Goal: Task Accomplishment & Management: Use online tool/utility

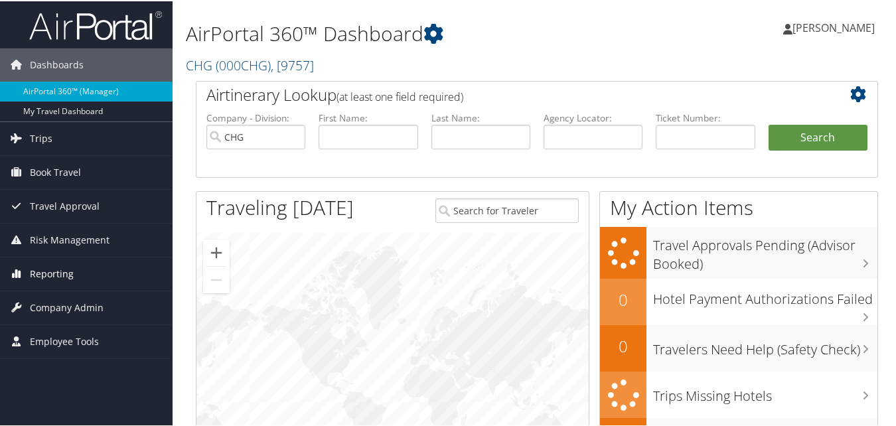
click at [64, 272] on span "Reporting" at bounding box center [52, 272] width 44 height 33
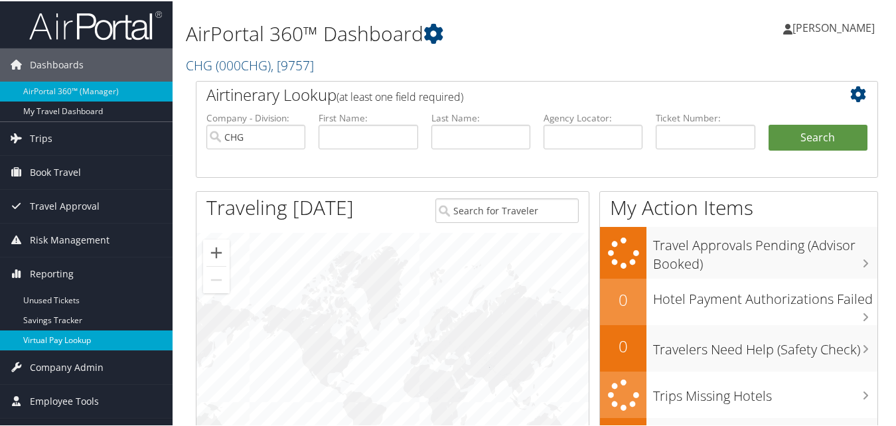
click at [59, 348] on link "Virtual Pay Lookup" at bounding box center [86, 339] width 173 height 20
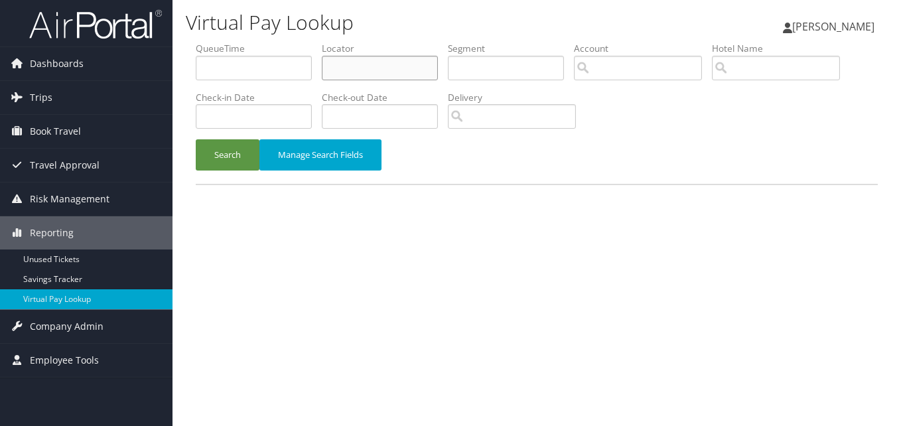
click at [339, 64] on input "text" at bounding box center [380, 68] width 116 height 25
paste input "UFEPZD"
type input "UFEPZD"
click at [196, 139] on button "Search" at bounding box center [228, 154] width 64 height 31
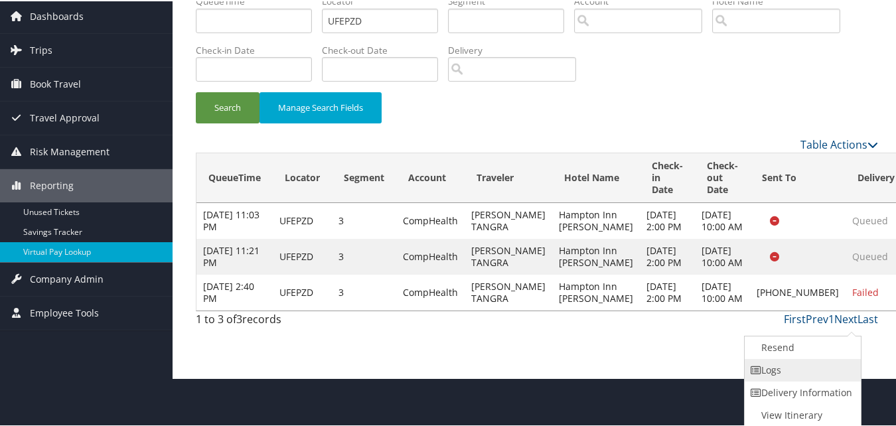
click at [785, 376] on link "Logs" at bounding box center [802, 369] width 114 height 23
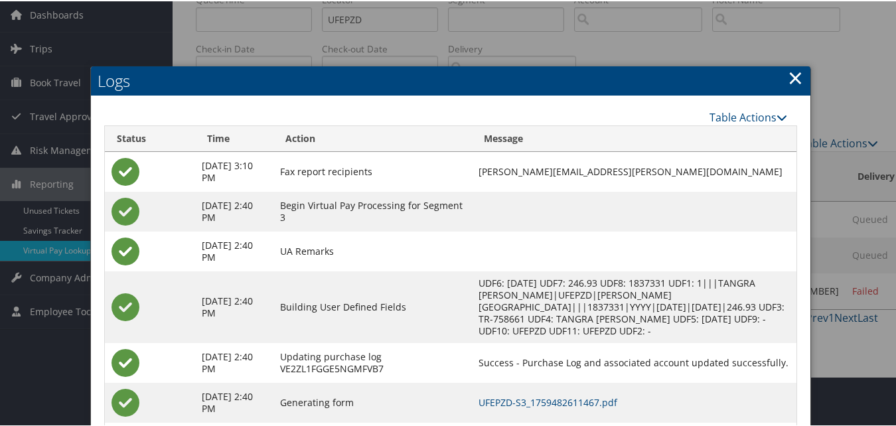
scroll to position [122, 0]
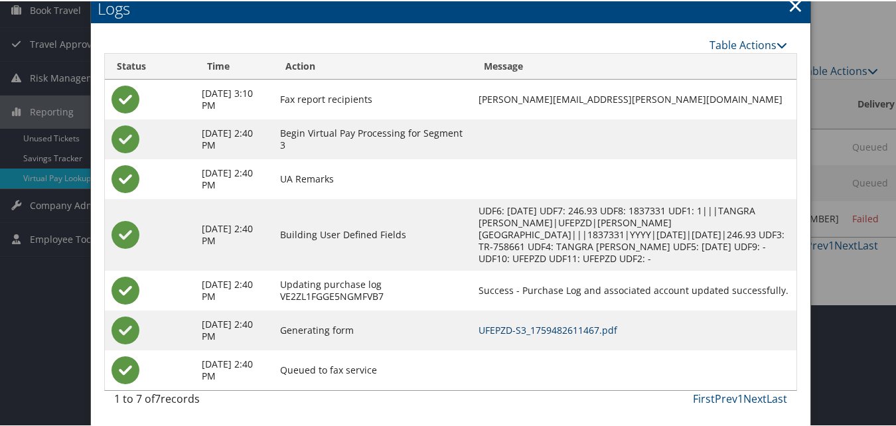
click at [566, 328] on link "UFEPZD-S3_1759482611467.pdf" at bounding box center [548, 329] width 139 height 13
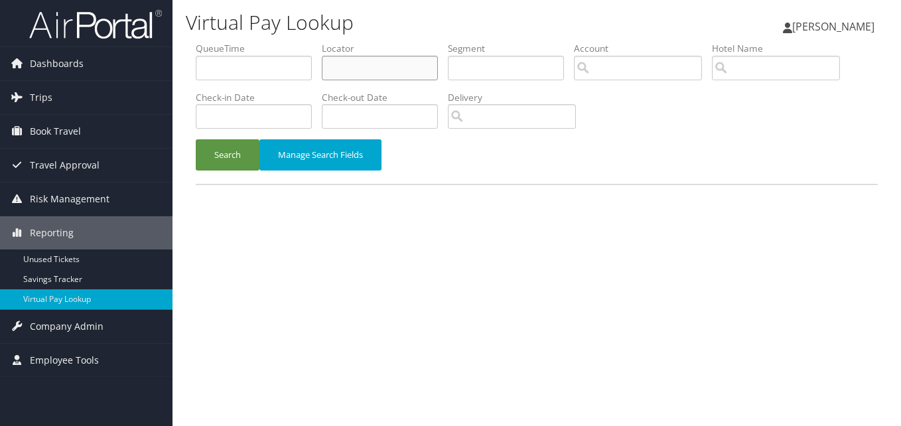
click at [367, 59] on input "text" at bounding box center [380, 68] width 116 height 25
paste input "KCDGJL"
type input "KCDGJL"
click at [241, 143] on button "Search" at bounding box center [228, 154] width 64 height 31
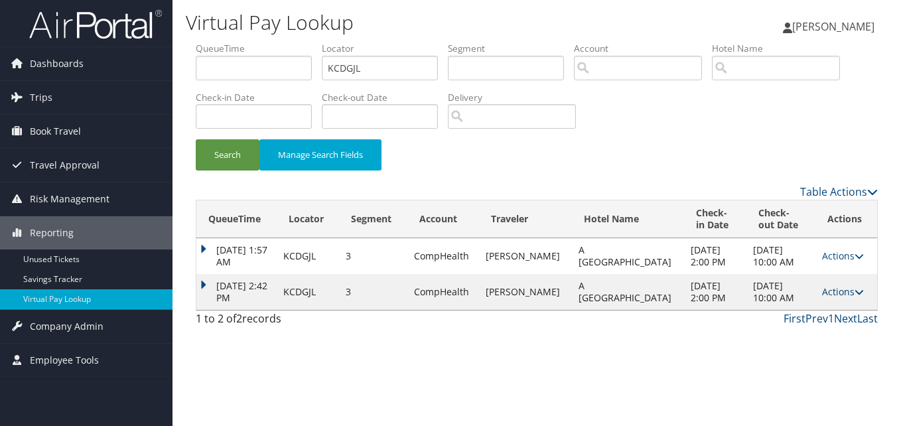
click at [855, 292] on icon at bounding box center [859, 291] width 9 height 9
click at [813, 330] on link "Logs" at bounding box center [811, 334] width 84 height 23
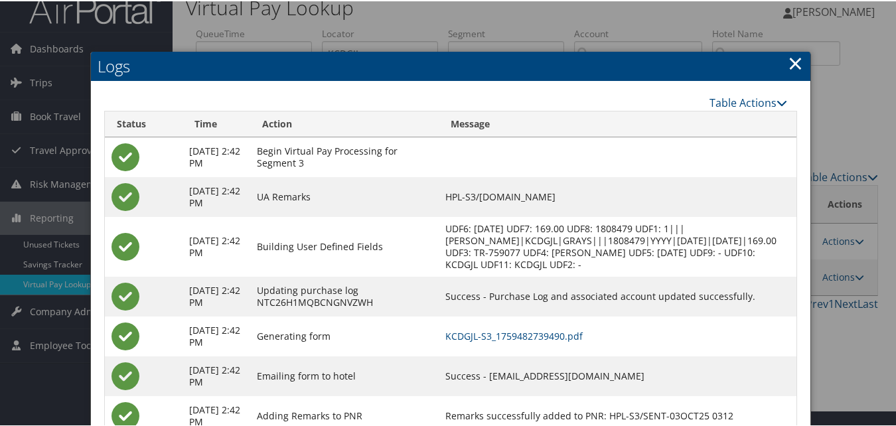
scroll to position [62, 0]
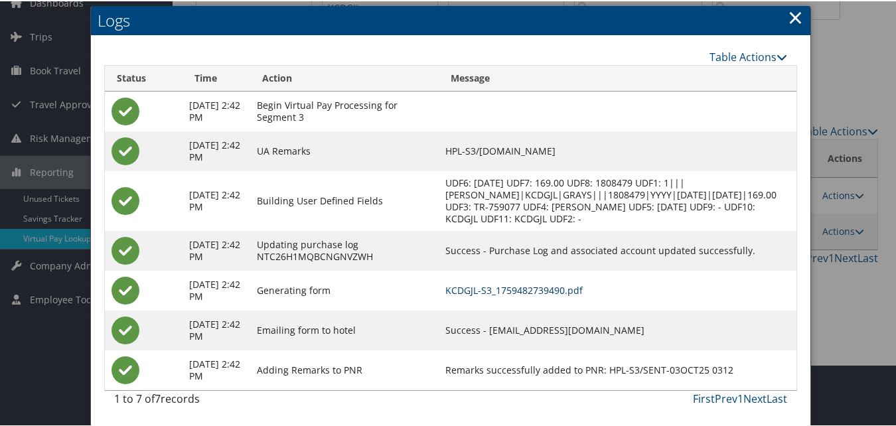
click at [510, 291] on link "KCDGJL-S3_1759482739490.pdf" at bounding box center [513, 289] width 137 height 13
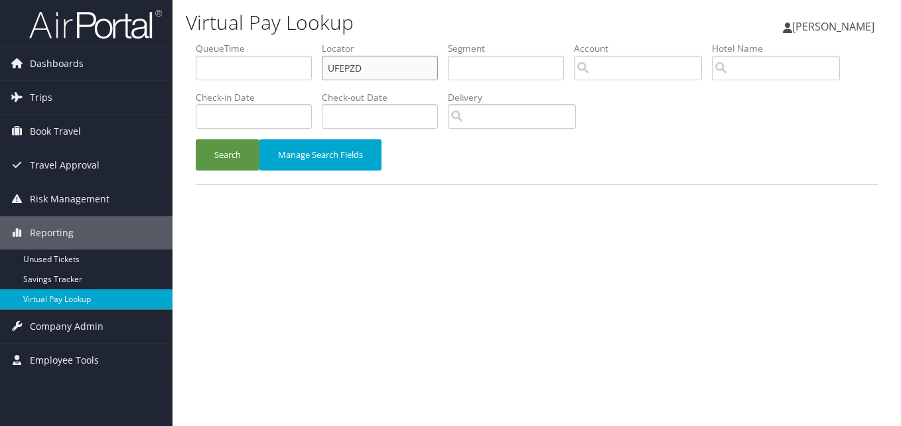
drag, startPoint x: 377, startPoint y: 68, endPoint x: 273, endPoint y: 86, distance: 105.1
click at [273, 42] on ul "QueueTime Locator UFEPZD Segment Account Traveler Hotel Name Check-in Date Chec…" at bounding box center [537, 42] width 682 height 0
paste input "HJRPLY"
type input "HJRPLY"
click at [196, 139] on button "Search" at bounding box center [228, 154] width 64 height 31
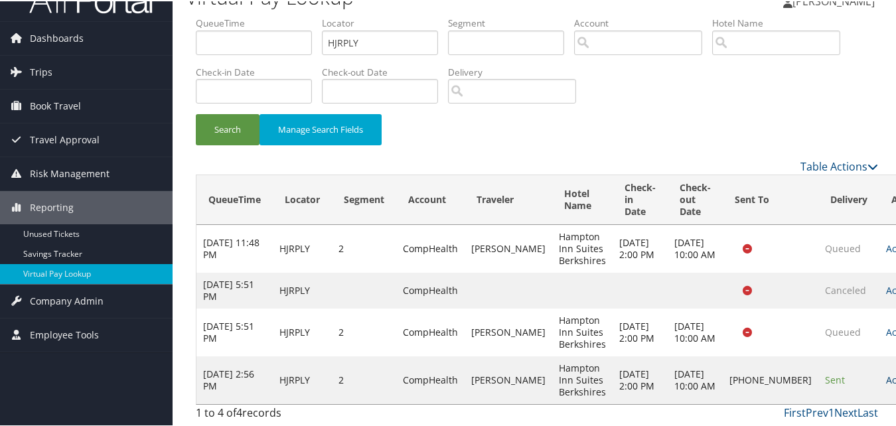
click at [886, 372] on link "Actions" at bounding box center [907, 378] width 42 height 13
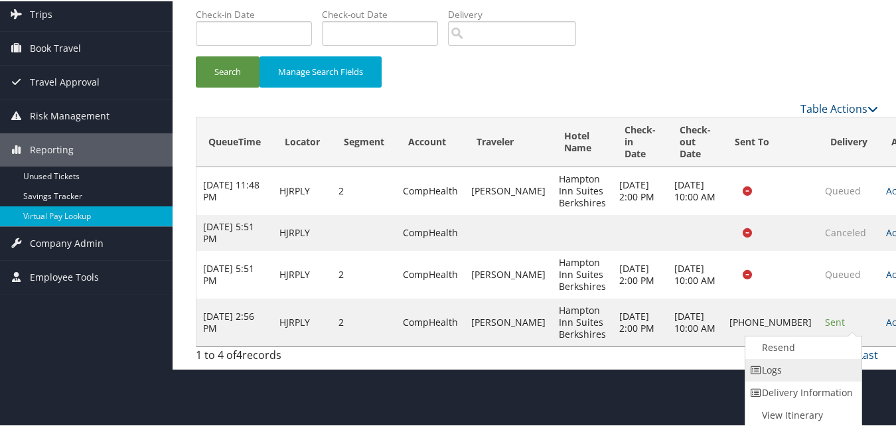
click at [794, 376] on link "Logs" at bounding box center [802, 369] width 114 height 23
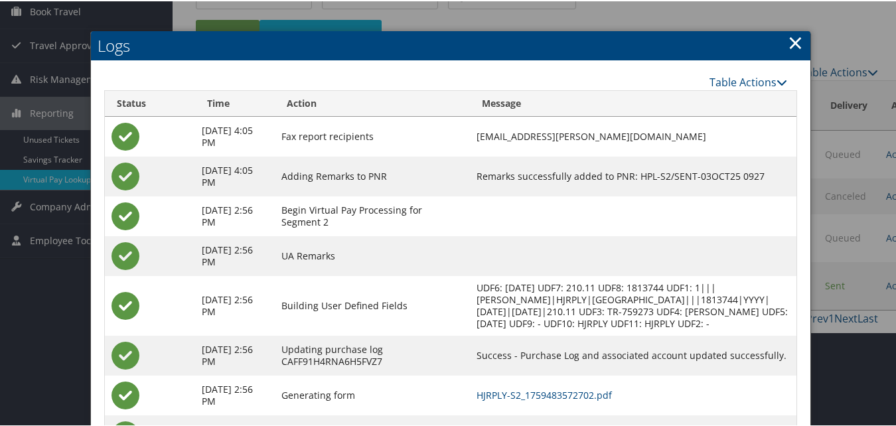
scroll to position [198, 0]
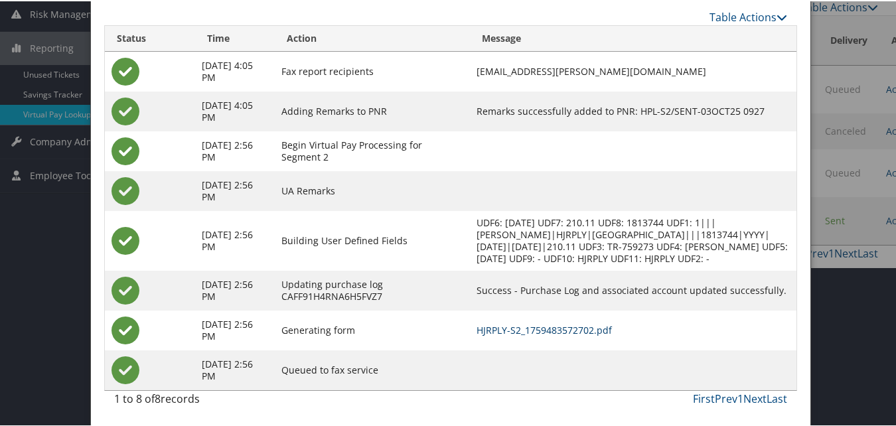
click at [582, 326] on link "HJRPLY-S2_1759483572702.pdf" at bounding box center [544, 329] width 135 height 13
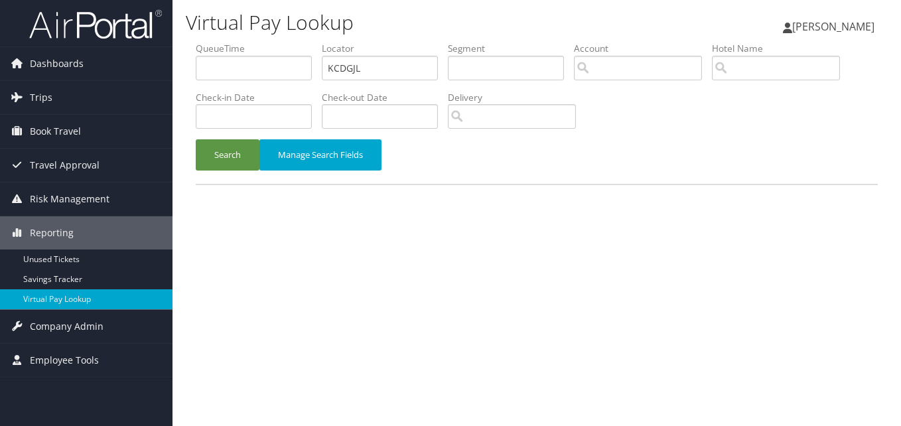
click at [235, 42] on ul "QueueTime Locator KCDGJL Segment Account Traveler Hotel Name Check-in Date Chec…" at bounding box center [537, 42] width 682 height 0
type input "FNIYSR"
click at [196, 139] on button "Search" at bounding box center [228, 154] width 64 height 31
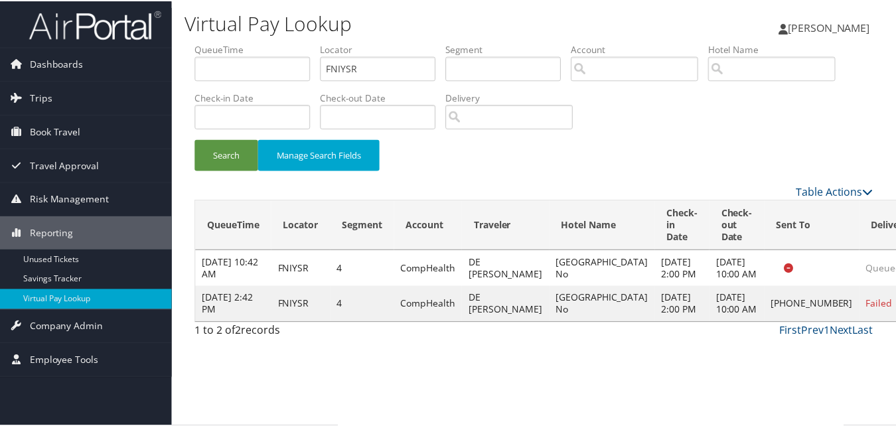
scroll to position [1, 0]
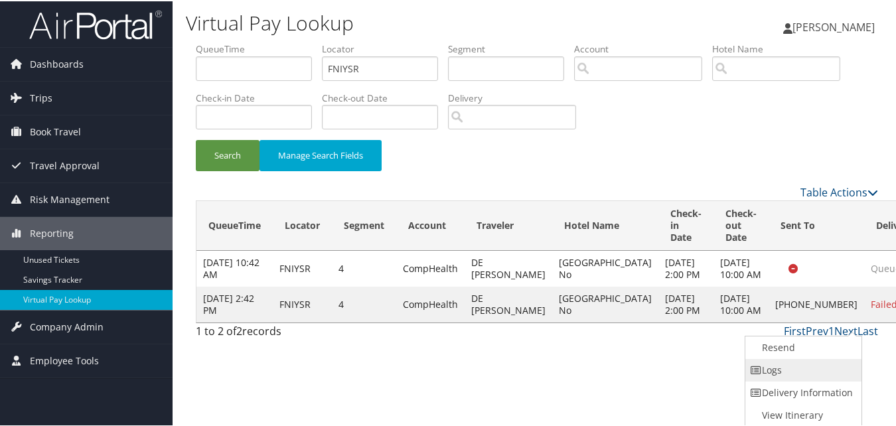
click at [815, 360] on link "Logs" at bounding box center [802, 369] width 114 height 23
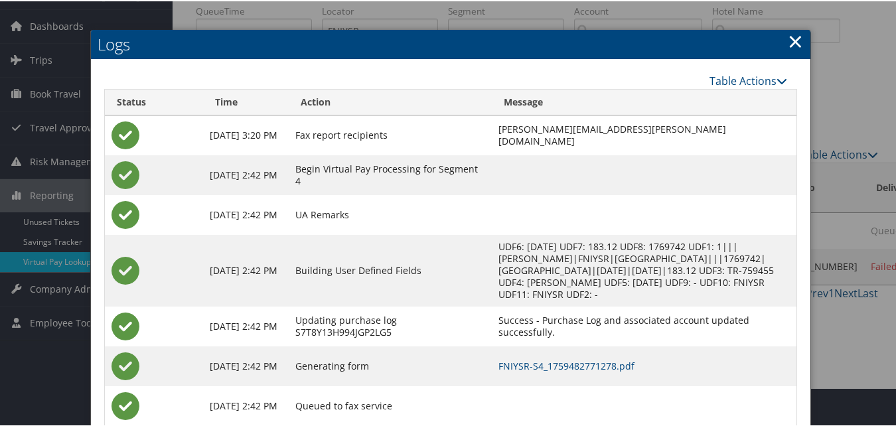
scroll to position [74, 0]
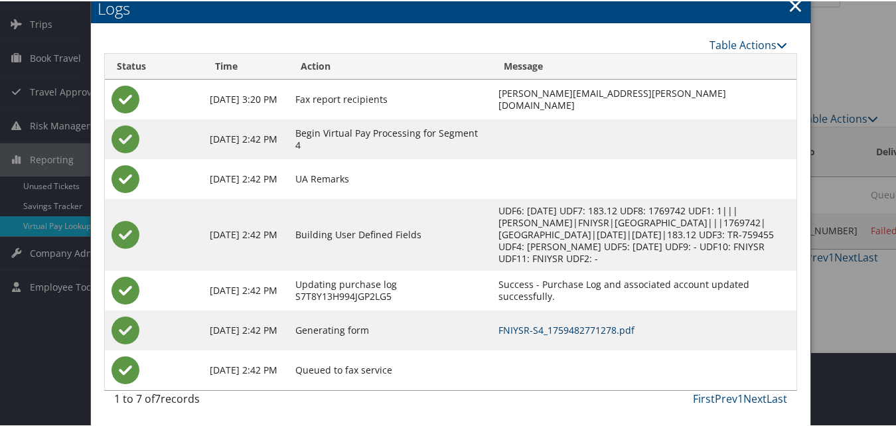
click at [585, 331] on link "FNIYSR-S4_1759482771278.pdf" at bounding box center [566, 329] width 136 height 13
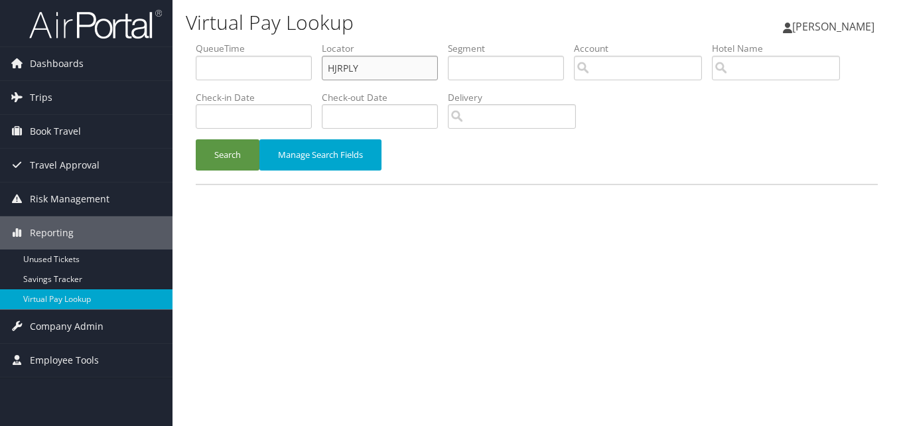
drag, startPoint x: 403, startPoint y: 66, endPoint x: 267, endPoint y: 88, distance: 137.8
click at [267, 42] on ul "QueueTime Locator HJRPLY Segment Account Traveler Hotel Name Check-in Date Chec…" at bounding box center [537, 42] width 682 height 0
paste input "YDENNB"
click at [196, 139] on button "Search" at bounding box center [228, 154] width 64 height 31
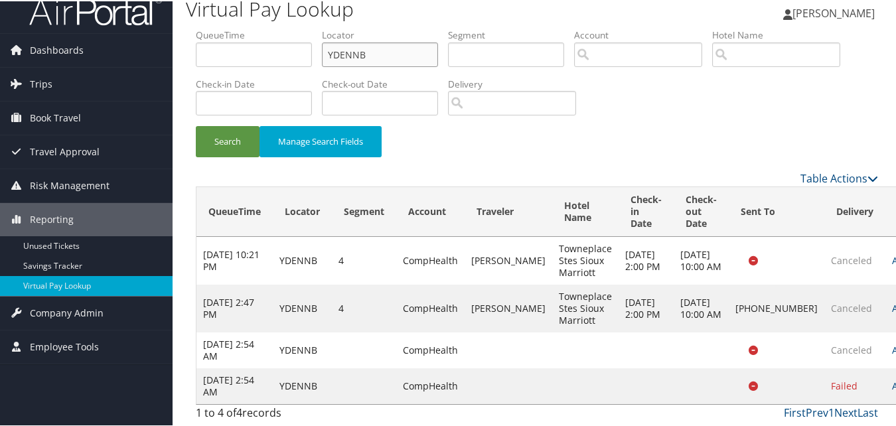
scroll to position [27, 0]
drag, startPoint x: 392, startPoint y: 41, endPoint x: 268, endPoint y: 44, distance: 124.2
click at [268, 27] on ul "QueueTime Locator YDENNB Segment Account Traveler Hotel Name Check-in Date Chec…" at bounding box center [537, 27] width 682 height 0
paste input "IVNIEX"
type input "IVNIEX"
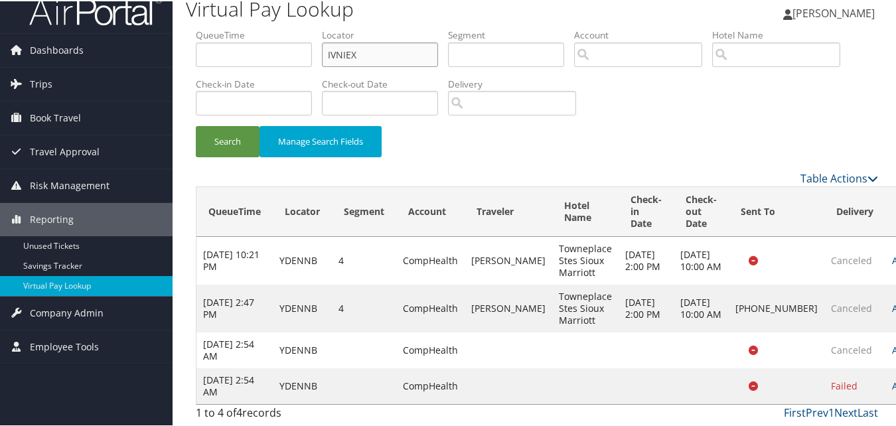
click at [196, 125] on button "Search" at bounding box center [228, 140] width 64 height 31
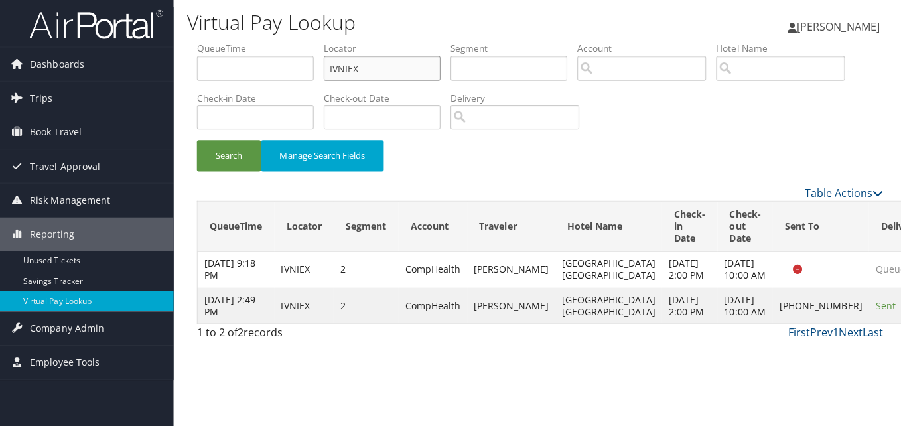
scroll to position [0, 0]
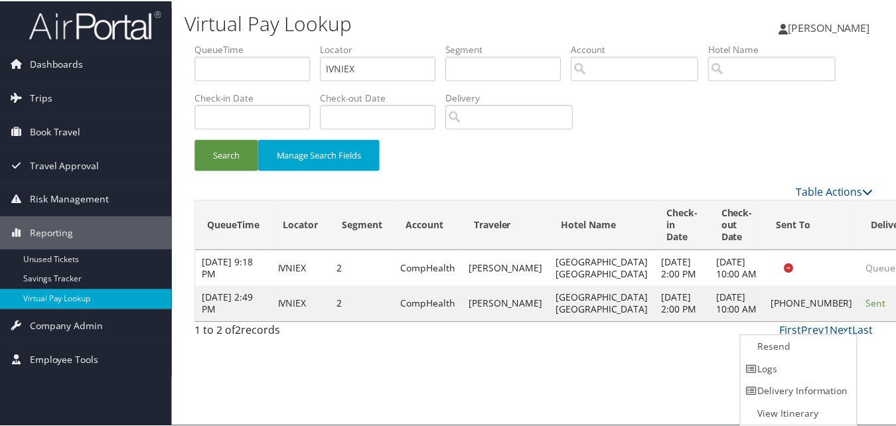
scroll to position [1, 0]
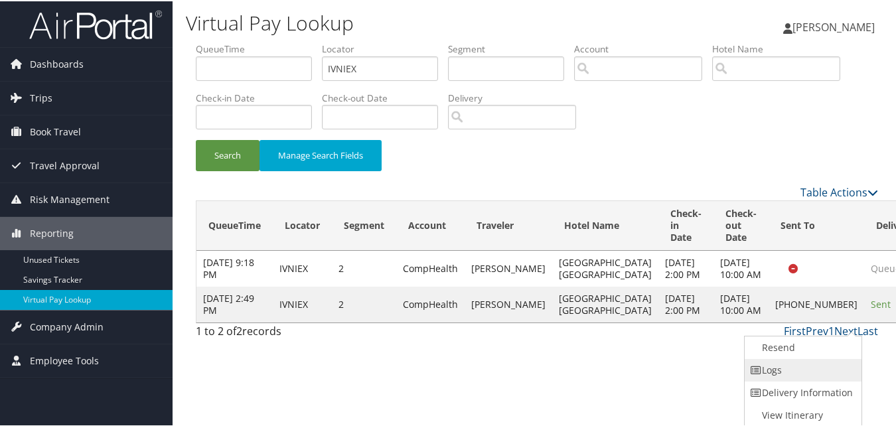
click at [783, 369] on link "Logs" at bounding box center [802, 369] width 114 height 23
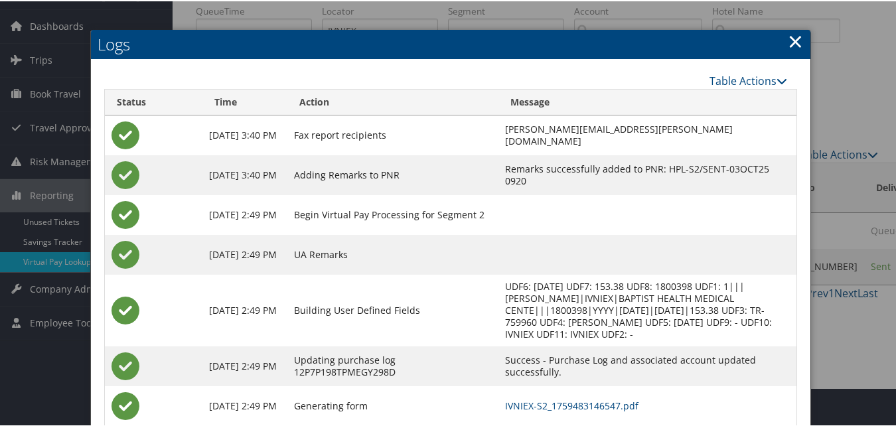
scroll to position [102, 0]
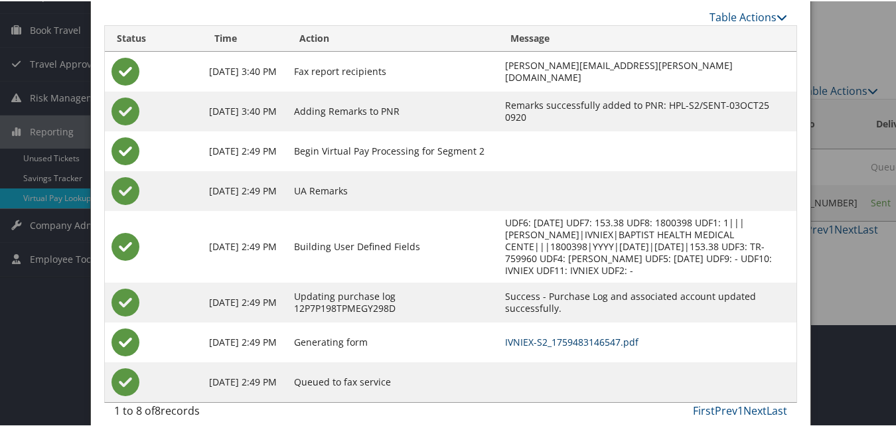
click at [539, 335] on link "IVNIEX-S2_1759483146547.pdf" at bounding box center [571, 341] width 133 height 13
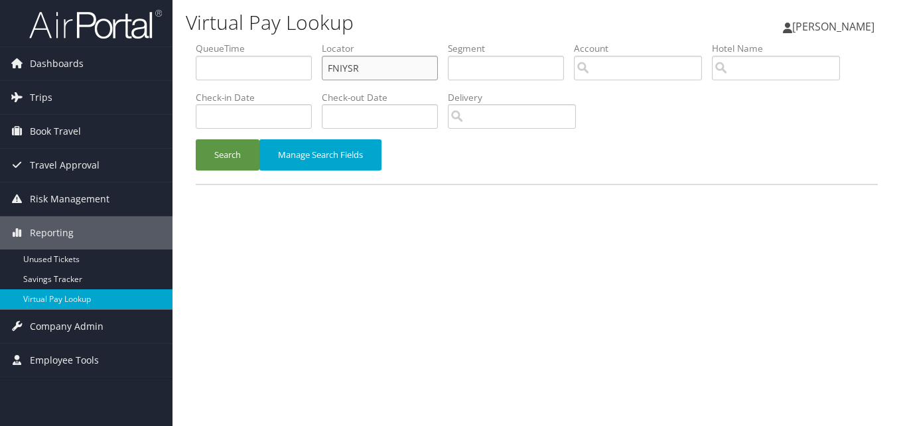
drag, startPoint x: 390, startPoint y: 62, endPoint x: 315, endPoint y: 74, distance: 76.0
click at [315, 42] on ul "QueueTime Locator FNIYSR Segment Account Traveler Hotel Name Check-in Date Chec…" at bounding box center [537, 42] width 682 height 0
paste input "UZHOI"
type input "FUZHOI"
click at [196, 139] on button "Search" at bounding box center [228, 154] width 64 height 31
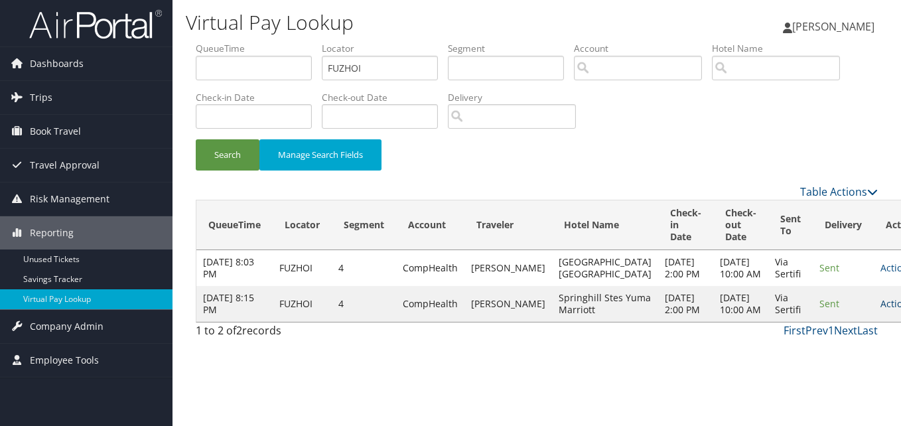
click at [881, 310] on link "Actions" at bounding box center [902, 303] width 42 height 13
click at [815, 376] on link "Logs" at bounding box center [822, 381] width 84 height 23
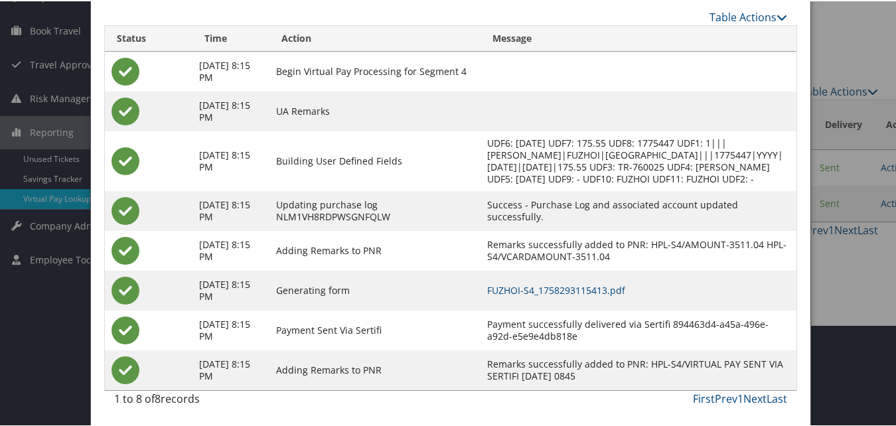
scroll to position [125, 0]
click at [605, 283] on link "FUZHOI-S4_1758293115413.pdf" at bounding box center [556, 289] width 138 height 13
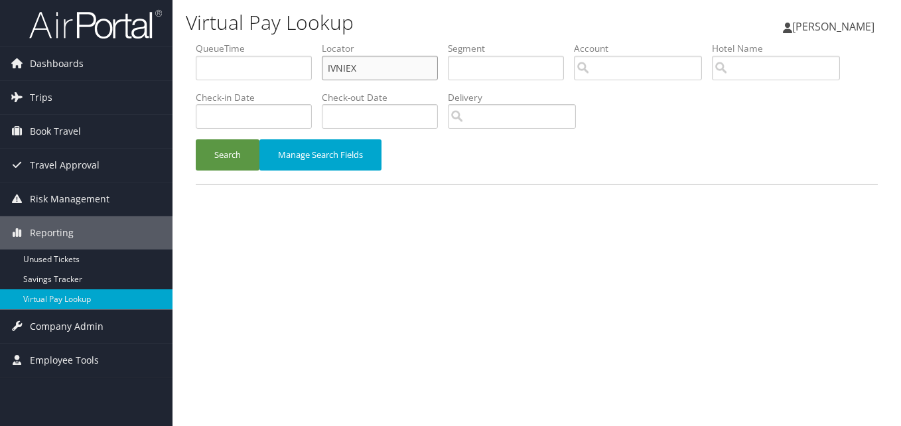
click at [394, 67] on input "IVNIEX" at bounding box center [380, 68] width 116 height 25
click at [196, 139] on button "Search" at bounding box center [228, 154] width 64 height 31
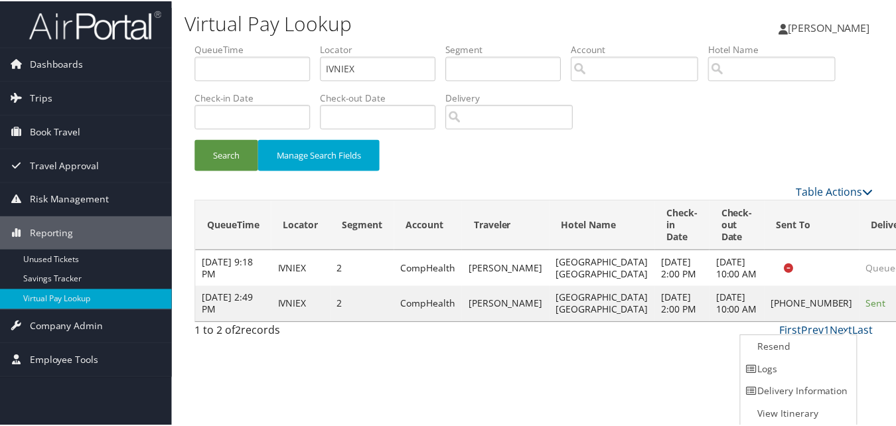
scroll to position [1, 0]
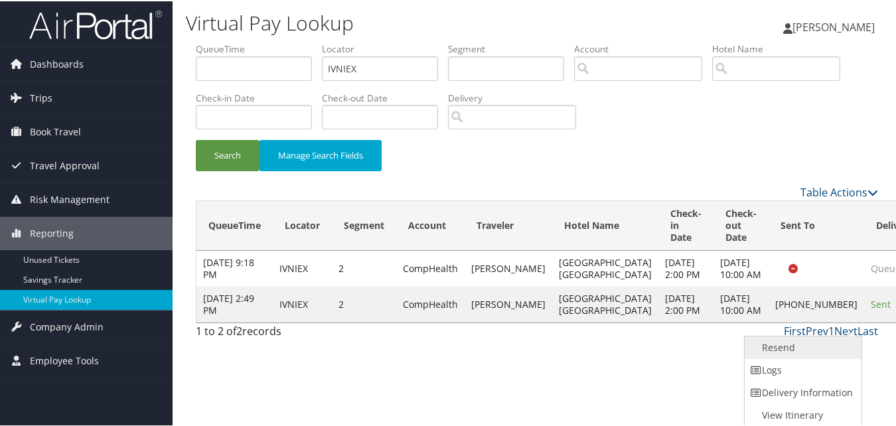
click at [792, 354] on link "Resend" at bounding box center [802, 346] width 114 height 23
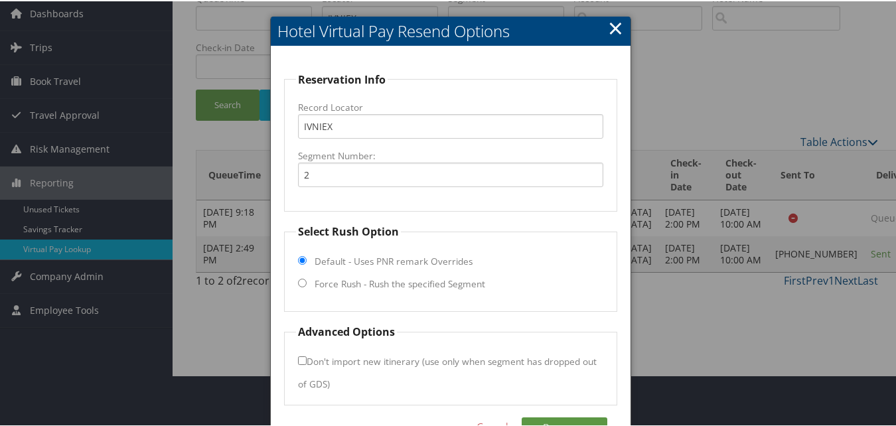
scroll to position [90, 0]
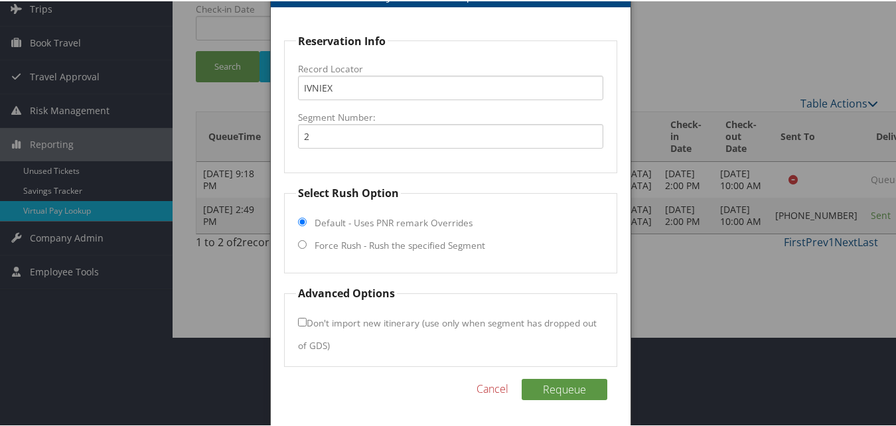
click at [375, 251] on label "Force Rush - Rush the specified Segment" at bounding box center [400, 244] width 171 height 13
click at [307, 248] on input "Force Rush - Rush the specified Segment" at bounding box center [302, 243] width 9 height 9
radio input "true"
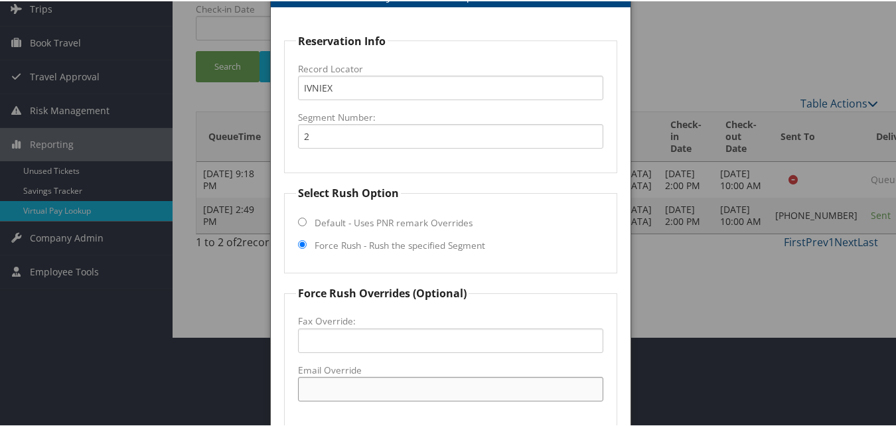
click at [325, 388] on input "Email Override" at bounding box center [450, 388] width 305 height 25
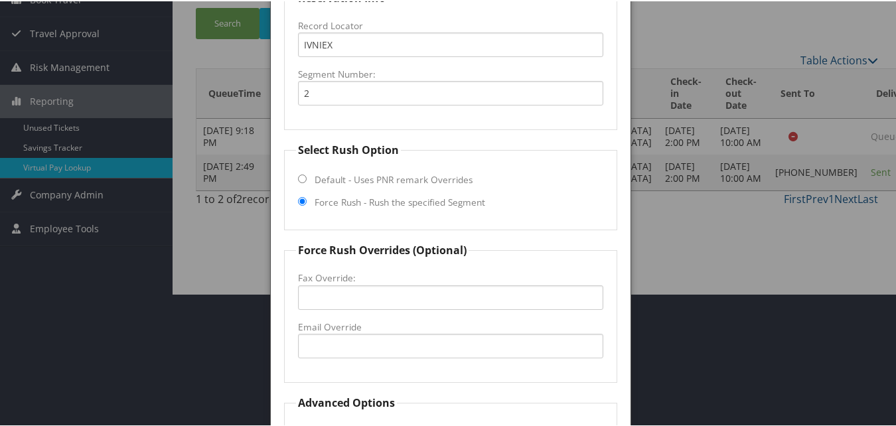
scroll to position [156, 0]
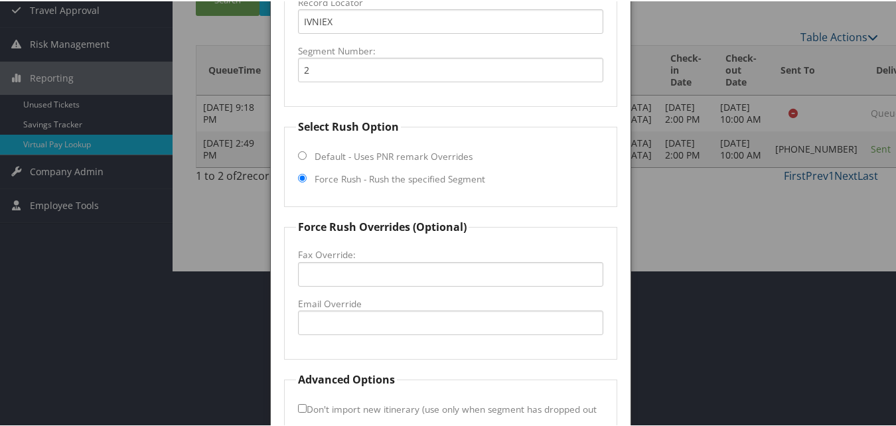
click at [364, 335] on fieldset "Force Rush Overrides (Optional) Fax Override: Email Override" at bounding box center [450, 288] width 333 height 141
click at [366, 327] on input "Email Override" at bounding box center [450, 321] width 305 height 25
type input "t"
drag, startPoint x: 428, startPoint y: 320, endPoint x: 297, endPoint y: 315, distance: 130.8
click at [298, 315] on input "littlerockri@tharaldson.com" at bounding box center [450, 321] width 305 height 25
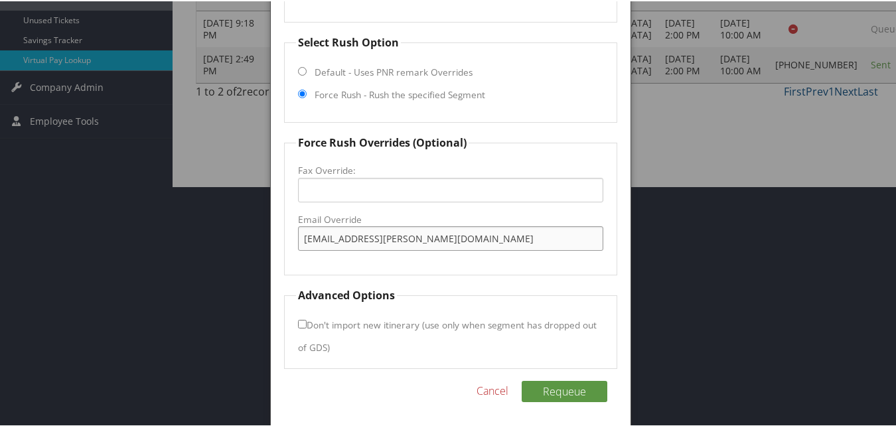
scroll to position [242, 0]
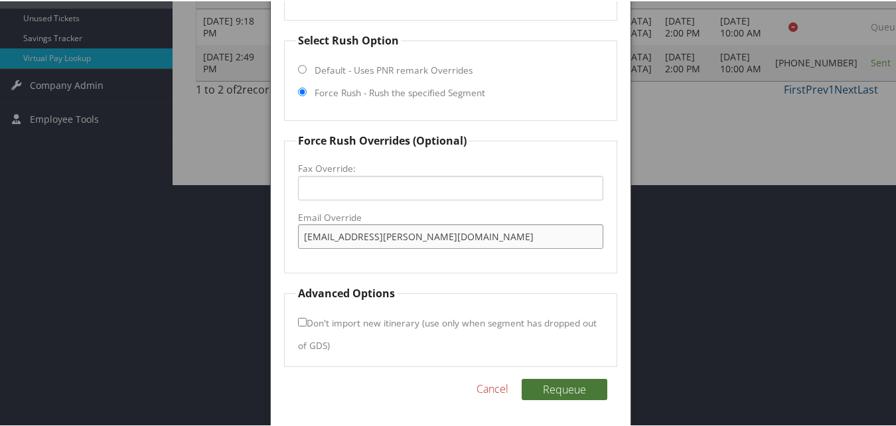
type input "littlerockri@tharaldson.com"
click at [534, 387] on button "Requeue" at bounding box center [565, 388] width 86 height 21
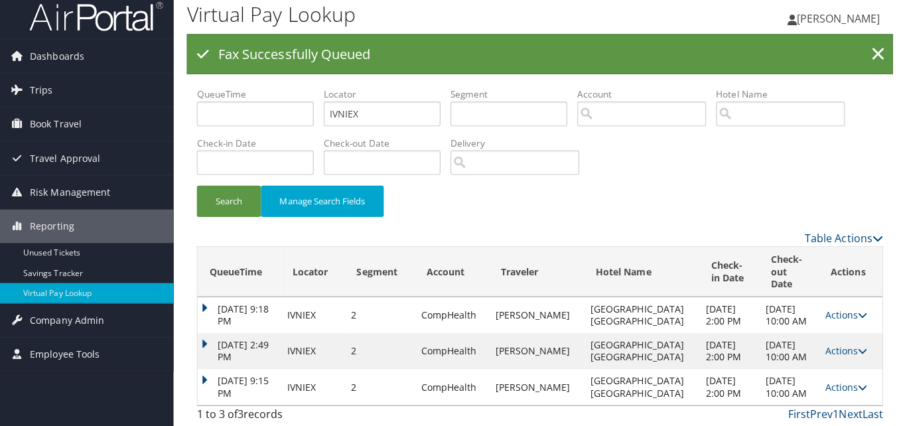
scroll to position [0, 0]
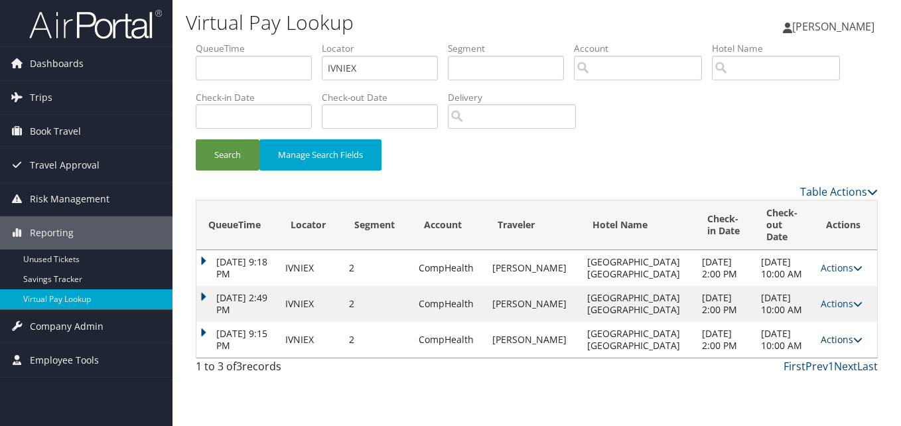
click at [836, 346] on link "Actions" at bounding box center [842, 339] width 42 height 13
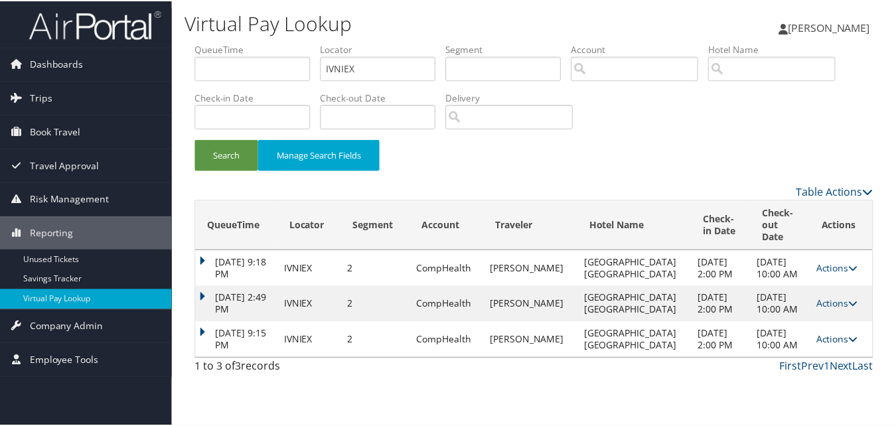
scroll to position [20, 0]
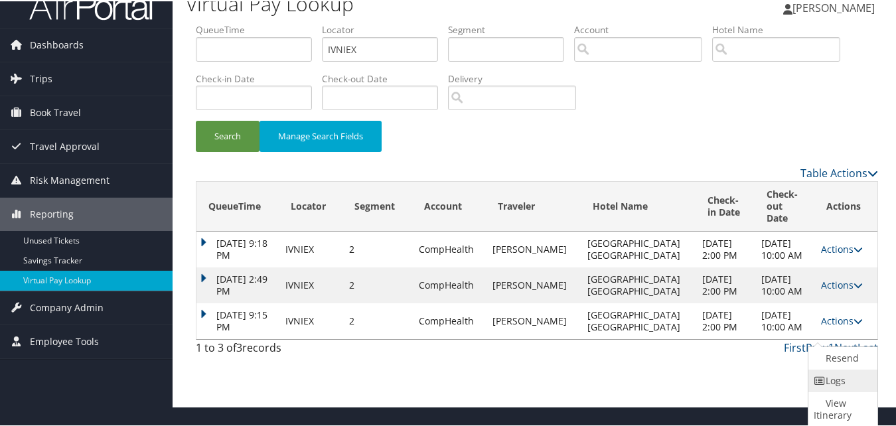
click at [834, 377] on link "Logs" at bounding box center [841, 379] width 66 height 23
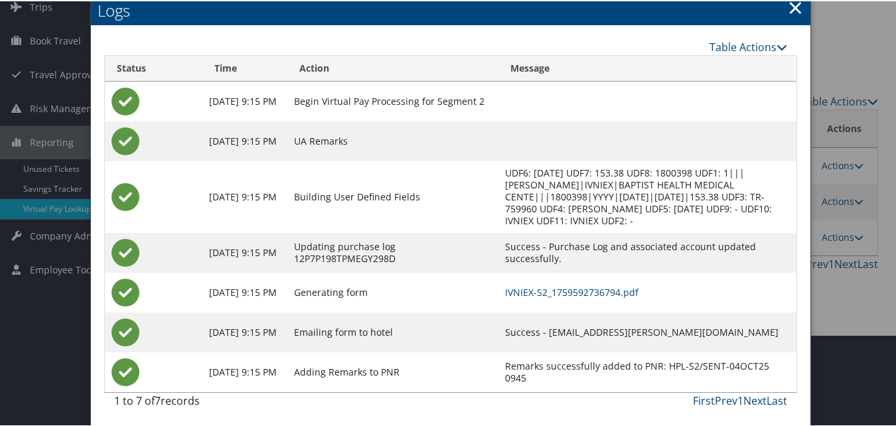
scroll to position [94, 0]
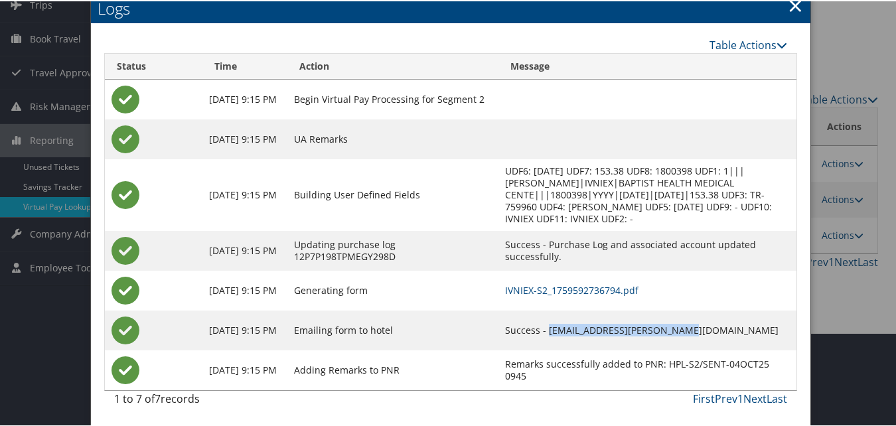
drag, startPoint x: 698, startPoint y: 331, endPoint x: 571, endPoint y: 336, distance: 126.9
click at [571, 336] on td "Success - littlerockri@tharaldson.com" at bounding box center [647, 329] width 299 height 40
copy td "littlerockri@tharaldson.com"
click at [595, 291] on link "IVNIEX-S2_1759592736794.pdf" at bounding box center [571, 289] width 133 height 13
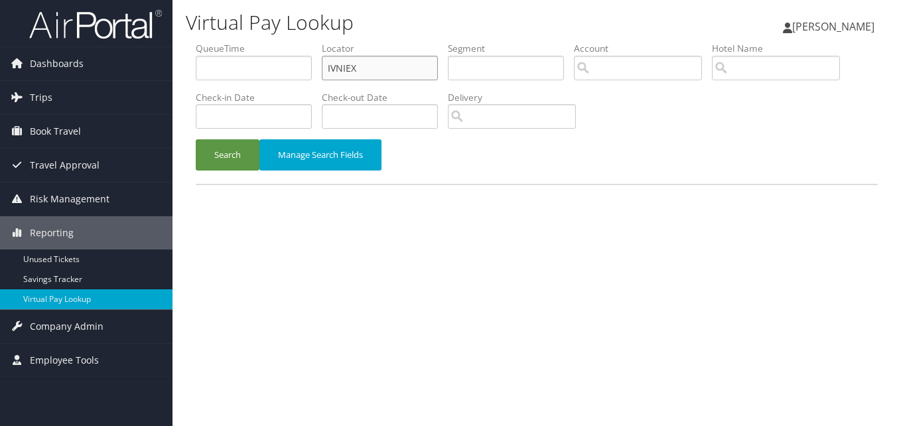
drag, startPoint x: 396, startPoint y: 57, endPoint x: 300, endPoint y: 84, distance: 99.4
click at [300, 42] on ul "QueueTime Locator IVNIEX Segment Account Traveler Hotel Name Check-in Date Chec…" at bounding box center [537, 42] width 682 height 0
paste input "LKMBPG"
type input "LKMBPG"
click at [196, 139] on button "Search" at bounding box center [228, 154] width 64 height 31
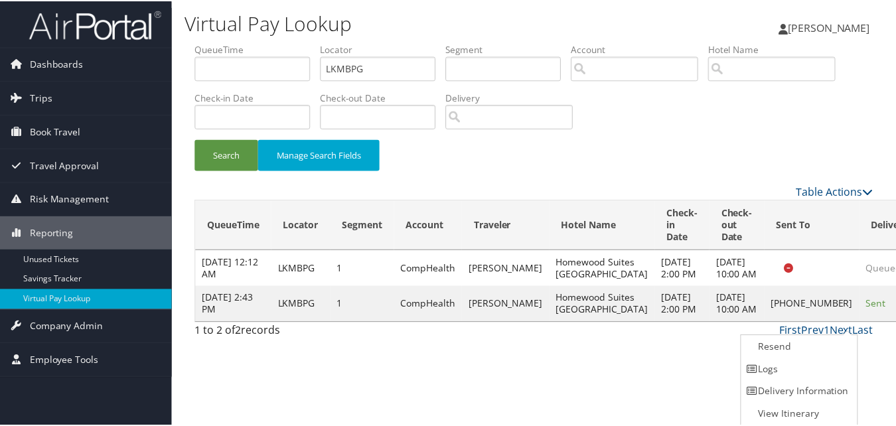
scroll to position [1, 0]
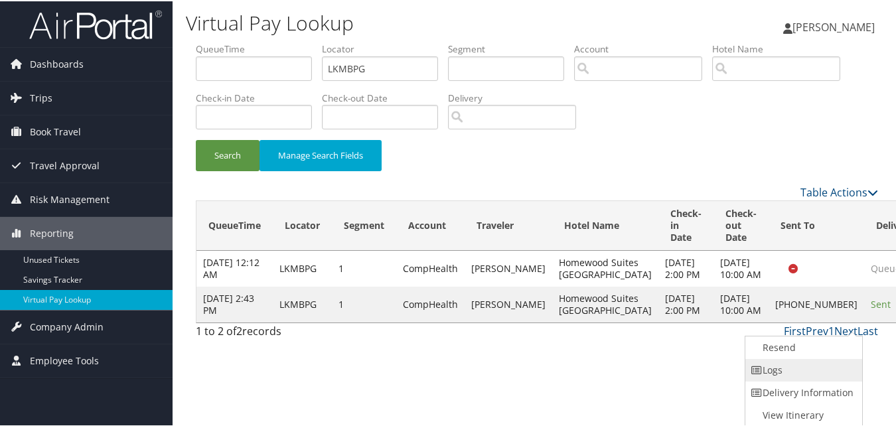
click at [800, 369] on link "Logs" at bounding box center [802, 369] width 114 height 23
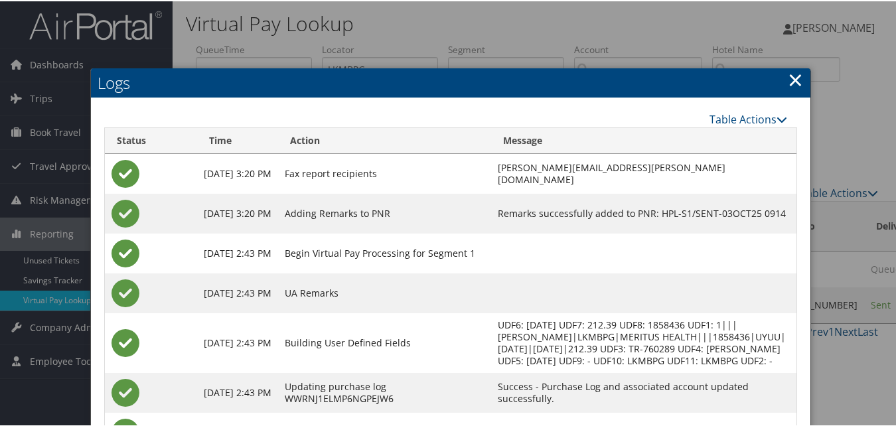
scroll to position [114, 0]
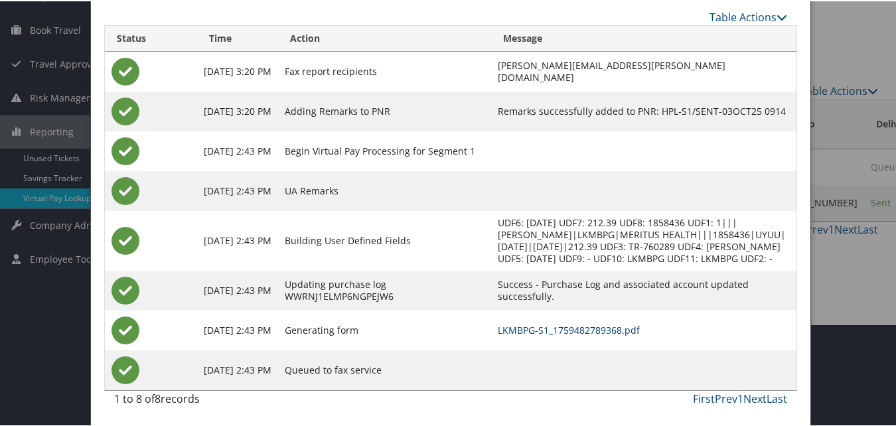
click at [543, 329] on link "LKMBPG-S1_1759482789368.pdf" at bounding box center [569, 329] width 142 height 13
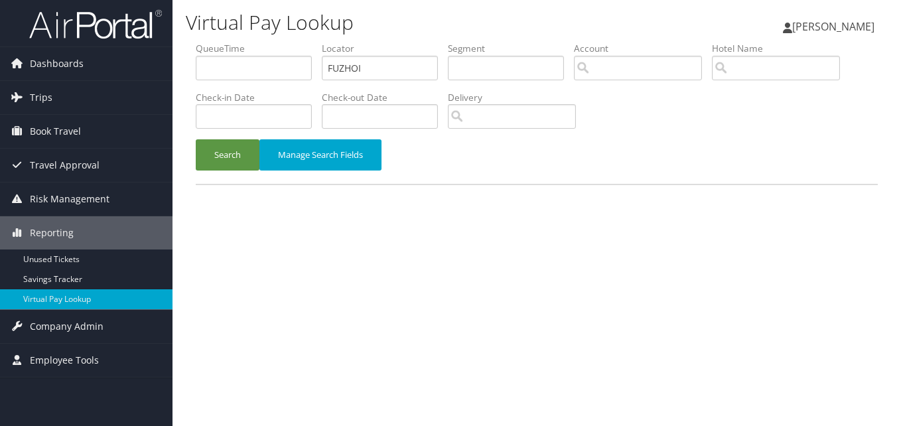
click at [390, 50] on label "Locator" at bounding box center [385, 48] width 126 height 13
click at [397, 65] on input "FUZHOI" at bounding box center [380, 68] width 116 height 25
click at [196, 139] on button "Search" at bounding box center [228, 154] width 64 height 31
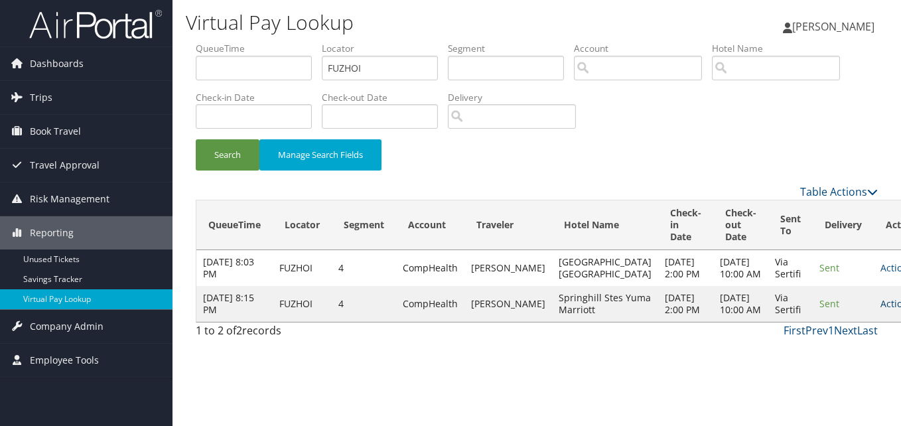
click at [881, 310] on link "Actions" at bounding box center [902, 303] width 42 height 13
click at [816, 360] on link "Resend" at bounding box center [822, 359] width 84 height 23
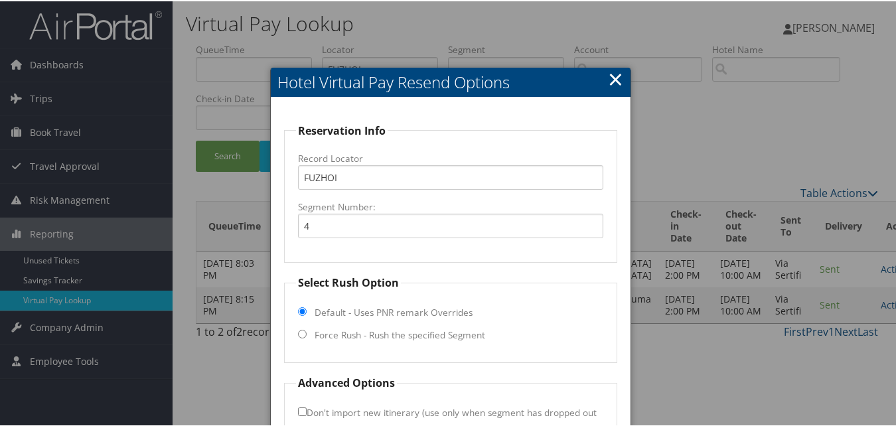
click at [420, 335] on label "Force Rush - Rush the specified Segment" at bounding box center [400, 333] width 171 height 13
click at [307, 335] on input "Force Rush - Rush the specified Segment" at bounding box center [302, 333] width 9 height 9
radio input "true"
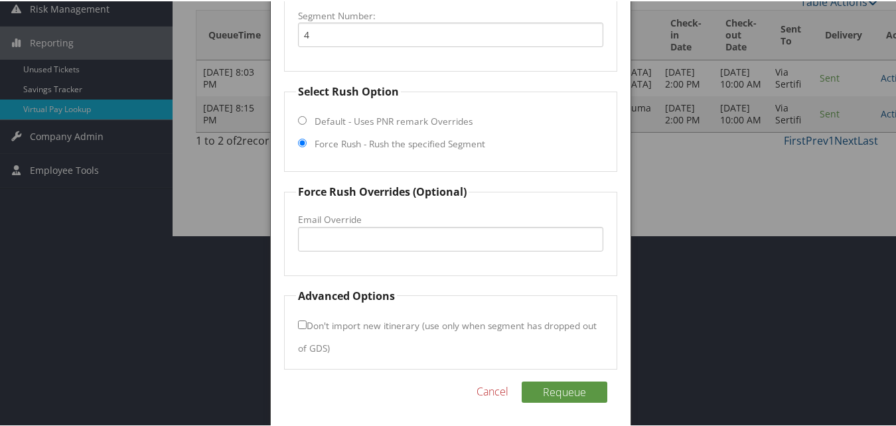
scroll to position [194, 0]
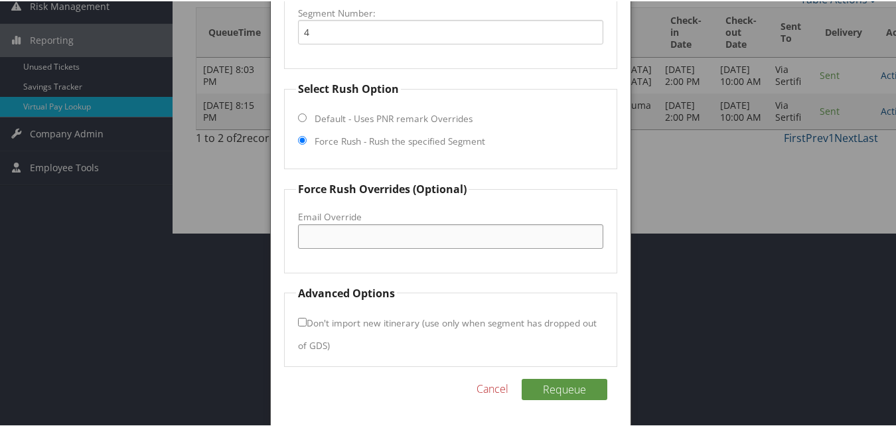
click at [346, 230] on input "Email Override" at bounding box center [450, 235] width 305 height 25
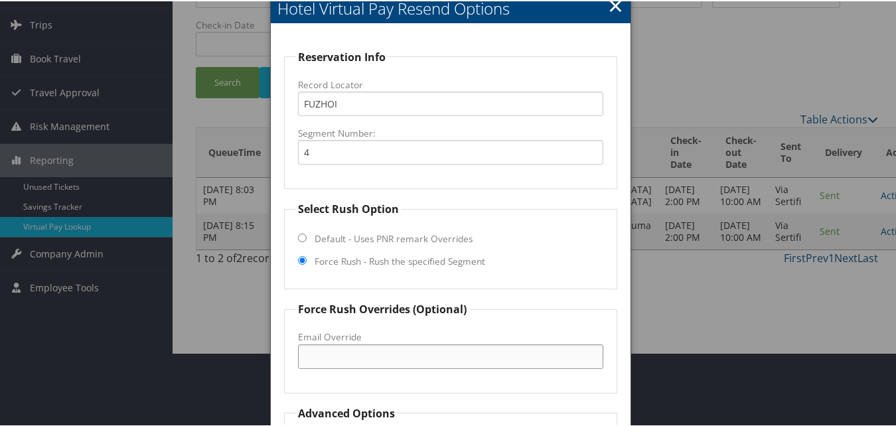
scroll to position [61, 0]
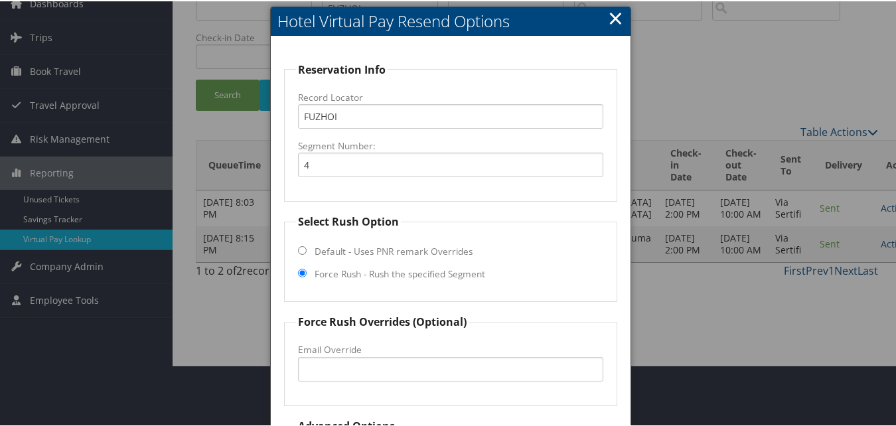
click at [384, 254] on label "Default - Uses PNR remark Overrides" at bounding box center [394, 250] width 158 height 13
click at [307, 254] on input "Default - Uses PNR remark Overrides" at bounding box center [302, 249] width 9 height 9
radio input "true"
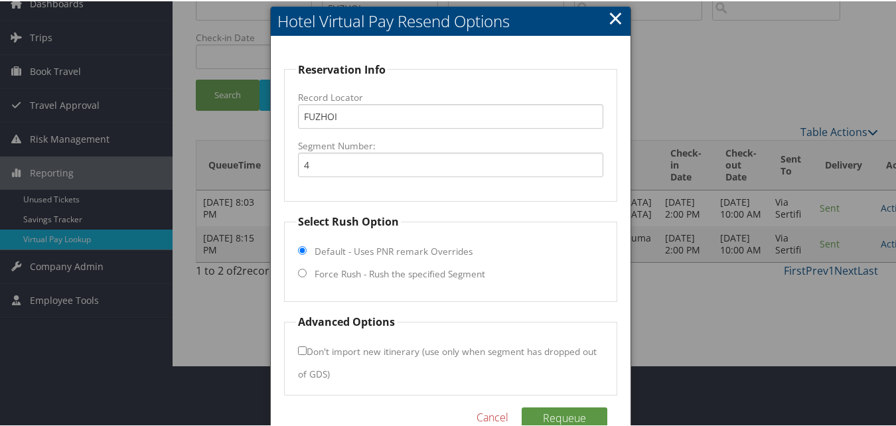
click at [387, 275] on label "Force Rush - Rush the specified Segment" at bounding box center [400, 272] width 171 height 13
click at [307, 275] on input "Force Rush - Rush the specified Segment" at bounding box center [302, 271] width 9 height 9
radio input "true"
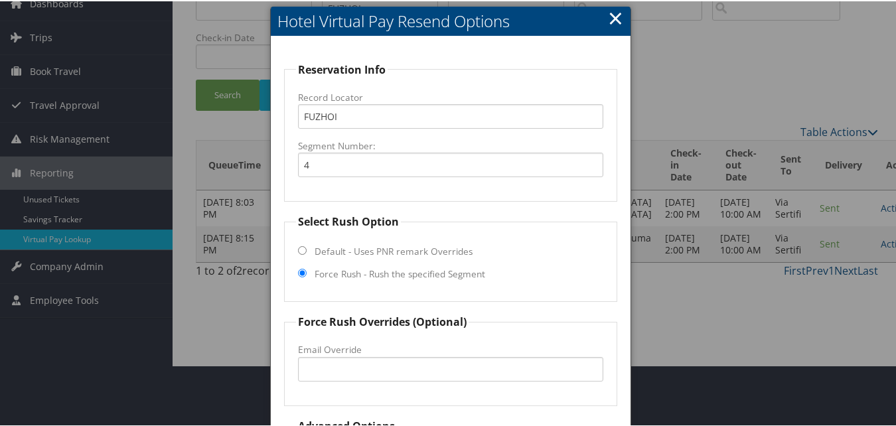
click at [617, 14] on link "×" at bounding box center [615, 16] width 15 height 27
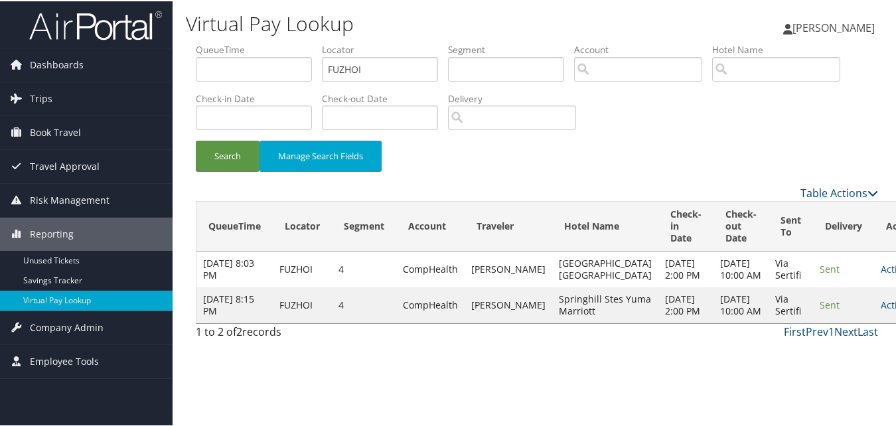
scroll to position [0, 0]
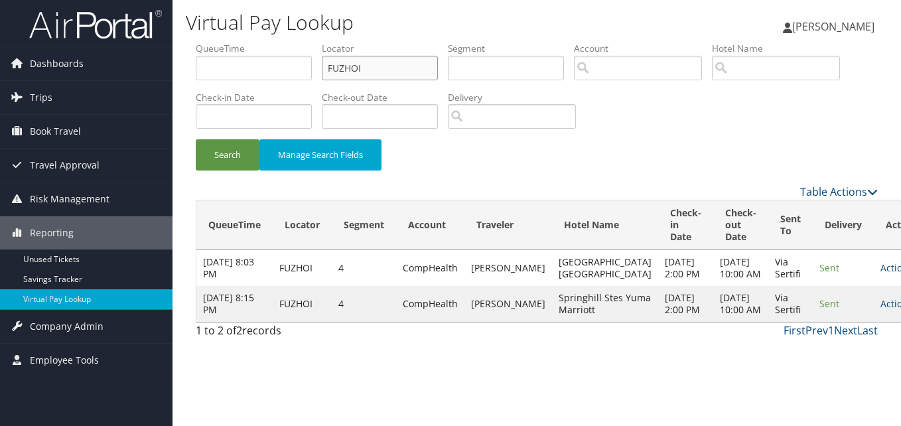
drag, startPoint x: 386, startPoint y: 63, endPoint x: 280, endPoint y: 82, distance: 107.8
click at [280, 42] on ul "QueueTime Locator FUZHOI Segment Account Traveler Hotel Name Check-in Date Chec…" at bounding box center [537, 42] width 682 height 0
paste input "LBSYFH"
type input "LBSYFH"
click at [196, 139] on button "Search" at bounding box center [228, 154] width 64 height 31
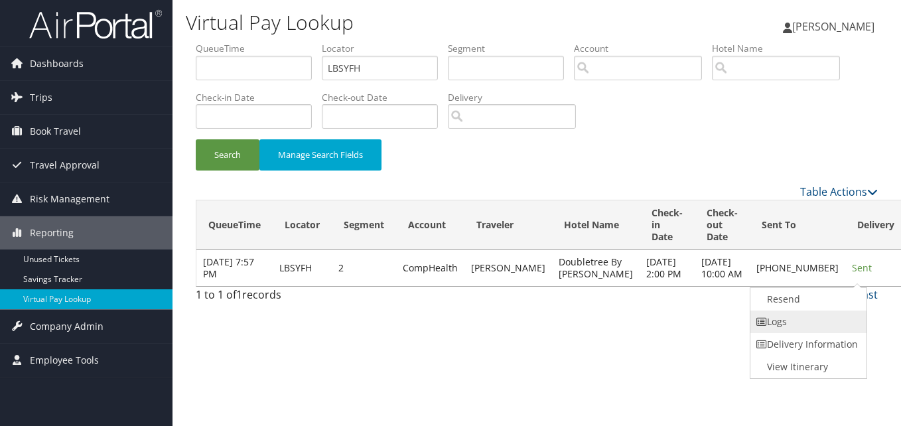
click at [826, 325] on link "Logs" at bounding box center [808, 322] width 114 height 23
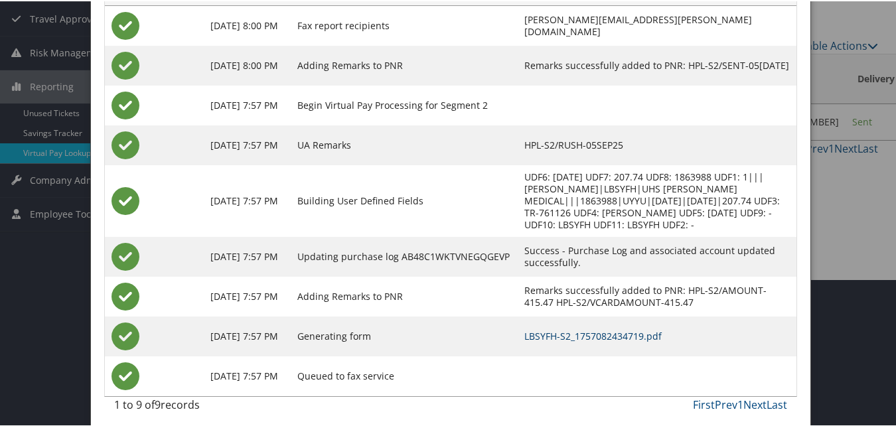
scroll to position [153, 0]
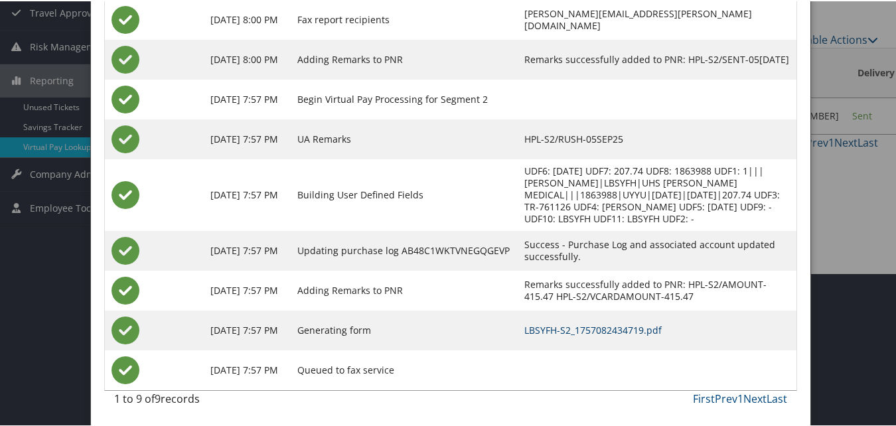
click at [573, 325] on link "LBSYFH-S2_1757082434719.pdf" at bounding box center [592, 329] width 137 height 13
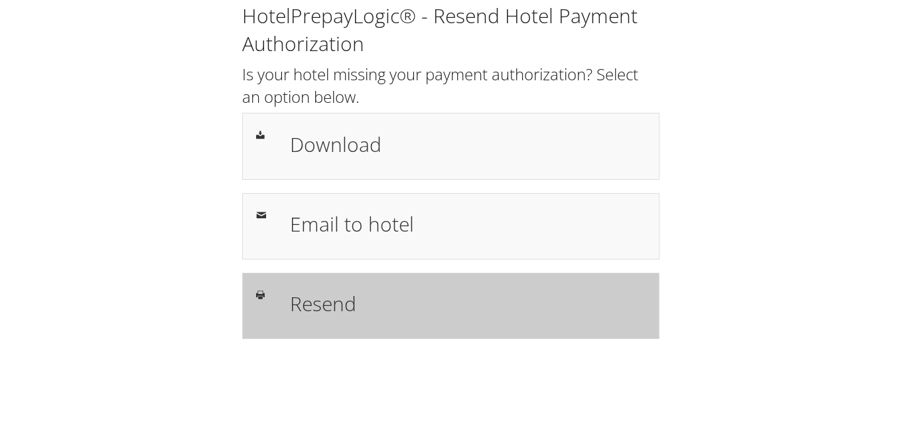
click at [393, 287] on div "Resend" at bounding box center [468, 306] width 376 height 38
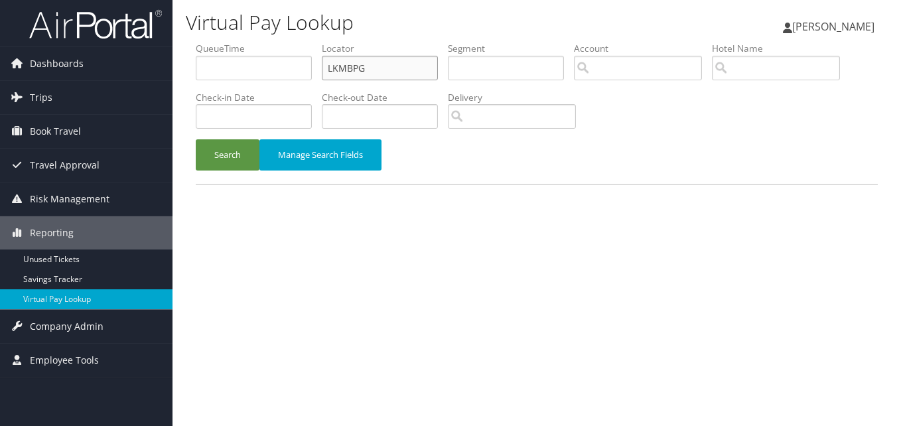
drag, startPoint x: 408, startPoint y: 71, endPoint x: 246, endPoint y: 75, distance: 162.0
click at [246, 42] on ul "QueueTime Locator LKMBPG Segment Account Traveler Hotel Name Check-in Date Chec…" at bounding box center [537, 42] width 682 height 0
paste input "DMJRUL"
type input "DMJRUL"
click at [196, 139] on button "Search" at bounding box center [228, 154] width 64 height 31
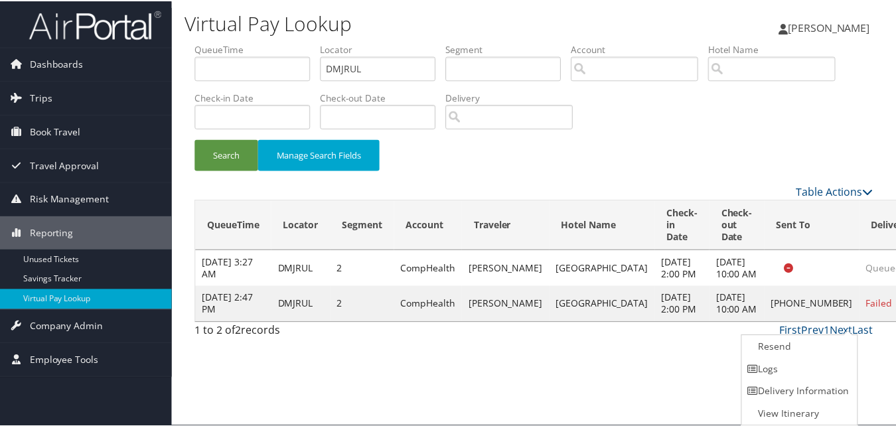
scroll to position [1, 0]
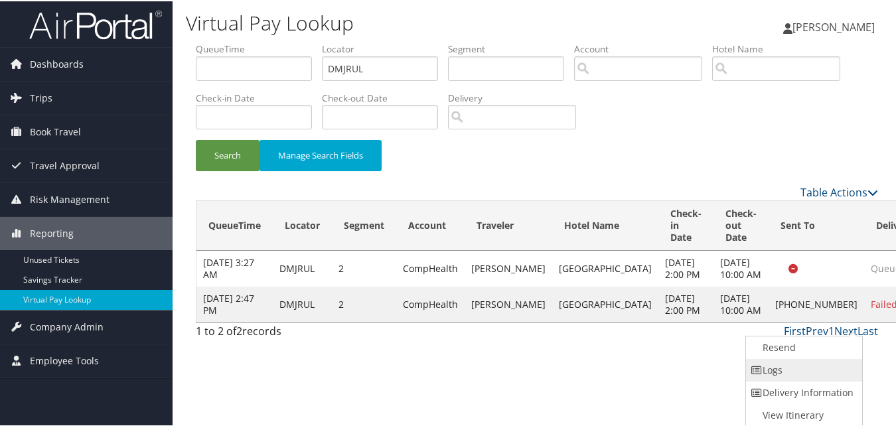
click at [799, 368] on link "Logs" at bounding box center [803, 369] width 114 height 23
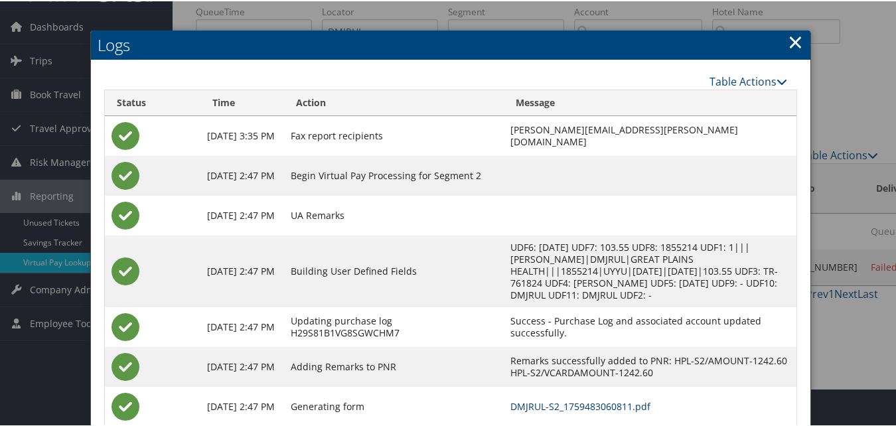
scroll to position [102, 0]
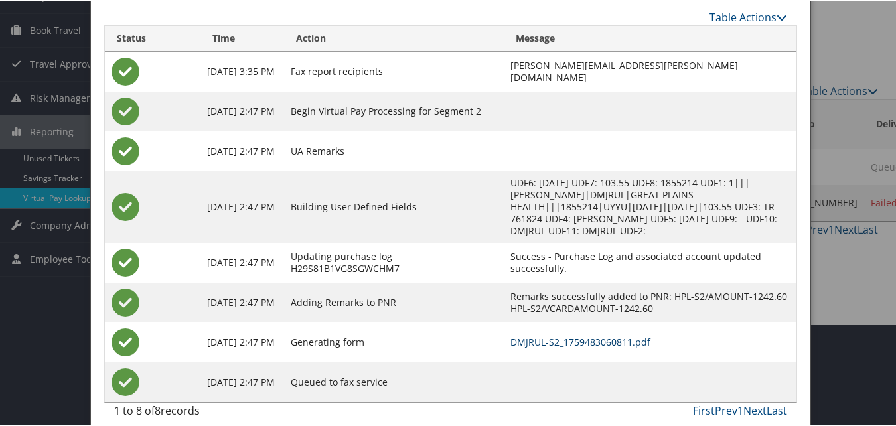
click at [510, 335] on link "DMJRUL-S2_1759483060811.pdf" at bounding box center [580, 341] width 140 height 13
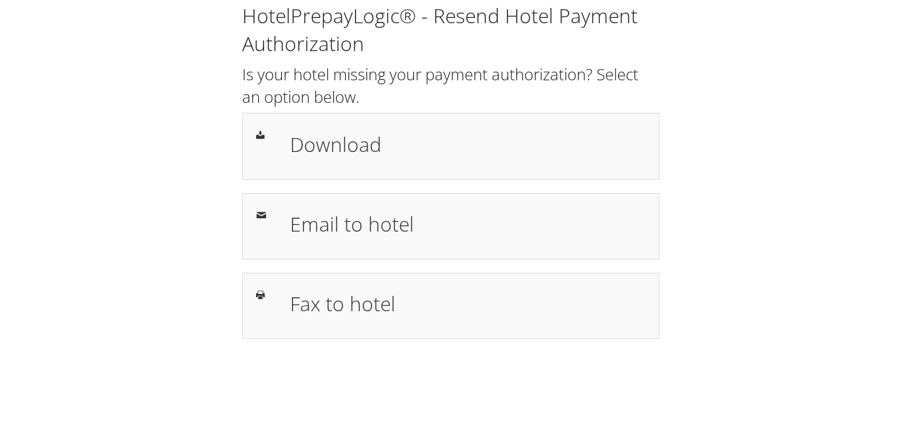
click at [406, 139] on h1 "Download" at bounding box center [468, 144] width 356 height 30
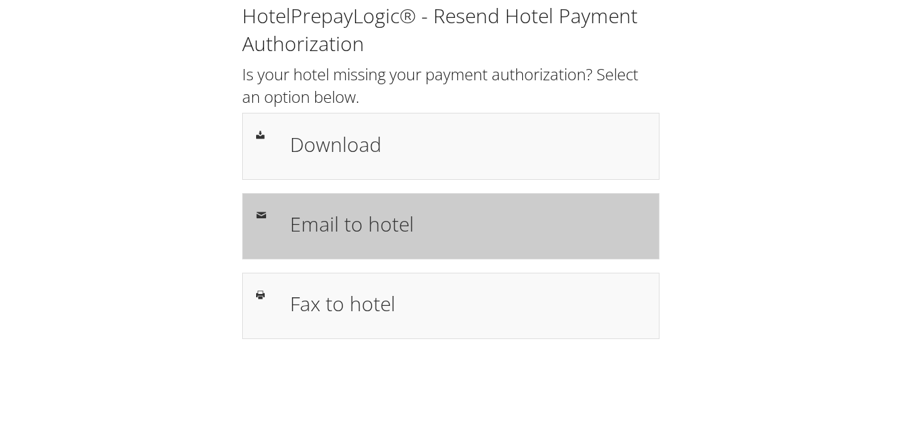
click at [379, 228] on h1 "Email to hotel" at bounding box center [468, 224] width 356 height 30
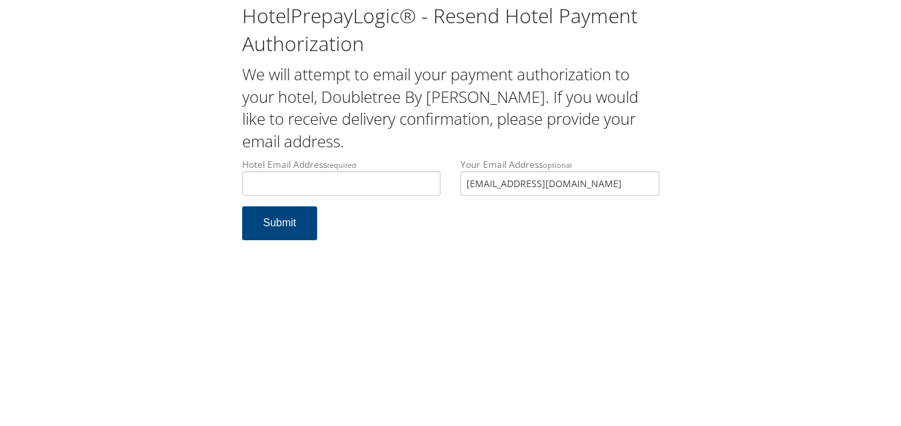
click at [404, 205] on div "Hotel Email Address required Hotel email address is required Your Email Address…" at bounding box center [450, 182] width 437 height 48
click at [384, 194] on input "Hotel Email Address required" at bounding box center [341, 183] width 199 height 25
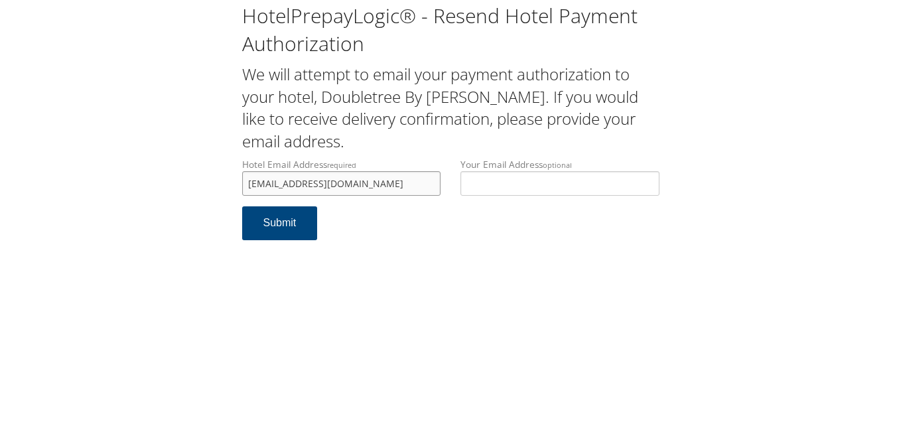
drag, startPoint x: 435, startPoint y: 186, endPoint x: 242, endPoint y: 183, distance: 193.2
click at [242, 183] on input "guestservices@binghamtondoubletree.com" at bounding box center [341, 183] width 199 height 25
type input "guestservices@binghamtondoubletree.com"
click at [284, 225] on button "Submit" at bounding box center [280, 223] width 76 height 34
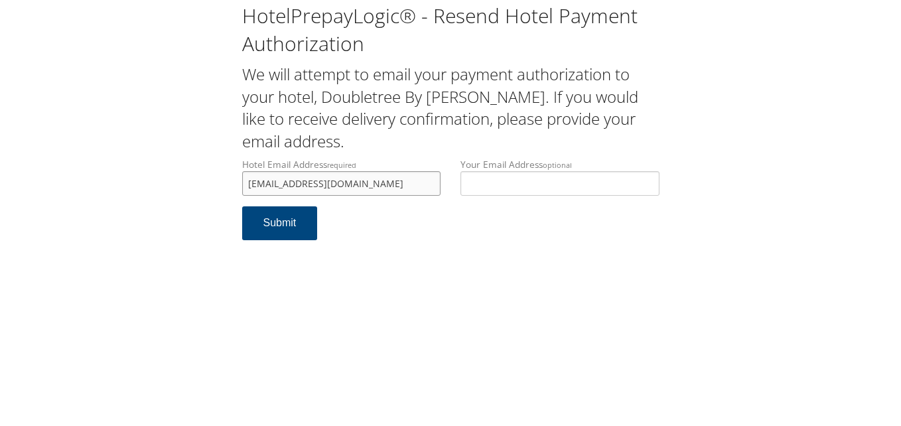
drag, startPoint x: 250, startPoint y: 185, endPoint x: 441, endPoint y: 195, distance: 191.4
click at [441, 195] on div "Hotel Email Address required [EMAIL_ADDRESS][DOMAIN_NAME] Hotel email address i…" at bounding box center [341, 182] width 219 height 48
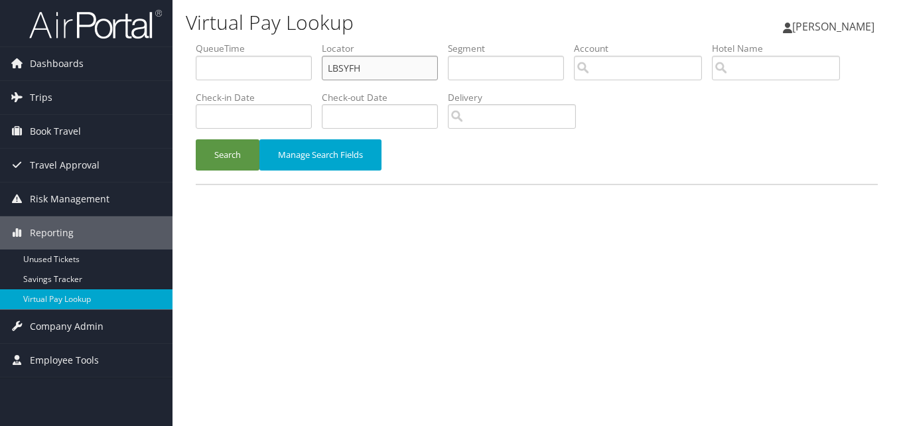
drag, startPoint x: 410, startPoint y: 78, endPoint x: 299, endPoint y: 84, distance: 110.3
click at [299, 42] on ul "QueueTime Locator LBSYFH Segment Account Traveler Hotel Name Check-in Date Chec…" at bounding box center [537, 42] width 682 height 0
paste input "YQURGC"
type input "YQURGC"
click at [196, 139] on button "Search" at bounding box center [228, 154] width 64 height 31
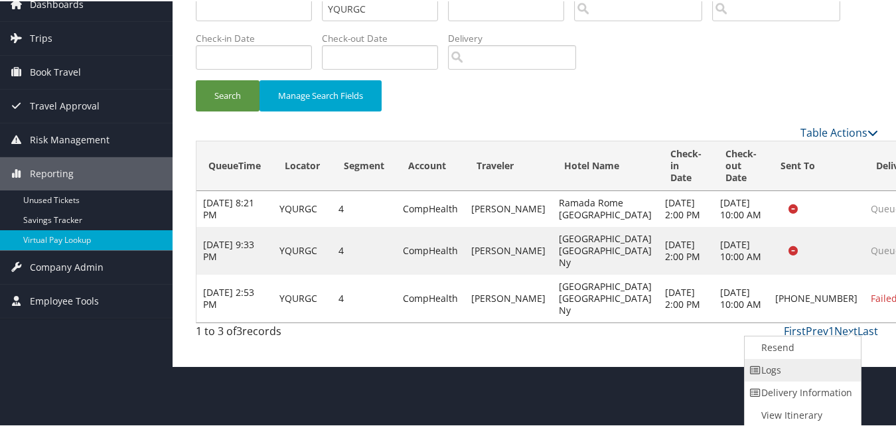
click at [781, 366] on link "Logs" at bounding box center [802, 369] width 114 height 23
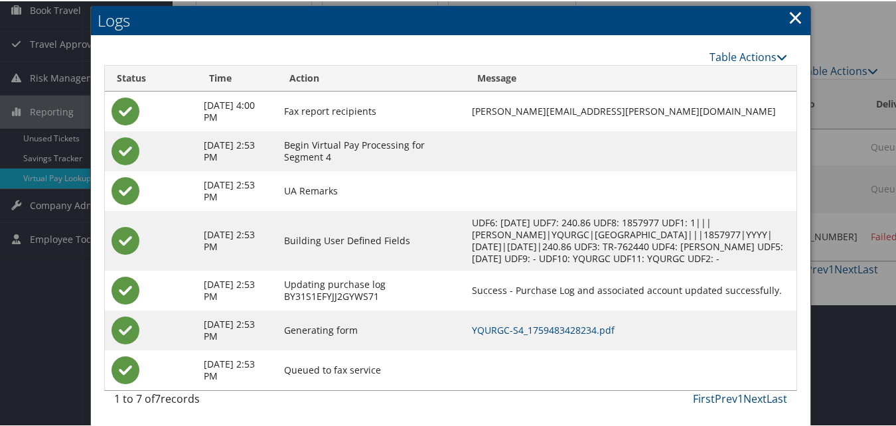
scroll to position [134, 0]
click at [573, 332] on link "YQURGC-S4_1759483428234.pdf" at bounding box center [543, 329] width 143 height 13
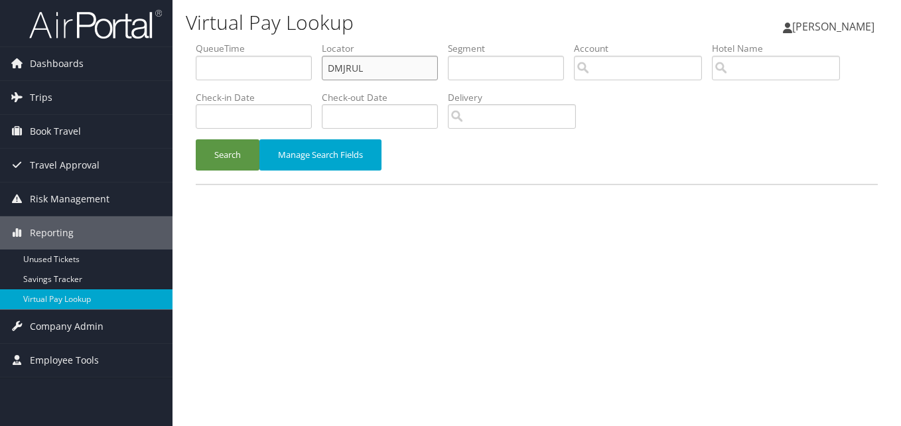
drag, startPoint x: 380, startPoint y: 72, endPoint x: 279, endPoint y: 86, distance: 101.8
click at [279, 42] on ul "QueueTime Locator DMJRUL Segment Account Traveler Hotel Name Check-in Date Chec…" at bounding box center [537, 42] width 682 height 0
paste input "GXSLSV"
type input "GXSLSV"
click at [196, 139] on button "Search" at bounding box center [228, 154] width 64 height 31
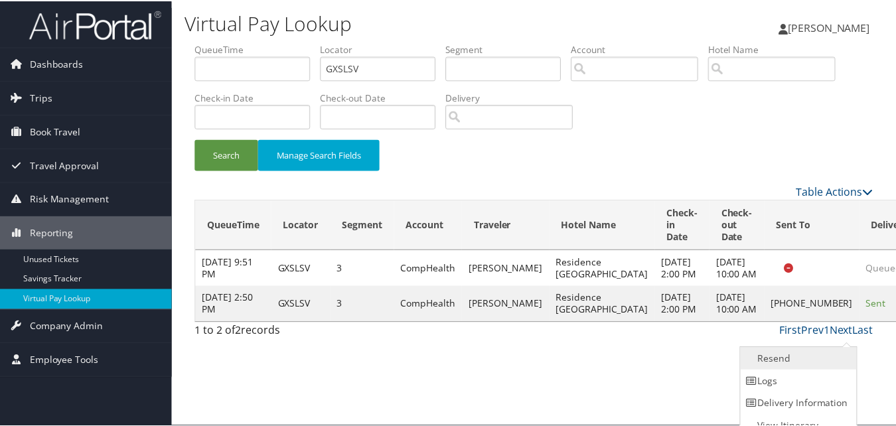
scroll to position [13, 0]
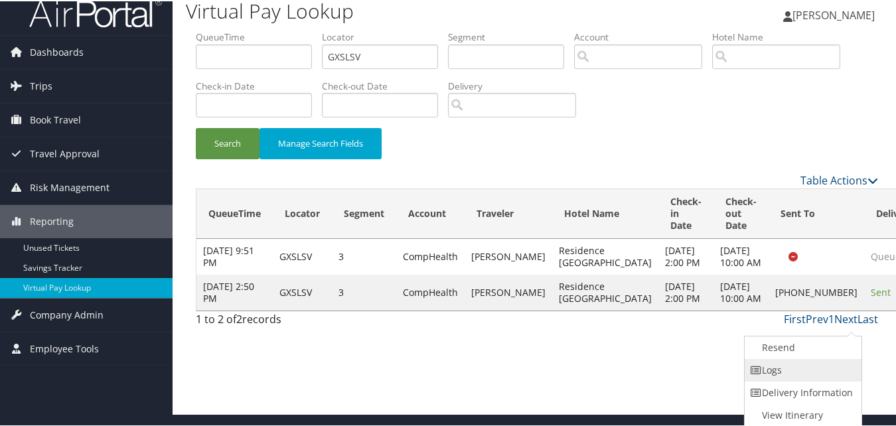
click at [775, 378] on link "Logs" at bounding box center [802, 369] width 114 height 23
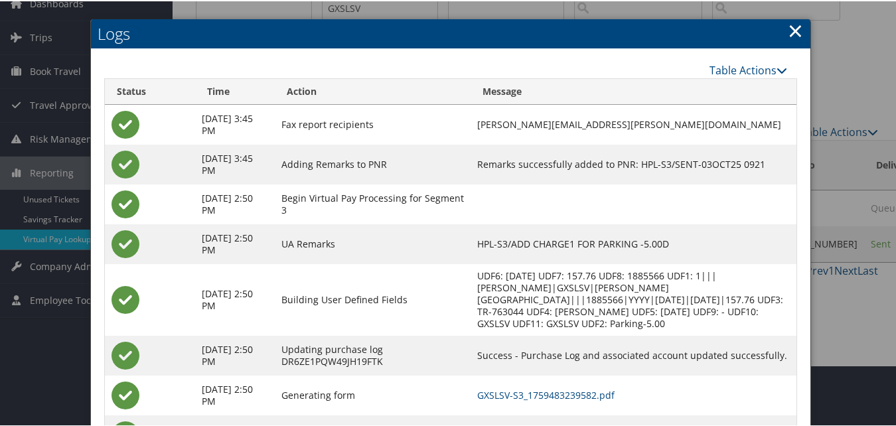
scroll to position [114, 0]
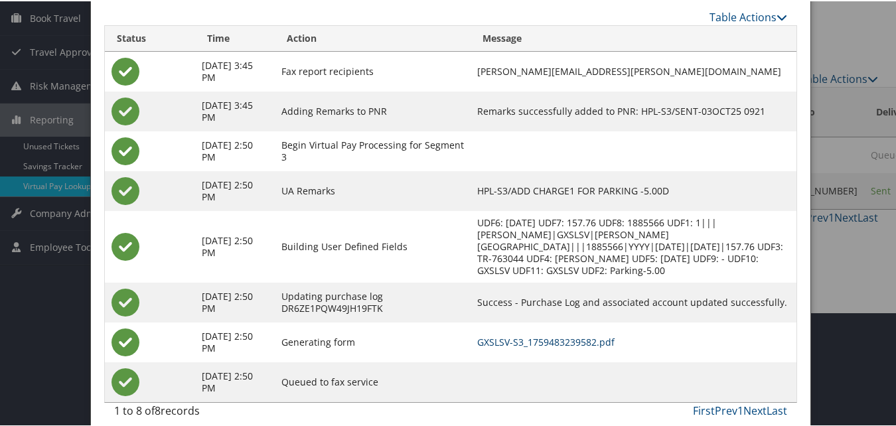
click at [550, 335] on link "GXSLSV-S3_1759483239582.pdf" at bounding box center [545, 341] width 137 height 13
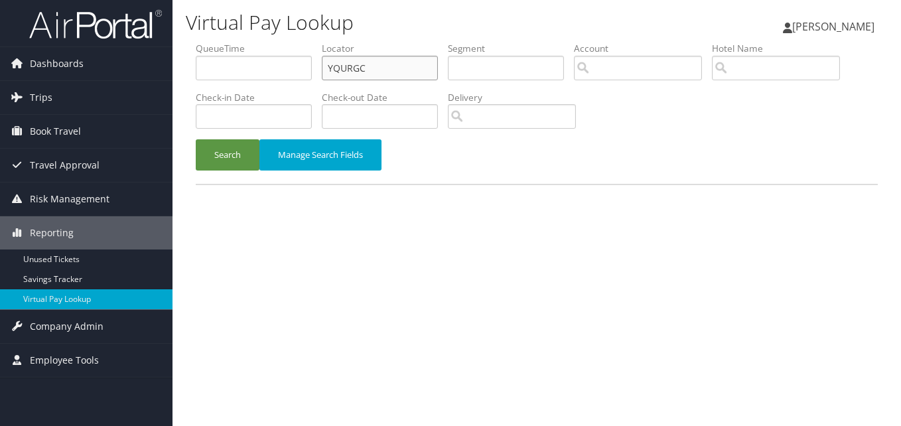
click at [398, 74] on input "YQURGC" at bounding box center [380, 68] width 116 height 25
click at [196, 139] on button "Search" at bounding box center [228, 154] width 64 height 31
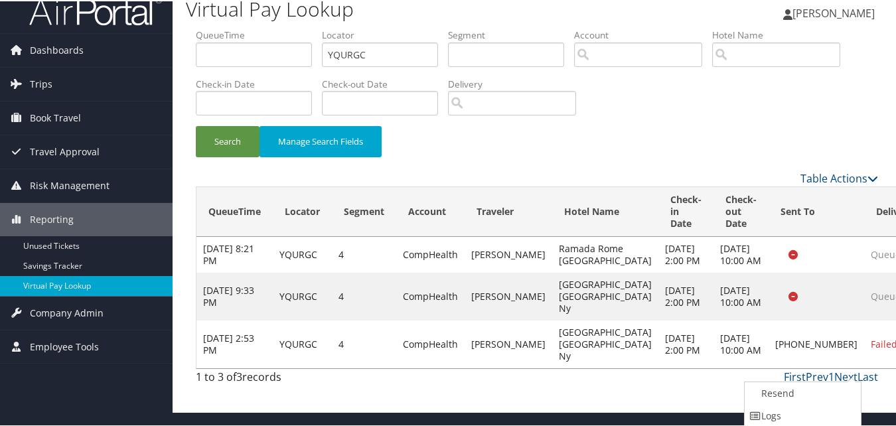
scroll to position [60, 0]
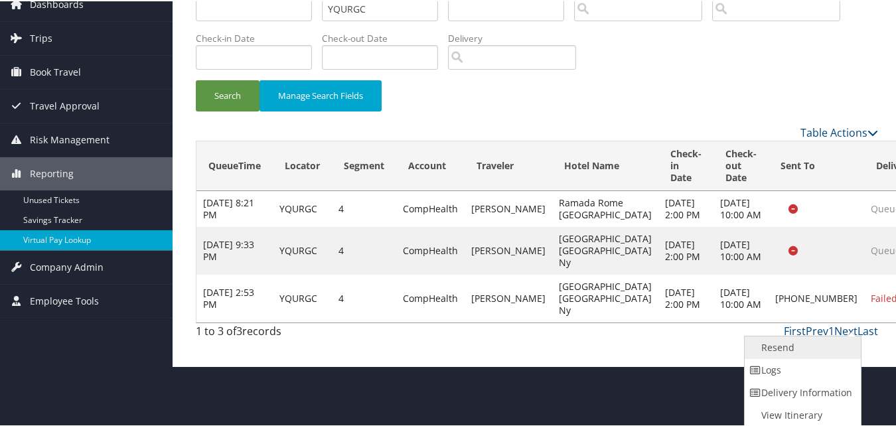
click at [790, 348] on link "Resend" at bounding box center [802, 346] width 114 height 23
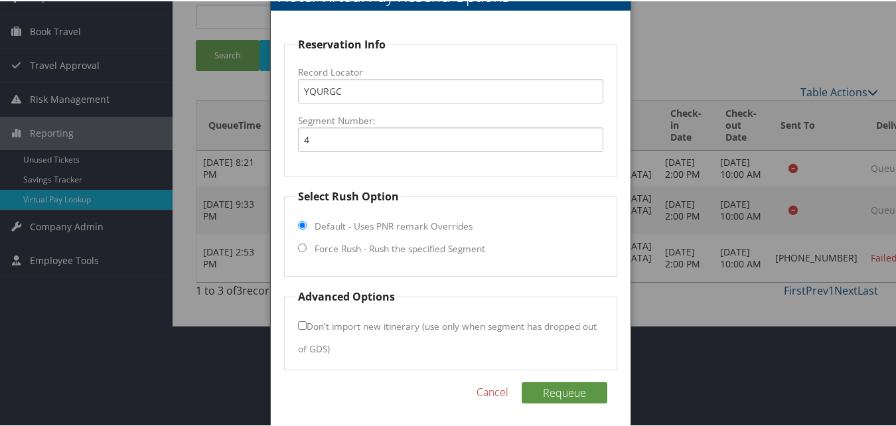
scroll to position [104, 0]
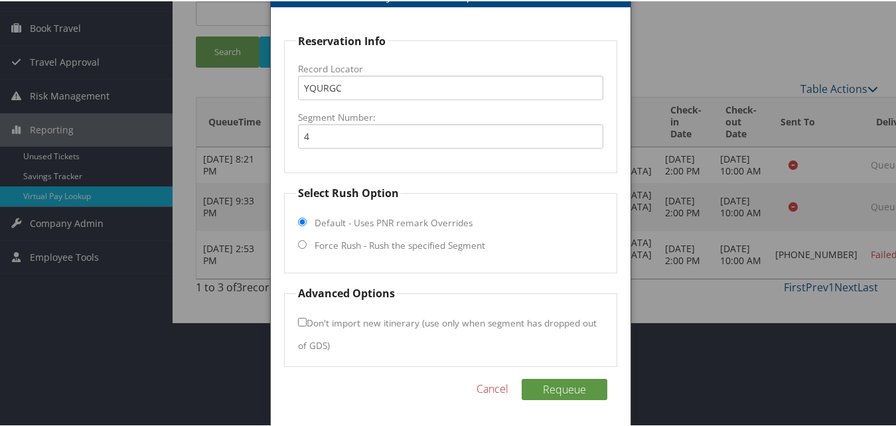
click at [321, 251] on label "Force Rush - Rush the specified Segment" at bounding box center [400, 244] width 171 height 13
click at [307, 248] on input "Force Rush - Rush the specified Segment" at bounding box center [302, 243] width 9 height 9
radio input "true"
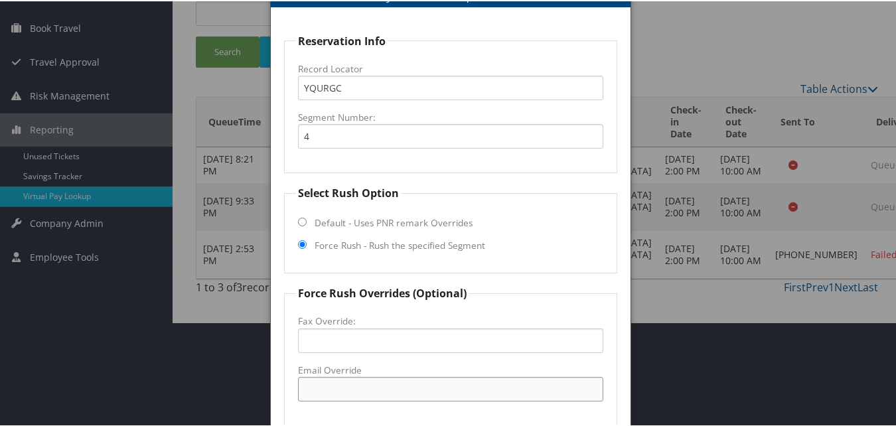
click at [333, 380] on input "Email Override" at bounding box center [450, 388] width 305 height 25
drag, startPoint x: 445, startPoint y: 388, endPoint x: 277, endPoint y: 399, distance: 168.9
click at [277, 399] on div "Reservation Info Record Locator YQURGC Segment Number: 4 Select Rush Option Def…" at bounding box center [450, 293] width 359 height 572
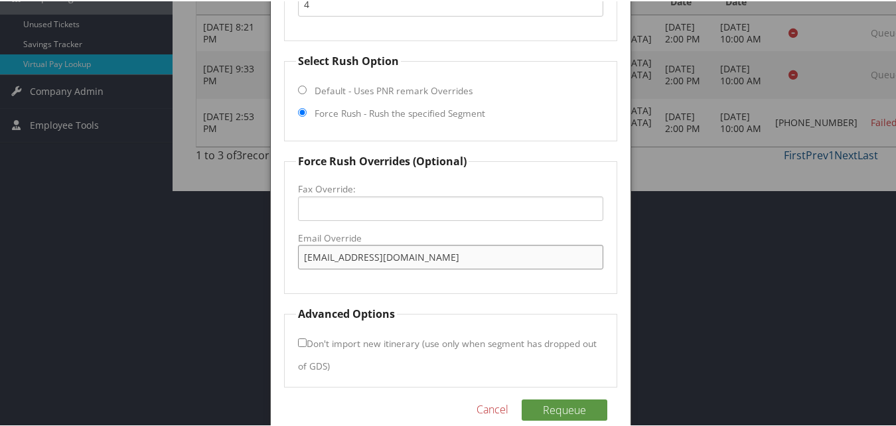
scroll to position [237, 0]
type input "[EMAIL_ADDRESS][DOMAIN_NAME]"
click at [556, 400] on button "Requeue" at bounding box center [565, 408] width 86 height 21
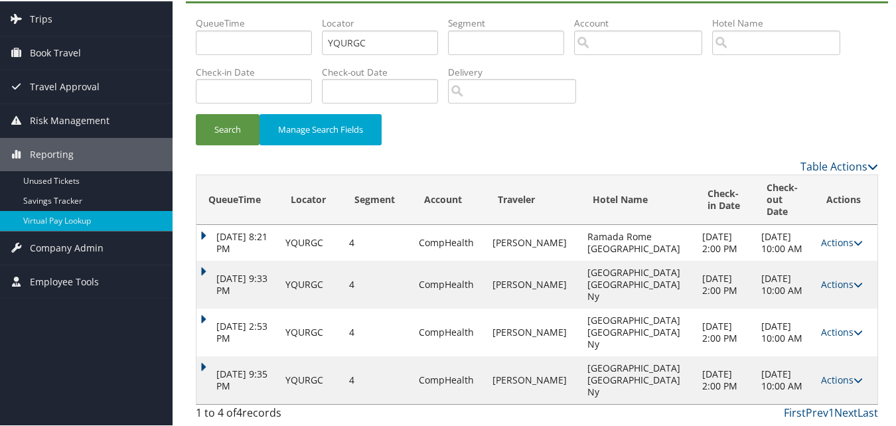
scroll to position [27, 0]
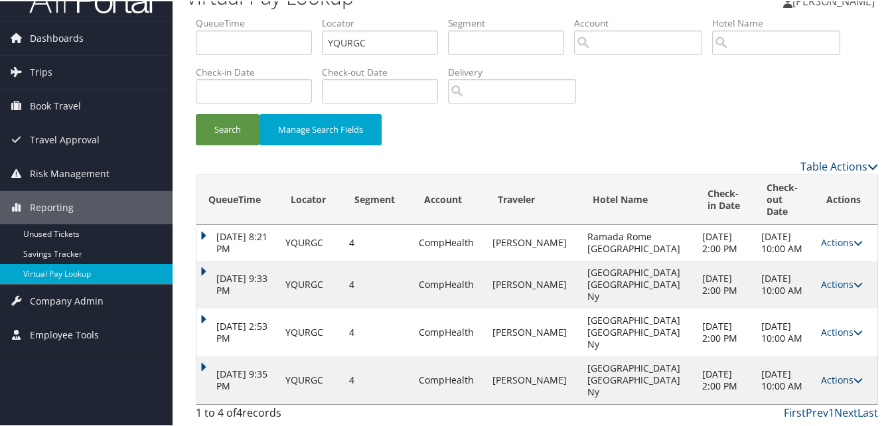
click at [822, 373] on link "Actions" at bounding box center [842, 378] width 42 height 13
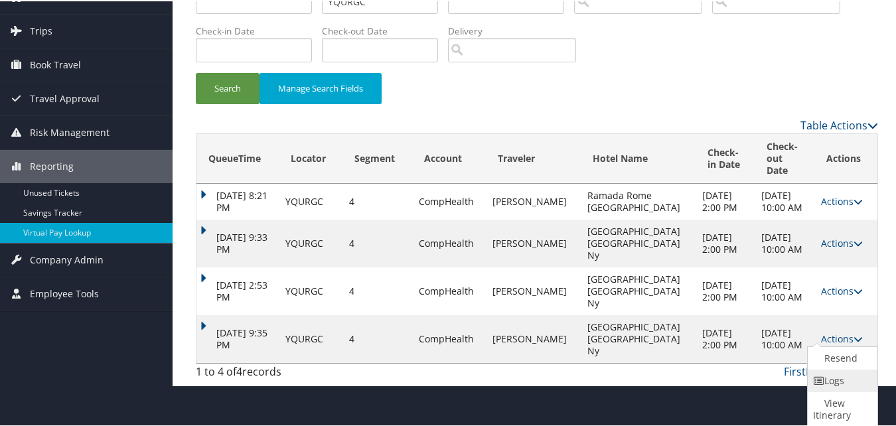
click at [836, 381] on link "Logs" at bounding box center [841, 379] width 66 height 23
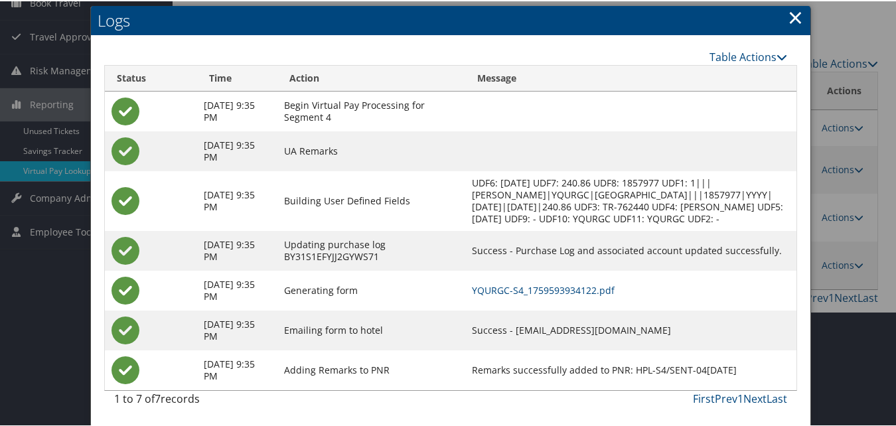
scroll to position [141, 0]
click at [560, 293] on link "YQURGC-S4_1759593934122.pdf" at bounding box center [543, 289] width 143 height 13
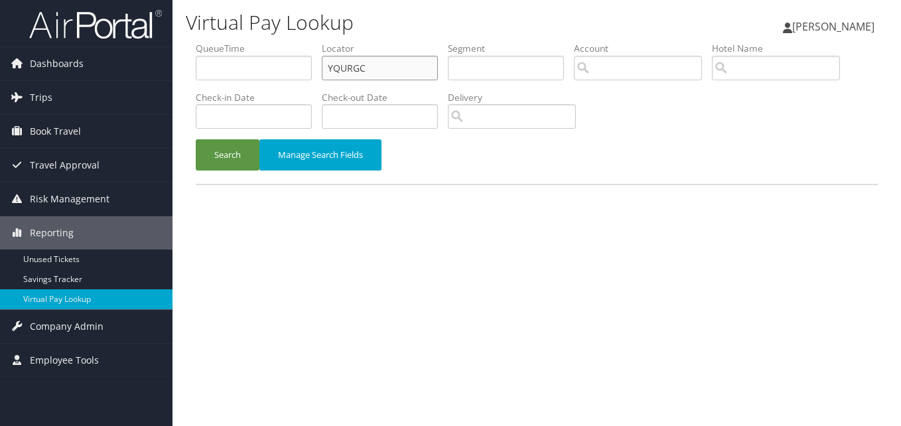
drag, startPoint x: 410, startPoint y: 69, endPoint x: 296, endPoint y: 96, distance: 116.6
click at [296, 42] on ul "QueueTime Locator YQURGC Segment Account Traveler Hotel Name Check-in Date Chec…" at bounding box center [537, 42] width 682 height 0
paste input "MGOUQ"
type input "YMGOUQ"
click at [196, 139] on button "Search" at bounding box center [228, 154] width 64 height 31
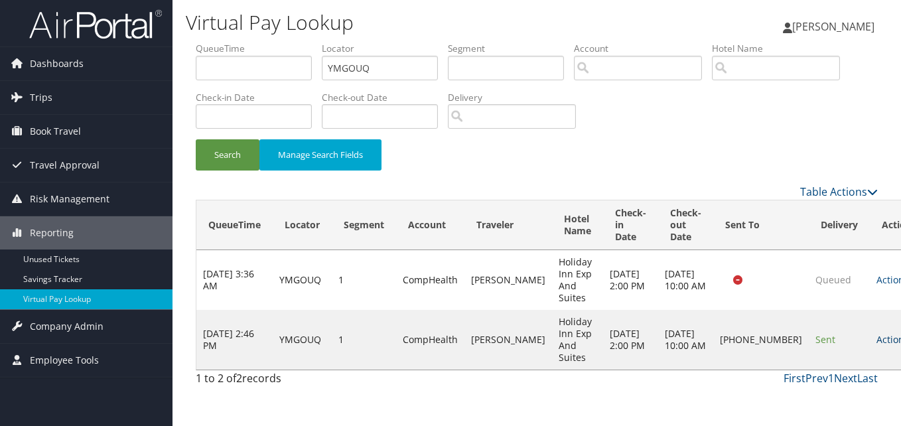
click at [877, 341] on link "Actions" at bounding box center [898, 339] width 42 height 13
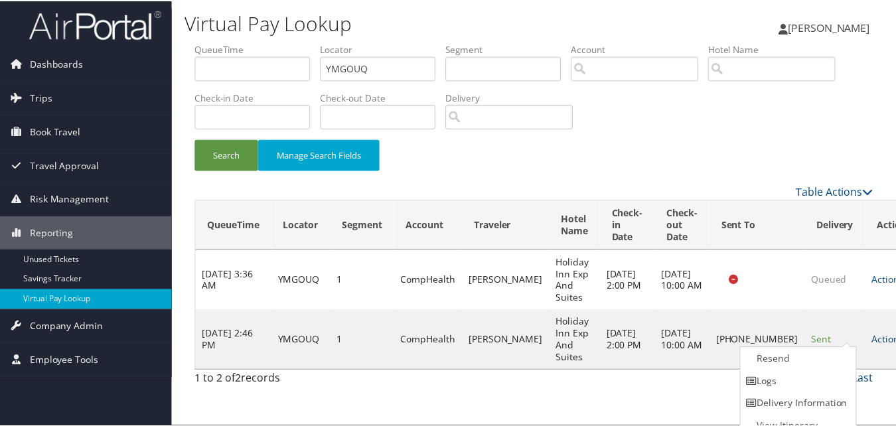
scroll to position [13, 0]
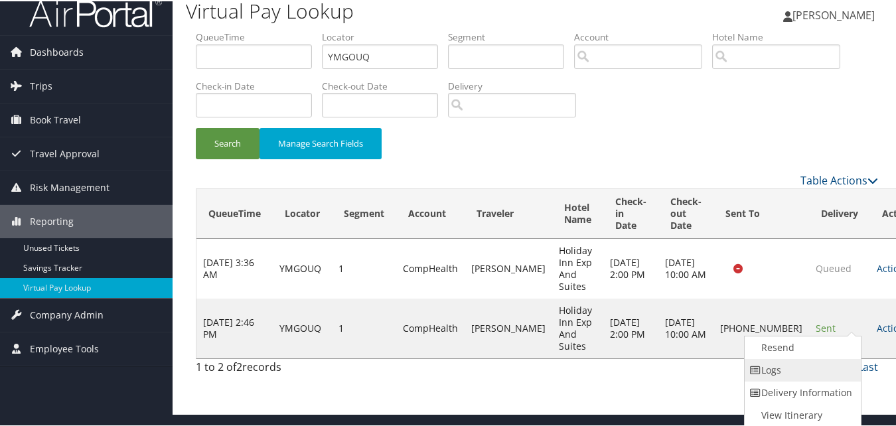
click at [773, 374] on link "Logs" at bounding box center [802, 369] width 114 height 23
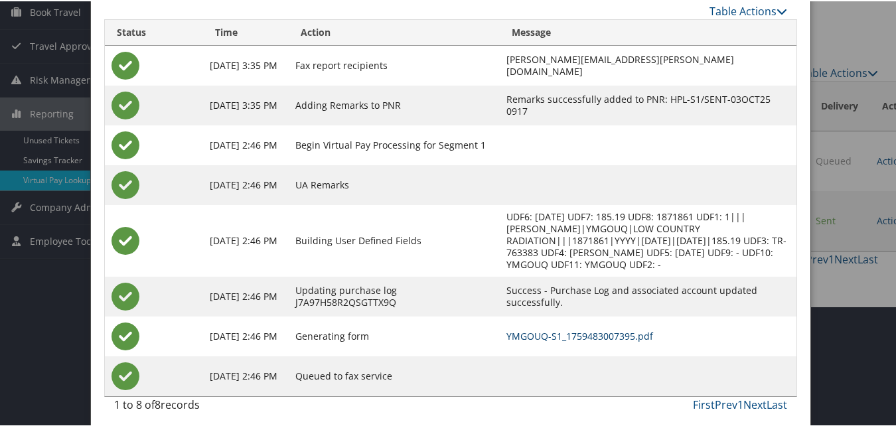
scroll to position [126, 0]
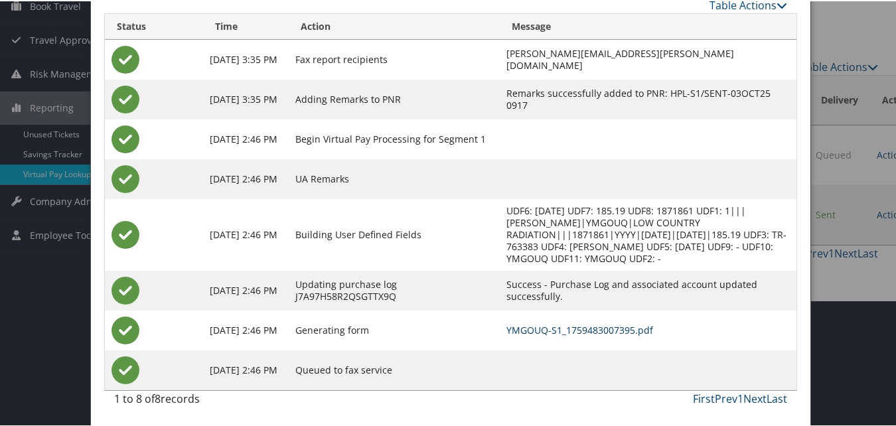
click at [552, 335] on link "YMGOUQ-S1_1759483007395.pdf" at bounding box center [579, 329] width 147 height 13
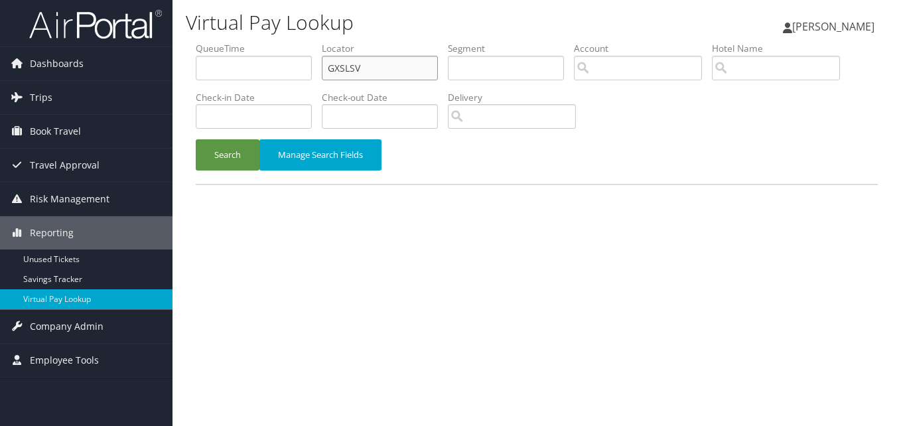
drag, startPoint x: 390, startPoint y: 72, endPoint x: 269, endPoint y: 84, distance: 122.0
click at [269, 42] on ul "QueueTime Locator GXSLSV Segment Account Traveler Hotel Name Check-in Date Chec…" at bounding box center [537, 42] width 682 height 0
paste input "QMUNFH"
type input "QMUNFH"
click at [196, 139] on button "Search" at bounding box center [228, 154] width 64 height 31
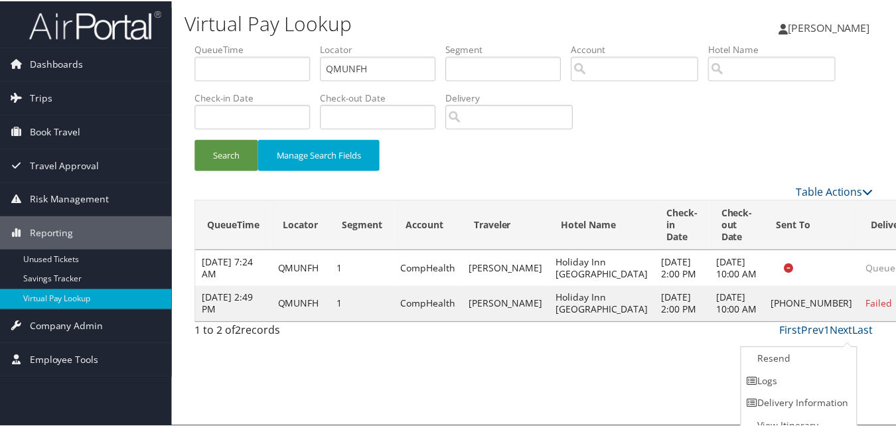
scroll to position [13, 0]
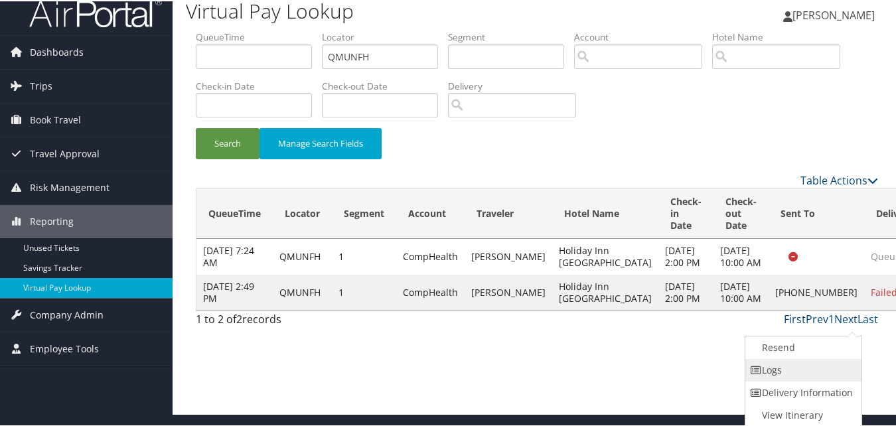
click at [797, 366] on link "Logs" at bounding box center [802, 369] width 114 height 23
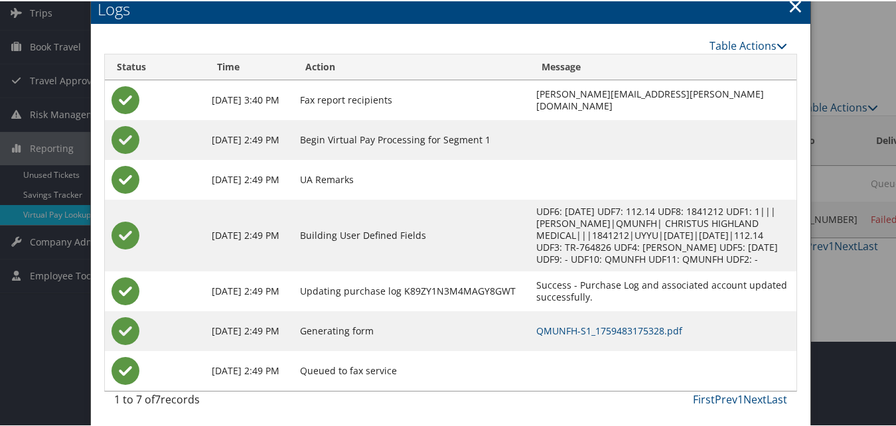
scroll to position [86, 0]
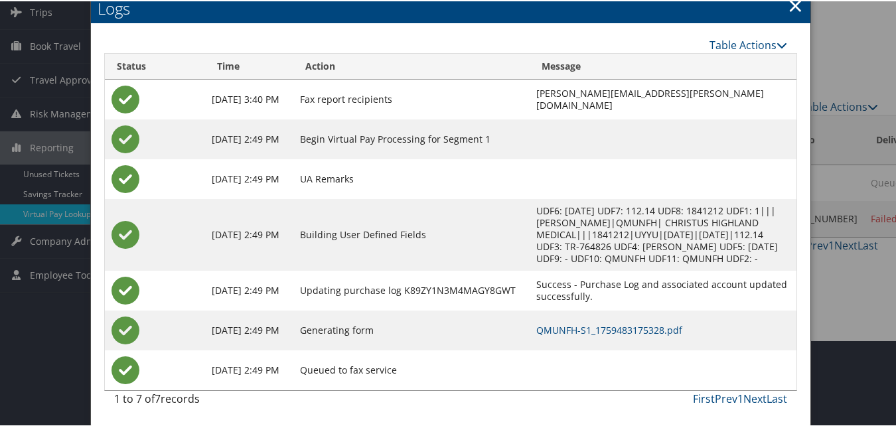
click at [598, 309] on td "QMUNFH-S1_1759483175328.pdf" at bounding box center [663, 329] width 267 height 40
click at [599, 328] on link "QMUNFH-S1_1759483175328.pdf" at bounding box center [609, 329] width 146 height 13
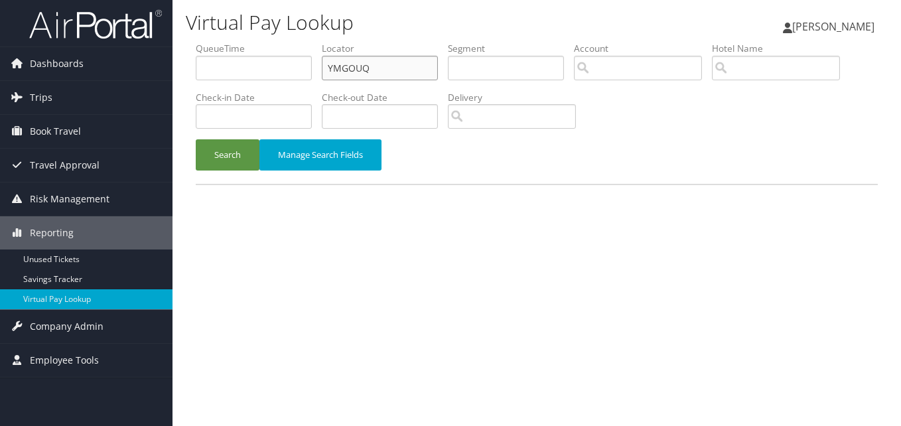
click at [394, 76] on input "YMGOUQ" at bounding box center [380, 68] width 116 height 25
click at [196, 139] on button "Search" at bounding box center [228, 154] width 64 height 31
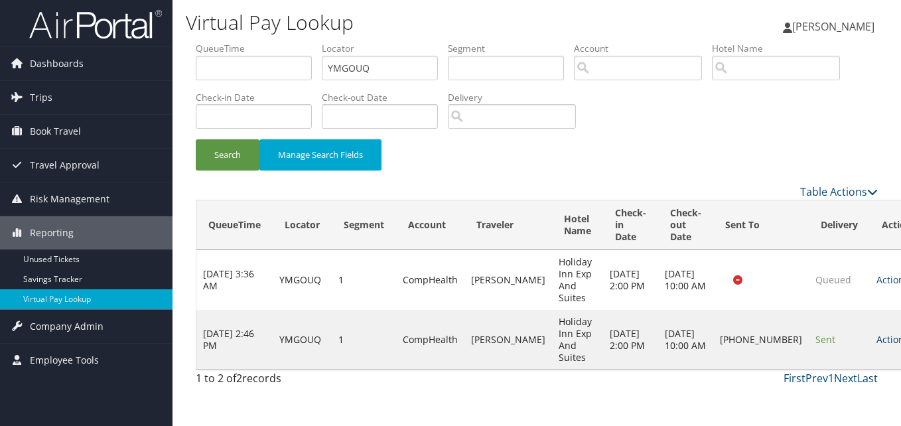
click at [877, 333] on link "Actions" at bounding box center [898, 339] width 42 height 13
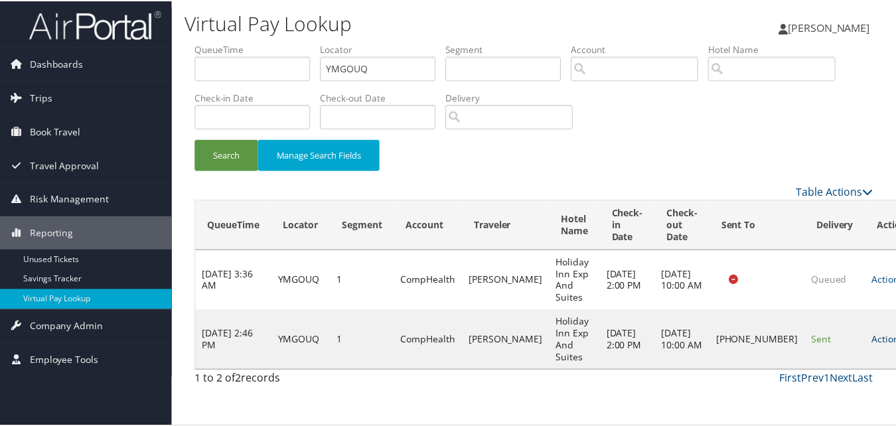
scroll to position [13, 0]
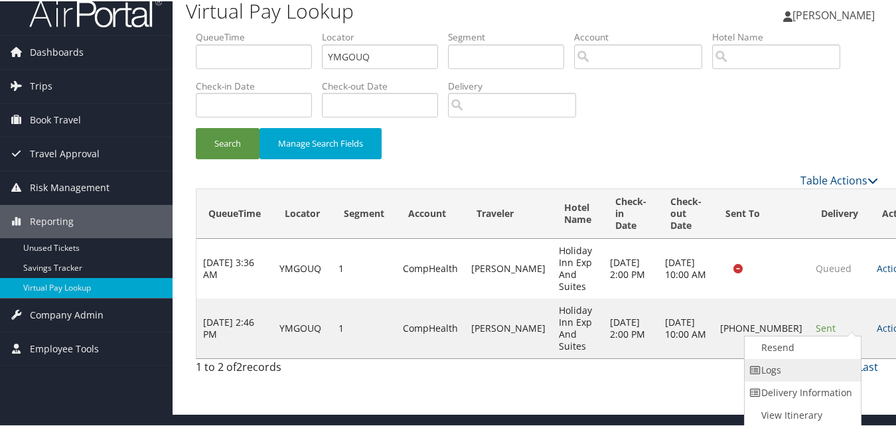
click at [820, 372] on link "Logs" at bounding box center [802, 369] width 114 height 23
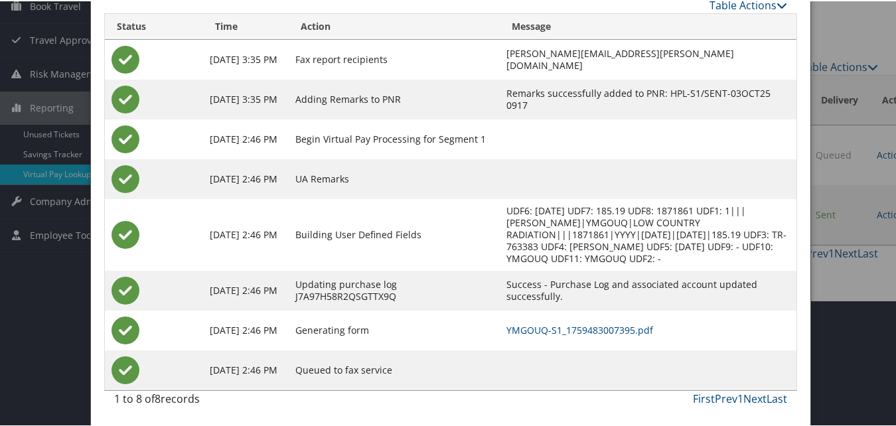
scroll to position [60, 0]
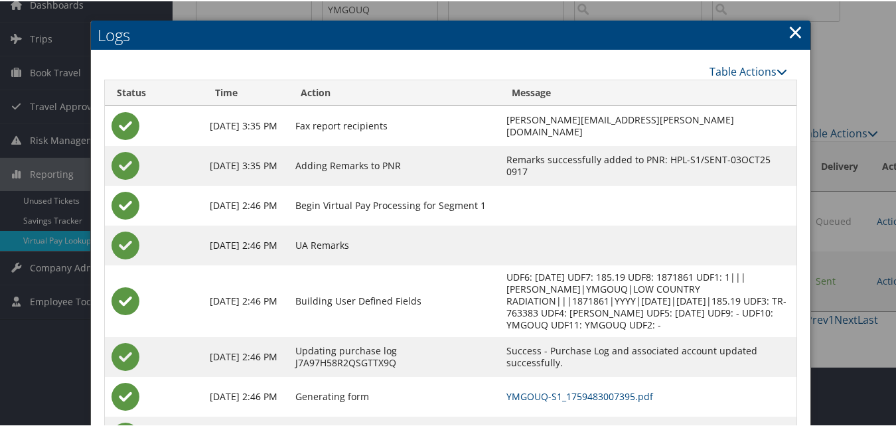
click at [823, 358] on div at bounding box center [450, 213] width 901 height 426
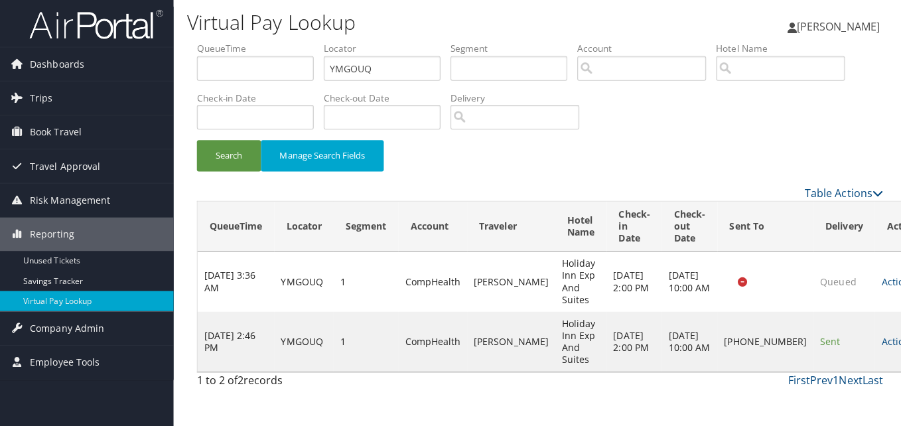
scroll to position [0, 0]
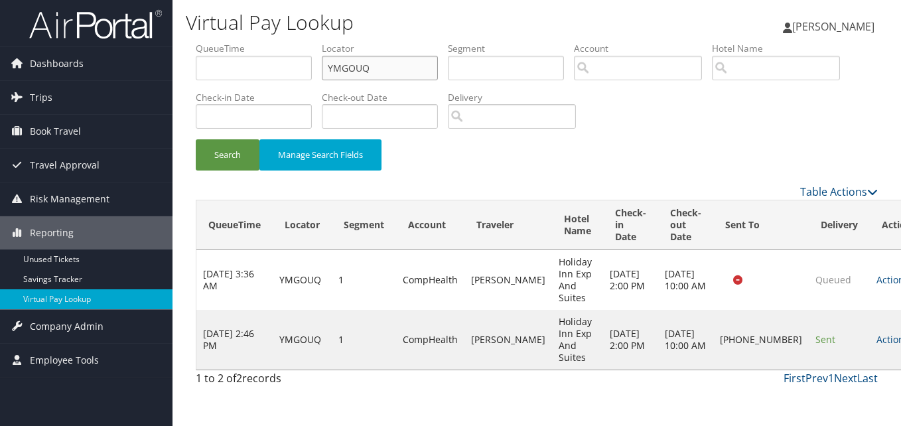
drag, startPoint x: 389, startPoint y: 70, endPoint x: 263, endPoint y: 84, distance: 127.0
click at [267, 42] on ul "QueueTime Locator YMGOUQ Segment Account Traveler Hotel Name Check-in Date Chec…" at bounding box center [537, 42] width 682 height 0
paste input "FUQMDF"
type input "FUQMDF"
click at [196, 139] on button "Search" at bounding box center [228, 154] width 64 height 31
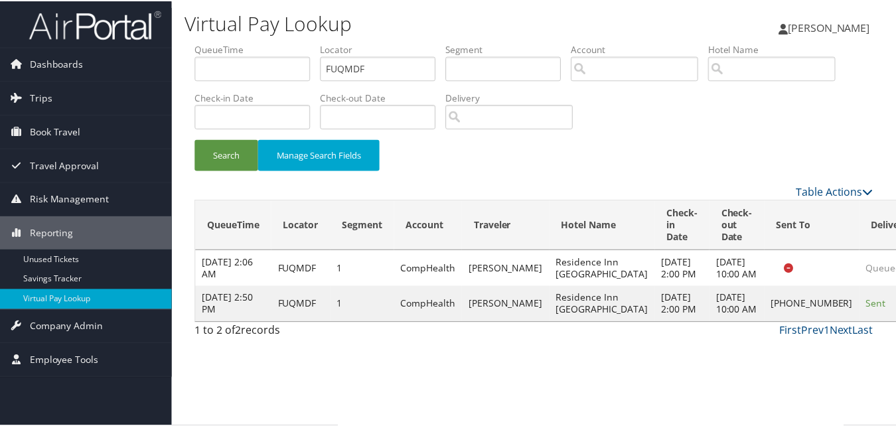
scroll to position [13, 0]
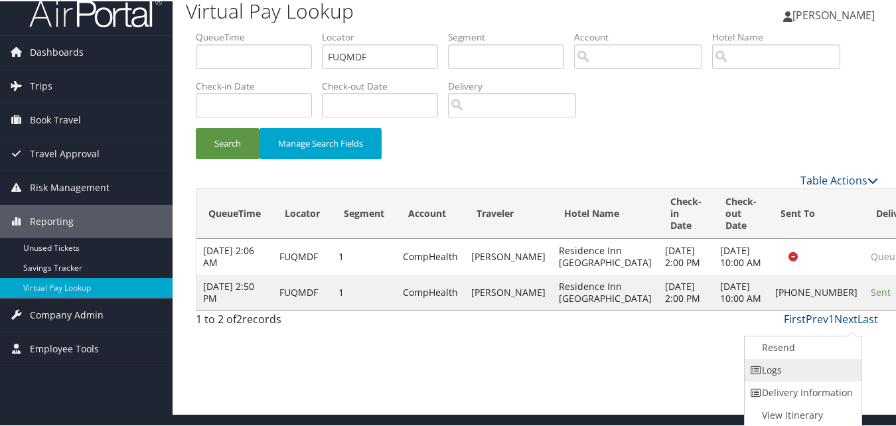
click at [821, 370] on link "Logs" at bounding box center [802, 369] width 114 height 23
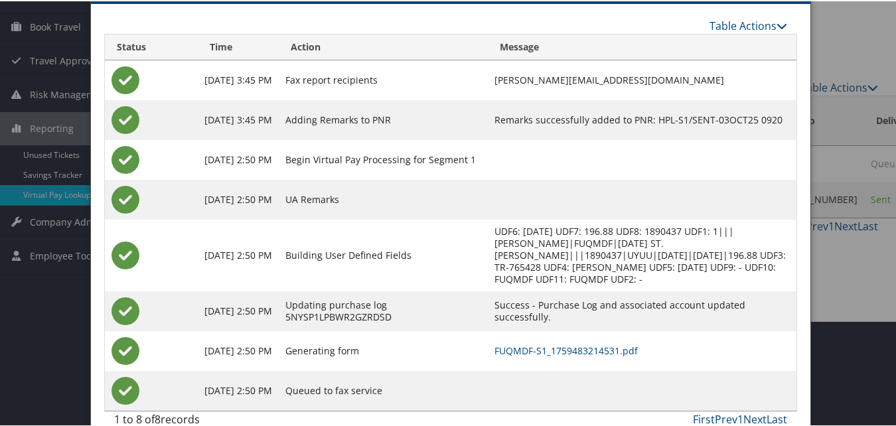
scroll to position [126, 0]
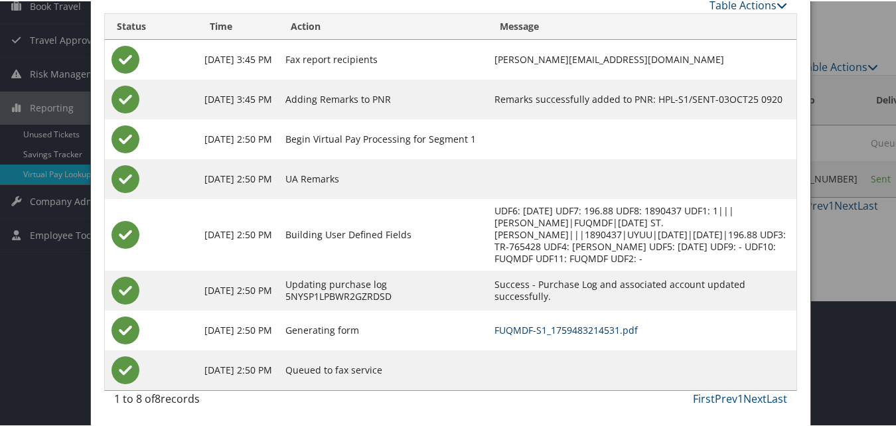
click at [552, 331] on link "FUQMDF-S1_1759483214531.pdf" at bounding box center [566, 329] width 143 height 13
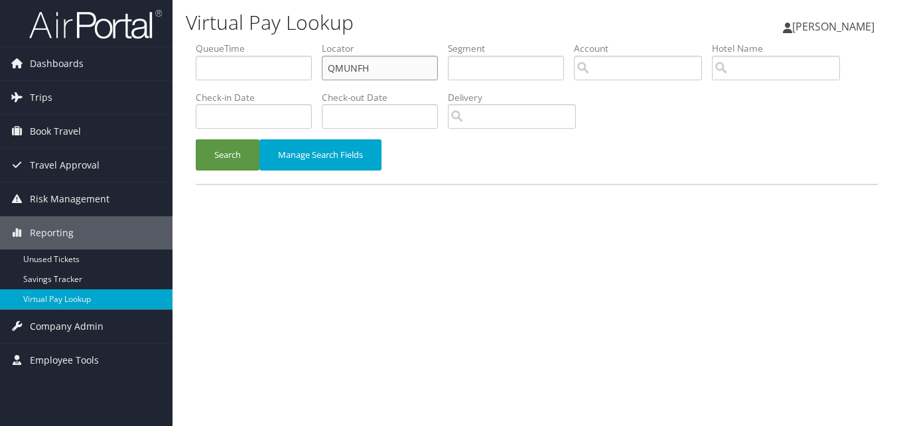
click at [396, 73] on input "QMUNFH" at bounding box center [380, 68] width 116 height 25
click at [196, 139] on button "Search" at bounding box center [228, 154] width 64 height 31
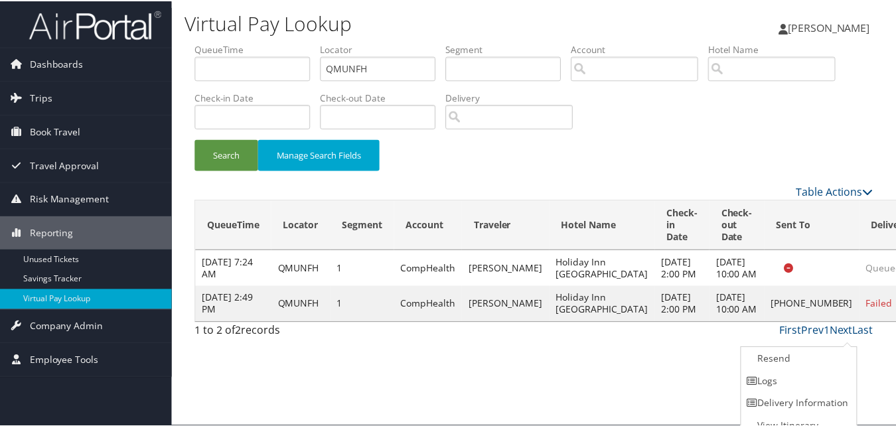
scroll to position [13, 0]
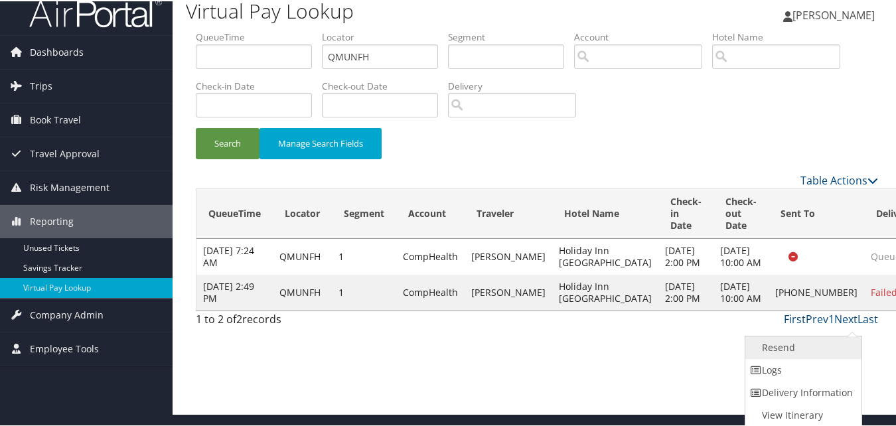
click at [797, 352] on link "Resend" at bounding box center [802, 346] width 114 height 23
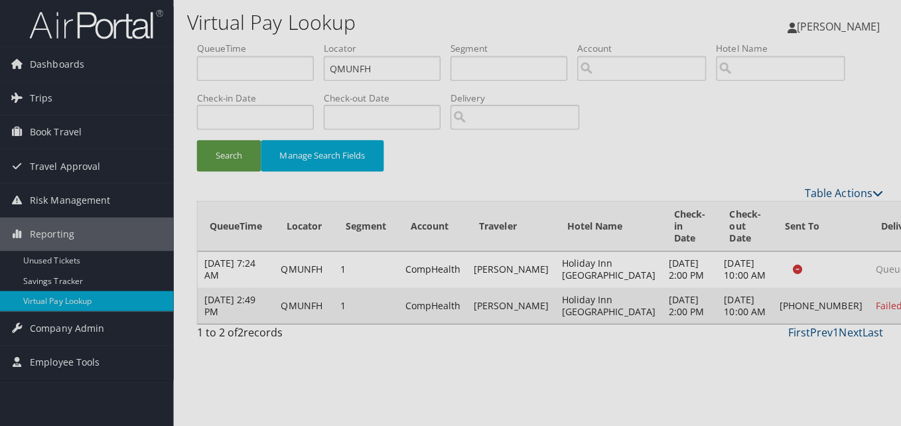
scroll to position [0, 0]
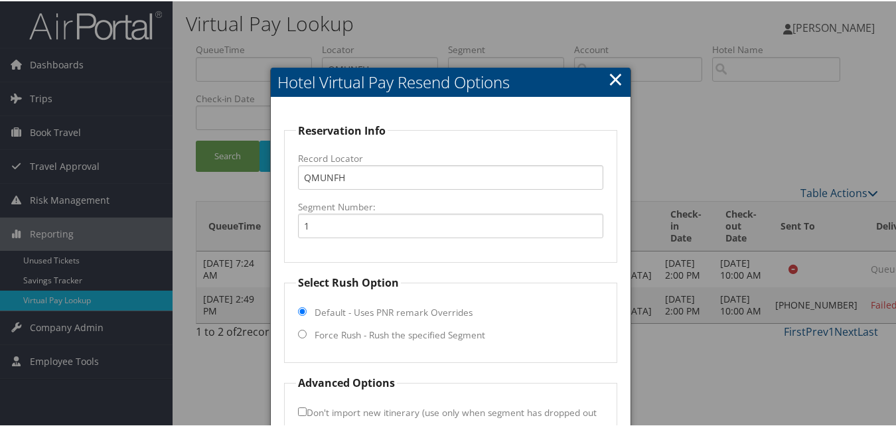
click at [617, 70] on link "×" at bounding box center [615, 77] width 15 height 27
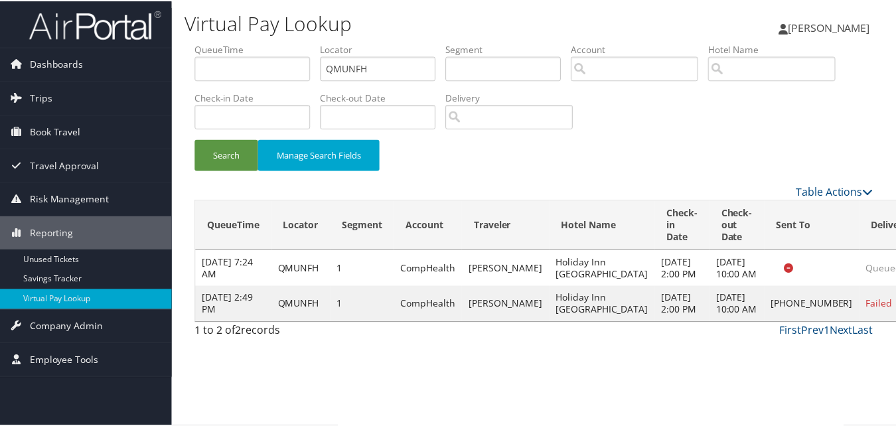
scroll to position [13, 0]
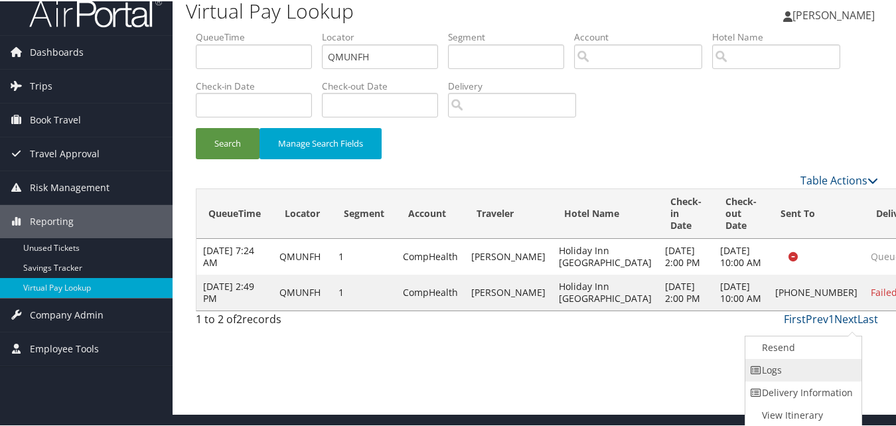
click at [791, 363] on link "Logs" at bounding box center [802, 369] width 114 height 23
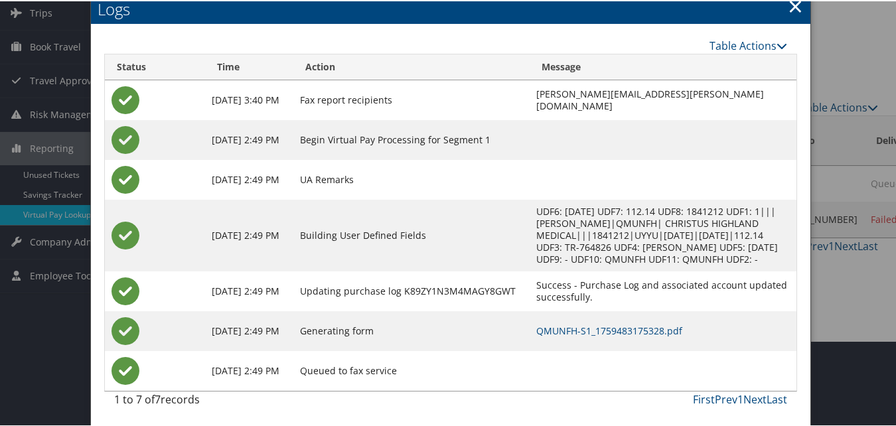
scroll to position [86, 0]
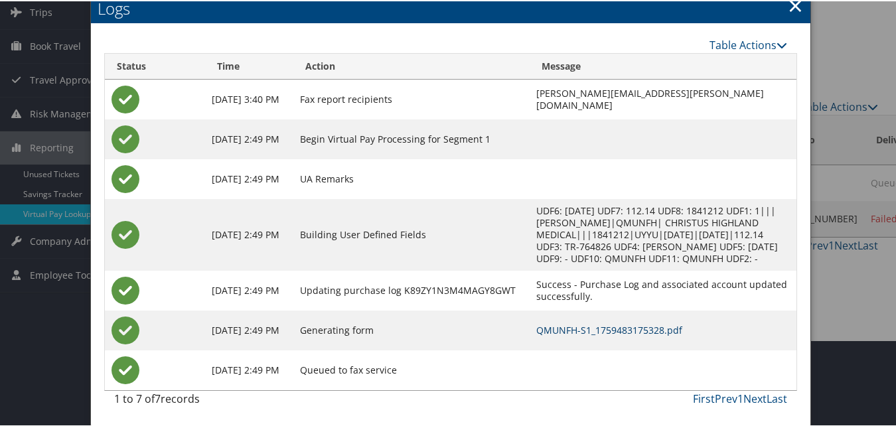
click at [576, 323] on link "QMUNFH-S1_1759483175328.pdf" at bounding box center [609, 329] width 146 height 13
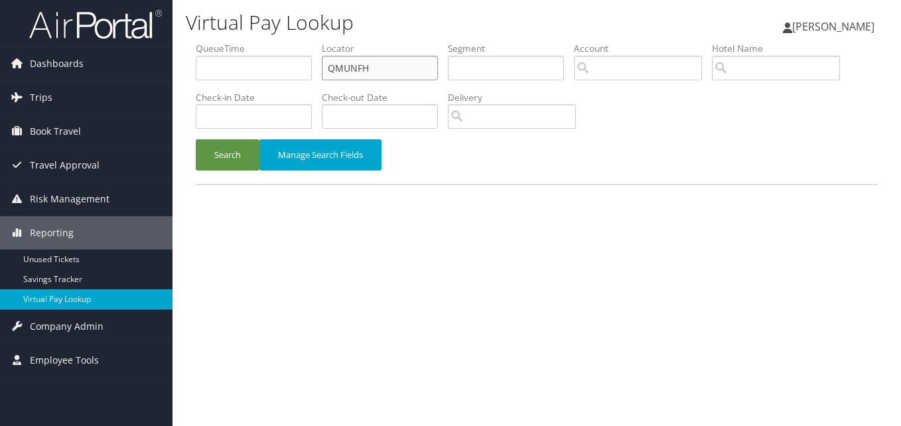
drag, startPoint x: 384, startPoint y: 73, endPoint x: 252, endPoint y: 80, distance: 133.0
click at [252, 42] on ul "QueueTime Locator QMUNFH Segment Account Traveler Hotel Name Check-in Date Chec…" at bounding box center [537, 42] width 682 height 0
paste input "NHMYRR"
type input "NHMYRR"
click at [196, 139] on button "Search" at bounding box center [228, 154] width 64 height 31
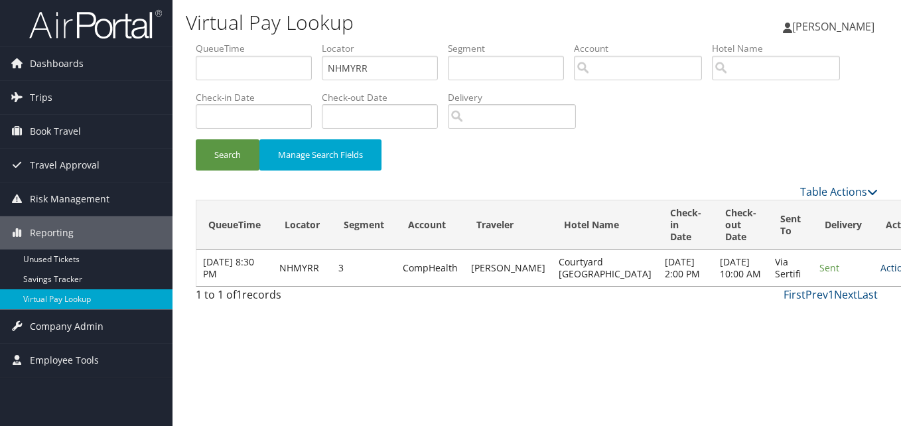
click at [881, 271] on link "Actions" at bounding box center [902, 268] width 42 height 13
click at [825, 311] on link "Logs" at bounding box center [822, 316] width 84 height 23
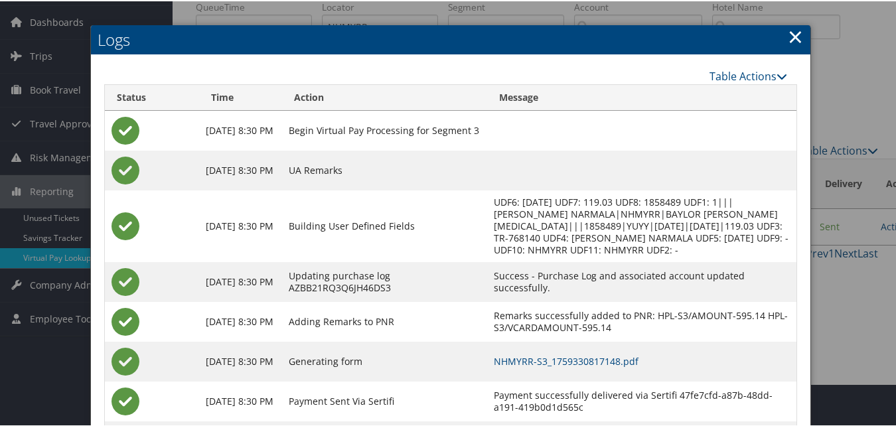
scroll to position [114, 0]
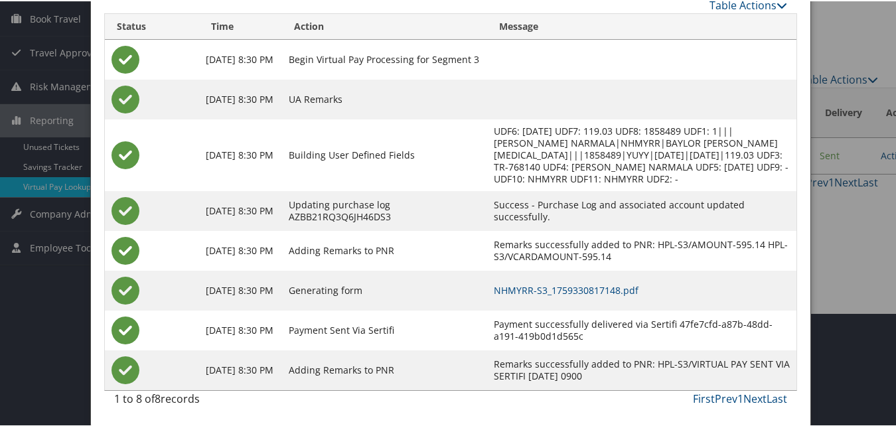
click at [598, 296] on td "NHMYRR-S3_1759330817148.pdf" at bounding box center [641, 289] width 309 height 40
click at [600, 289] on link "NHMYRR-S3_1759330817148.pdf" at bounding box center [566, 289] width 145 height 13
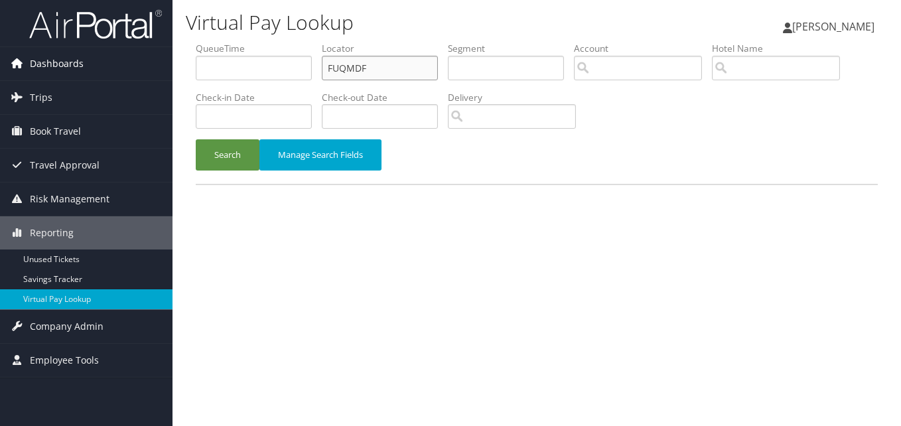
drag, startPoint x: 0, startPoint y: 0, endPoint x: 161, endPoint y: 75, distance: 177.3
click at [161, 75] on div "Dashboards AirPortal 360™ (Manager) My Travel Dashboard Trips Airtinerary® Look…" at bounding box center [450, 213] width 901 height 426
paste input "CVGZXN"
type input "CVGZXN"
click at [196, 139] on button "Search" at bounding box center [228, 154] width 64 height 31
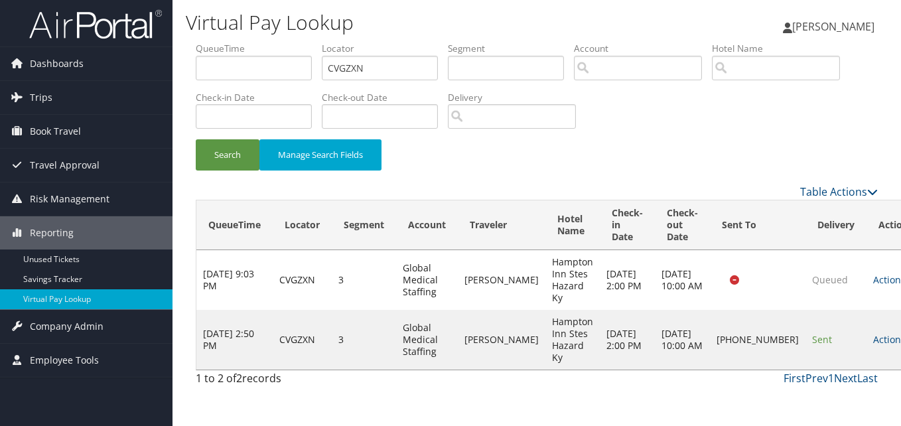
click at [867, 337] on td "Actions Resend Logs Delivery Information View Itinerary" at bounding box center [896, 340] width 58 height 60
click at [874, 338] on link "Actions" at bounding box center [895, 339] width 42 height 13
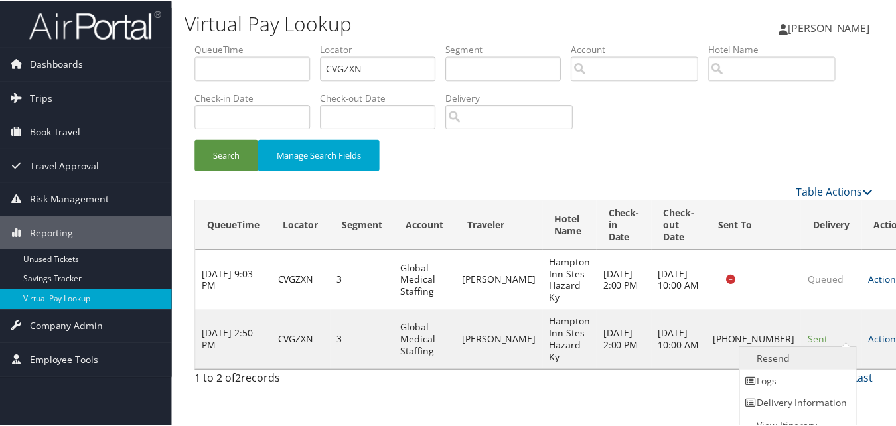
scroll to position [13, 0]
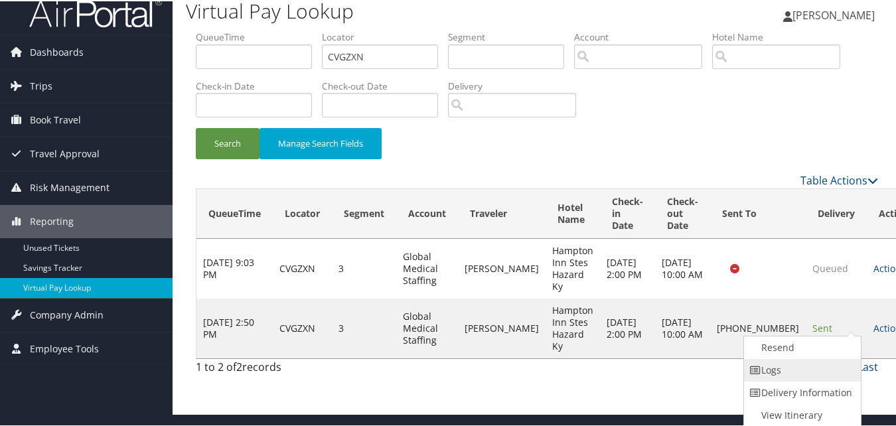
click at [799, 361] on link "Logs" at bounding box center [801, 369] width 114 height 23
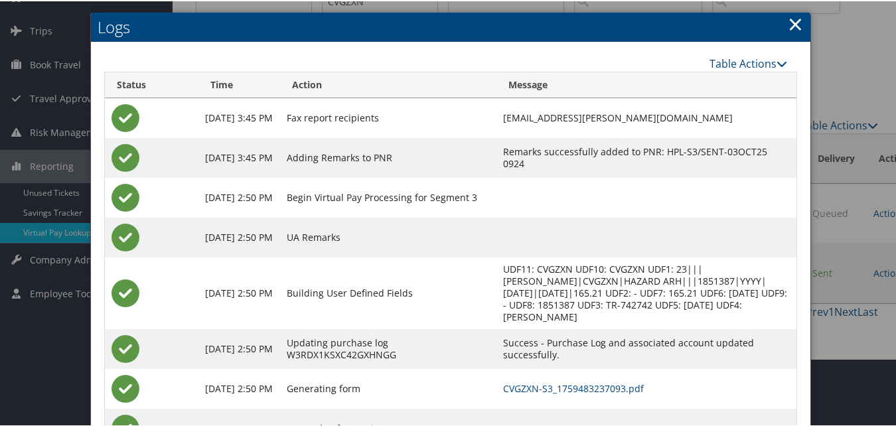
scroll to position [126, 0]
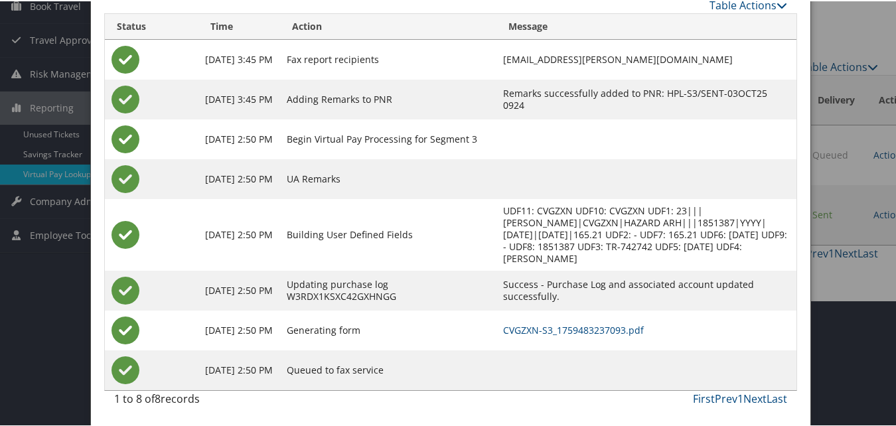
click at [556, 336] on td "CVGZXN-S3_1759483237093.pdf" at bounding box center [646, 329] width 301 height 40
click at [560, 331] on link "CVGZXN-S3_1759483237093.pdf" at bounding box center [573, 329] width 141 height 13
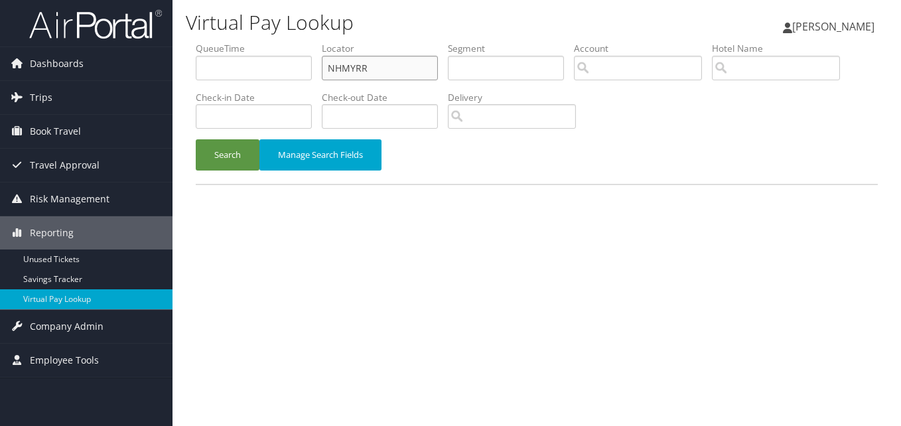
drag, startPoint x: 395, startPoint y: 79, endPoint x: 266, endPoint y: 86, distance: 129.6
click at [266, 42] on ul "QueueTime Locator NHMYRR Segment Account Traveler Hotel Name Check-in Date Chec…" at bounding box center [537, 42] width 682 height 0
paste input "EZRBPZ"
click at [196, 139] on button "Search" at bounding box center [228, 154] width 64 height 31
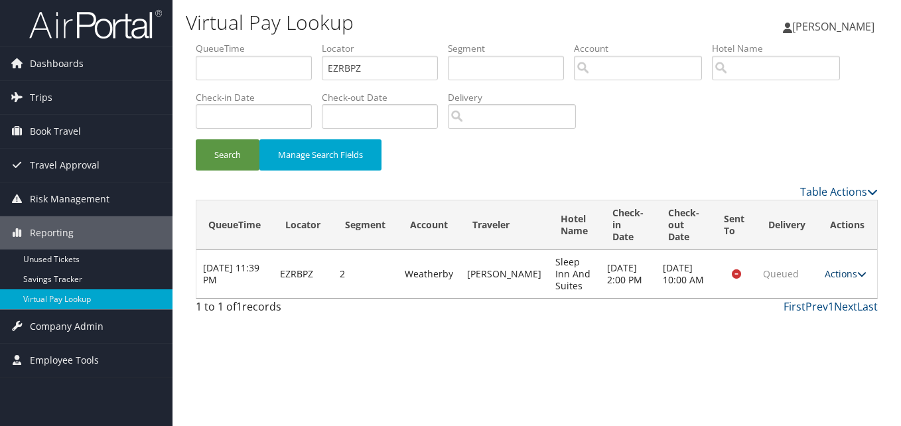
click at [842, 275] on link "Actions" at bounding box center [846, 273] width 42 height 13
click at [830, 319] on link "Logs" at bounding box center [821, 316] width 84 height 23
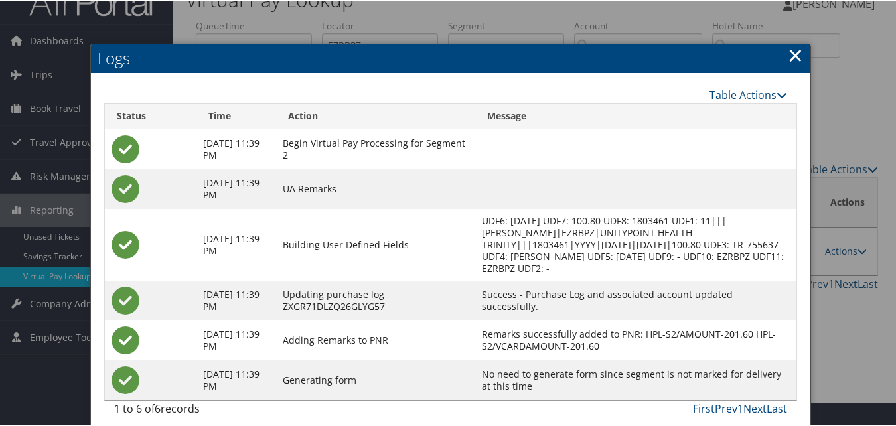
scroll to position [34, 0]
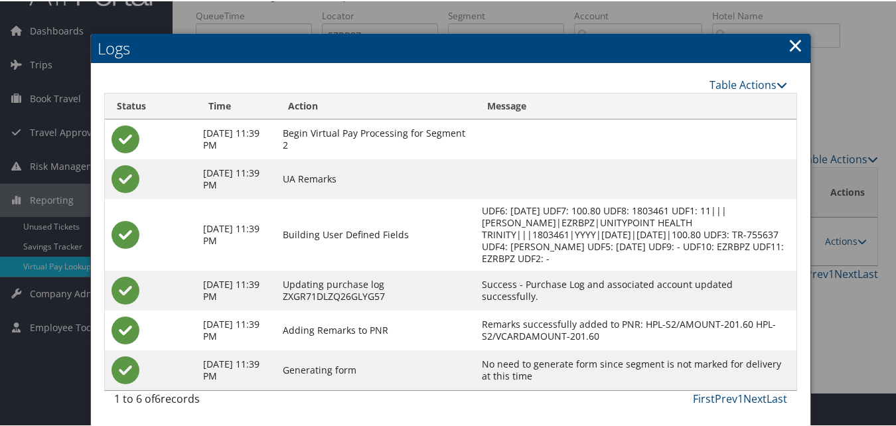
click at [789, 43] on link "×" at bounding box center [795, 44] width 15 height 27
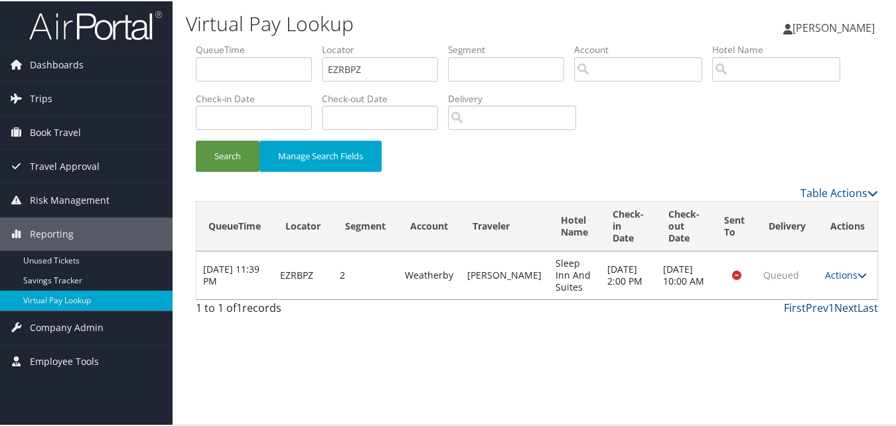
scroll to position [0, 0]
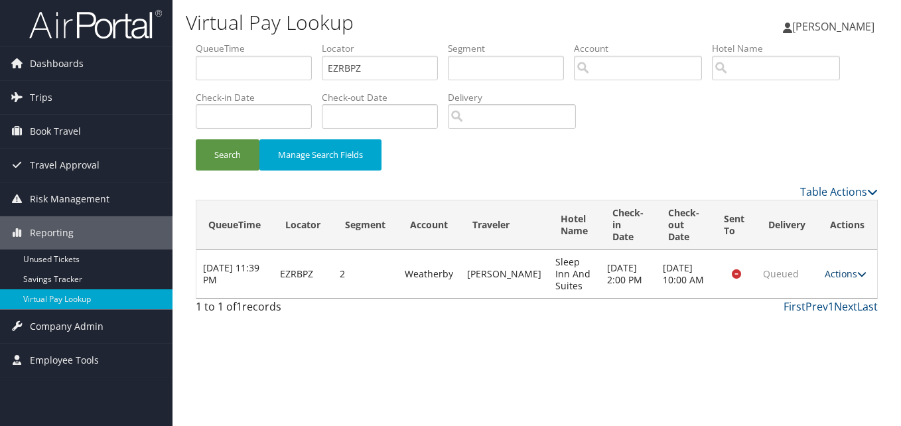
click at [825, 274] on link "Actions" at bounding box center [846, 273] width 42 height 13
click at [823, 307] on link "Logs" at bounding box center [821, 316] width 84 height 23
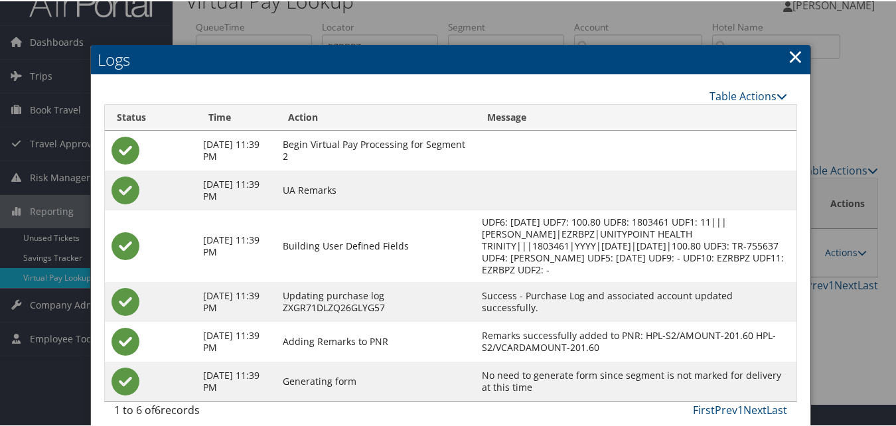
scroll to position [34, 0]
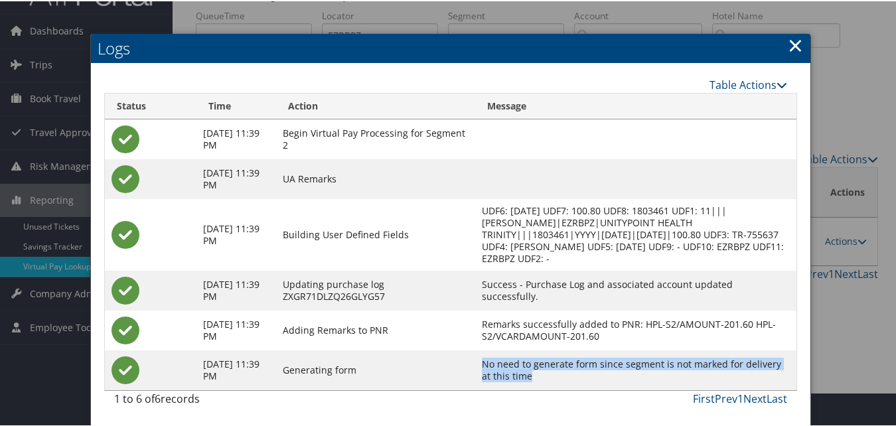
drag, startPoint x: 512, startPoint y: 360, endPoint x: 771, endPoint y: 377, distance: 258.8
click at [771, 377] on td "No need to generate form since segment is not marked for delivery at this time" at bounding box center [635, 369] width 321 height 40
copy td "No need to generate form since segment is not marked for delivery at this time"
click at [646, 386] on td "No need to generate form since segment is not marked for delivery at this time" at bounding box center [635, 369] width 321 height 40
drag, startPoint x: 602, startPoint y: 376, endPoint x: 500, endPoint y: 363, distance: 102.4
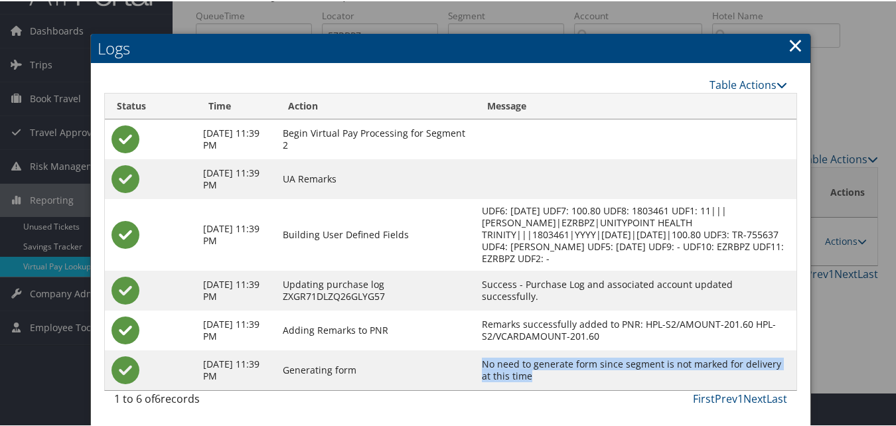
click at [500, 363] on tr "Aug 27, 2025 11:39 PM Generating form No need to generate form since segment is…" at bounding box center [451, 369] width 692 height 40
copy tr "No need to generate form since segment is not marked for delivery at this time"
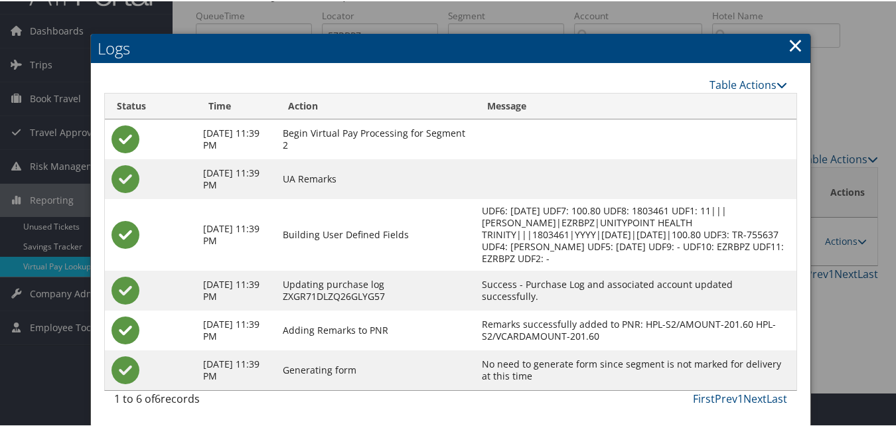
click at [797, 35] on link "×" at bounding box center [795, 44] width 15 height 27
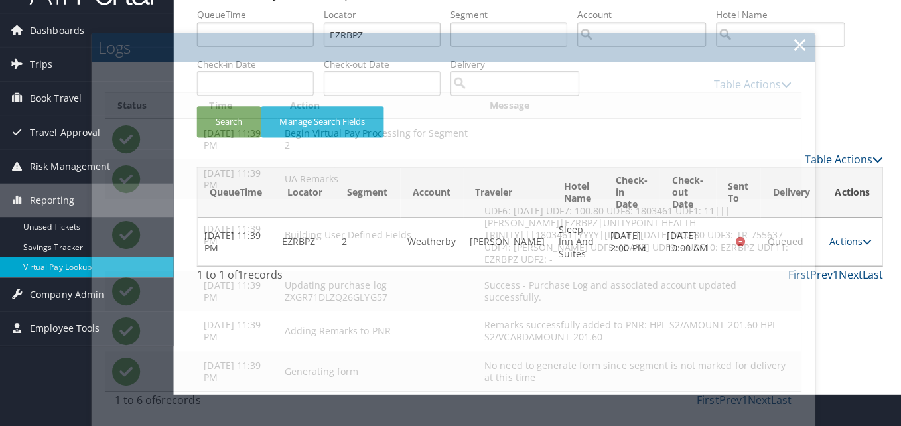
scroll to position [0, 0]
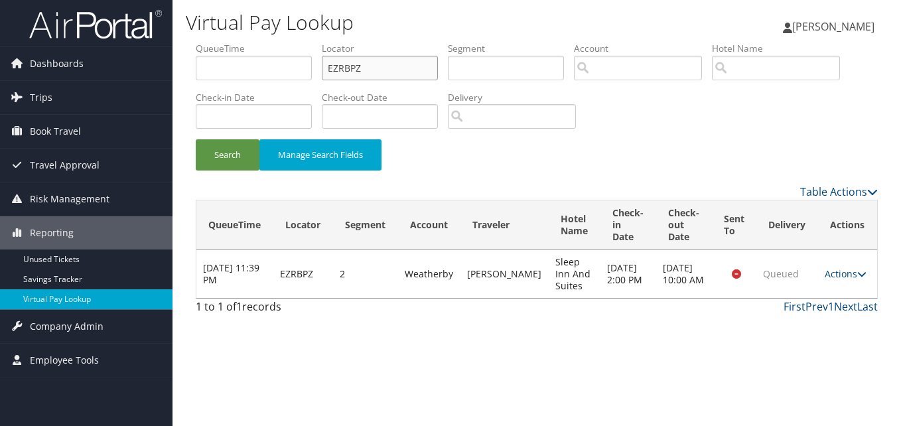
drag, startPoint x: 419, startPoint y: 62, endPoint x: 300, endPoint y: 94, distance: 123.0
click at [300, 42] on ul "QueueTime Locator EZRBPZ Segment Account Traveler Hotel Name Check-in Date Chec…" at bounding box center [537, 42] width 682 height 0
paste input "YTBPIL"
type input "YTBPIL"
click at [196, 139] on button "Search" at bounding box center [228, 154] width 64 height 31
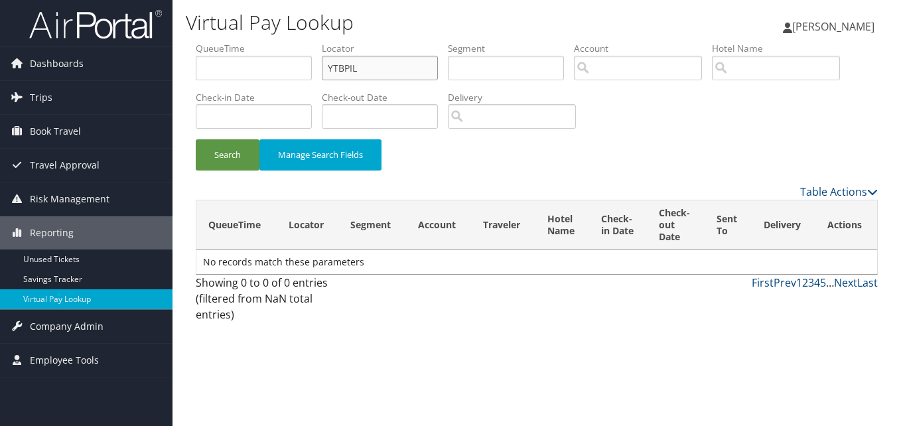
click at [366, 66] on input "YTBPIL" at bounding box center [380, 68] width 116 height 25
click at [196, 139] on button "Search" at bounding box center [228, 154] width 64 height 31
click at [331, 73] on input "YTBPIL" at bounding box center [380, 68] width 116 height 25
click at [196, 139] on button "Search" at bounding box center [228, 154] width 64 height 31
click at [414, 64] on input "YTBPIL" at bounding box center [380, 68] width 116 height 25
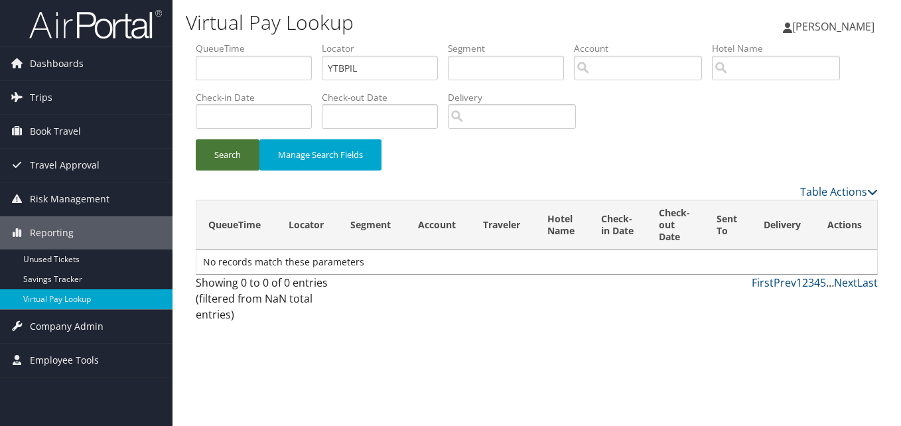
click at [198, 154] on button "Search" at bounding box center [228, 154] width 64 height 31
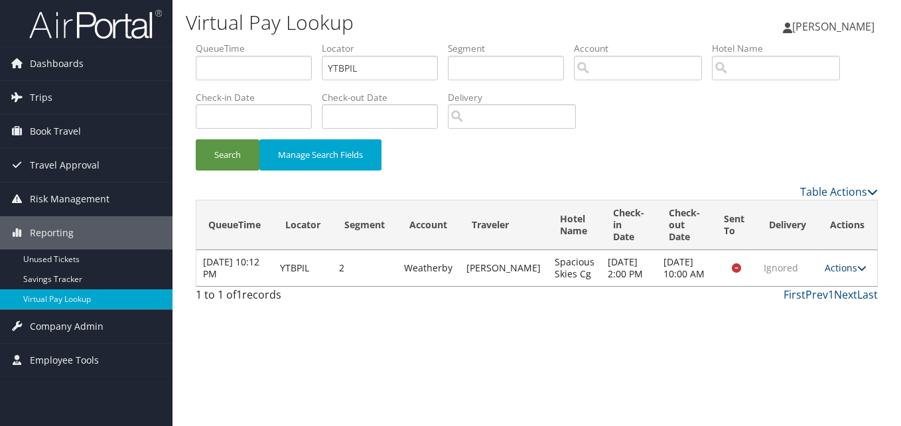
click at [837, 271] on link "Actions" at bounding box center [846, 268] width 42 height 13
click at [816, 314] on link "Logs" at bounding box center [821, 316] width 84 height 23
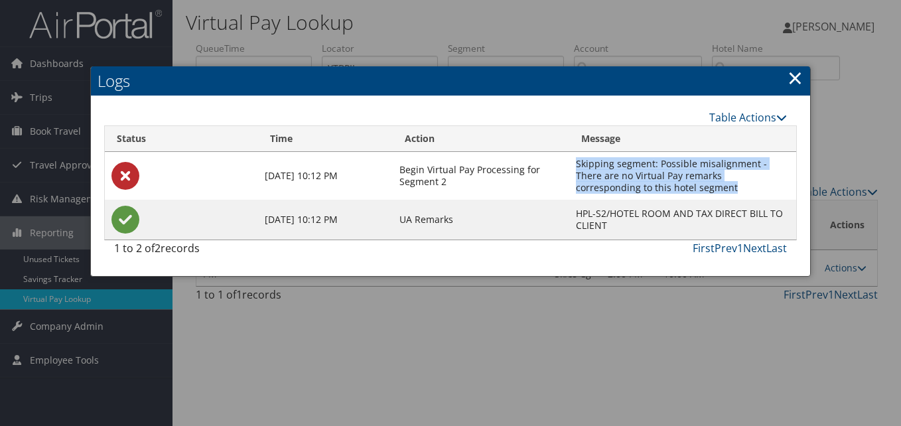
drag, startPoint x: 687, startPoint y: 193, endPoint x: 573, endPoint y: 162, distance: 117.7
click at [573, 162] on td "Skipping segment: Possible misalignment - There are no Virtual Pay remarks corr…" at bounding box center [683, 176] width 227 height 48
copy td "Skipping segment: Possible misalignment - There are no Virtual Pay remarks corr…"
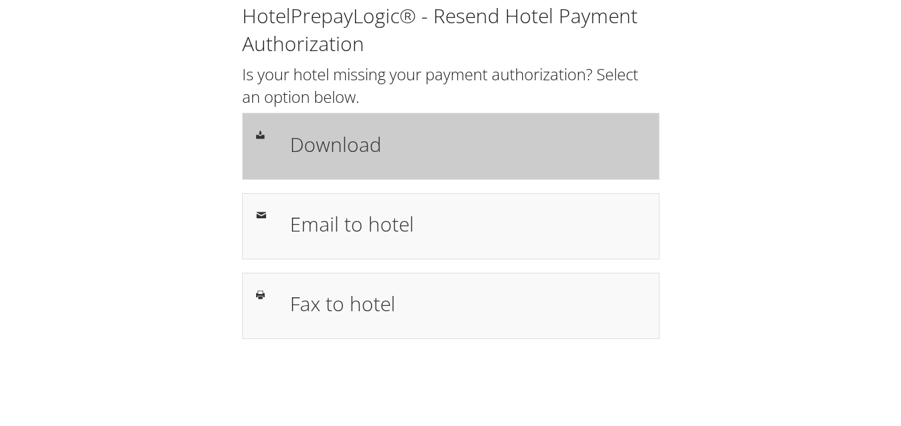
click at [297, 170] on div "Download" at bounding box center [451, 146] width 418 height 66
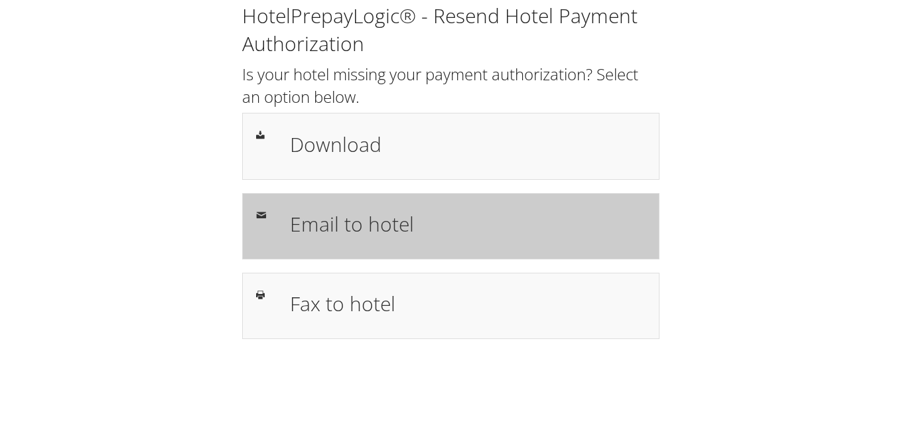
click at [356, 210] on h1 "Email to hotel" at bounding box center [468, 224] width 356 height 30
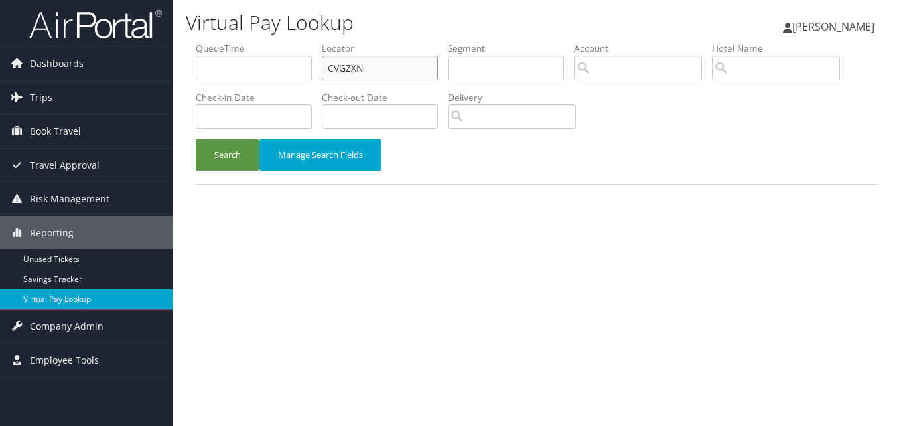
drag, startPoint x: 405, startPoint y: 64, endPoint x: 281, endPoint y: 93, distance: 127.4
click at [281, 42] on ul "QueueTime Locator CVGZXN Segment Account Traveler Hotel Name Check-in Date Chec…" at bounding box center [537, 42] width 682 height 0
paste input "IYKRBF"
type input "IYKRBF"
click at [196, 139] on button "Search" at bounding box center [228, 154] width 64 height 31
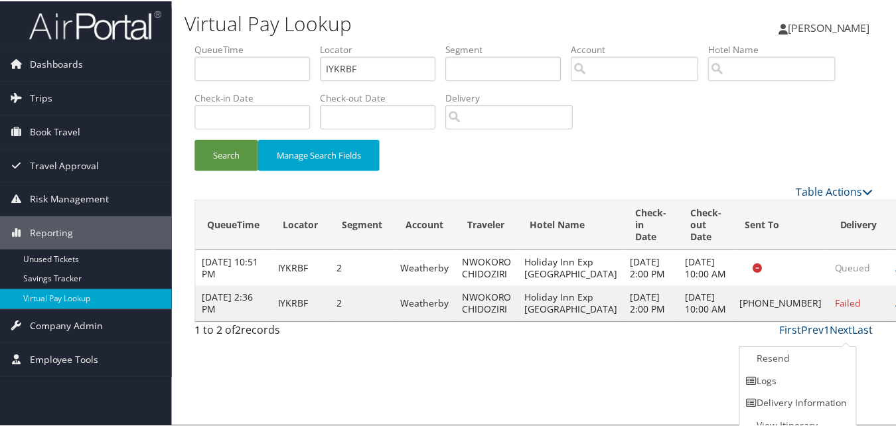
scroll to position [13, 0]
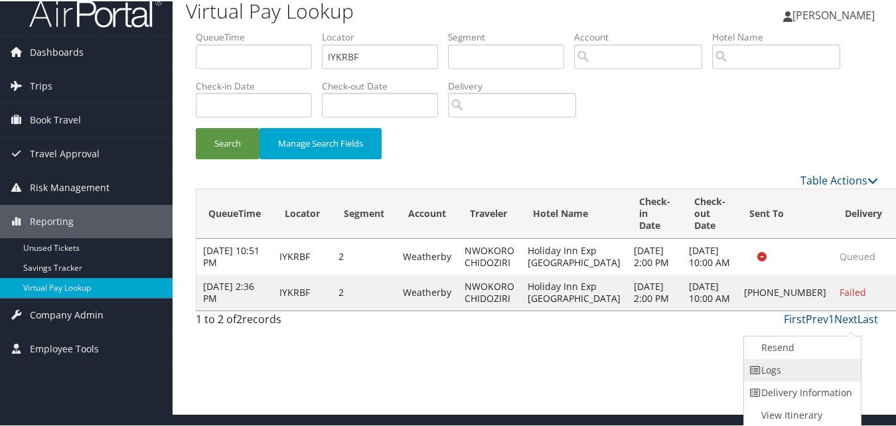
click at [797, 376] on link "Logs" at bounding box center [801, 369] width 114 height 23
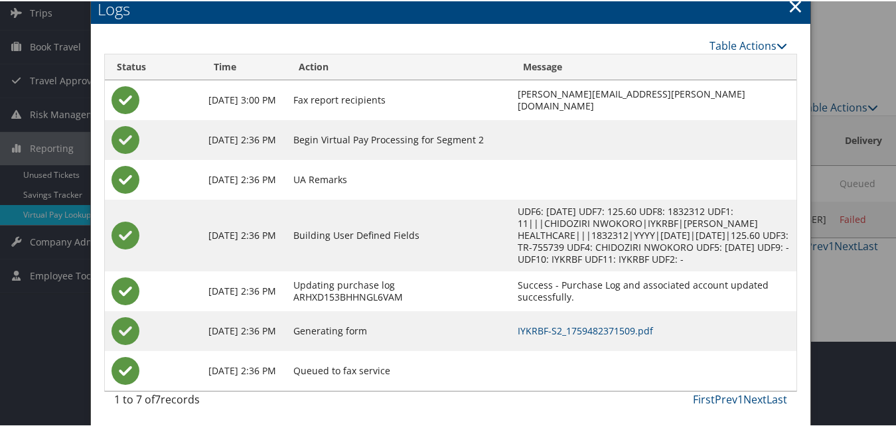
scroll to position [86, 0]
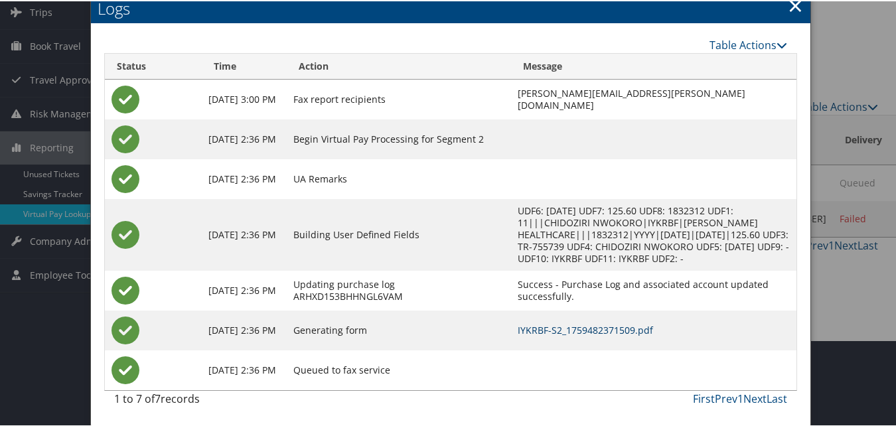
click at [518, 331] on link "IYKRBF-S2_1759482371509.pdf" at bounding box center [585, 329] width 135 height 13
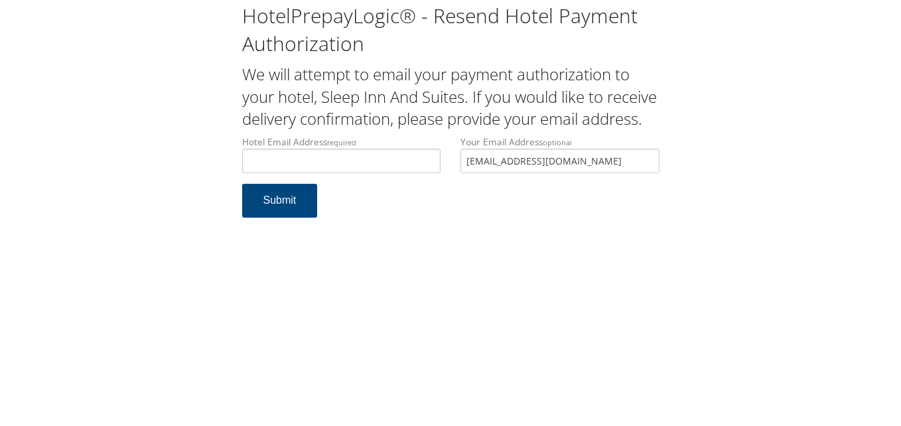
click at [362, 184] on div "Hotel Email Address required Hotel email address is required Your Email Address…" at bounding box center [450, 159] width 437 height 48
drag, startPoint x: 362, startPoint y: 194, endPoint x: 343, endPoint y: 200, distance: 20.4
click at [354, 184] on div "Hotel Email Address required Hotel email address is required" at bounding box center [341, 159] width 219 height 48
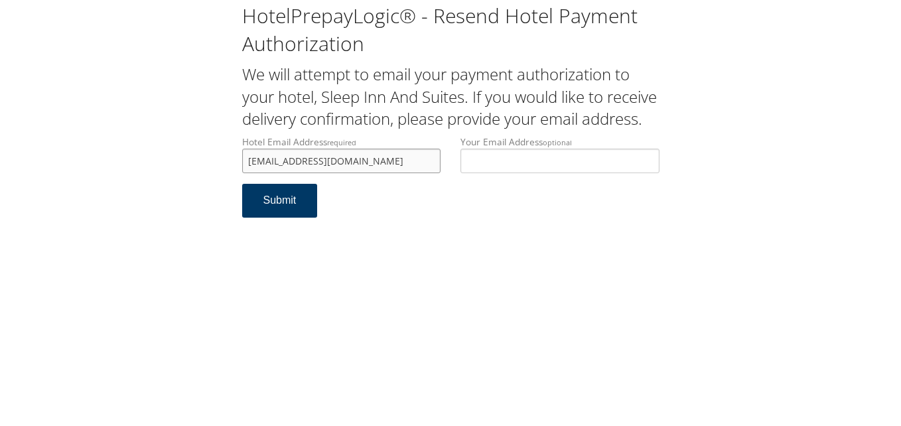
type input "ecare@chghealthcare.com"
click at [265, 218] on button "Submit" at bounding box center [280, 201] width 76 height 34
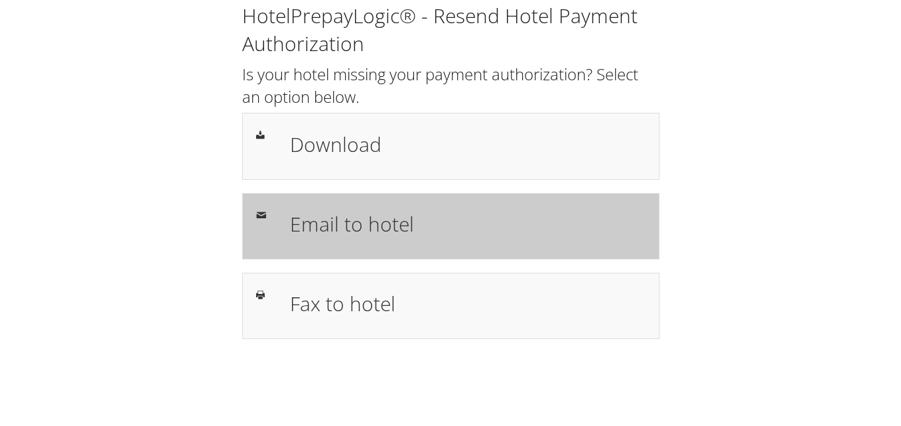
click at [519, 215] on h1 "Email to hotel" at bounding box center [468, 224] width 356 height 30
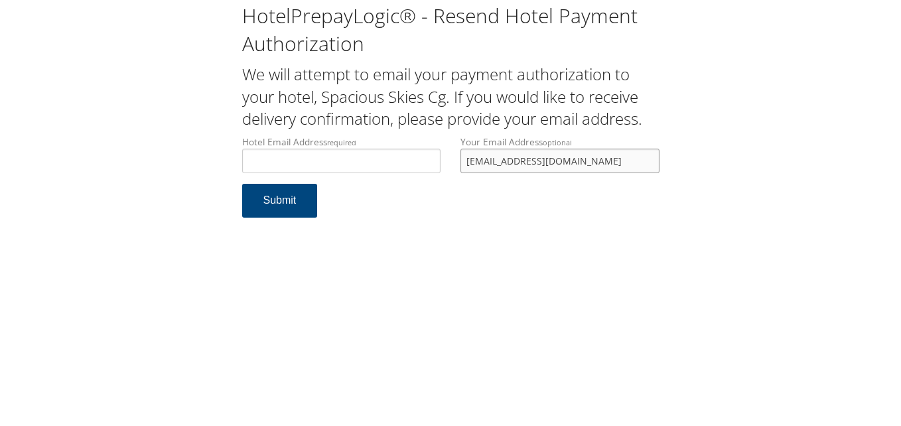
drag, startPoint x: 599, startPoint y: 160, endPoint x: 413, endPoint y: 192, distance: 188.6
click at [413, 192] on form "Hotel Email Address required Hotel email address is required Your Email Address…" at bounding box center [451, 183] width 418 height 96
click at [363, 158] on input "Hotel Email Address required" at bounding box center [341, 161] width 199 height 25
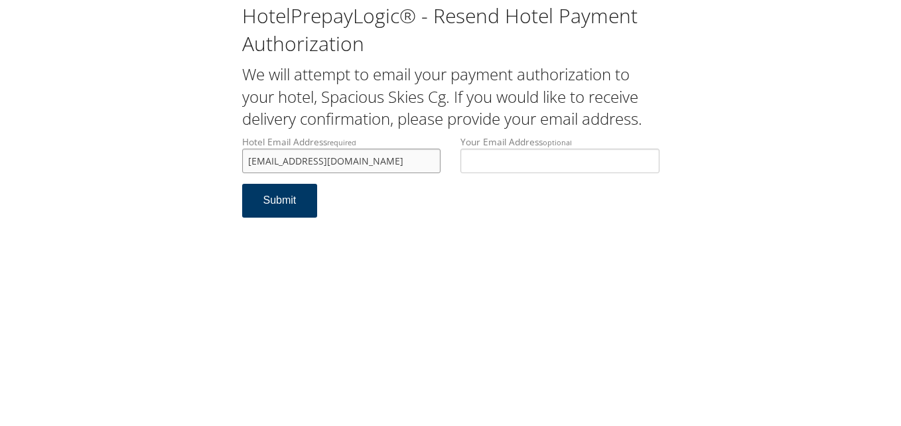
type input "ecare@chghealthcare.com"
click at [301, 198] on button "Submit" at bounding box center [280, 201] width 76 height 34
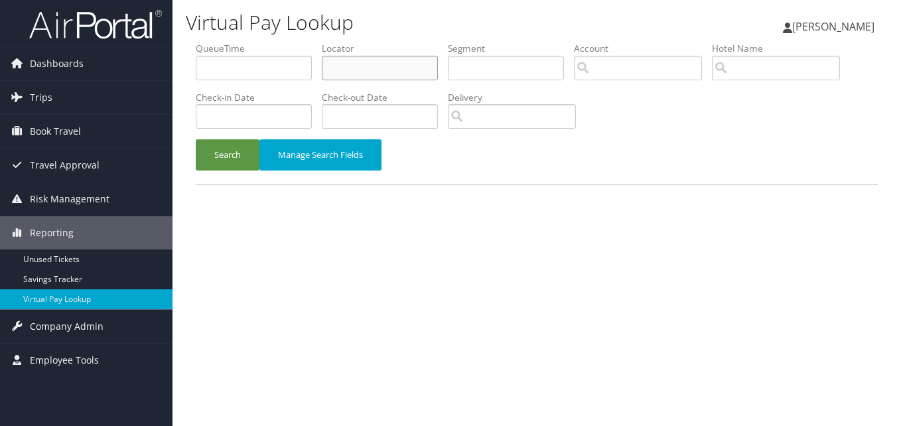
click at [362, 61] on input "text" at bounding box center [380, 68] width 116 height 25
paste input "YTBPIL"
click at [196, 139] on button "Search" at bounding box center [228, 154] width 64 height 31
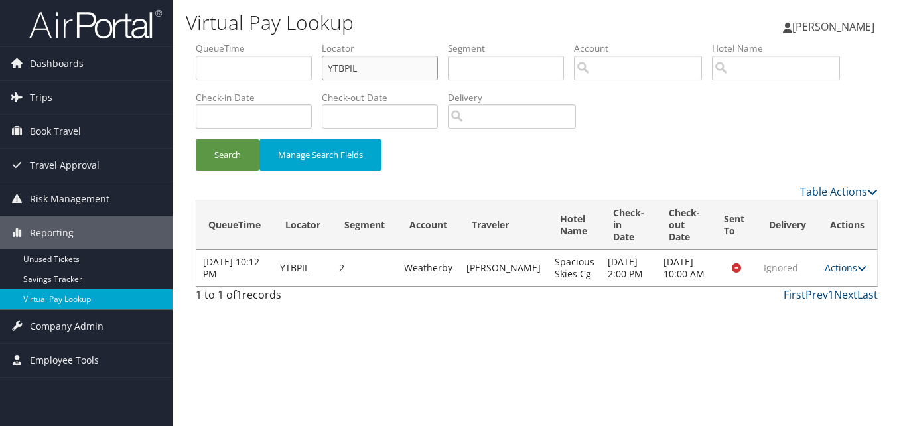
drag, startPoint x: 394, startPoint y: 77, endPoint x: 267, endPoint y: 72, distance: 126.2
click at [267, 42] on ul "QueueTime Locator YTBPIL Segment Account Traveler Hotel Name Check-in Date Chec…" at bounding box center [537, 42] width 682 height 0
paste input "LJNCBK"
type input "LJNCBK"
click at [196, 139] on button "Search" at bounding box center [228, 154] width 64 height 31
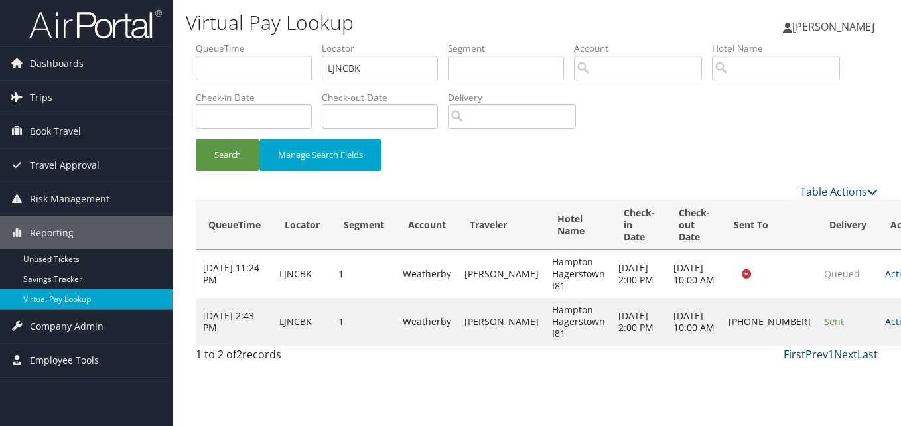
click at [885, 328] on link "Actions" at bounding box center [906, 321] width 42 height 13
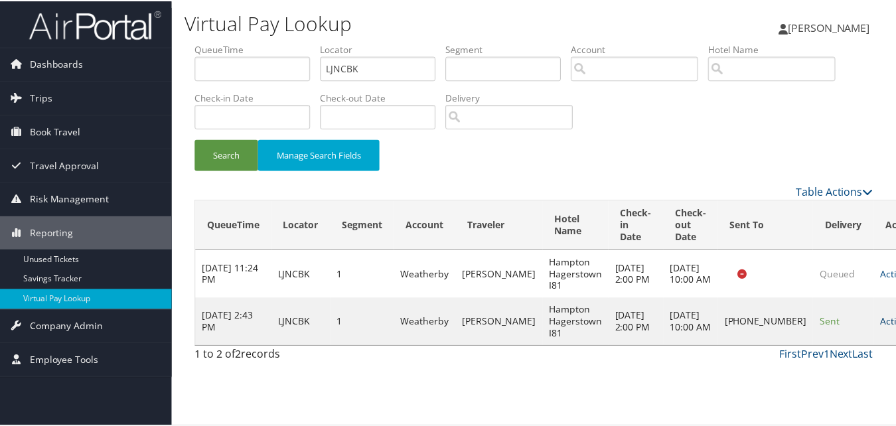
scroll to position [1, 0]
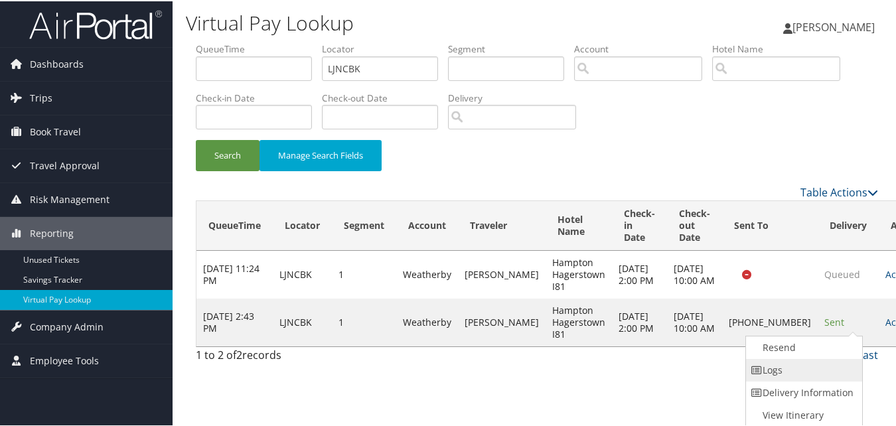
click at [775, 364] on link "Logs" at bounding box center [803, 369] width 114 height 23
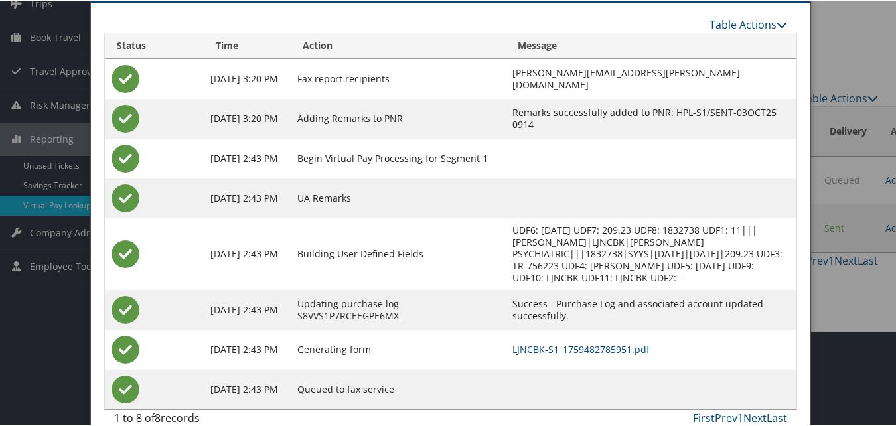
scroll to position [114, 0]
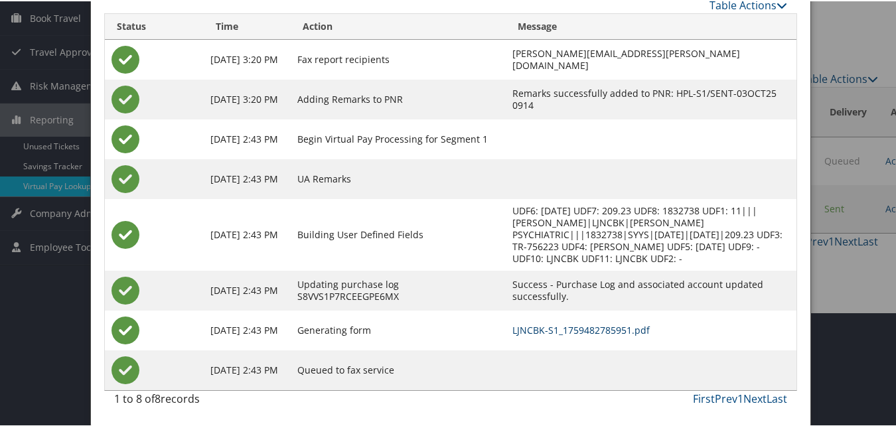
click at [559, 327] on link "LJNCBK-S1_1759482785951.pdf" at bounding box center [580, 329] width 137 height 13
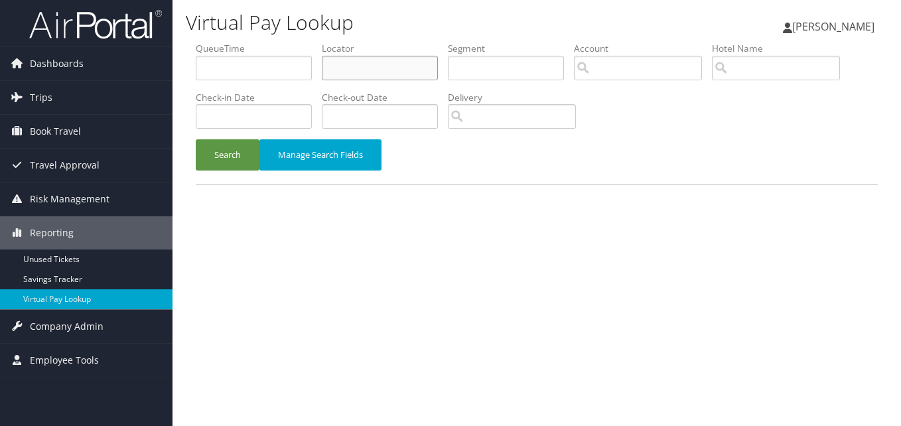
click at [381, 60] on input "text" at bounding box center [380, 68] width 116 height 25
paste input "IYKRBF"
type input "IYKRBF"
click at [196, 139] on button "Search" at bounding box center [228, 154] width 64 height 31
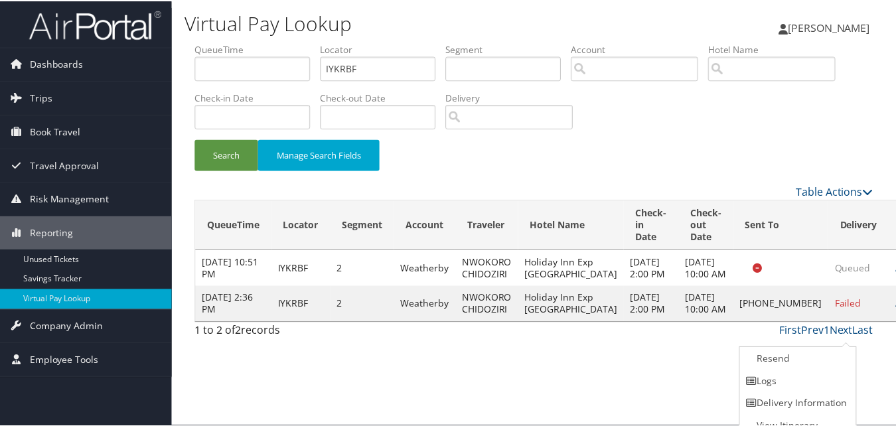
scroll to position [13, 0]
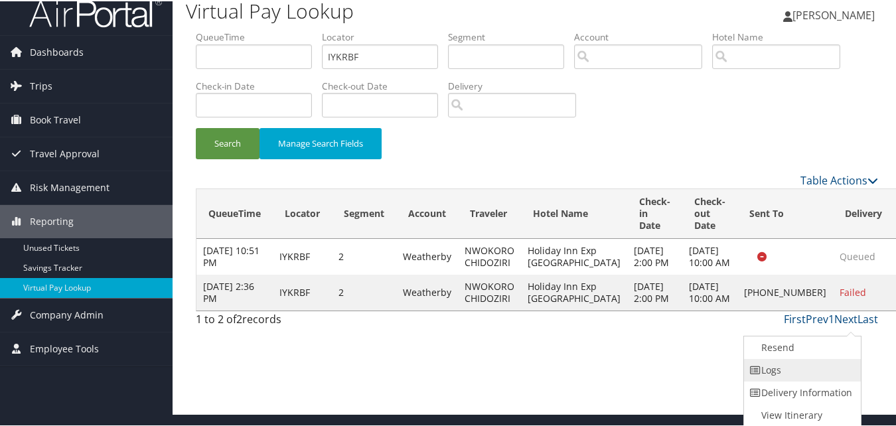
click at [778, 369] on link "Logs" at bounding box center [801, 369] width 114 height 23
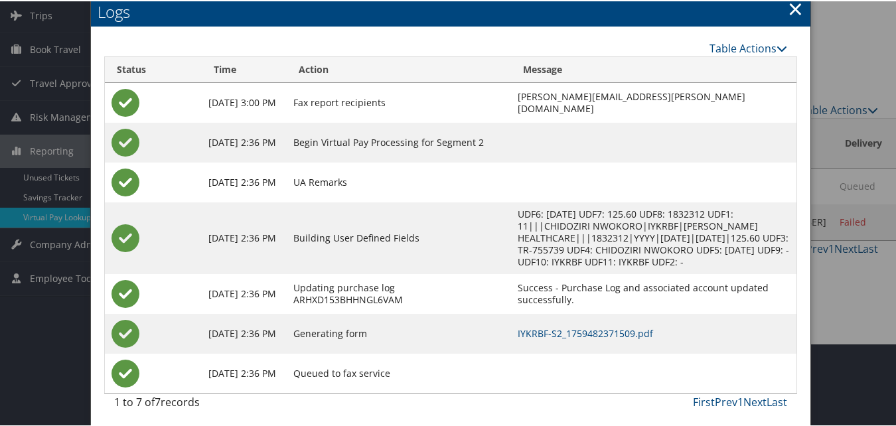
scroll to position [86, 0]
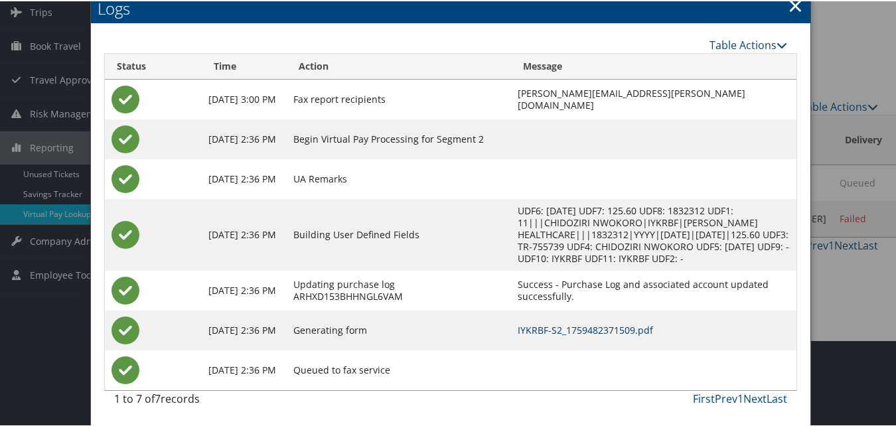
click at [559, 332] on link "IYKRBF-S2_1759482371509.pdf" at bounding box center [585, 329] width 135 height 13
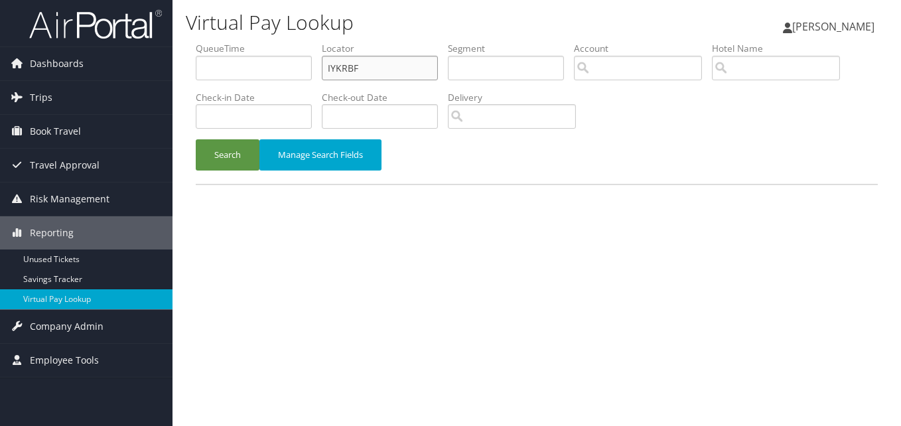
drag, startPoint x: 382, startPoint y: 68, endPoint x: 258, endPoint y: 68, distance: 124.1
click at [258, 42] on ul "QueueTime Locator IYKRBF Segment Account Traveler Hotel Name Check-in Date Chec…" at bounding box center [537, 42] width 682 height 0
click at [196, 139] on button "Search" at bounding box center [228, 154] width 64 height 31
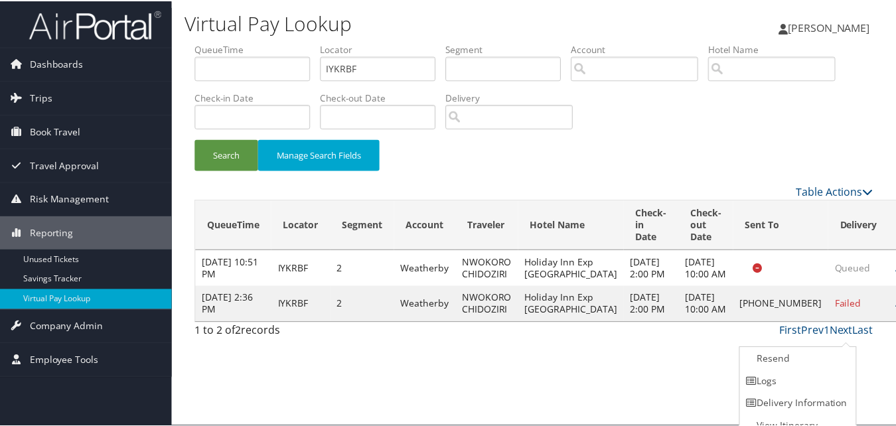
scroll to position [13, 0]
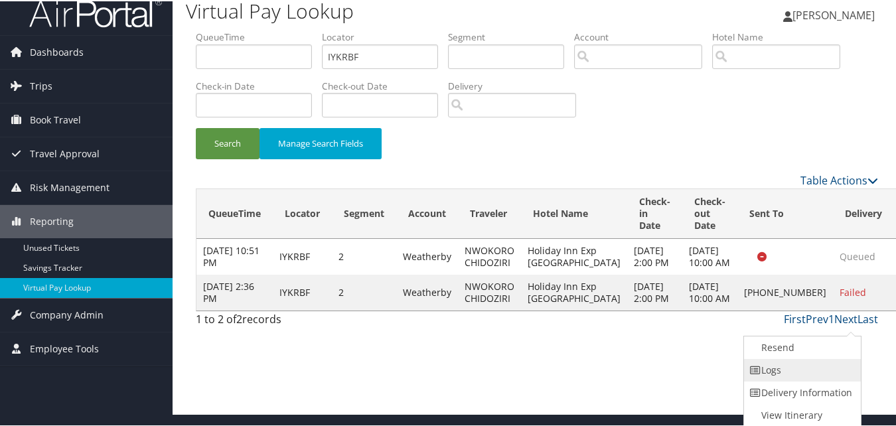
click at [771, 370] on link "Logs" at bounding box center [801, 369] width 114 height 23
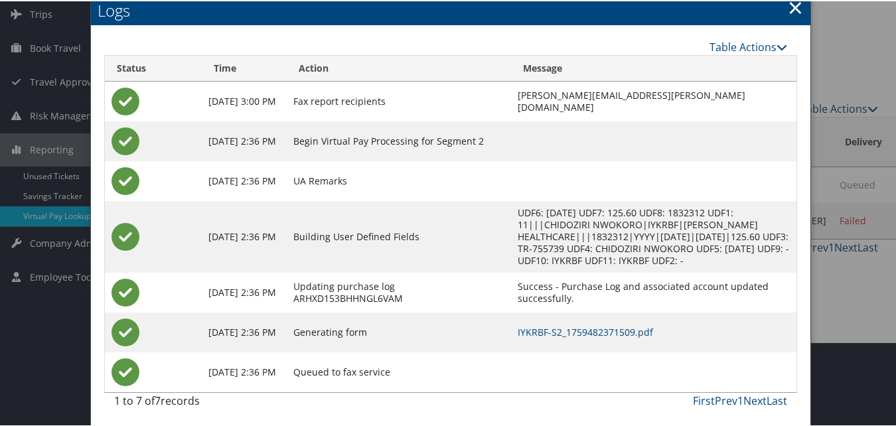
scroll to position [86, 0]
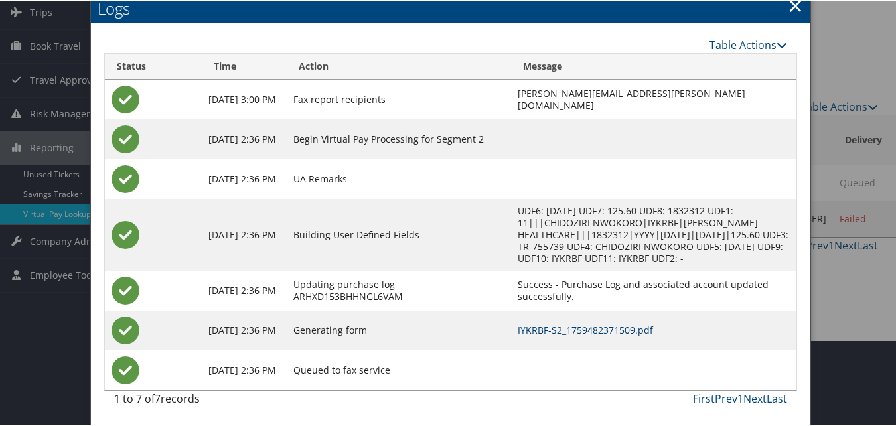
click at [539, 325] on link "IYKRBF-S2_1759482371509.pdf" at bounding box center [585, 329] width 135 height 13
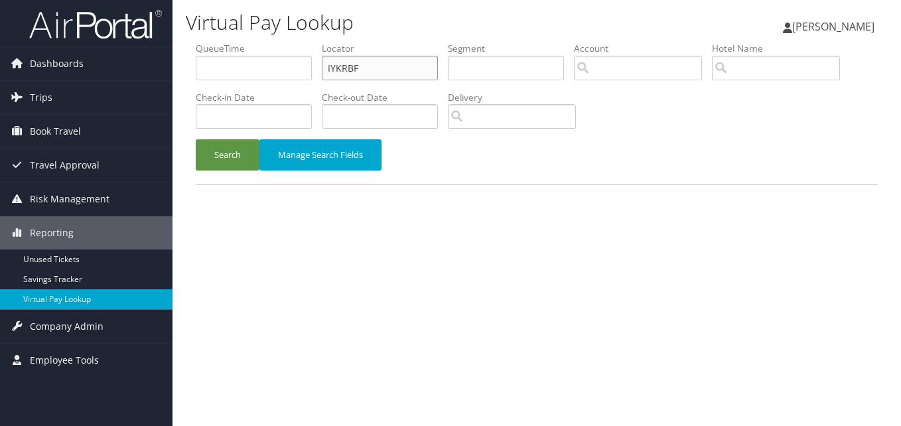
drag, startPoint x: 397, startPoint y: 71, endPoint x: 283, endPoint y: 101, distance: 118.0
click at [283, 42] on ul "QueueTime Locator IYKRBF Segment Account Traveler Hotel Name Check-in Date Chec…" at bounding box center [537, 42] width 682 height 0
paste input "EPKIHP"
type input "EPKIHP"
click at [196, 139] on button "Search" at bounding box center [228, 154] width 64 height 31
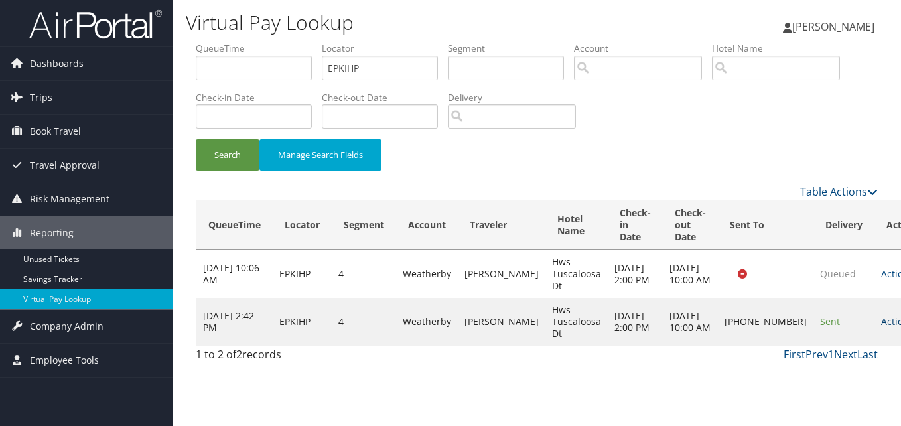
click at [881, 323] on link "Actions" at bounding box center [902, 321] width 42 height 13
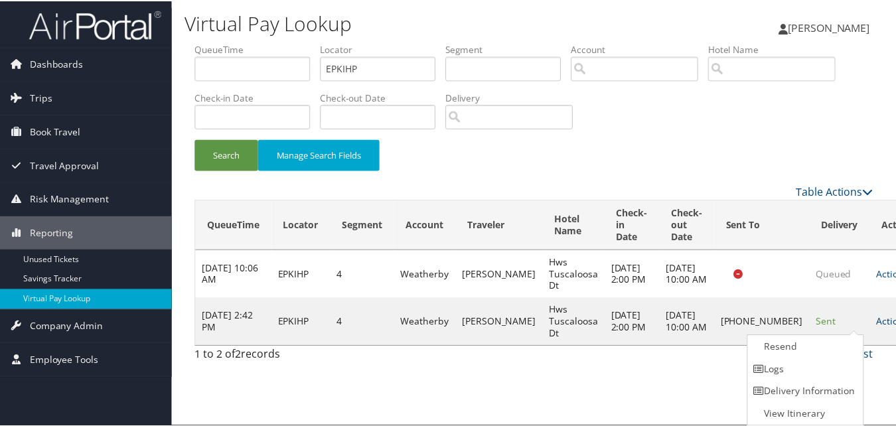
scroll to position [1, 0]
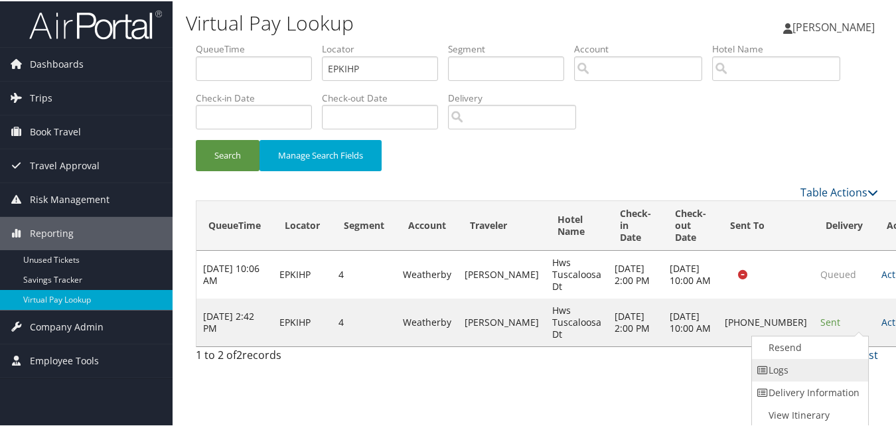
click at [800, 363] on link "Logs" at bounding box center [809, 369] width 114 height 23
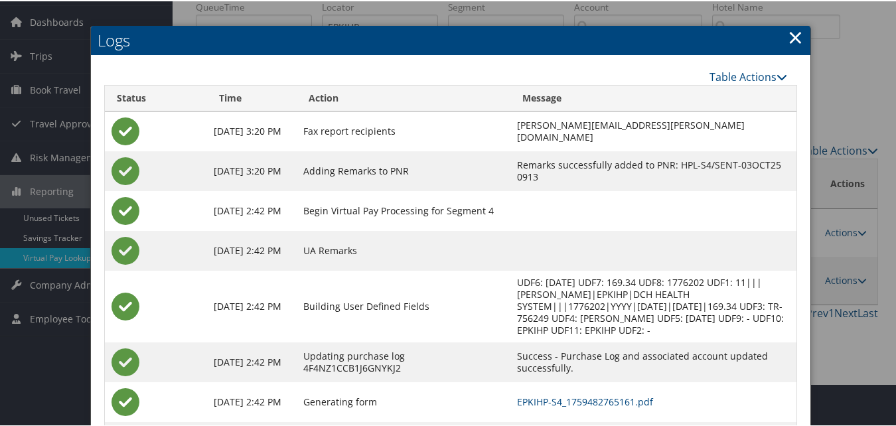
scroll to position [114, 0]
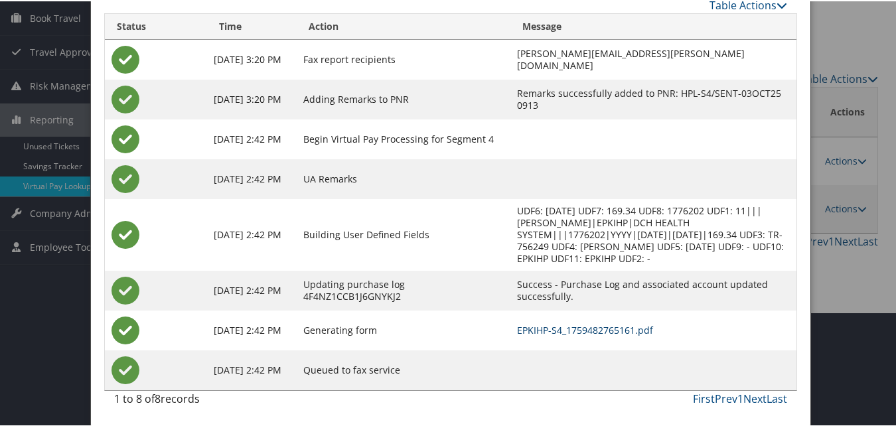
click at [581, 332] on link "EPKIHP-S4_1759482765161.pdf" at bounding box center [585, 329] width 136 height 13
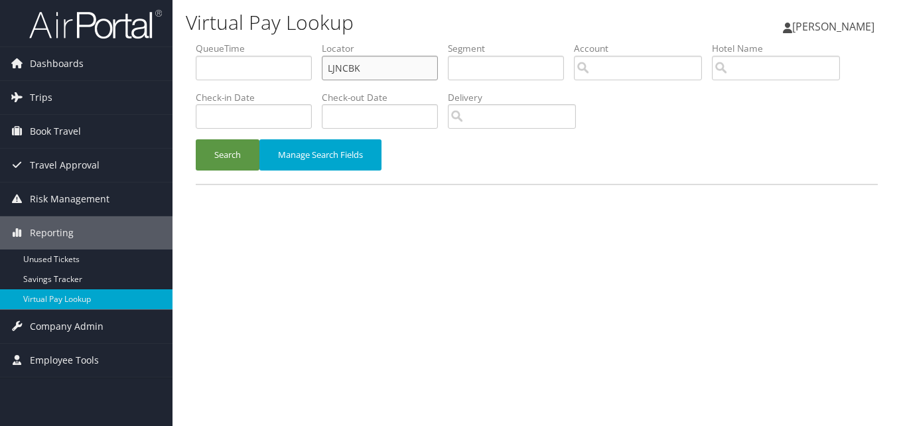
drag, startPoint x: 402, startPoint y: 54, endPoint x: 280, endPoint y: 78, distance: 123.7
click at [280, 42] on ul "QueueTime Locator LJNCBK Segment Account Traveler Hotel Name Check-in Date Chec…" at bounding box center [537, 42] width 682 height 0
paste input "GHKYIN"
type input "GHKYIN"
click at [196, 139] on button "Search" at bounding box center [228, 154] width 64 height 31
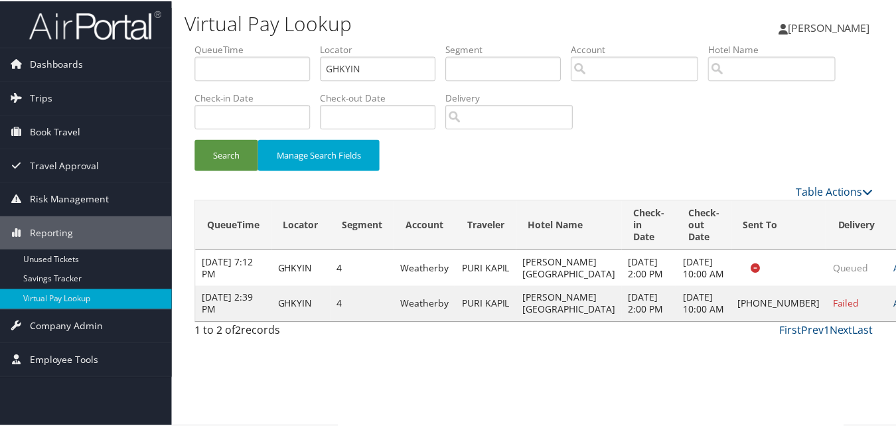
scroll to position [1, 0]
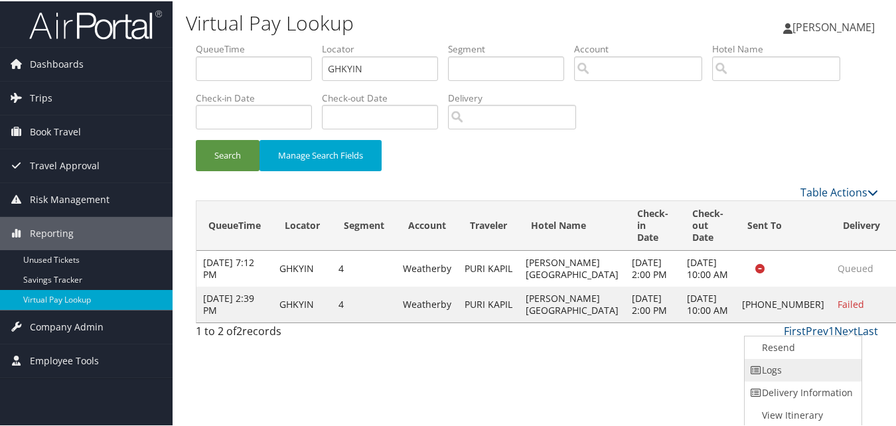
click at [790, 370] on link "Logs" at bounding box center [802, 369] width 114 height 23
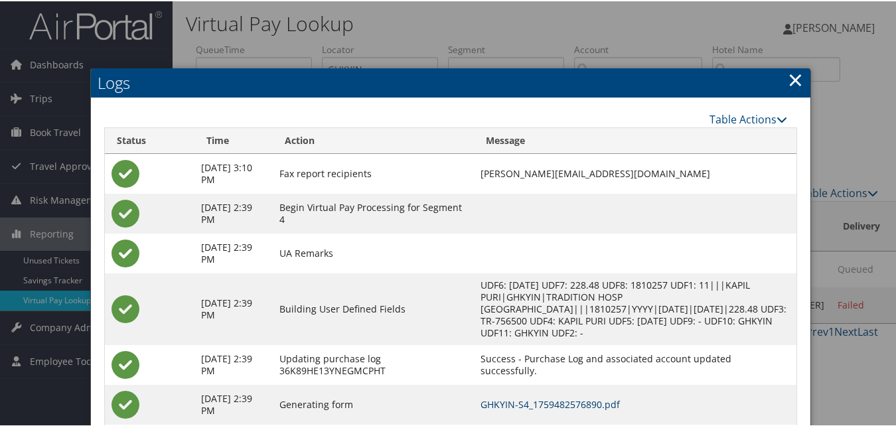
click at [560, 405] on link "GHKYIN-S4_1759482576890.pdf" at bounding box center [550, 403] width 139 height 13
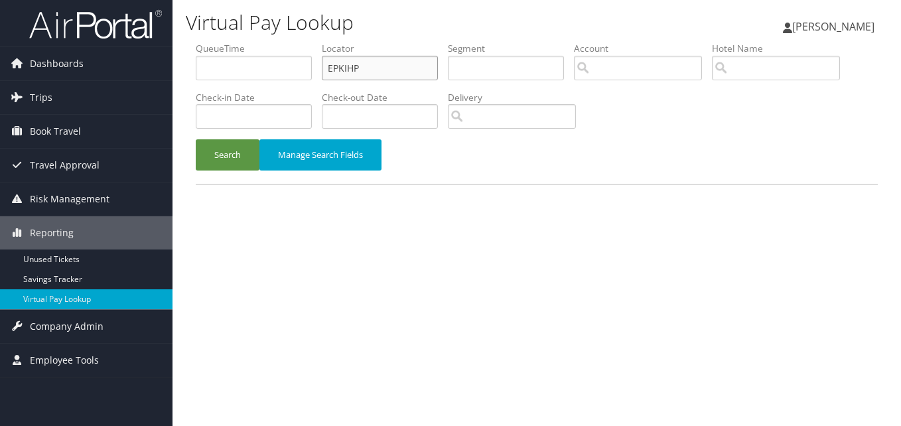
drag, startPoint x: 414, startPoint y: 73, endPoint x: 244, endPoint y: 119, distance: 176.2
click at [244, 42] on ul "QueueTime Locator EPKIHP Segment Account Traveler Hotel Name Check-in Date Chec…" at bounding box center [537, 42] width 682 height 0
paste input "ICBOFT"
type input "ICBOFT"
click at [196, 139] on button "Search" at bounding box center [228, 154] width 64 height 31
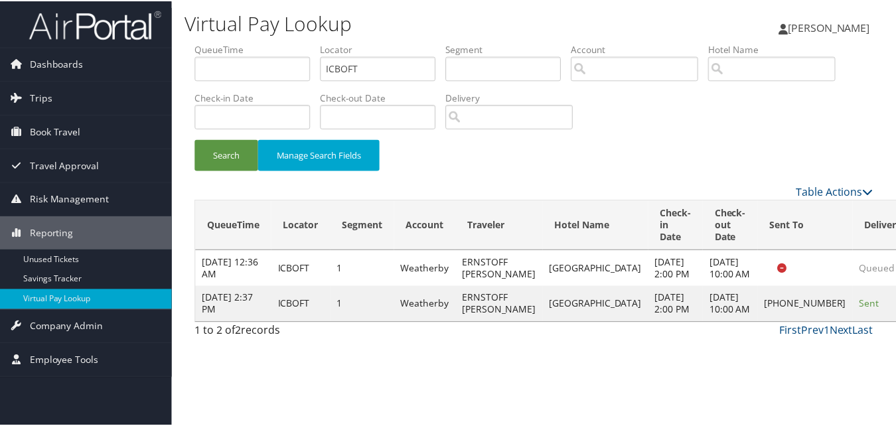
scroll to position [1, 0]
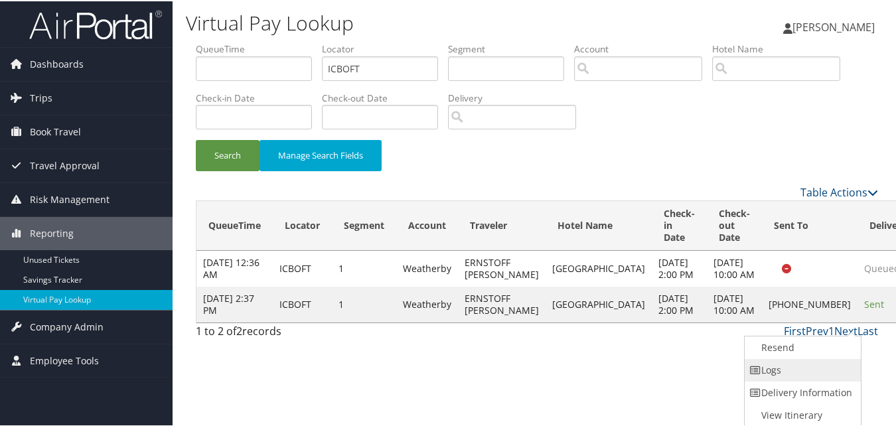
click at [787, 359] on link "Logs" at bounding box center [802, 369] width 114 height 23
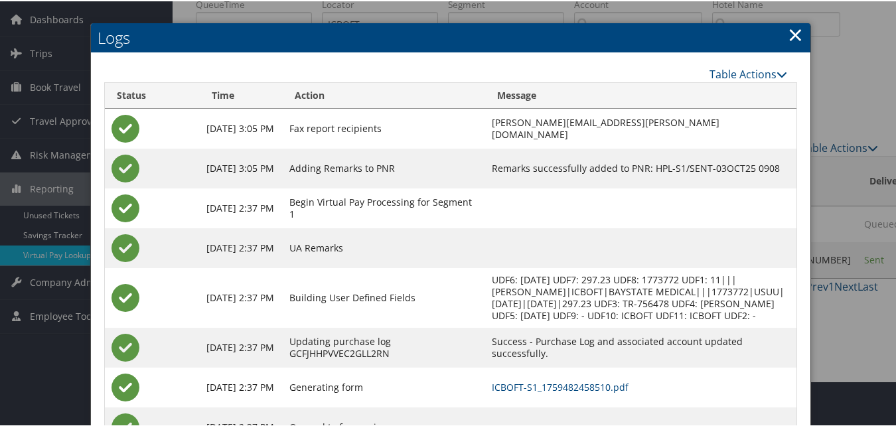
scroll to position [114, 0]
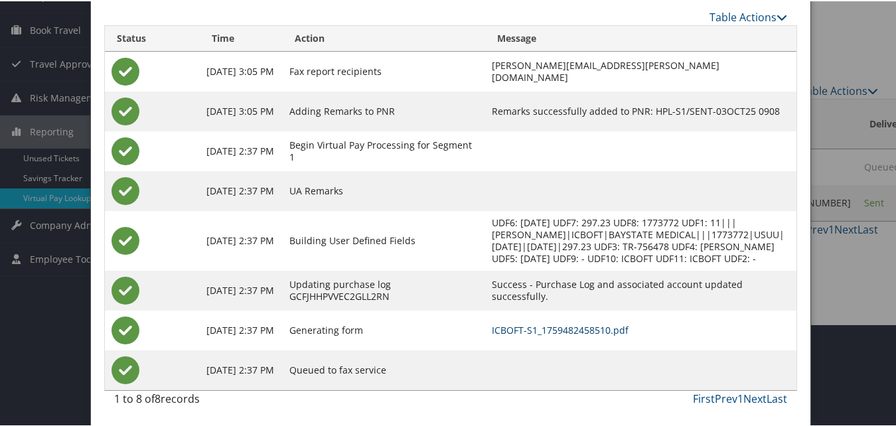
click at [587, 330] on link "ICBOFT-S1_1759482458510.pdf" at bounding box center [560, 329] width 137 height 13
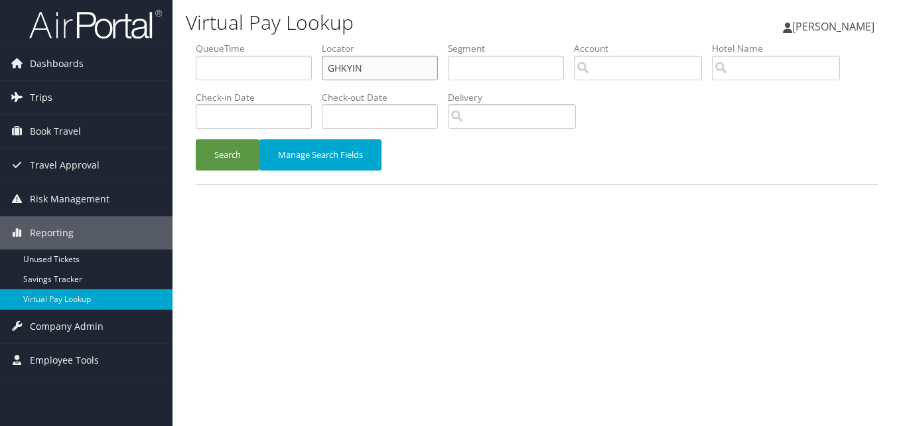
drag, startPoint x: 396, startPoint y: 65, endPoint x: 60, endPoint y: 110, distance: 338.2
click at [62, 110] on div "Dashboards AirPortal 360™ (Manager) My Travel Dashboard Trips Airtinerary® Look…" at bounding box center [450, 213] width 901 height 426
paste input "UHLHQD"
type input "UHLHQD"
click at [196, 139] on button "Search" at bounding box center [228, 154] width 64 height 31
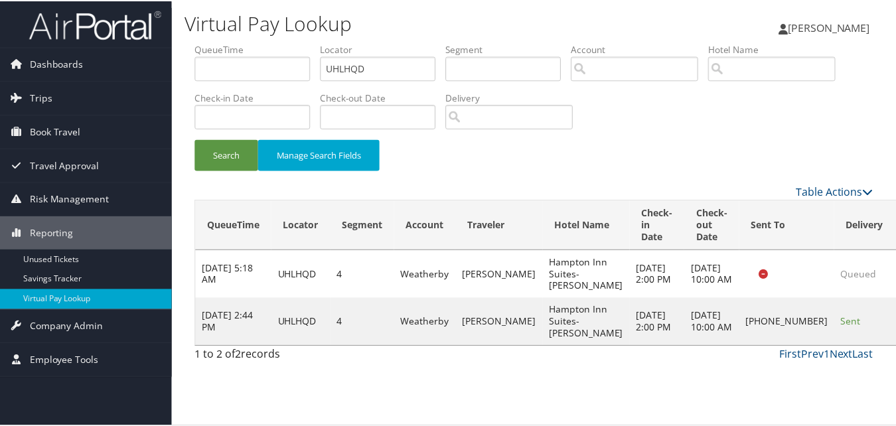
scroll to position [13, 0]
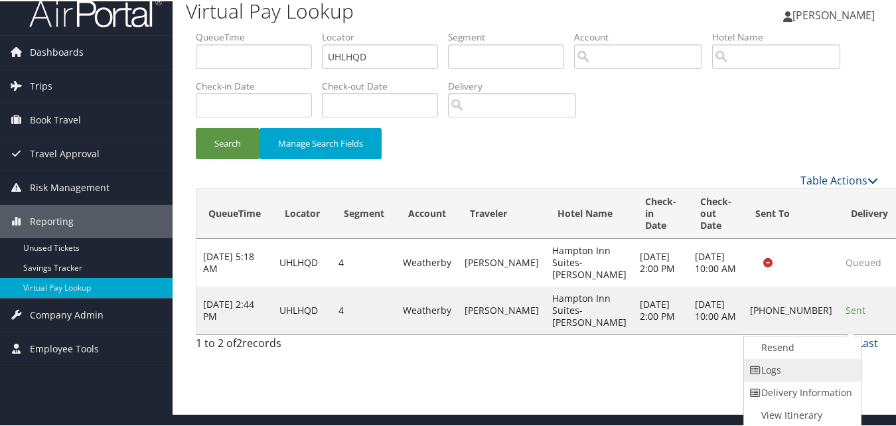
click at [771, 374] on link "Logs" at bounding box center [801, 369] width 114 height 23
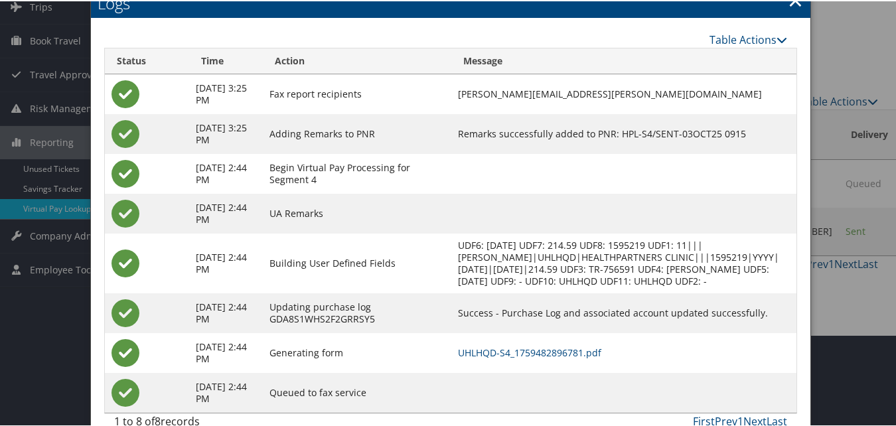
scroll to position [114, 0]
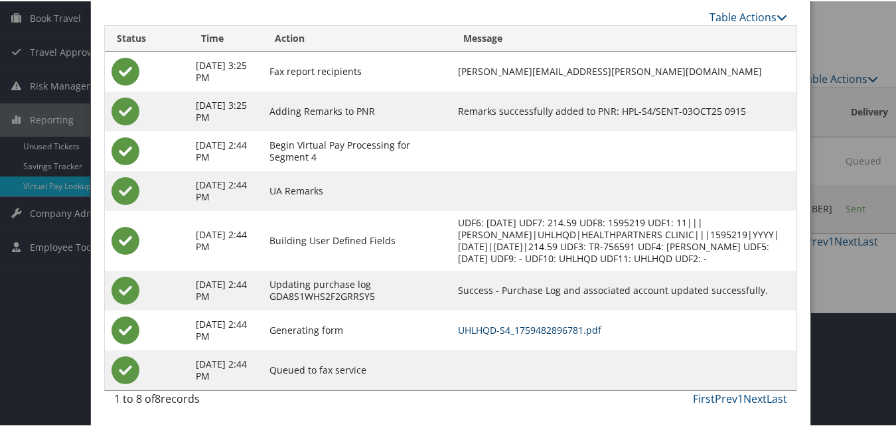
click at [581, 333] on link "UHLHQD-S4_1759482896781.pdf" at bounding box center [529, 329] width 143 height 13
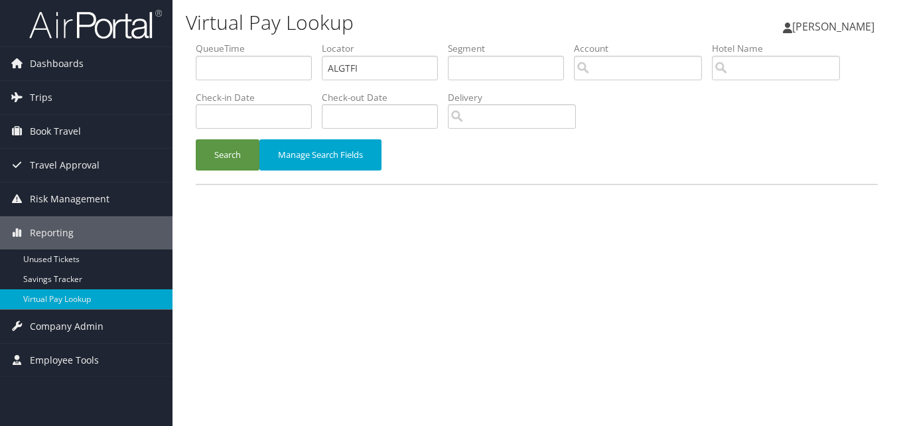
type input "ALGTFI"
click at [196, 139] on button "Search" at bounding box center [228, 154] width 64 height 31
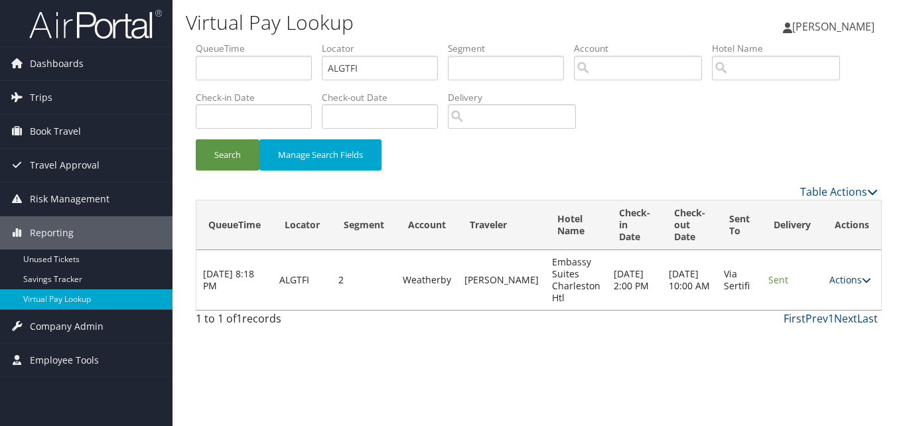
click at [834, 285] on link "Actions" at bounding box center [851, 279] width 42 height 13
click at [818, 321] on link "Logs" at bounding box center [821, 322] width 84 height 23
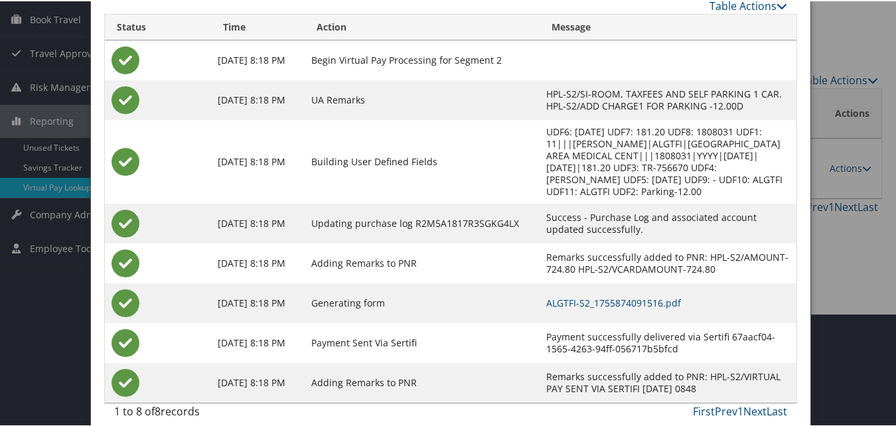
scroll to position [114, 0]
click at [591, 295] on td "ALGTFI-S2_1755874091516.pdf" at bounding box center [669, 301] width 258 height 40
click at [594, 295] on link "ALGTFI-S2_1755874091516.pdf" at bounding box center [613, 301] width 135 height 13
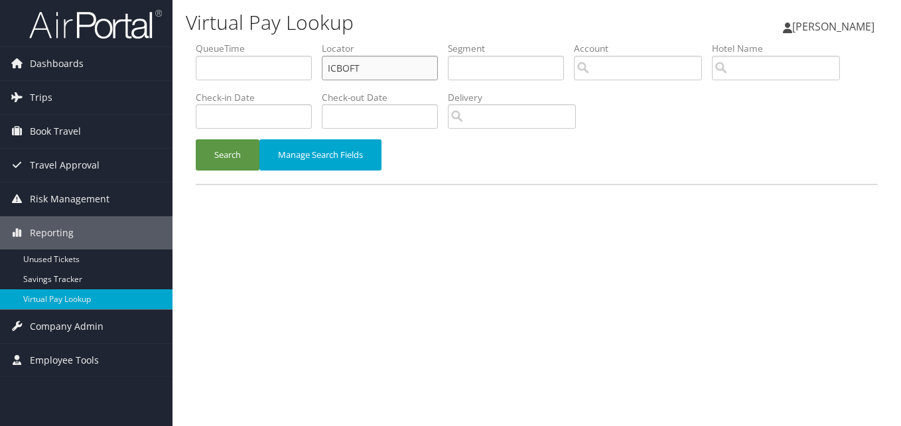
drag, startPoint x: 406, startPoint y: 71, endPoint x: 268, endPoint y: 100, distance: 140.3
click at [268, 42] on ul "QueueTime Locator ICBOFT Segment Account Traveler Hotel Name Check-in Date Chec…" at bounding box center [537, 42] width 682 height 0
paste input "UHLHQD"
type input "UHLHQD"
click at [404, 62] on input "UHLHQD" at bounding box center [380, 68] width 116 height 25
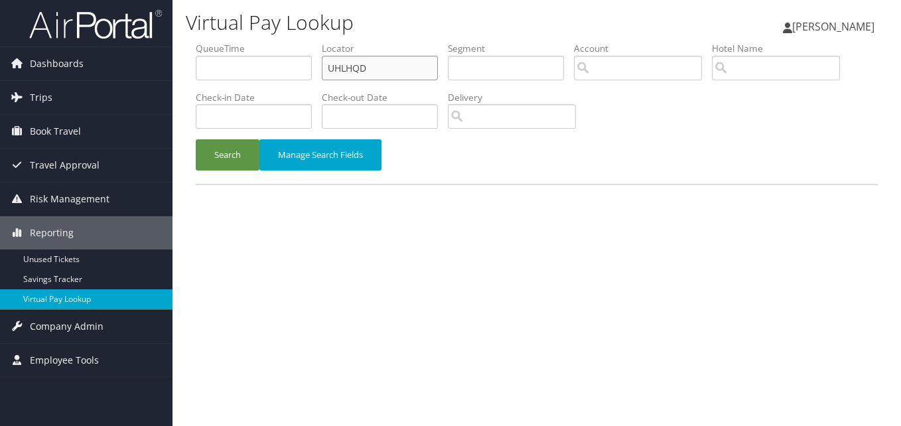
click at [196, 139] on button "Search" at bounding box center [228, 154] width 64 height 31
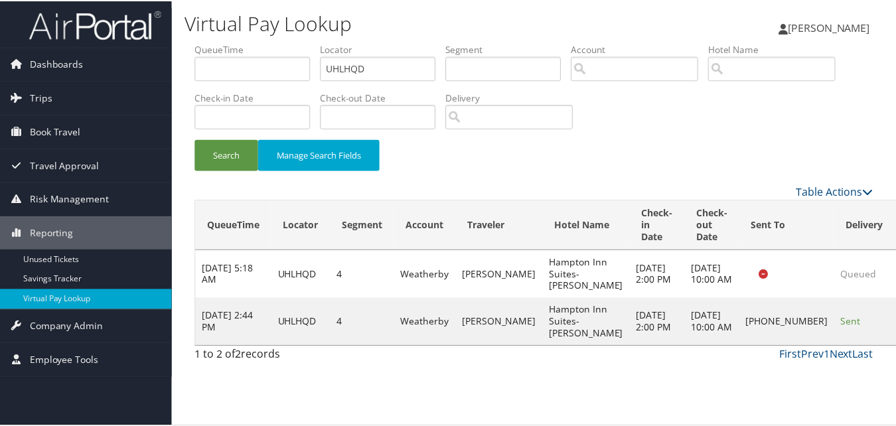
scroll to position [13, 0]
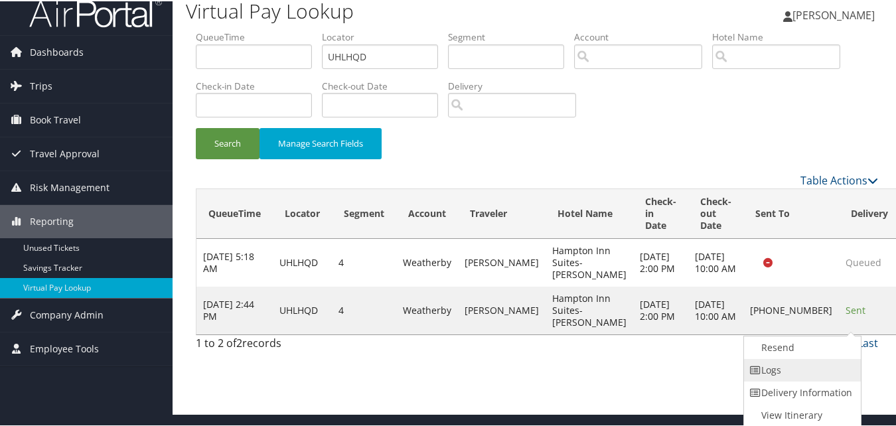
click at [795, 370] on link "Logs" at bounding box center [801, 369] width 114 height 23
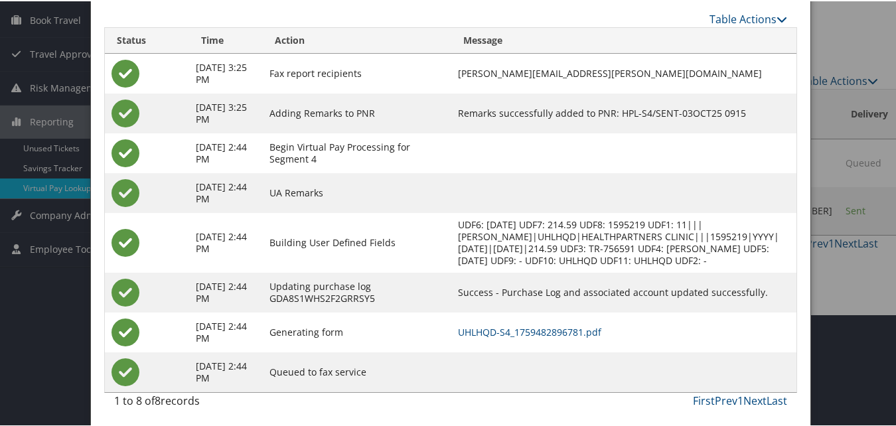
scroll to position [114, 0]
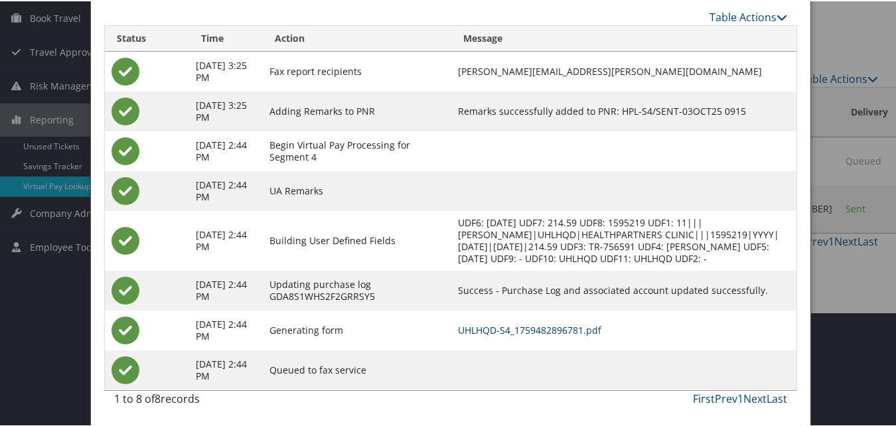
click at [591, 331] on link "UHLHQD-S4_1759482896781.pdf" at bounding box center [529, 329] width 143 height 13
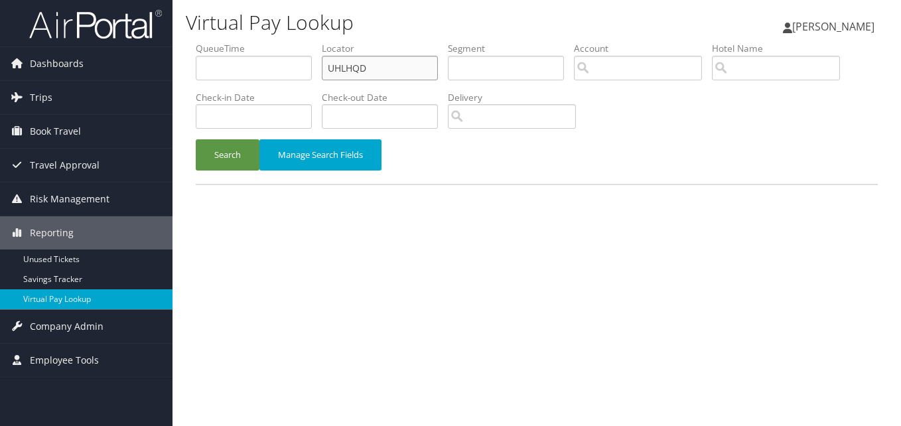
drag, startPoint x: 0, startPoint y: 0, endPoint x: 293, endPoint y: 101, distance: 310.2
click at [293, 42] on ul "QueueTime Locator UHLHQD Segment Account Traveler Hotel Name Check-in Date Chec…" at bounding box center [537, 42] width 682 height 0
paste input "OQXHB"
type input "OQXHBD"
click at [196, 139] on button "Search" at bounding box center [228, 154] width 64 height 31
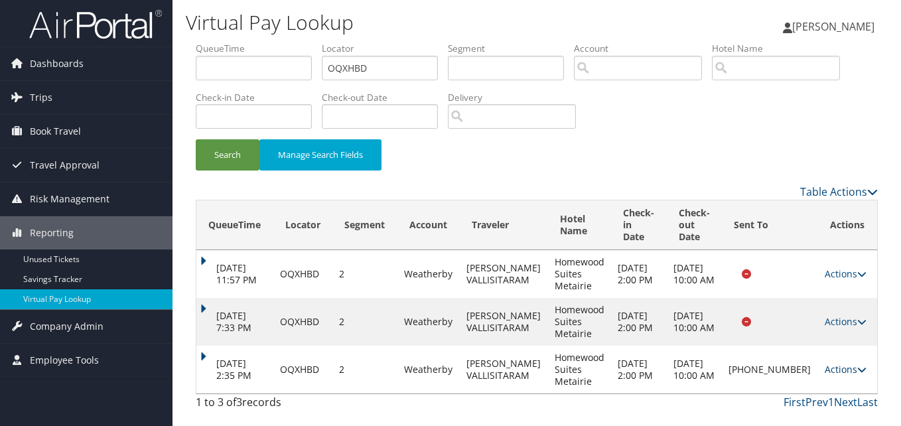
click at [836, 368] on link "Actions" at bounding box center [846, 369] width 42 height 13
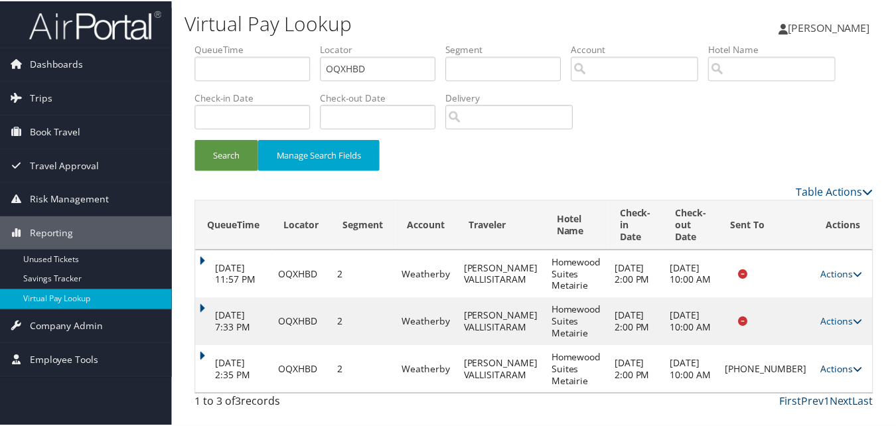
scroll to position [42, 0]
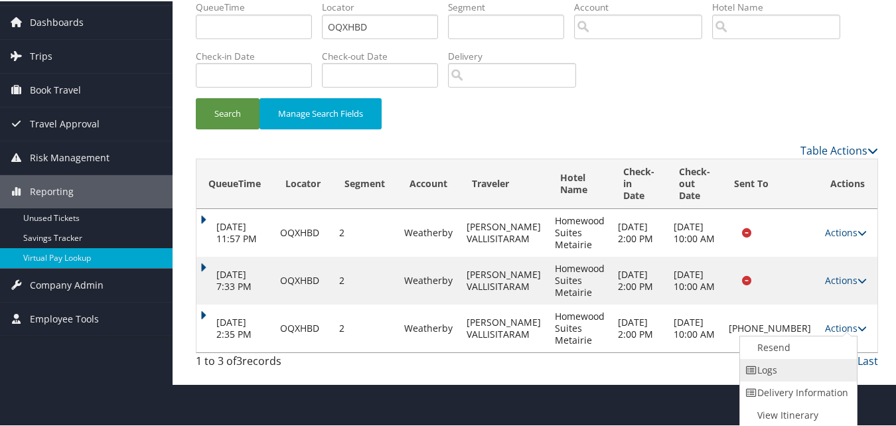
click at [809, 368] on link "Logs" at bounding box center [797, 369] width 114 height 23
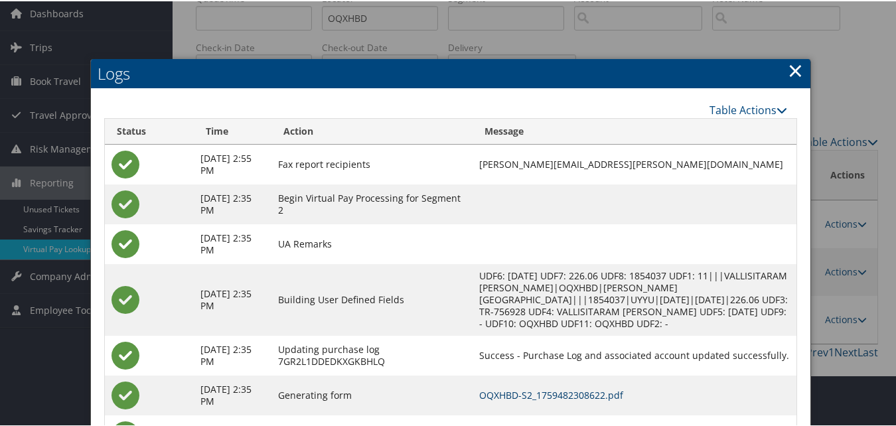
scroll to position [116, 0]
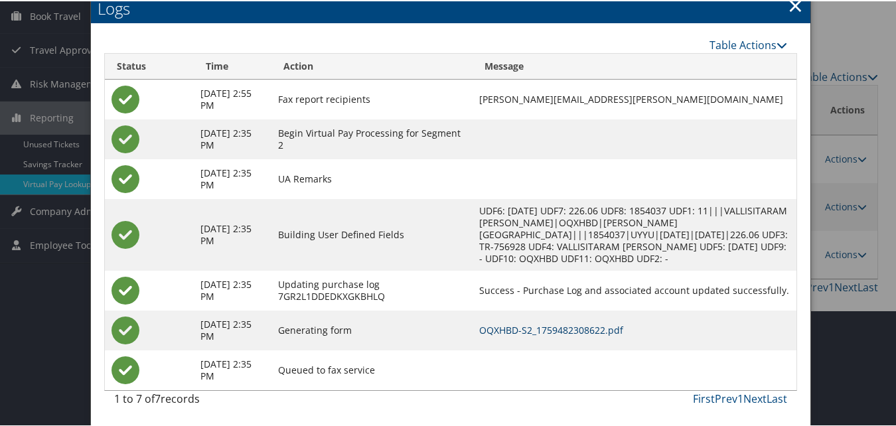
click at [623, 331] on link "OQXHBD-S2_1759482308622.pdf" at bounding box center [551, 329] width 144 height 13
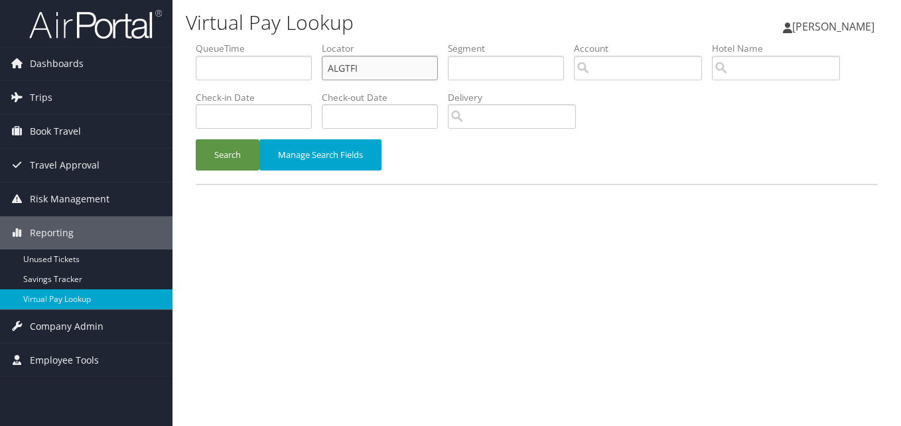
drag, startPoint x: 390, startPoint y: 72, endPoint x: 285, endPoint y: 84, distance: 105.0
click at [285, 42] on ul "QueueTime Locator ALGTFI Segment Account Traveler Hotel Name Check-in Date Chec…" at bounding box center [537, 42] width 682 height 0
paste input "GVNXNW"
type input "GVNXNW"
click at [196, 139] on button "Search" at bounding box center [228, 154] width 64 height 31
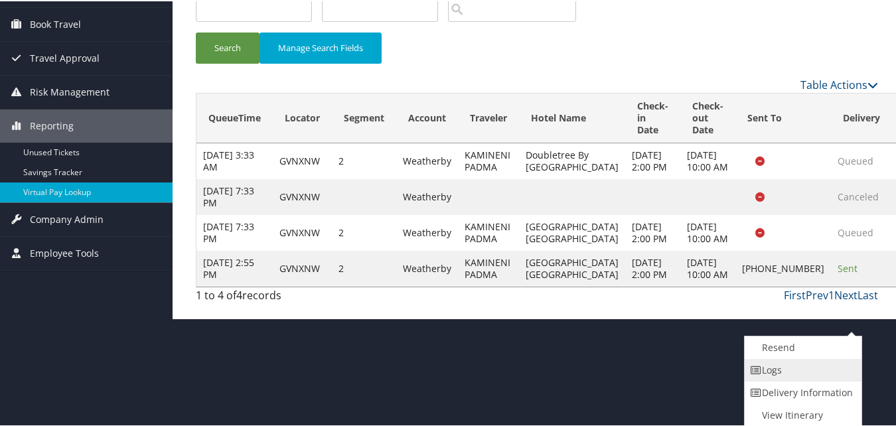
click at [810, 378] on link "Logs" at bounding box center [802, 369] width 114 height 23
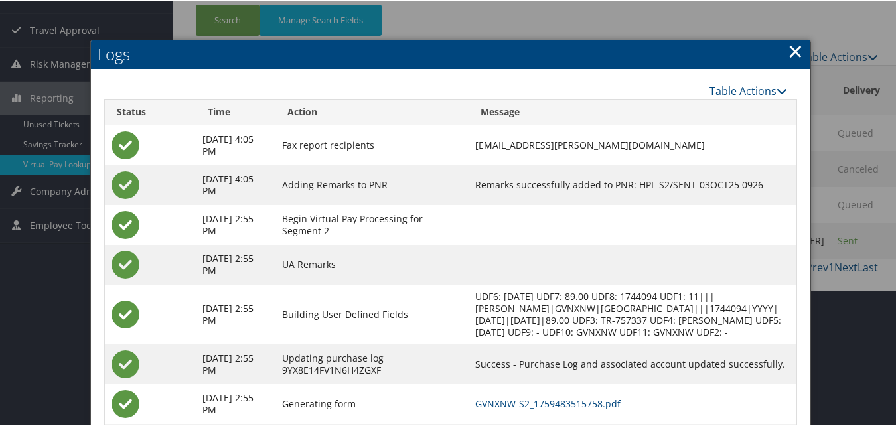
scroll to position [222, 0]
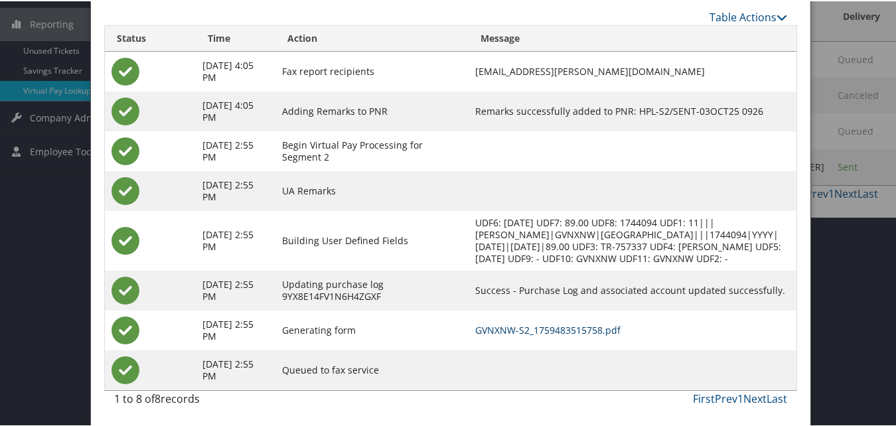
click at [581, 326] on link "GVNXNW-S2_1759483515758.pdf" at bounding box center [547, 329] width 145 height 13
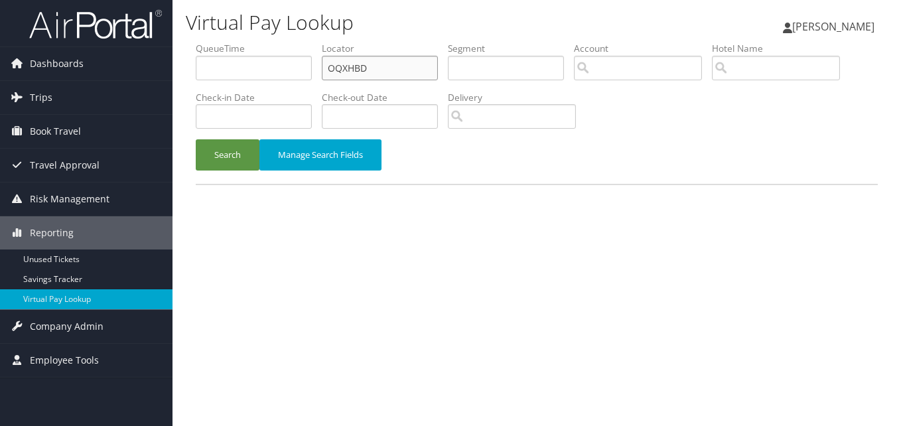
drag, startPoint x: 384, startPoint y: 66, endPoint x: 273, endPoint y: 90, distance: 113.5
click at [273, 42] on ul "QueueTime Locator OQXHBD Segment Account Traveler Hotel Name Check-in Date Chec…" at bounding box center [537, 42] width 682 height 0
paste input "ADIBRX"
type input "ADIBRX"
click at [196, 139] on button "Search" at bounding box center [228, 154] width 64 height 31
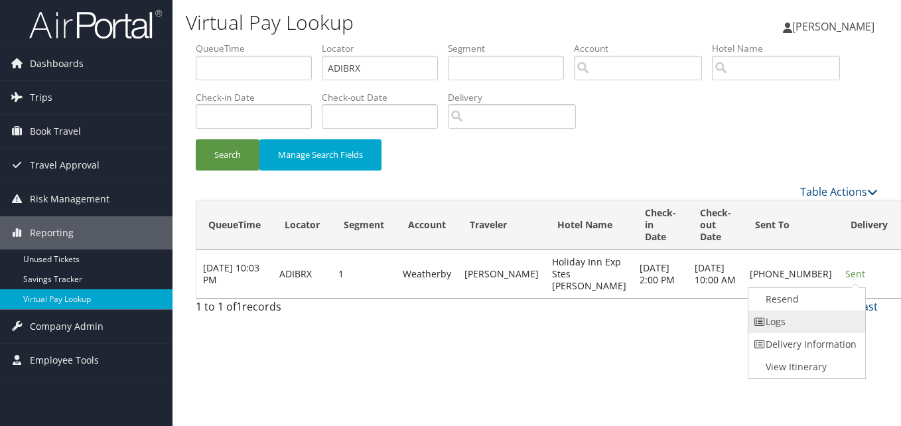
click at [794, 319] on link "Logs" at bounding box center [806, 322] width 114 height 23
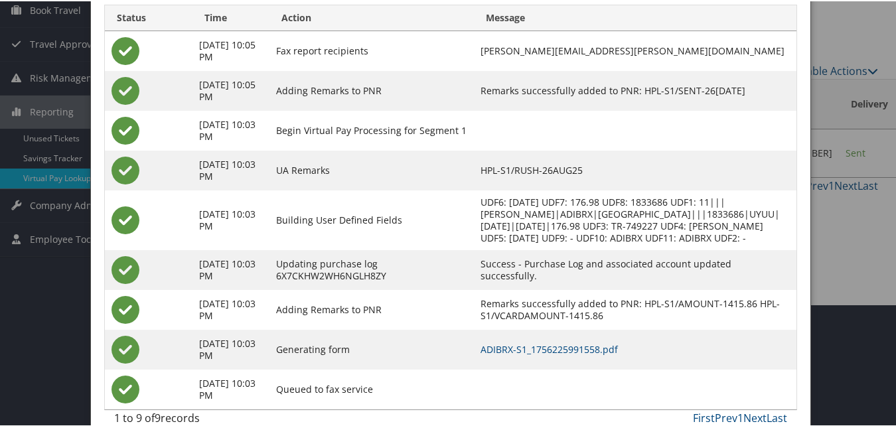
scroll to position [133, 0]
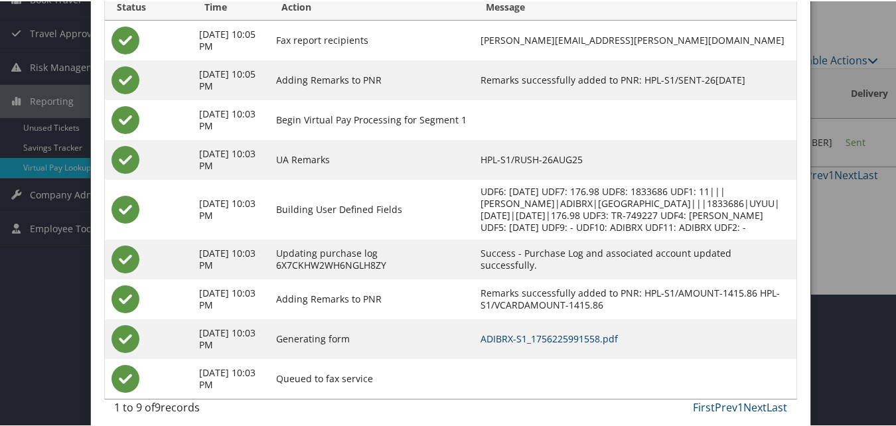
click at [605, 344] on link "ADIBRX-S1_1756225991558.pdf" at bounding box center [549, 337] width 137 height 13
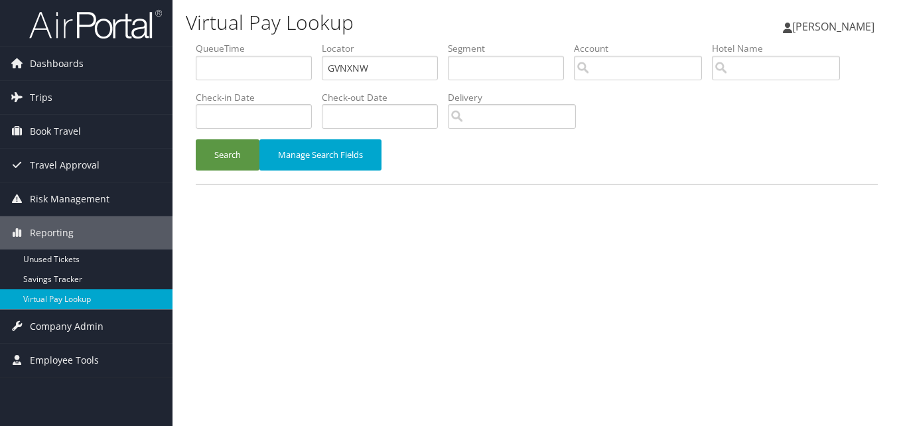
click at [263, 42] on ul "QueueTime Locator GVNXNW Segment Account Traveler Hotel Name Check-in Date Chec…" at bounding box center [537, 42] width 682 height 0
type input "QCJPGW"
click at [196, 139] on button "Search" at bounding box center [228, 154] width 64 height 31
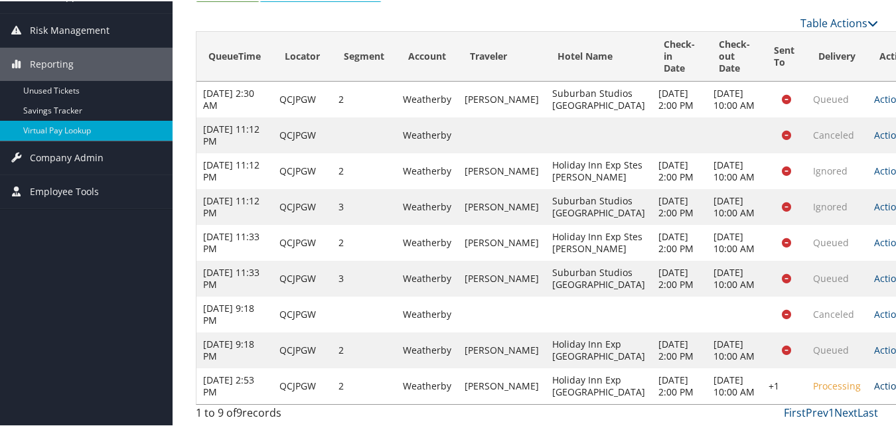
click at [874, 378] on link "Actions" at bounding box center [895, 384] width 42 height 13
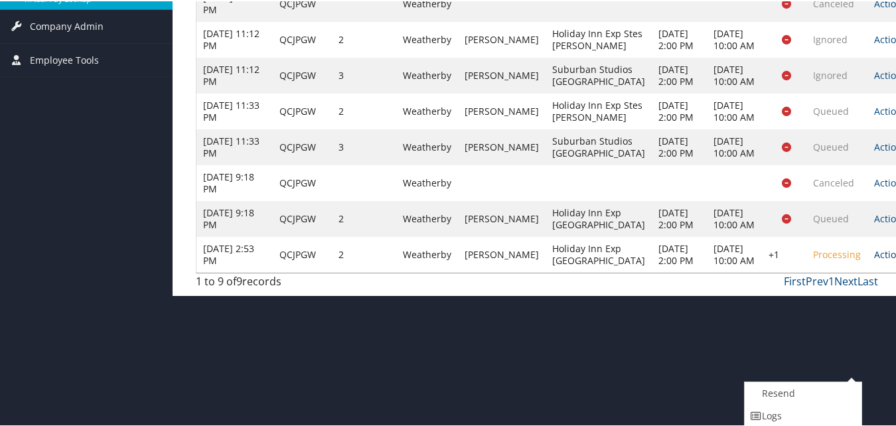
scroll to position [347, 0]
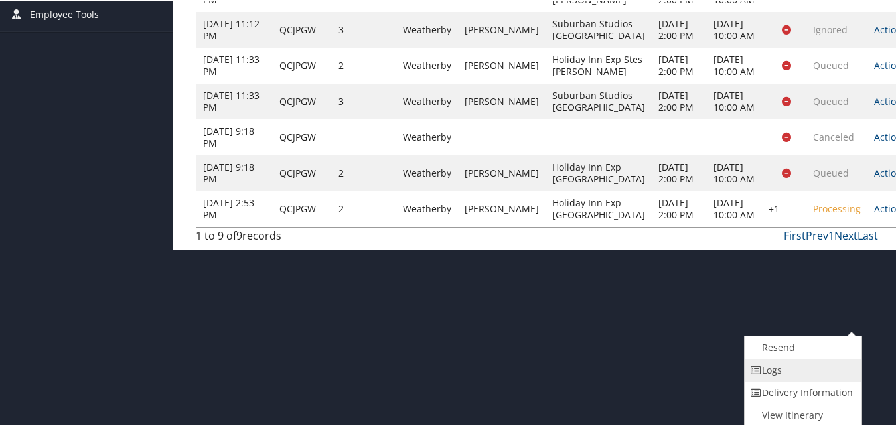
click at [793, 372] on link "Logs" at bounding box center [802, 369] width 114 height 23
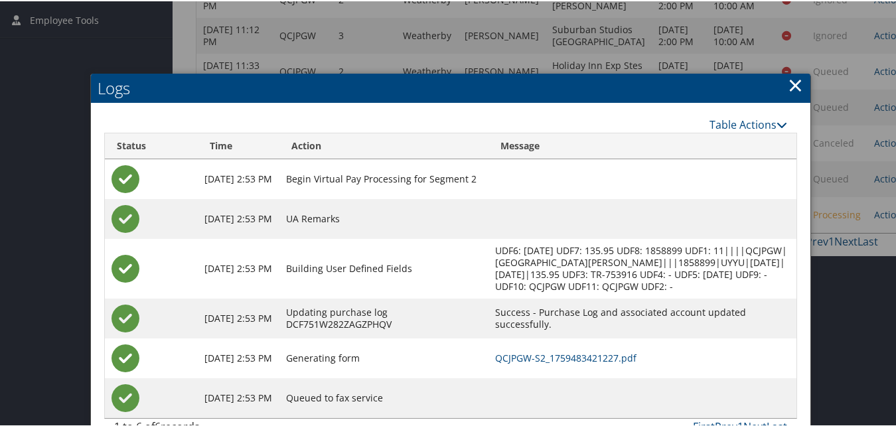
scroll to position [381, 0]
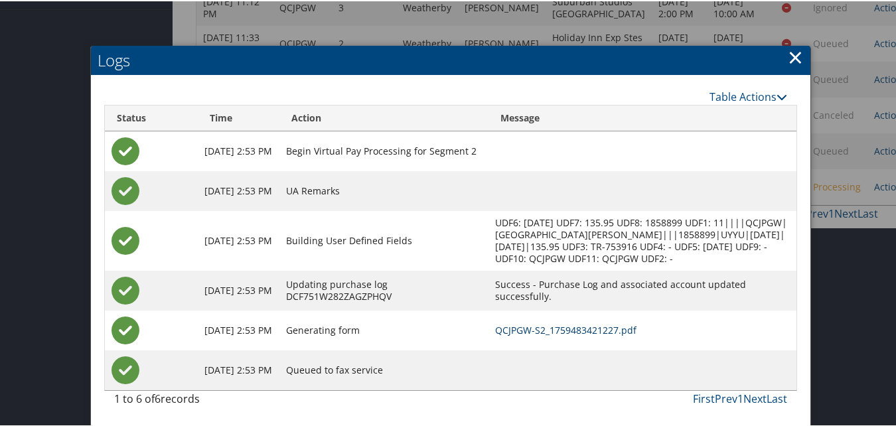
click at [579, 323] on link "QCJPGW-S2_1759483421227.pdf" at bounding box center [565, 329] width 141 height 13
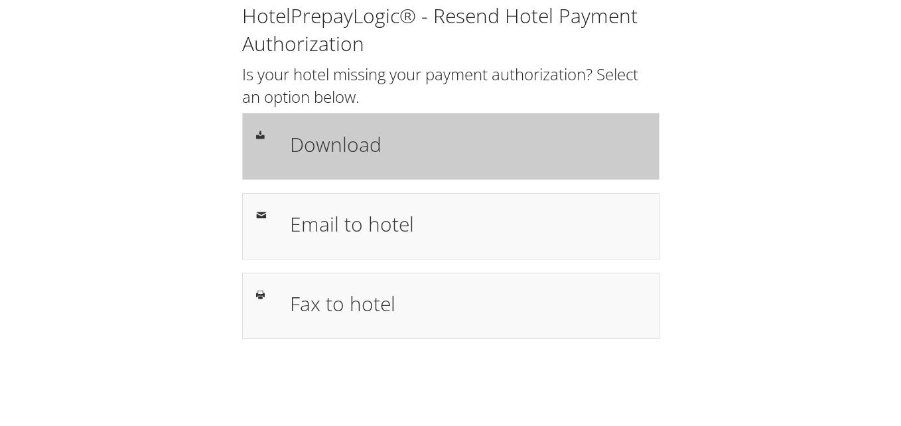
click at [415, 132] on h1 "Download" at bounding box center [468, 144] width 356 height 30
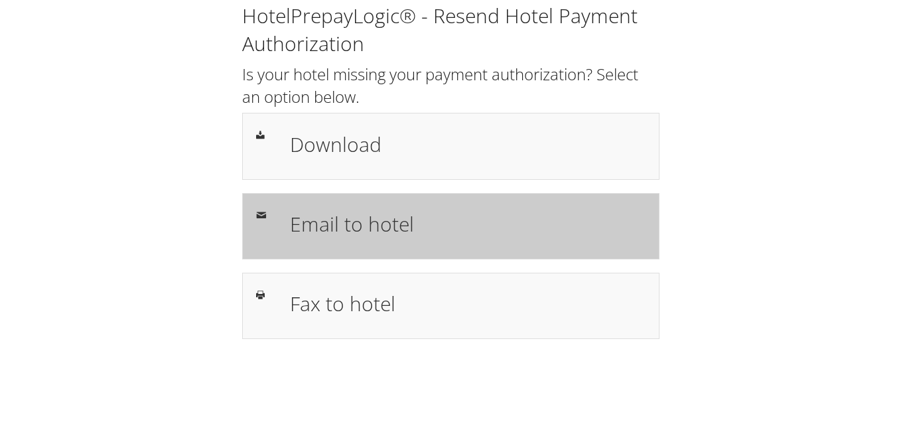
click at [394, 219] on h1 "Email to hotel" at bounding box center [468, 224] width 356 height 30
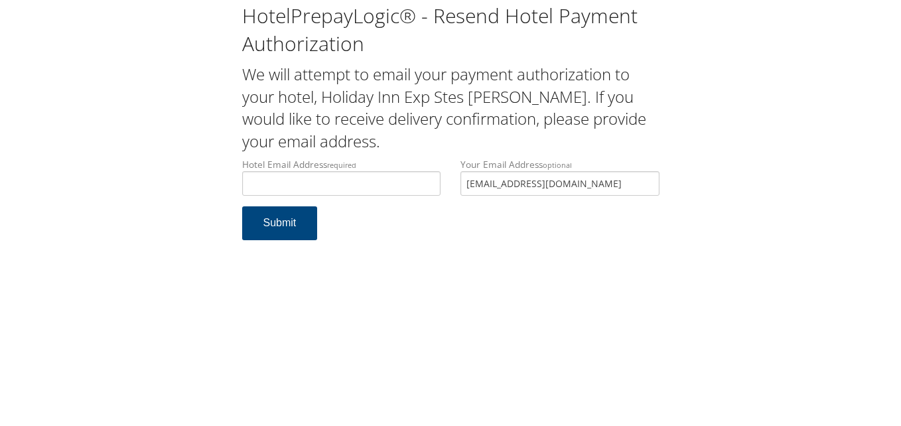
click at [361, 178] on input "Hotel Email Address required" at bounding box center [341, 183] width 199 height 25
drag, startPoint x: 597, startPoint y: 183, endPoint x: 418, endPoint y: 183, distance: 178.6
click at [418, 183] on div "Hotel Email Address required Hotel email address is required Your Email Address…" at bounding box center [450, 182] width 437 height 48
click at [416, 183] on input "Hotel Email Address required" at bounding box center [341, 183] width 199 height 25
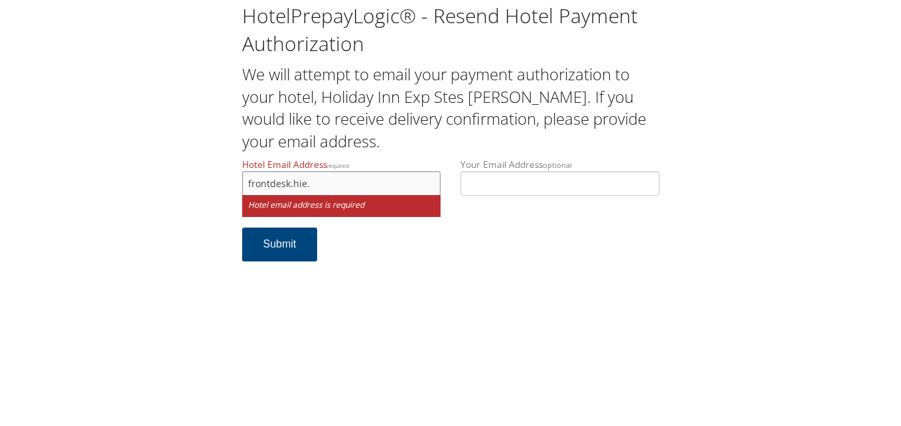
click at [376, 184] on input "frontdesk.hie." at bounding box center [341, 183] width 199 height 25
type input "frontdesk.hie.clpva@gmail.com"
drag, startPoint x: 388, startPoint y: 184, endPoint x: 244, endPoint y: 175, distance: 143.6
click at [244, 175] on input "frontdesk.hie.clpva@gmail.com" at bounding box center [341, 183] width 199 height 25
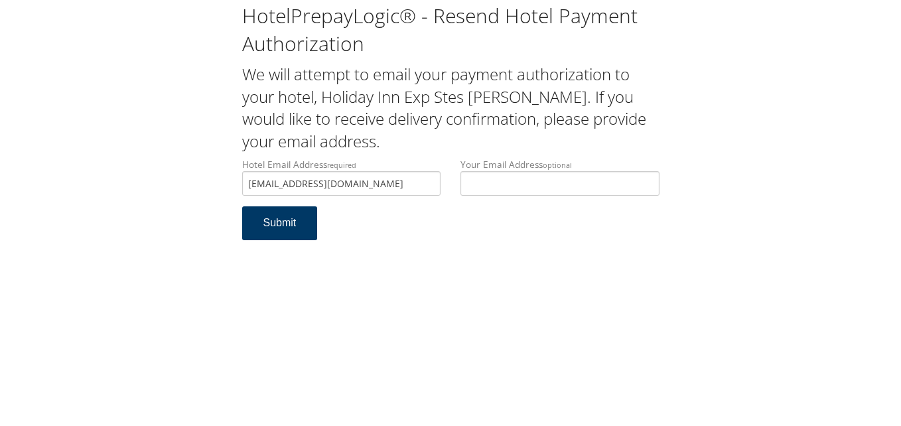
click at [262, 232] on button "Submit" at bounding box center [280, 223] width 76 height 34
click at [237, 188] on div "Hotel Email Address required [EMAIL_ADDRESS][DOMAIN_NAME] Hotel email address i…" at bounding box center [341, 182] width 219 height 48
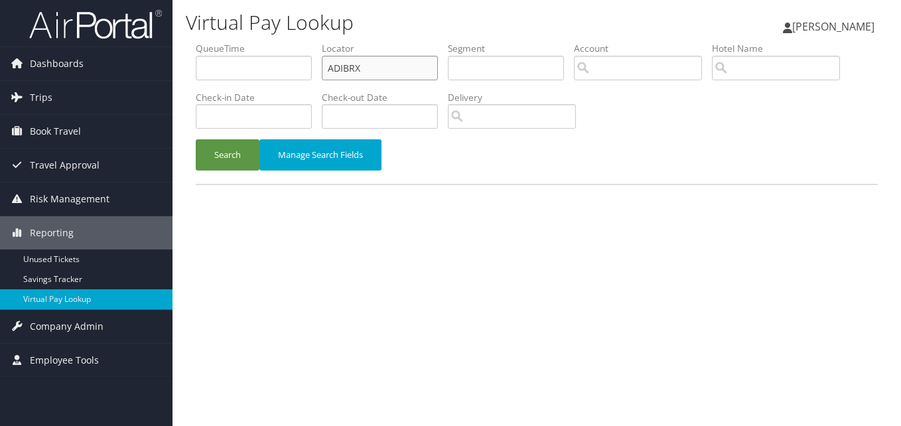
drag, startPoint x: 399, startPoint y: 68, endPoint x: 230, endPoint y: 88, distance: 169.8
click at [230, 42] on ul "QueueTime Locator ADIBRX Segment Account Traveler Hotel Name Check-in Date Chec…" at bounding box center [537, 42] width 682 height 0
paste input "NFBMNM"
type input "NFBMNM"
click at [196, 139] on button "Search" at bounding box center [228, 154] width 64 height 31
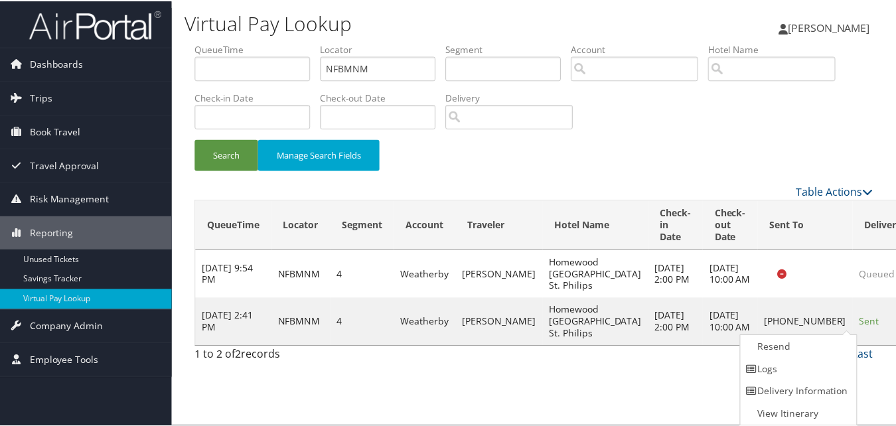
scroll to position [1, 0]
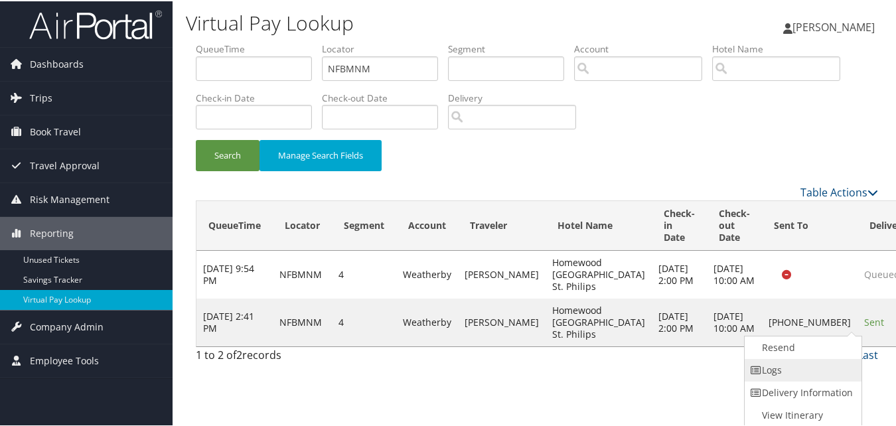
click at [789, 364] on link "Logs" at bounding box center [802, 369] width 114 height 23
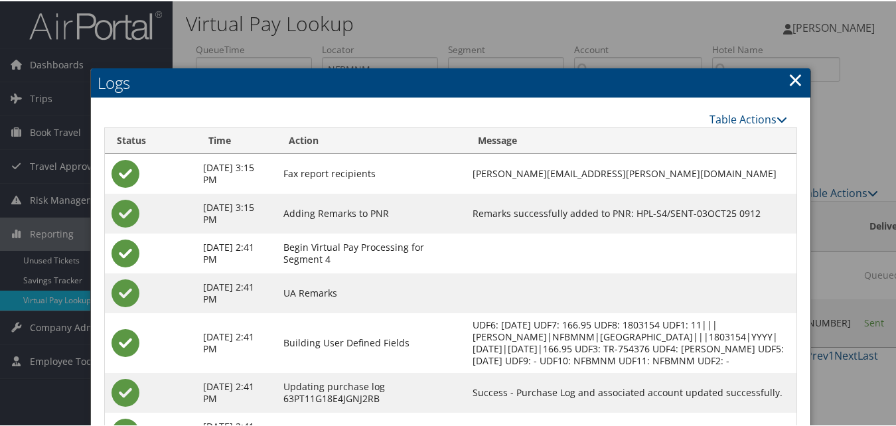
scroll to position [114, 0]
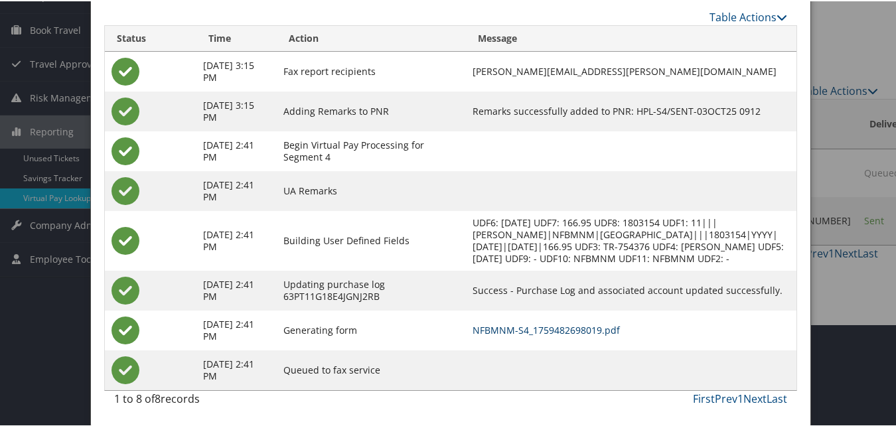
click at [564, 332] on link "NFBMNM-S4_1759482698019.pdf" at bounding box center [546, 329] width 147 height 13
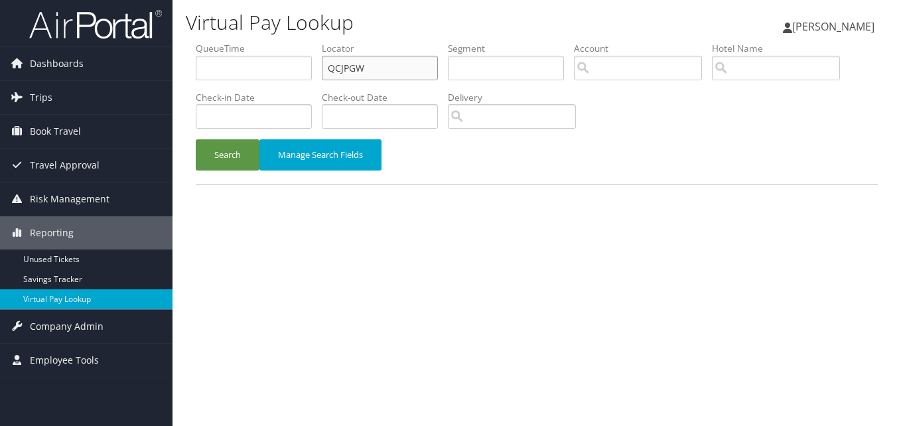
click at [381, 69] on input "QCJPGW" at bounding box center [380, 68] width 116 height 25
click at [196, 139] on button "Search" at bounding box center [228, 154] width 64 height 31
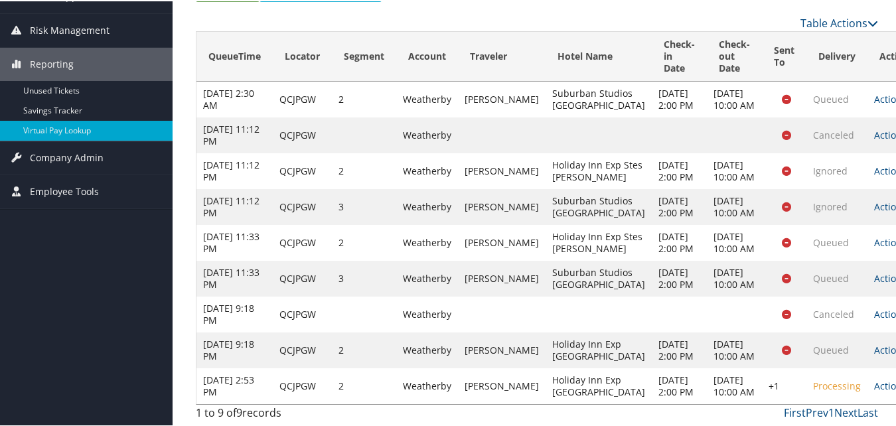
scroll to position [301, 0]
click at [874, 378] on link "Actions" at bounding box center [895, 384] width 42 height 13
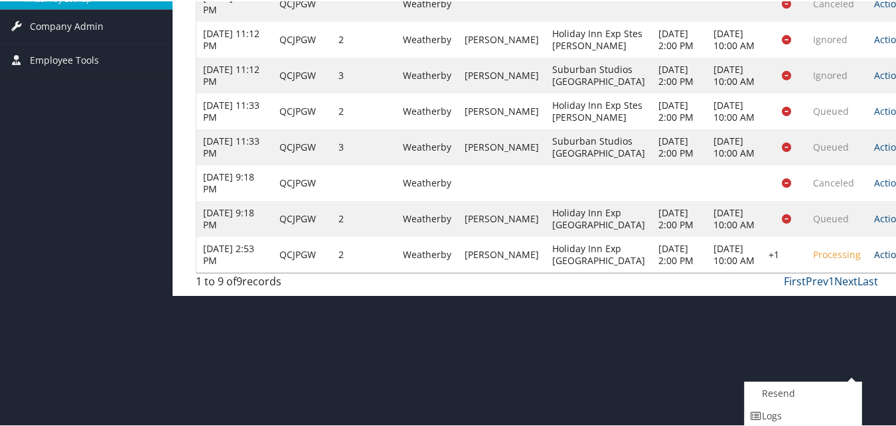
scroll to position [347, 0]
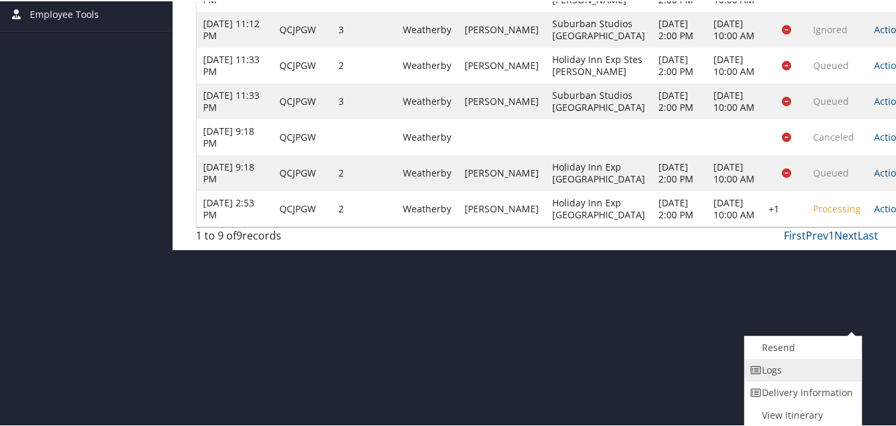
click at [793, 379] on link "Logs" at bounding box center [802, 369] width 114 height 23
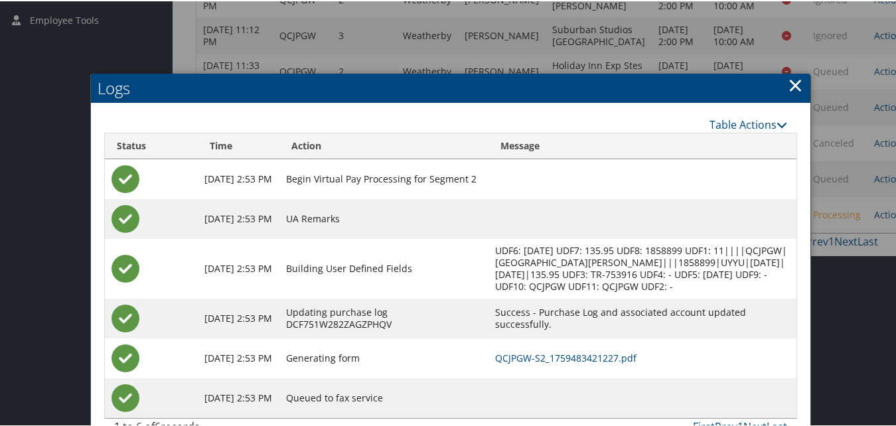
scroll to position [381, 0]
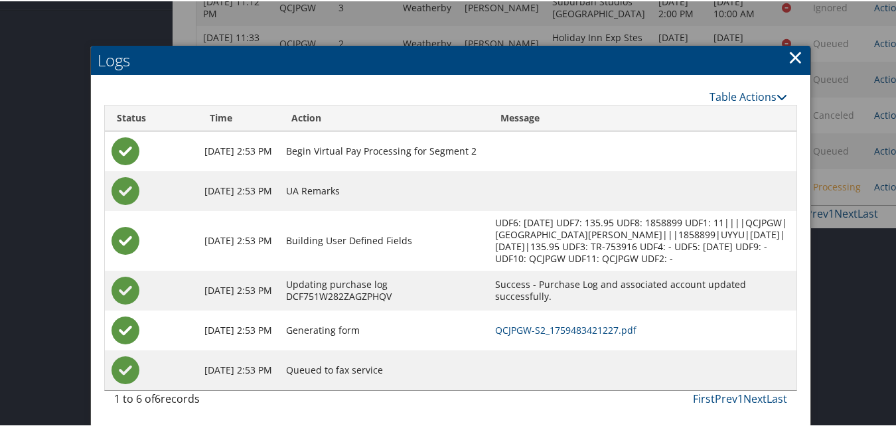
click at [799, 52] on h2 "Logs" at bounding box center [451, 58] width 720 height 29
click at [800, 44] on h2 "Logs" at bounding box center [451, 58] width 720 height 29
click at [798, 42] on link "×" at bounding box center [795, 55] width 15 height 27
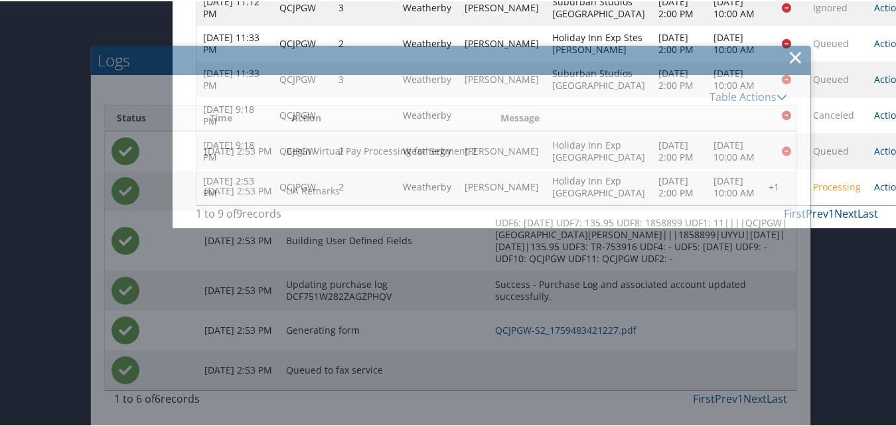
scroll to position [301, 0]
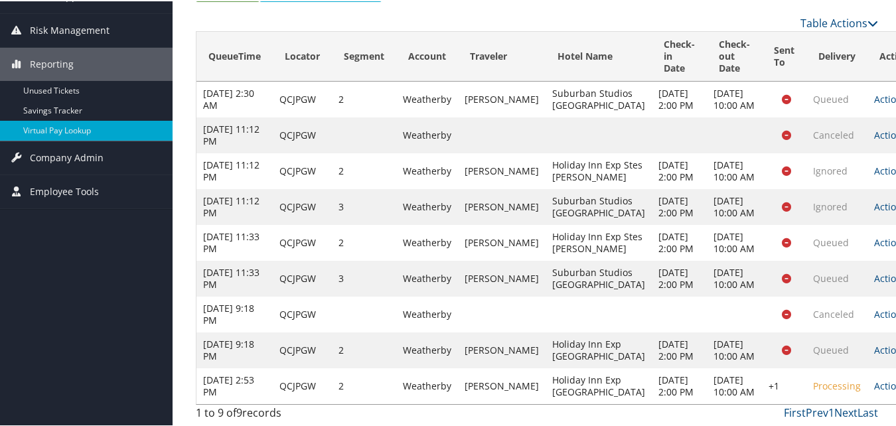
click at [868, 331] on td "Actions Resend Logs View Itinerary" at bounding box center [897, 349] width 58 height 36
click at [874, 378] on link "Actions" at bounding box center [895, 384] width 42 height 13
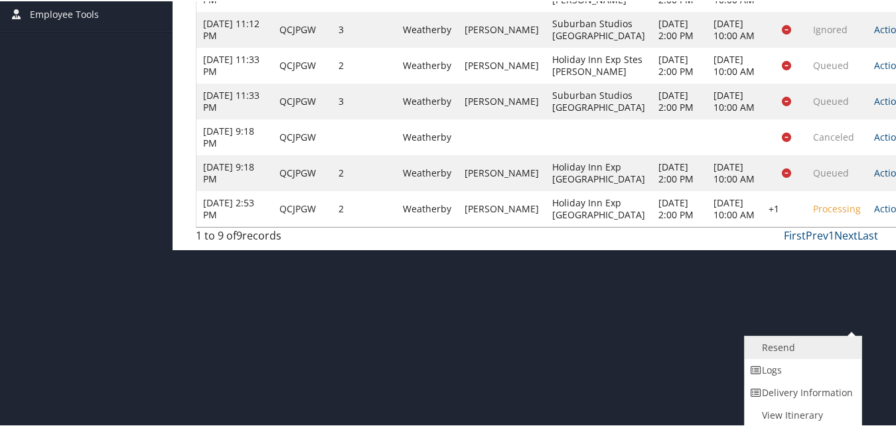
click at [797, 343] on link "Resend" at bounding box center [802, 346] width 114 height 23
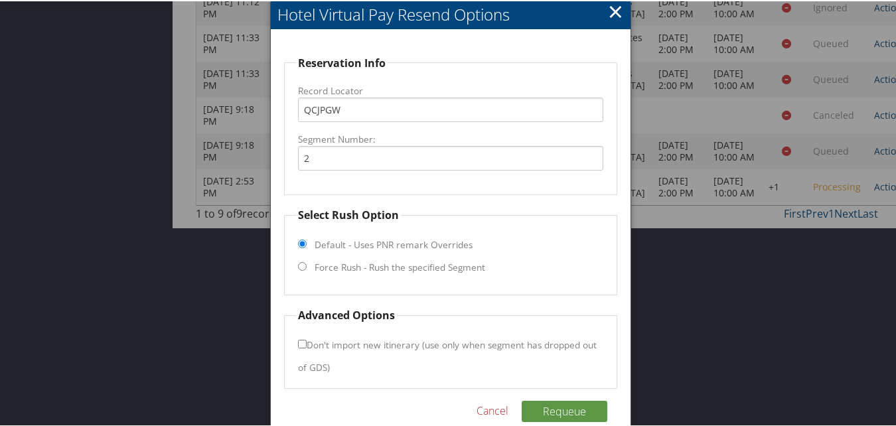
scroll to position [391, 0]
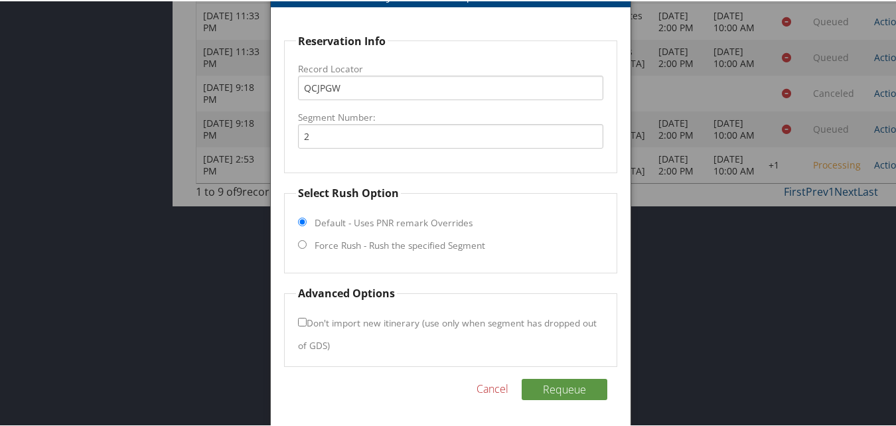
click at [379, 244] on label "Force Rush - Rush the specified Segment" at bounding box center [400, 244] width 171 height 13
click at [307, 244] on input "Force Rush - Rush the specified Segment" at bounding box center [302, 243] width 9 height 9
radio input "true"
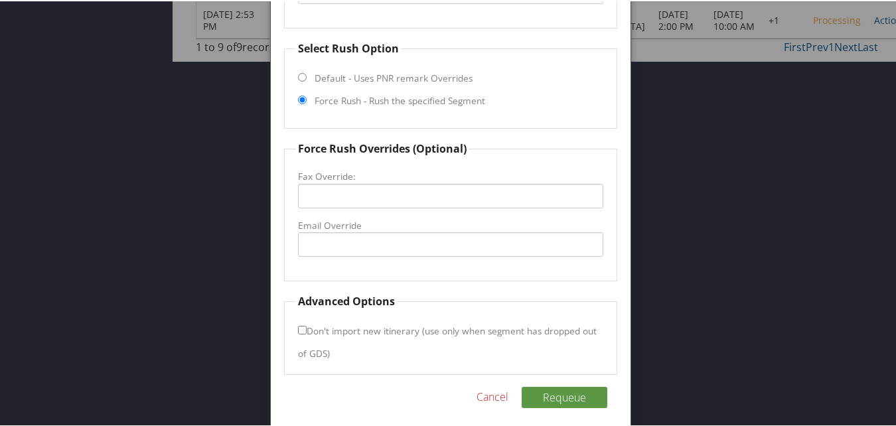
scroll to position [544, 0]
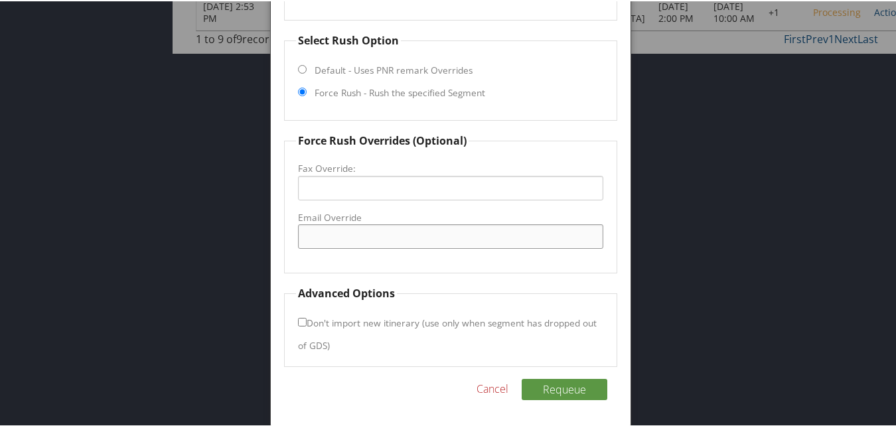
click at [366, 236] on input "Email Override" at bounding box center [450, 235] width 305 height 25
type input "byymo.holidayinn@gmail.com"
drag, startPoint x: 451, startPoint y: 238, endPoint x: 281, endPoint y: 228, distance: 170.8
click at [281, 228] on div "Reservation Info Record Locator QCJPGW Segment Number: 2 Select Rush Option Def…" at bounding box center [450, 140] width 359 height 572
click at [573, 396] on button "Requeue" at bounding box center [565, 388] width 86 height 21
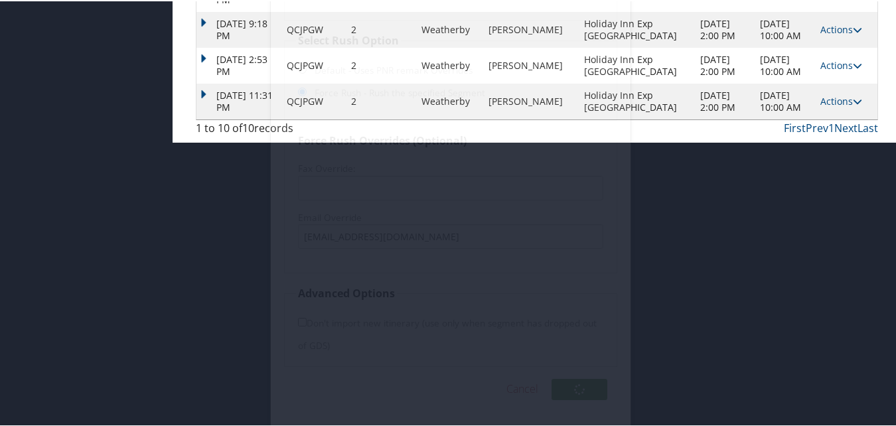
scroll to position [342, 0]
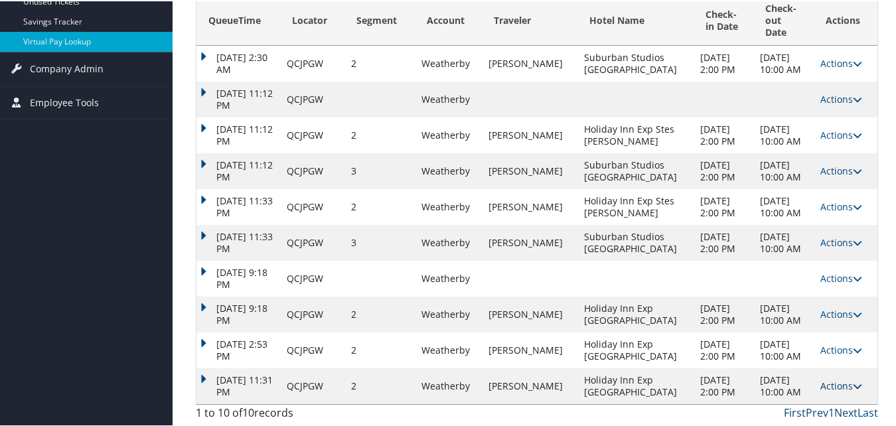
click at [853, 380] on icon at bounding box center [857, 384] width 9 height 9
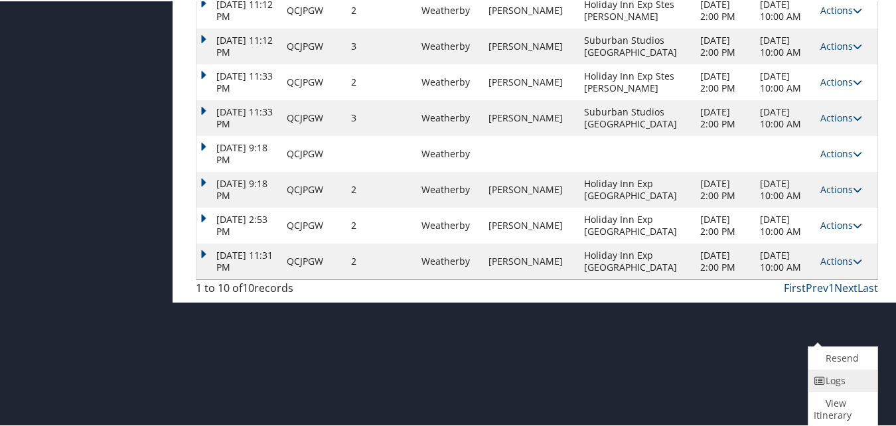
click at [836, 378] on link "Logs" at bounding box center [841, 379] width 66 height 23
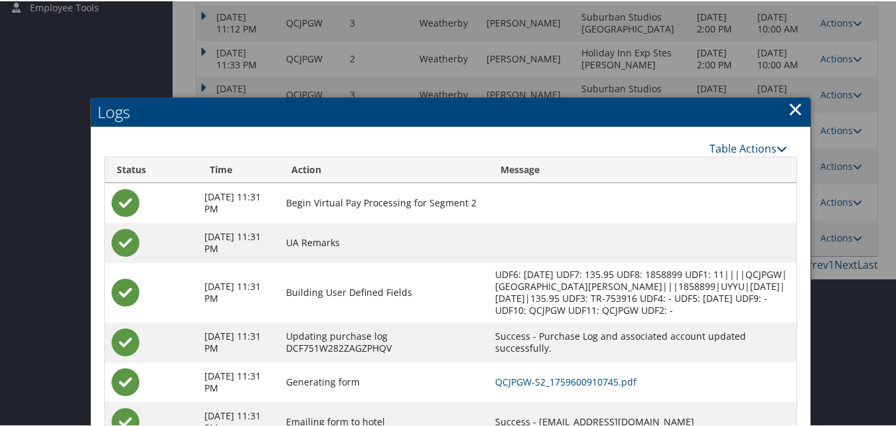
scroll to position [457, 0]
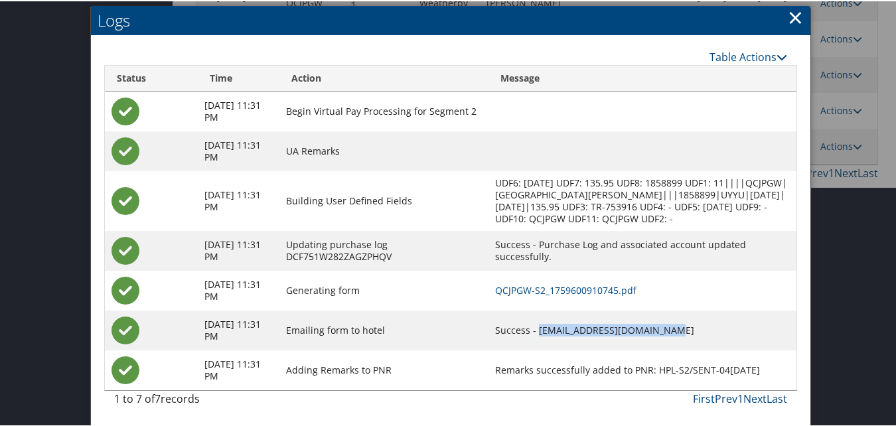
drag, startPoint x: 692, startPoint y: 332, endPoint x: 555, endPoint y: 333, distance: 137.4
click at [555, 333] on td "Success - byymo.holidayinn@gmail.com" at bounding box center [643, 329] width 308 height 40
copy td "byymo.holidayinn@gmail.com"
click at [558, 291] on link "QCJPGW-S2_1759600910745.pdf" at bounding box center [565, 289] width 141 height 13
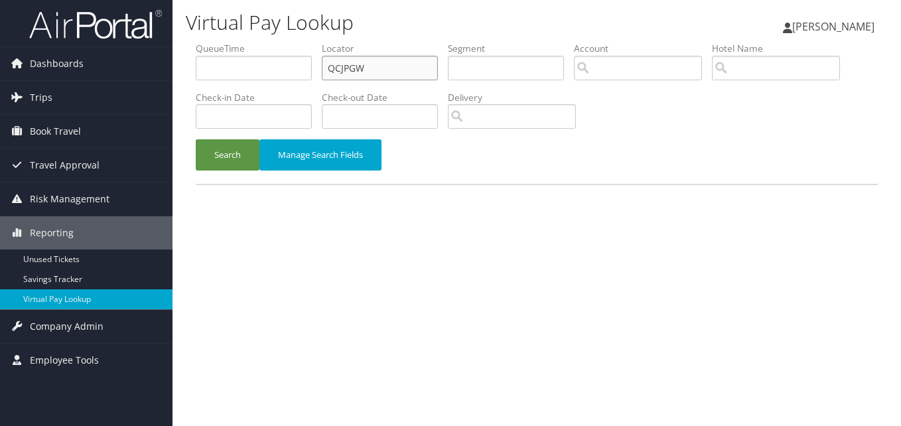
drag, startPoint x: 329, startPoint y: 67, endPoint x: 261, endPoint y: 72, distance: 68.6
click at [261, 42] on ul "QueueTime Locator QCJPGW Segment Account Traveler Hotel Name Check-in Date Chec…" at bounding box center [537, 42] width 682 height 0
paste input "FSTUJM"
type input "FSTUJM"
click at [196, 139] on button "Search" at bounding box center [228, 154] width 64 height 31
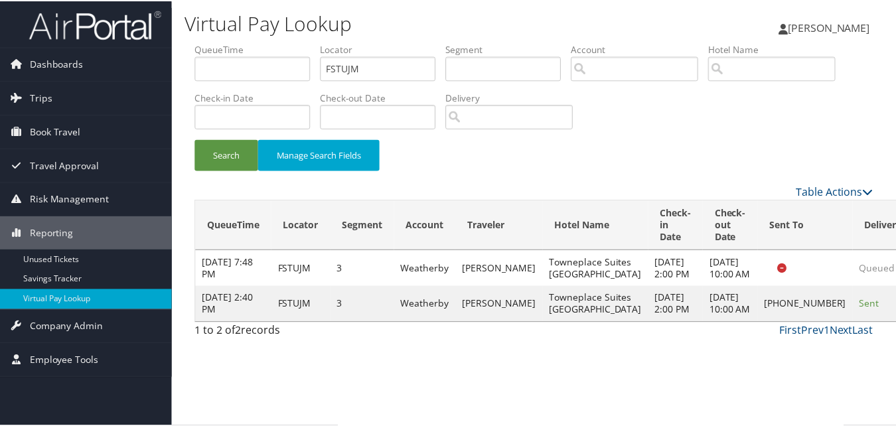
scroll to position [1, 0]
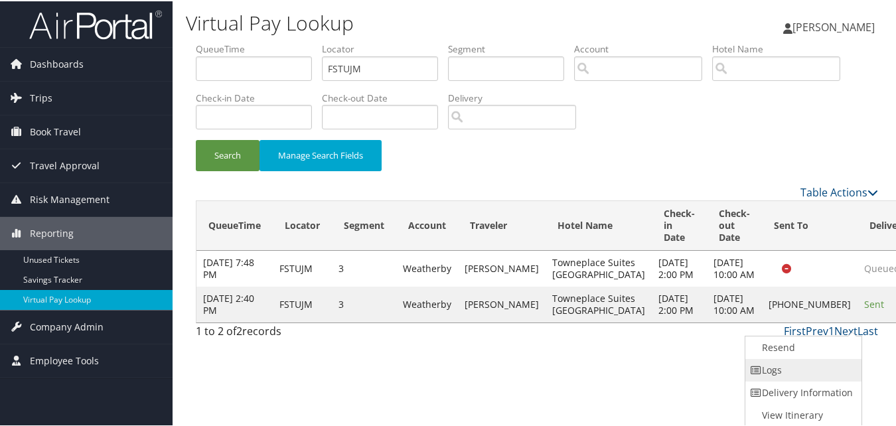
click at [812, 362] on link "Logs" at bounding box center [802, 369] width 114 height 23
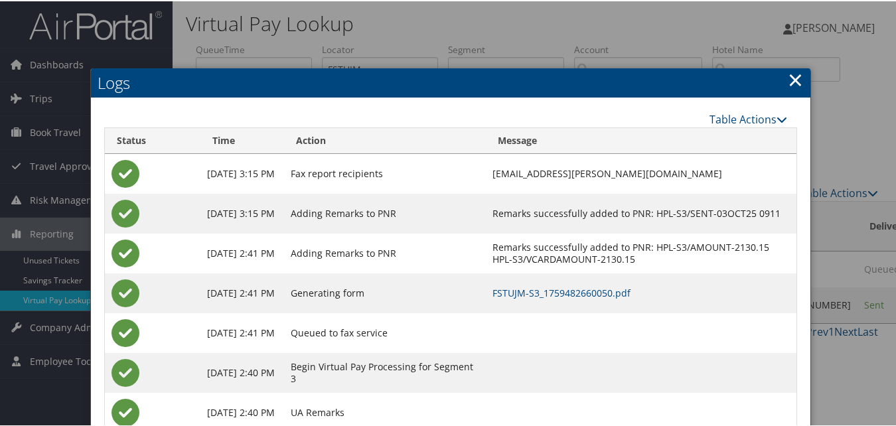
scroll to position [154, 0]
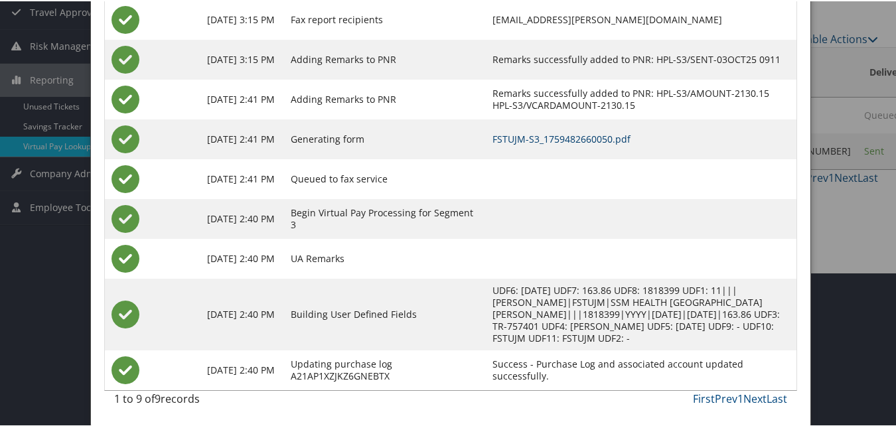
click at [558, 135] on link "FSTUJM-S3_1759482660050.pdf" at bounding box center [562, 137] width 138 height 13
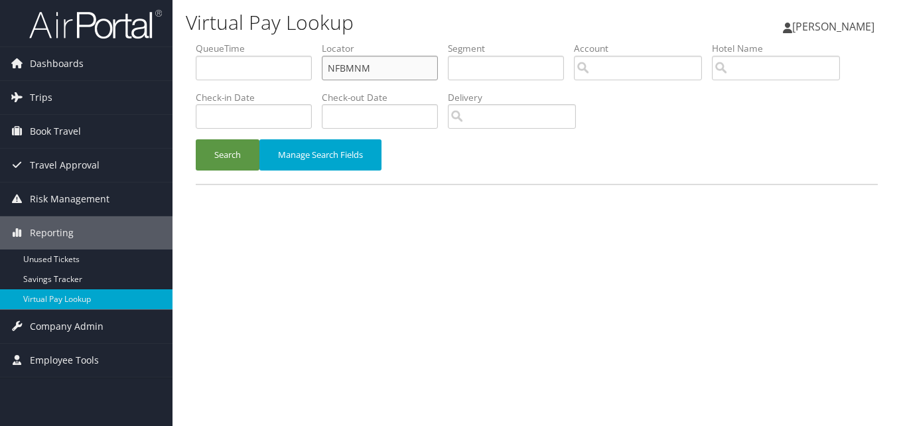
drag, startPoint x: 412, startPoint y: 75, endPoint x: 305, endPoint y: 94, distance: 109.2
click at [305, 42] on ul "QueueTime Locator NFBMNM Segment Account Traveler Hotel Name Check-in Date Chec…" at bounding box center [537, 42] width 682 height 0
paste input "ICMMAL"
type input "ICMMAL"
click at [196, 139] on button "Search" at bounding box center [228, 154] width 64 height 31
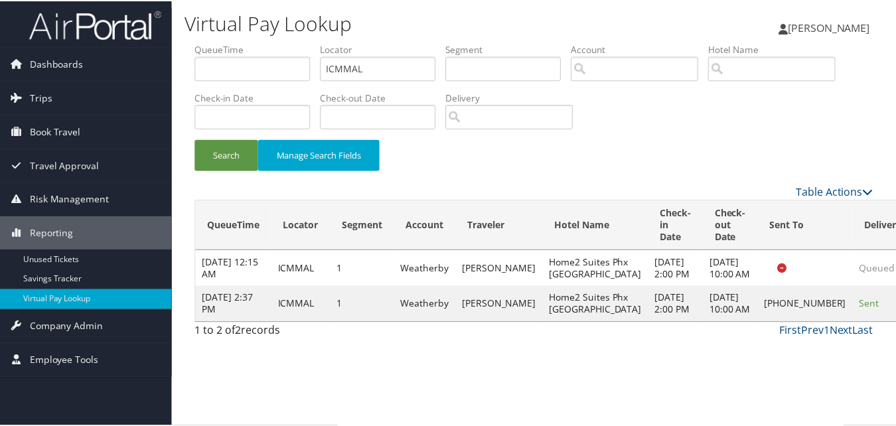
scroll to position [13, 0]
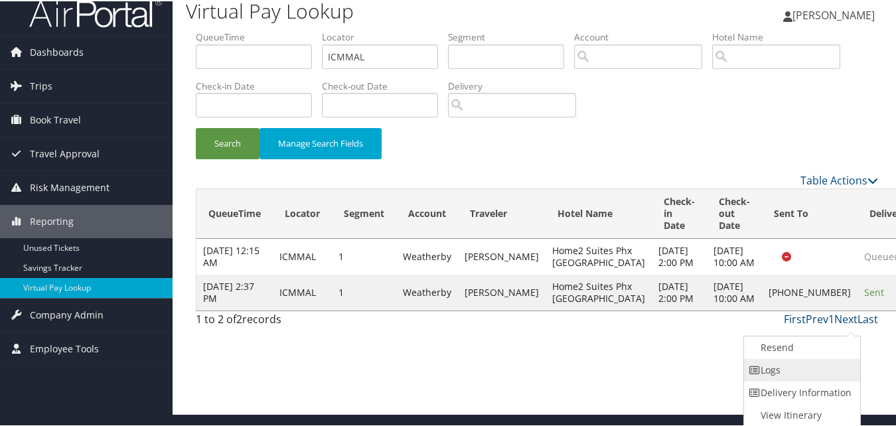
click at [810, 375] on link "Logs" at bounding box center [801, 369] width 114 height 23
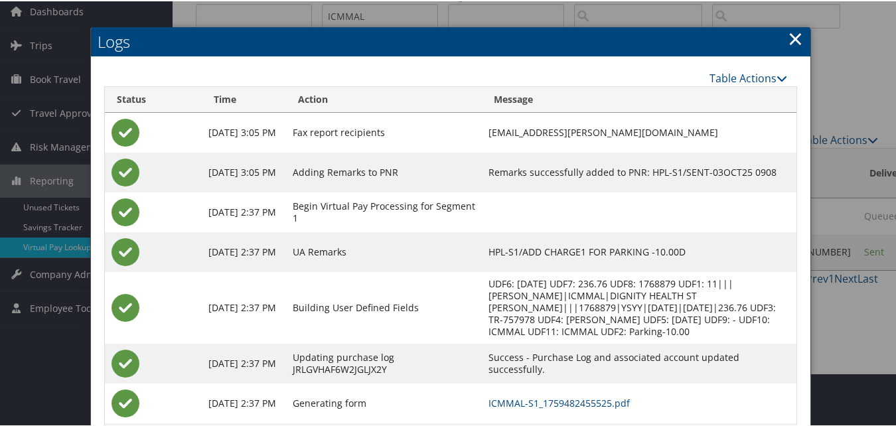
scroll to position [126, 0]
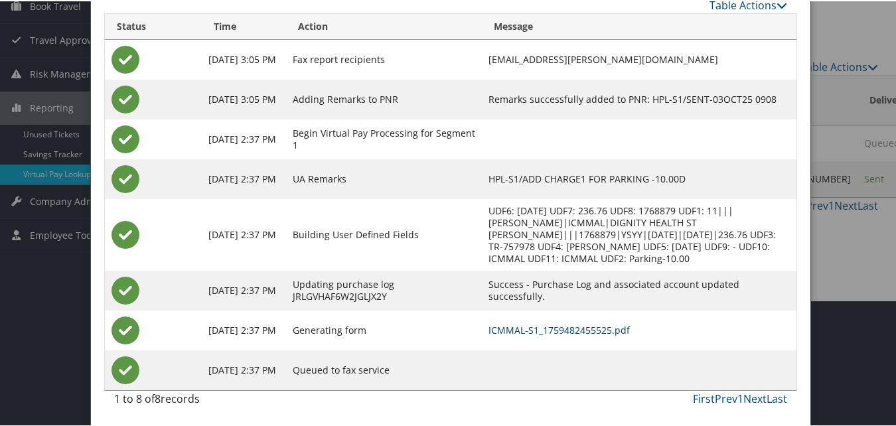
click at [598, 325] on link "ICMMAL-S1_1759482455525.pdf" at bounding box center [559, 329] width 141 height 13
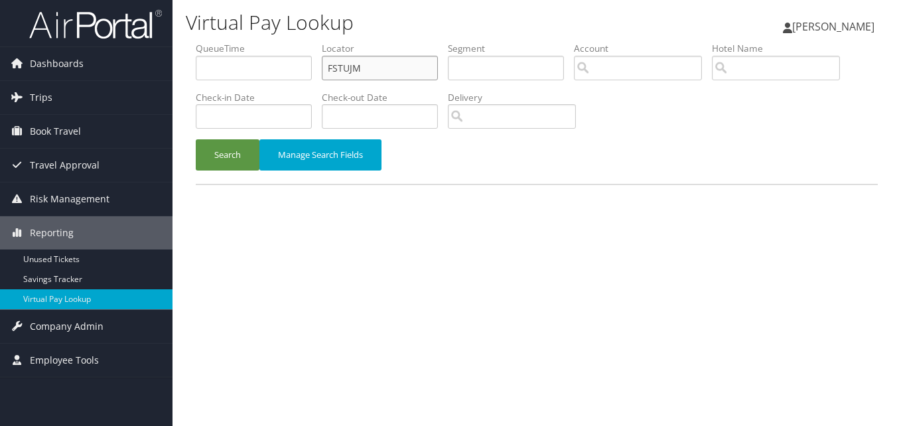
click at [384, 74] on input "FSTUJM" at bounding box center [380, 68] width 116 height 25
click at [196, 139] on button "Search" at bounding box center [228, 154] width 64 height 31
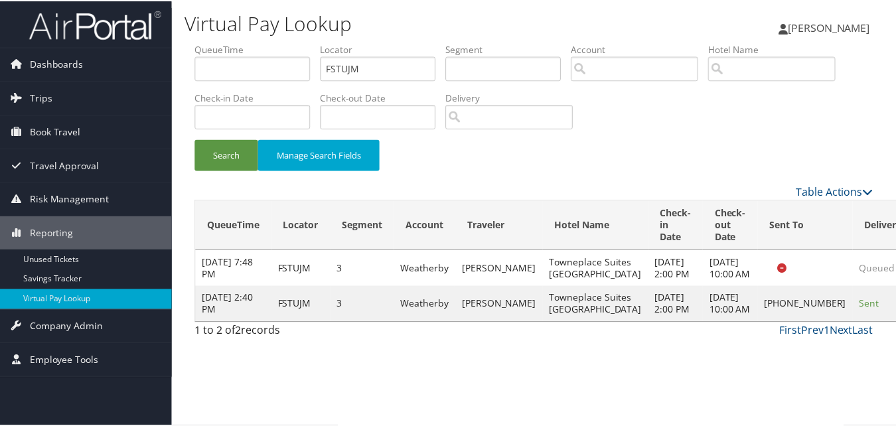
scroll to position [1, 0]
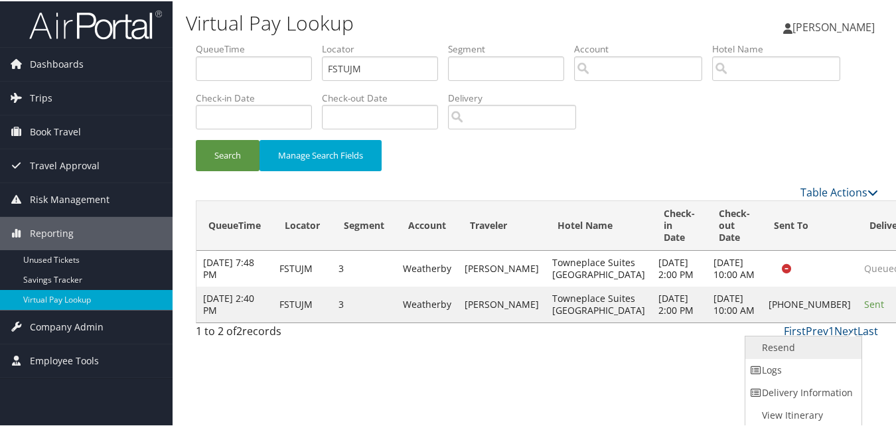
click at [814, 344] on link "Resend" at bounding box center [802, 346] width 114 height 23
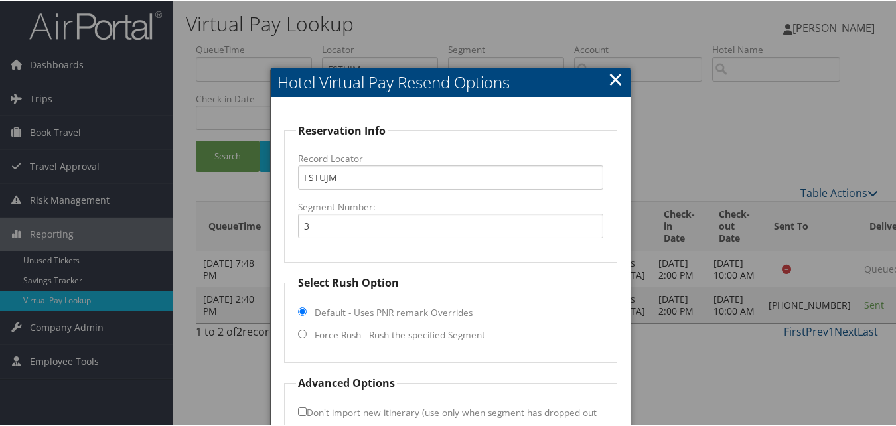
scroll to position [90, 0]
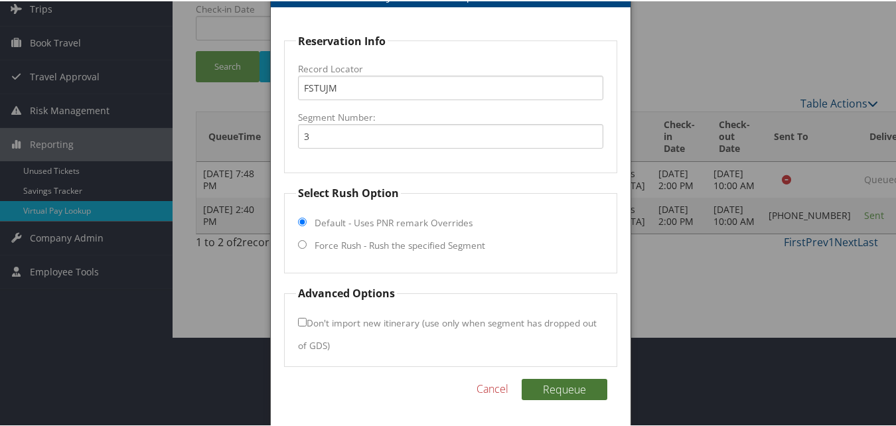
click at [577, 382] on button "Requeue" at bounding box center [565, 388] width 86 height 21
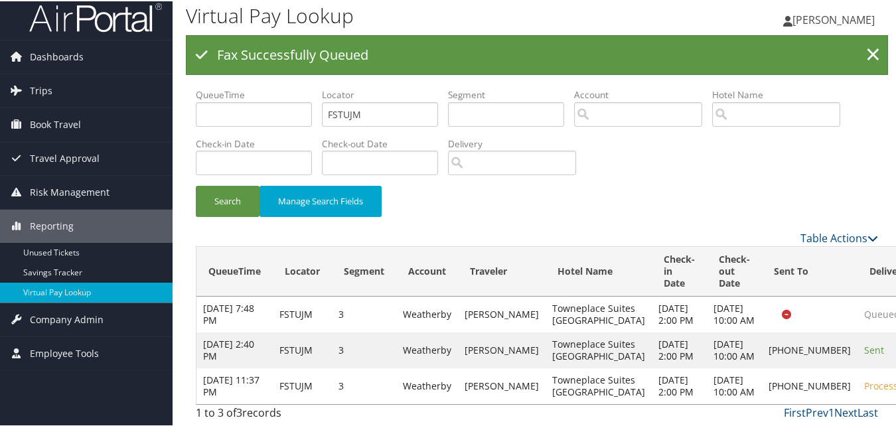
scroll to position [15, 0]
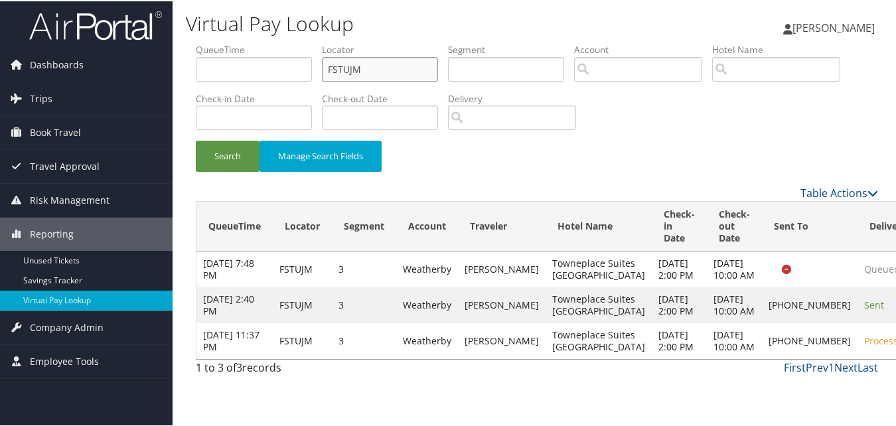
drag, startPoint x: 394, startPoint y: 50, endPoint x: 247, endPoint y: 78, distance: 149.4
click at [247, 42] on ul "QueueTime Locator FSTUJM Segment Account Traveler Hotel Name Check-in Date Chec…" at bounding box center [537, 42] width 682 height 0
paste input "OJQGXP"
type input "OJQGXP"
click at [196, 139] on button "Search" at bounding box center [228, 154] width 64 height 31
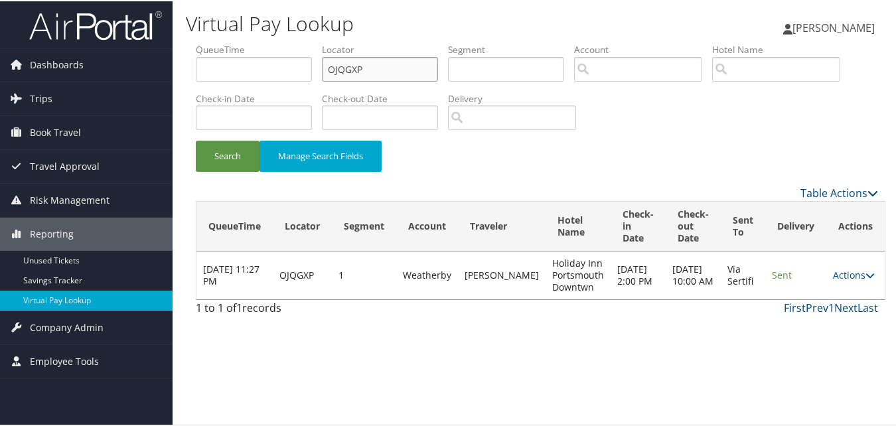
scroll to position [0, 0]
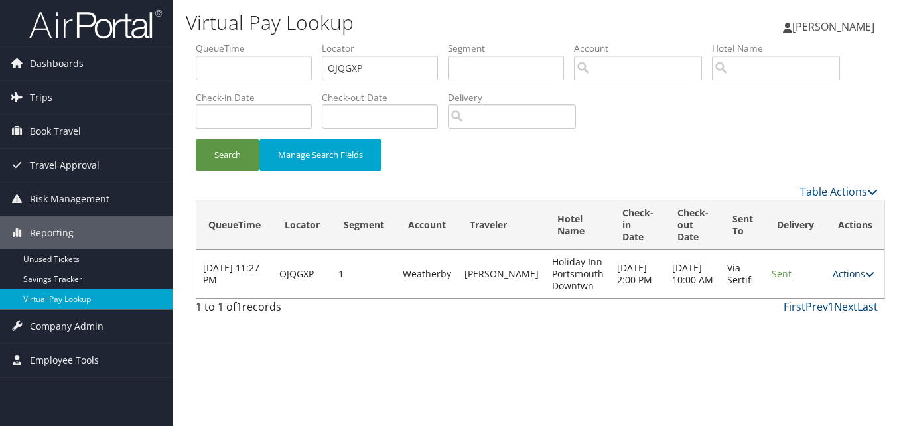
click at [846, 274] on link "Actions" at bounding box center [854, 273] width 42 height 13
click at [835, 309] on link "Logs" at bounding box center [822, 316] width 84 height 23
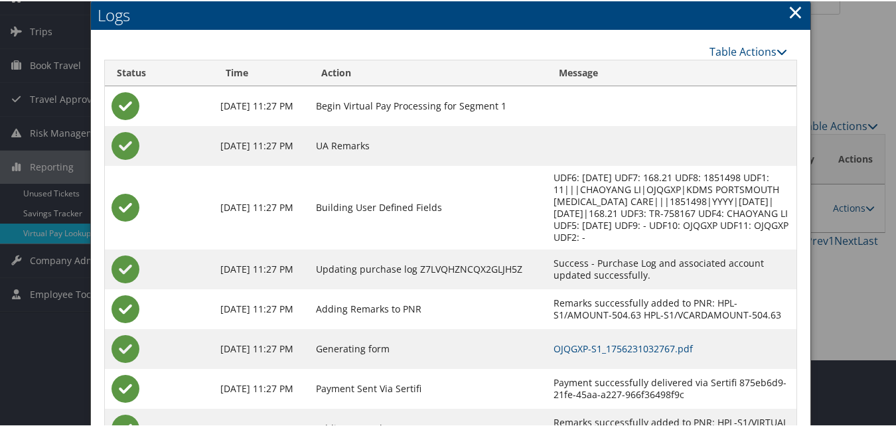
scroll to position [125, 0]
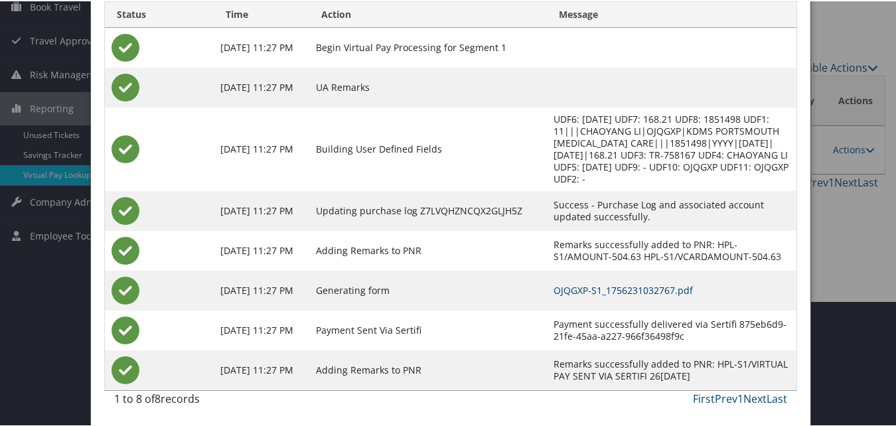
click at [555, 291] on link "OJQGXP-S1_1756231032767.pdf" at bounding box center [623, 289] width 139 height 13
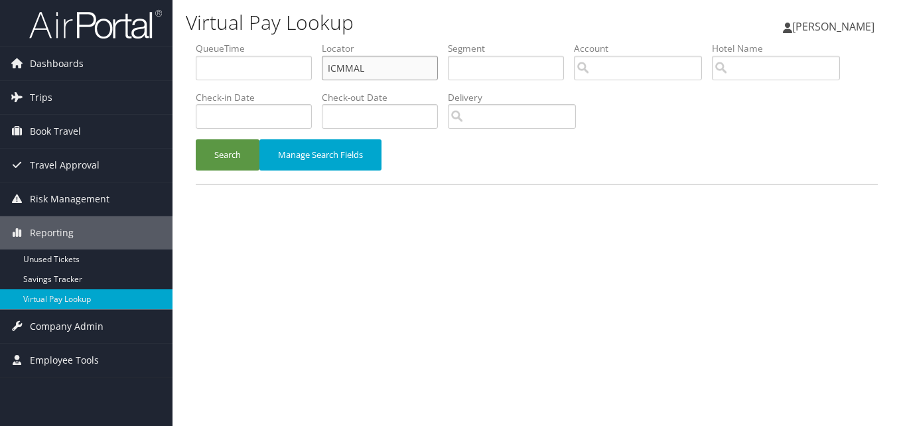
drag, startPoint x: 393, startPoint y: 75, endPoint x: 283, endPoint y: 76, distance: 109.5
click at [283, 42] on ul "QueueTime Locator ICMMAL Segment Account Traveler Hotel Name Check-in Date Chec…" at bounding box center [537, 42] width 682 height 0
paste input "GDZISI"
type input "GDZISI"
click at [196, 139] on button "Search" at bounding box center [228, 154] width 64 height 31
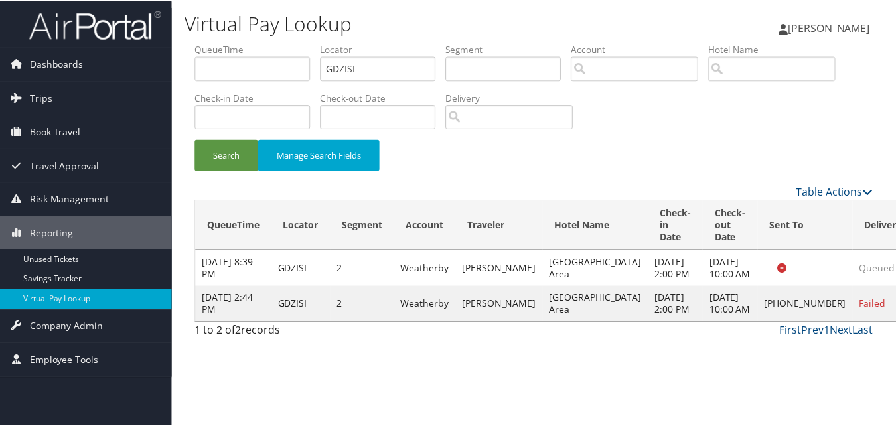
scroll to position [1, 0]
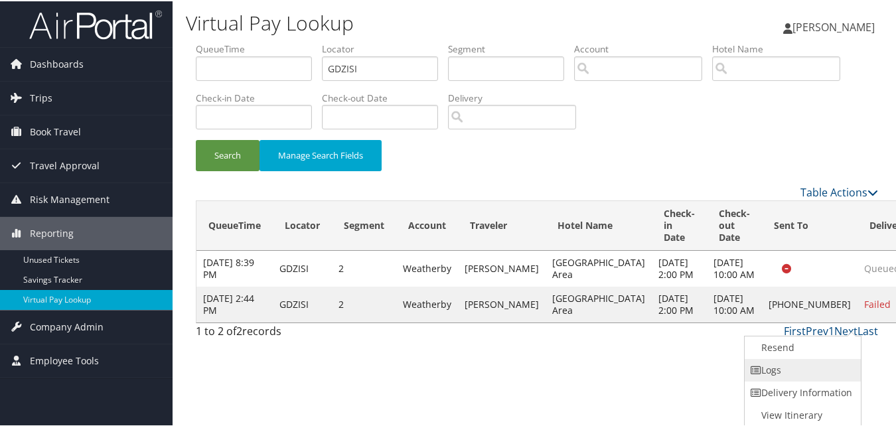
click at [802, 370] on link "Logs" at bounding box center [802, 369] width 114 height 23
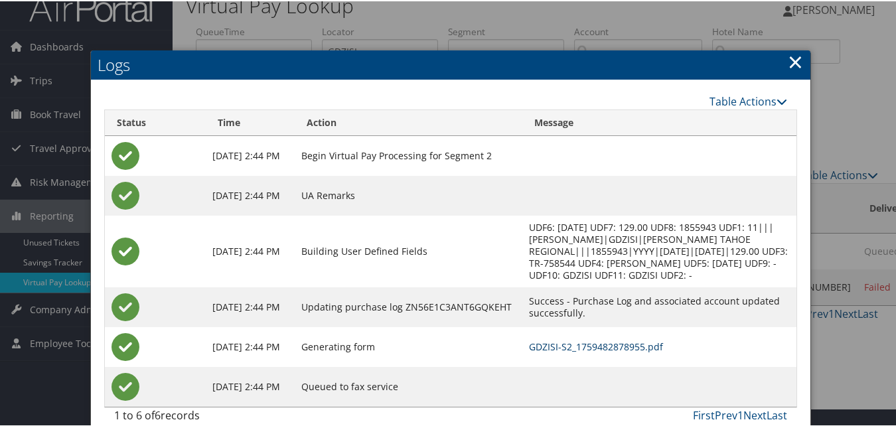
scroll to position [35, 0]
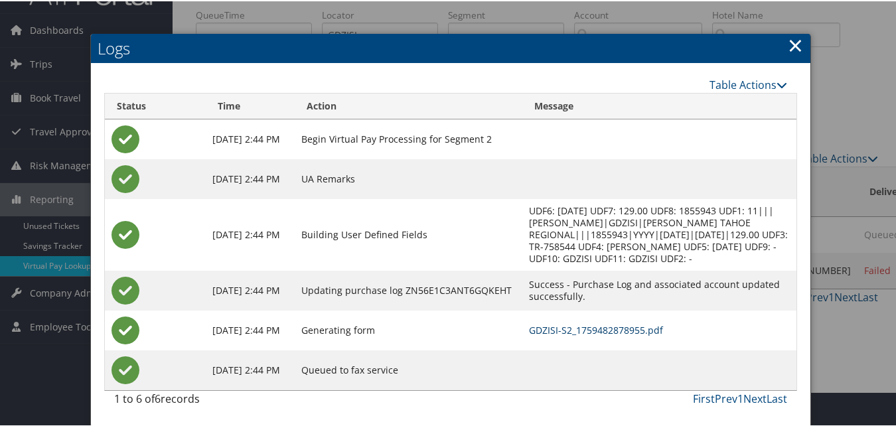
click at [572, 325] on link "GDZISI-S2_1759482878955.pdf" at bounding box center [596, 329] width 134 height 13
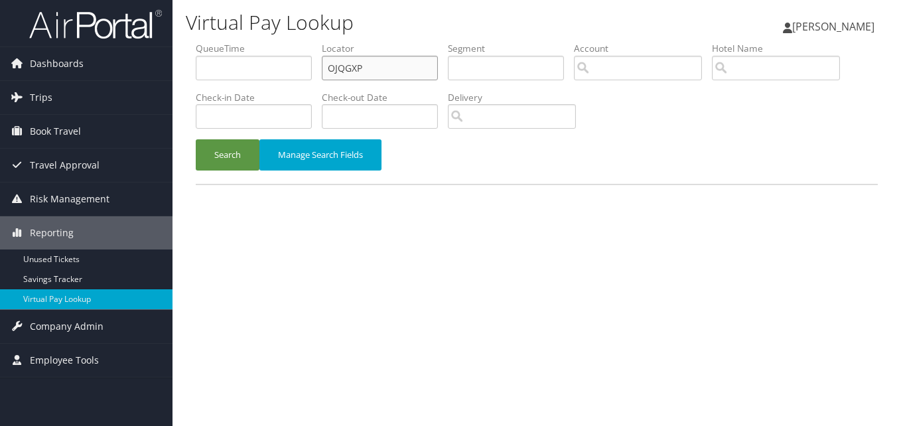
drag, startPoint x: 397, startPoint y: 70, endPoint x: 252, endPoint y: 78, distance: 144.9
click at [252, 42] on ul "QueueTime Locator OJQGXP Segment Account Traveler Hotel Name Check-in Date Chec…" at bounding box center [537, 42] width 682 height 0
paste input "ITKPME"
type input "ITKPME"
click at [196, 139] on button "Search" at bounding box center [228, 154] width 64 height 31
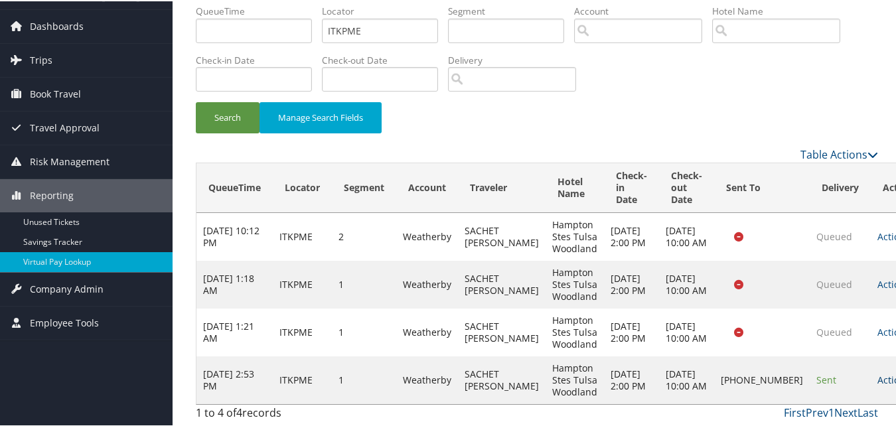
click at [877, 374] on link "Actions" at bounding box center [898, 378] width 42 height 13
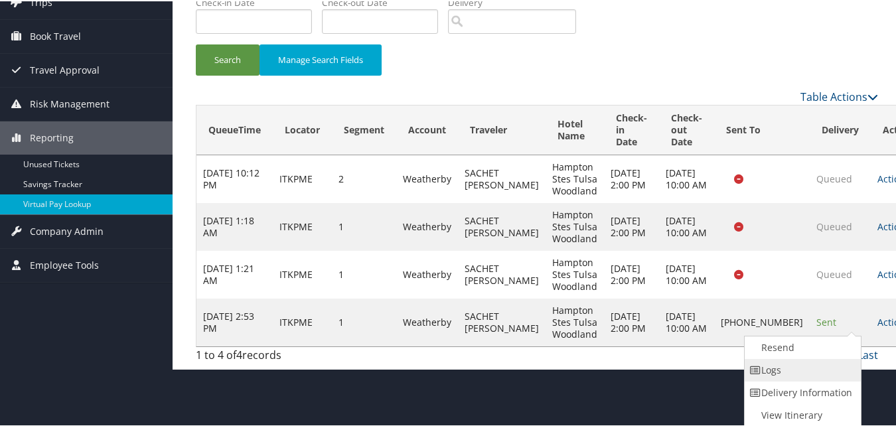
click at [797, 370] on link "Logs" at bounding box center [802, 369] width 114 height 23
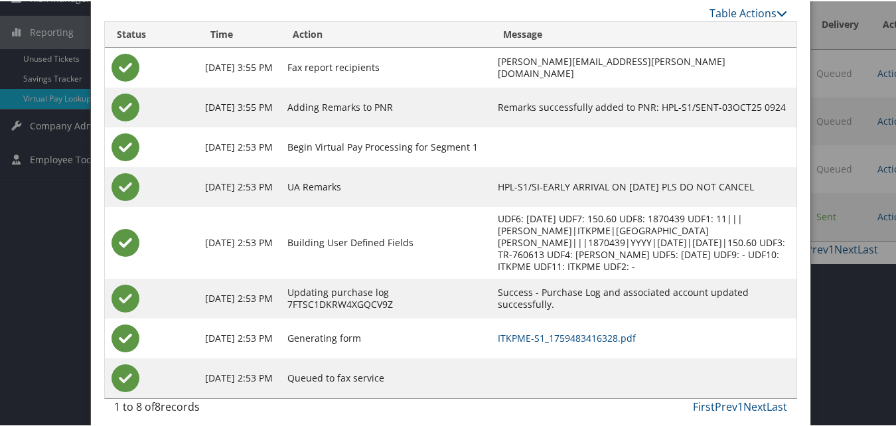
scroll to position [210, 0]
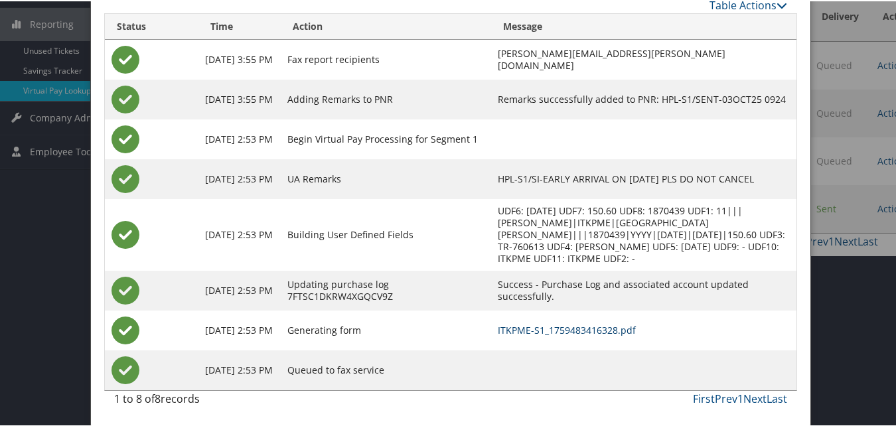
click at [603, 325] on link "ITKPME-S1_1759483416328.pdf" at bounding box center [567, 329] width 138 height 13
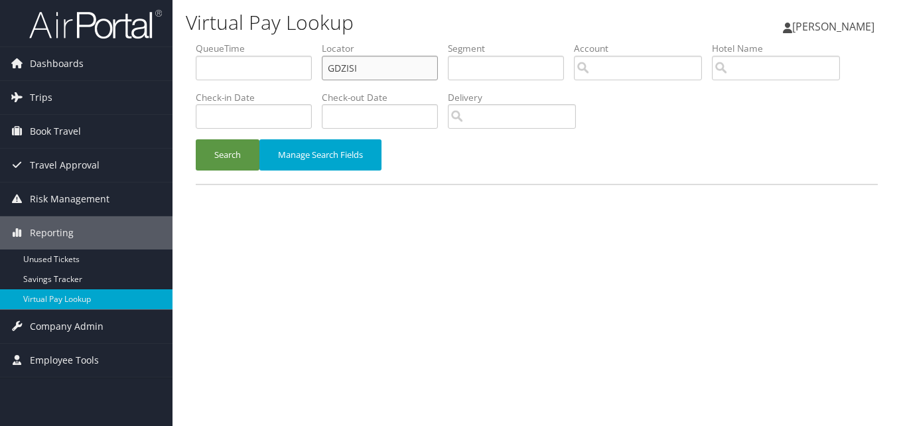
drag, startPoint x: 382, startPoint y: 74, endPoint x: 279, endPoint y: 96, distance: 105.3
click at [279, 42] on ul "QueueTime Locator GDZISI Segment Account Traveler Hotel Name Check-in Date Chec…" at bounding box center [537, 42] width 682 height 0
paste input "HXHKQO"
type input "HXHKQO"
click at [196, 139] on button "Search" at bounding box center [228, 154] width 64 height 31
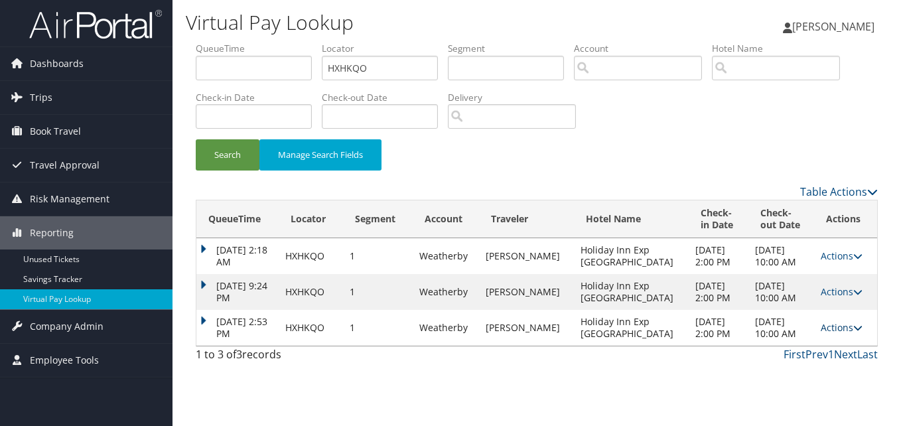
click at [846, 327] on link "Actions" at bounding box center [842, 327] width 42 height 13
click at [808, 378] on link "Logs" at bounding box center [814, 369] width 84 height 23
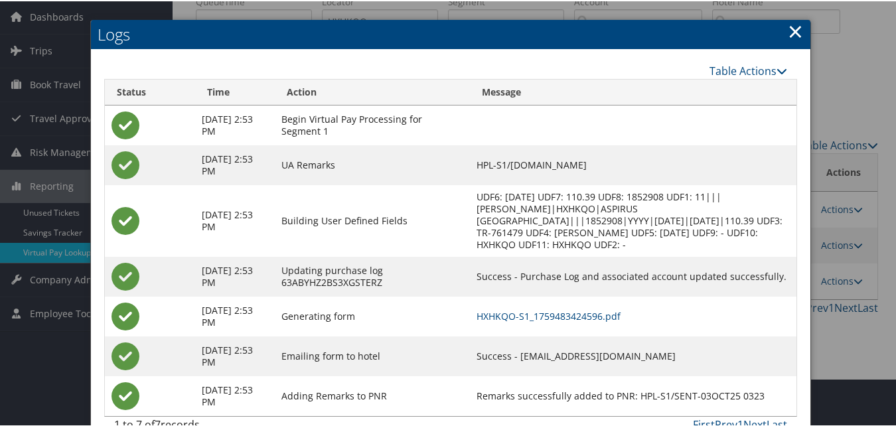
scroll to position [62, 0]
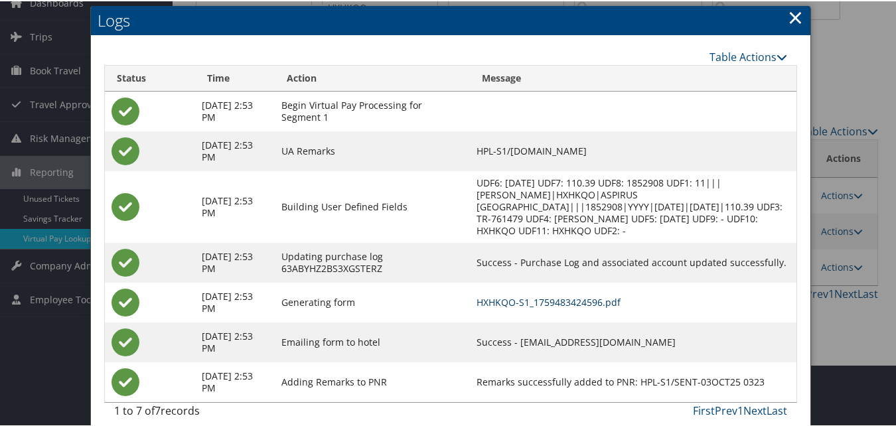
click at [511, 295] on link "HXHKQO-S1_1759483424596.pdf" at bounding box center [549, 301] width 144 height 13
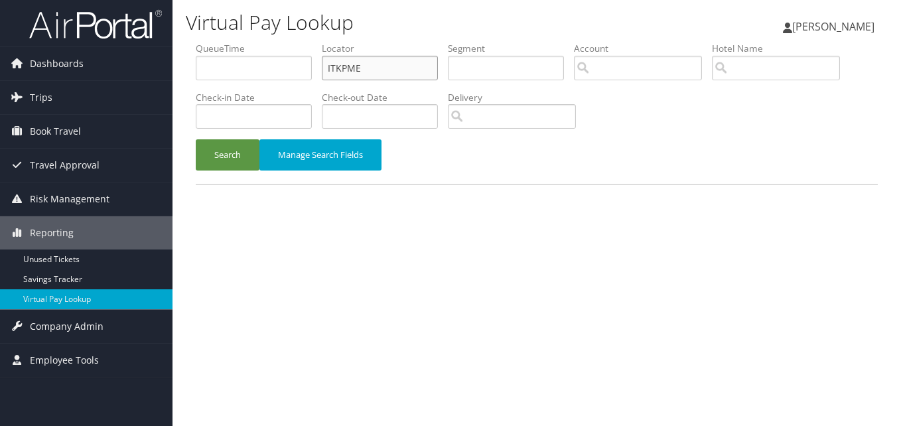
drag, startPoint x: 372, startPoint y: 72, endPoint x: 230, endPoint y: 104, distance: 146.1
click at [231, 42] on ul "QueueTime Locator ITKPME Segment Account Traveler Hotel Name Check-in Date Chec…" at bounding box center [537, 42] width 682 height 0
paste input "QVWKBJ"
type input "QVWKBJ"
click at [196, 139] on button "Search" at bounding box center [228, 154] width 64 height 31
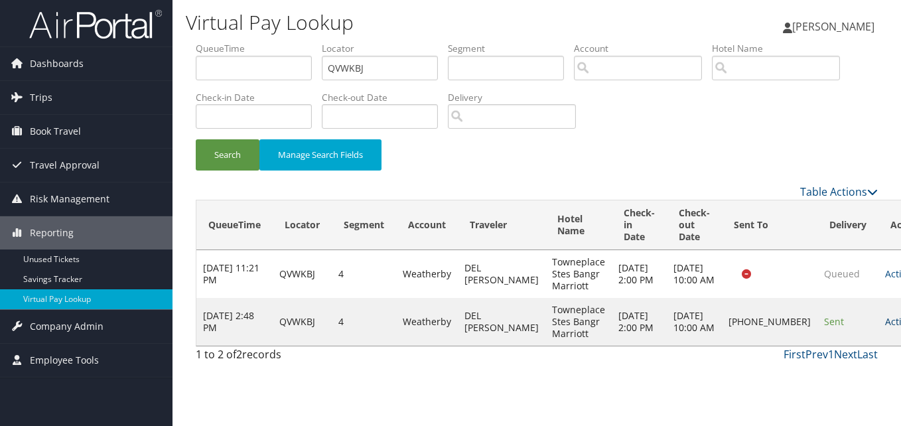
click at [885, 328] on link "Actions" at bounding box center [906, 321] width 42 height 13
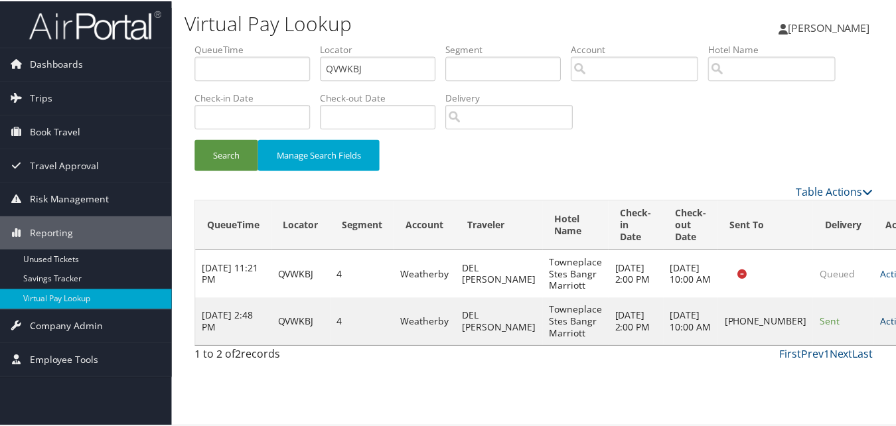
scroll to position [1, 0]
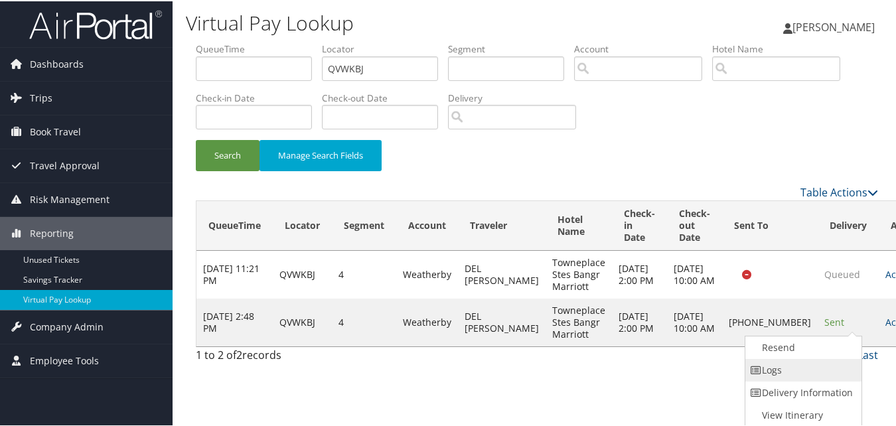
click at [808, 370] on link "Logs" at bounding box center [802, 369] width 114 height 23
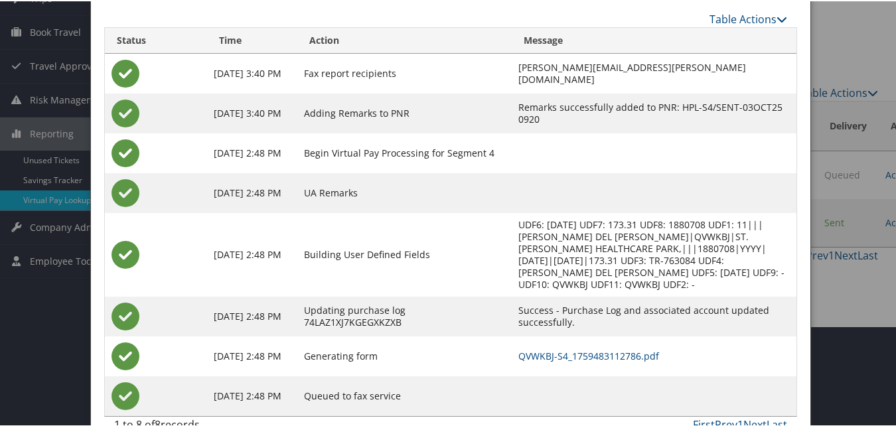
scroll to position [102, 0]
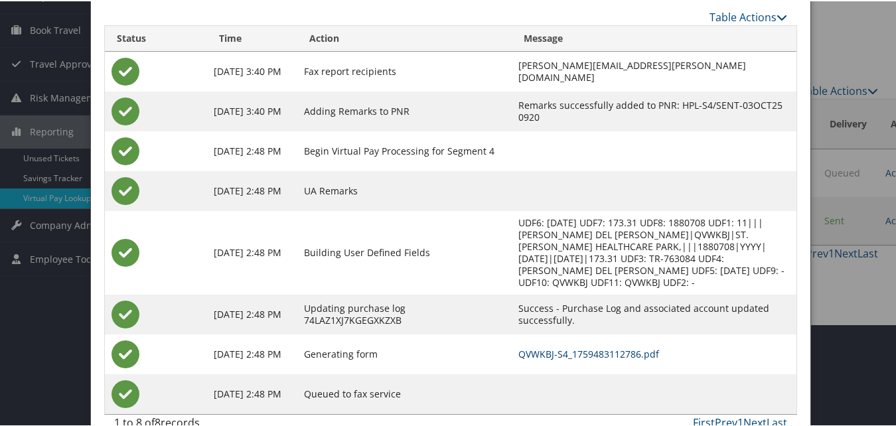
click at [549, 346] on link "QVWKBJ-S4_1759483112786.pdf" at bounding box center [588, 352] width 141 height 13
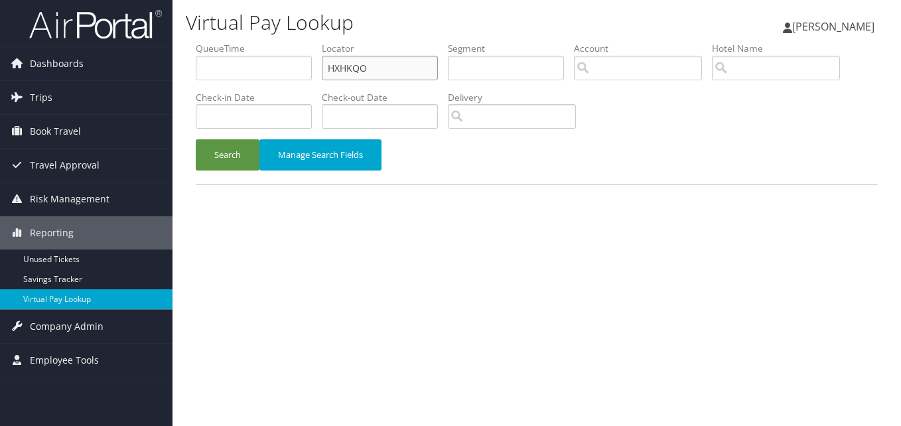
drag, startPoint x: 439, startPoint y: 72, endPoint x: 201, endPoint y: 100, distance: 239.2
click at [202, 42] on ul "QueueTime Locator HXHKQO Segment Account Traveler Hotel Name Check-in Date Chec…" at bounding box center [537, 42] width 682 height 0
paste input "EZEHVF"
type input "EZEHVF"
click at [196, 139] on button "Search" at bounding box center [228, 154] width 64 height 31
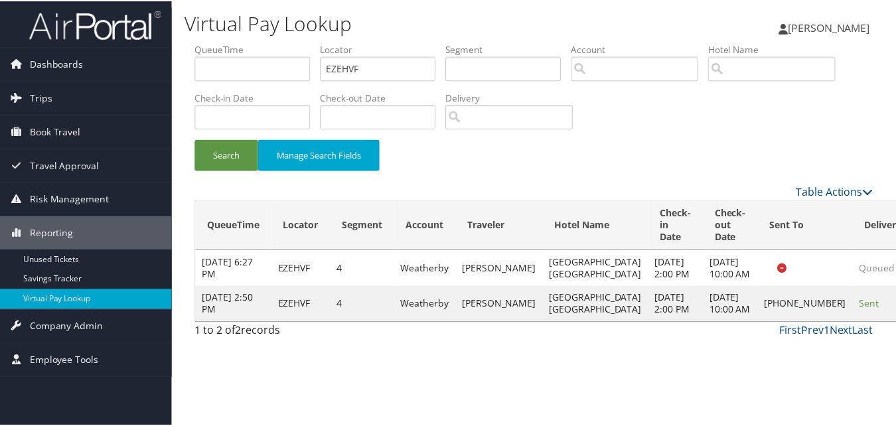
scroll to position [13, 0]
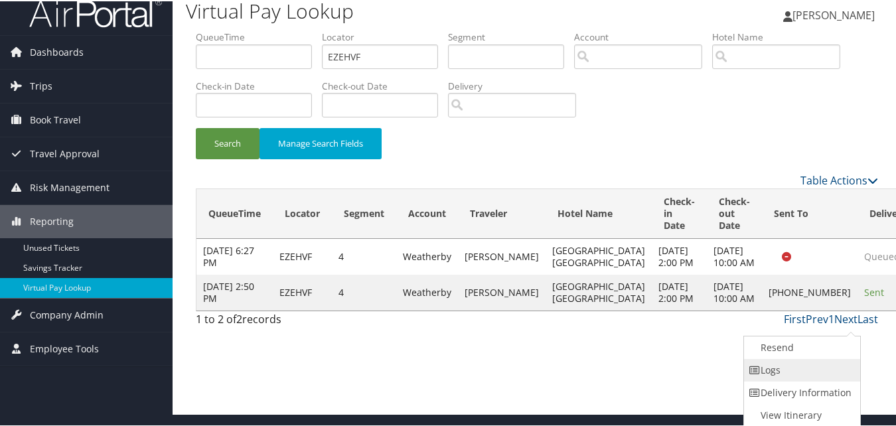
click at [824, 366] on link "Logs" at bounding box center [801, 369] width 114 height 23
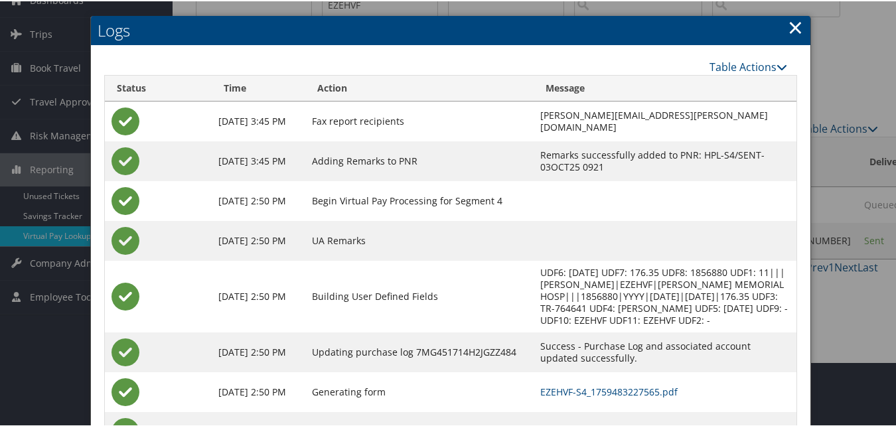
scroll to position [126, 0]
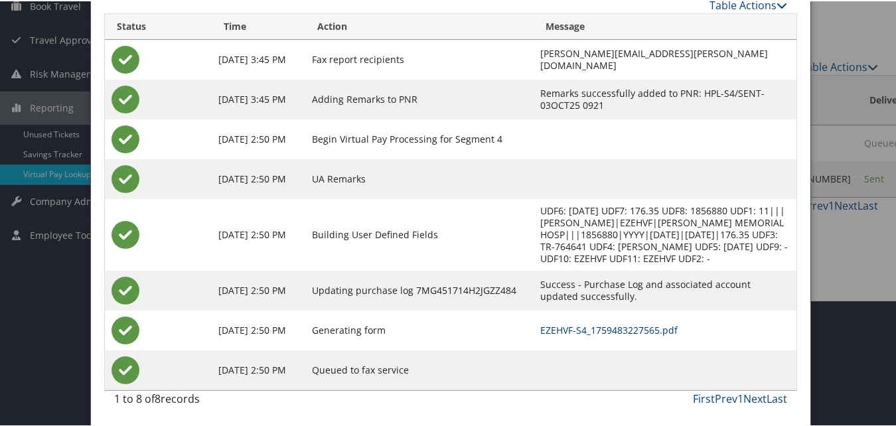
click at [586, 326] on link "EZEHVF-S4_1759483227565.pdf" at bounding box center [608, 329] width 137 height 13
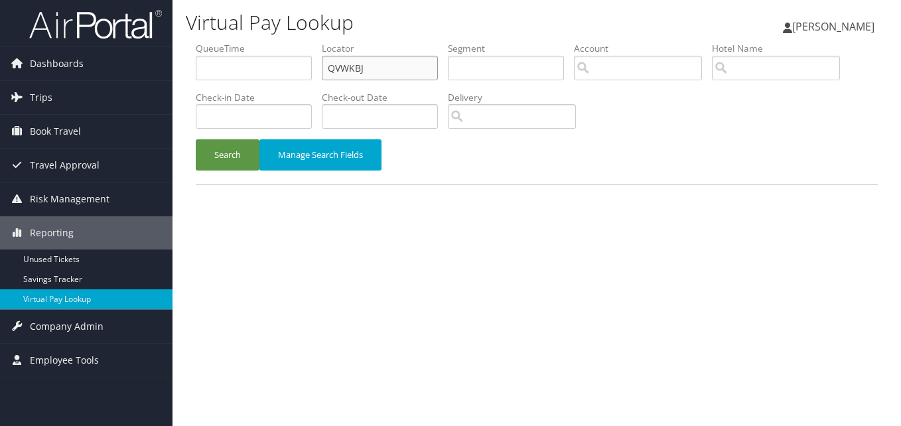
drag, startPoint x: 0, startPoint y: 0, endPoint x: 234, endPoint y: 102, distance: 255.6
click at [234, 42] on ul "QueueTime Locator QVWKBJ Segment Account Traveler Hotel Name Check-in Date Chec…" at bounding box center [537, 42] width 682 height 0
paste input "YKSHWM"
type input "YKSHWM"
click at [196, 139] on button "Search" at bounding box center [228, 154] width 64 height 31
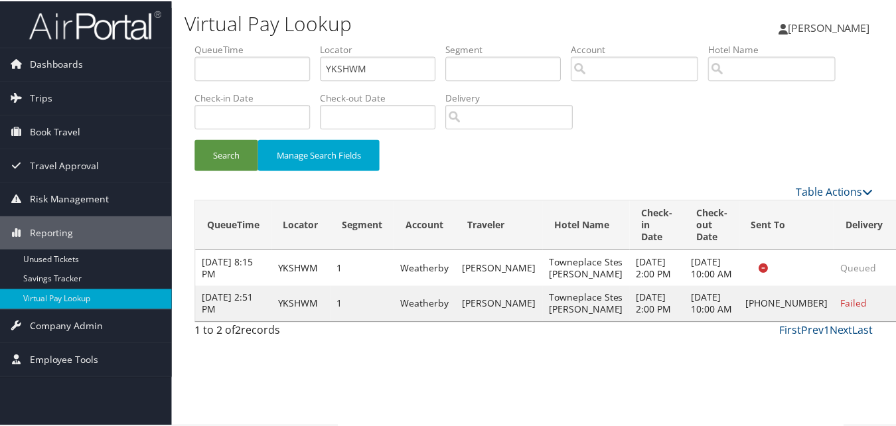
scroll to position [1, 0]
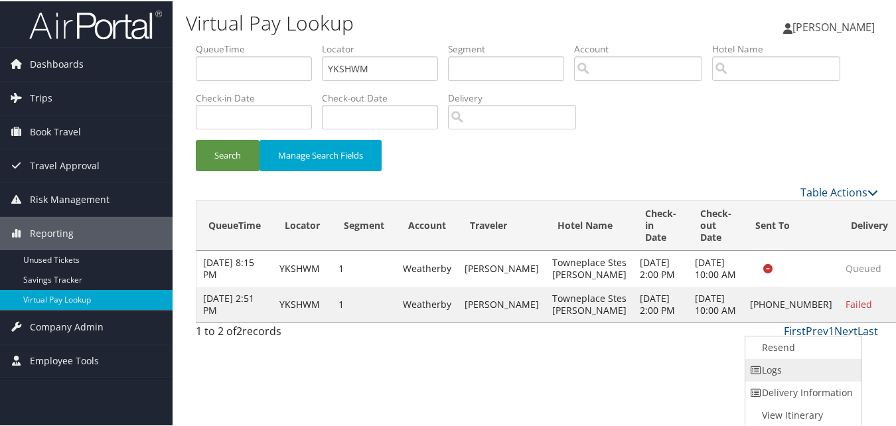
click at [799, 363] on link "Logs" at bounding box center [802, 369] width 114 height 23
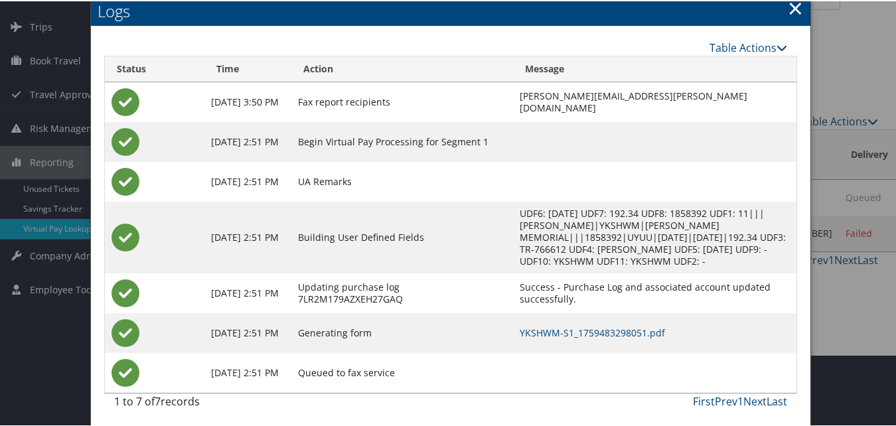
scroll to position [74, 0]
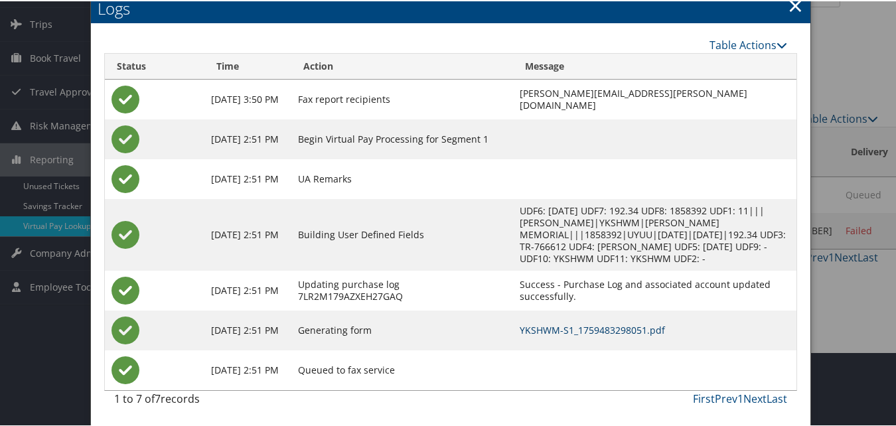
click at [563, 323] on link "YKSHWM-S1_1759483298051.pdf" at bounding box center [592, 329] width 145 height 13
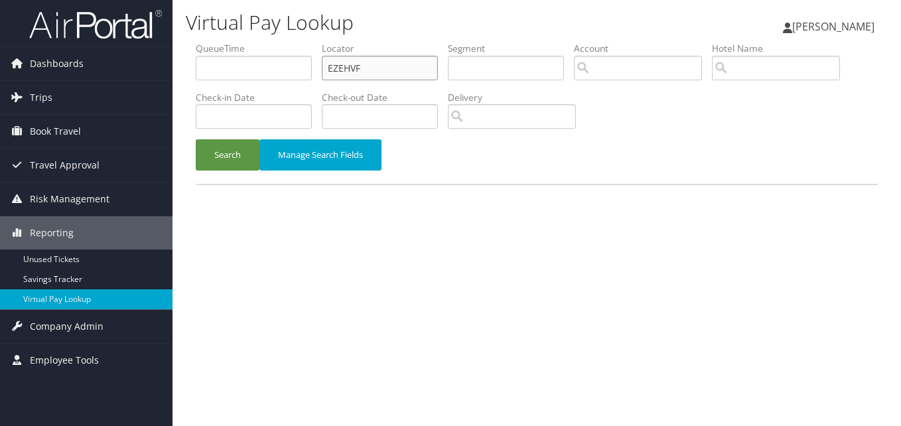
drag, startPoint x: 351, startPoint y: 64, endPoint x: 264, endPoint y: 90, distance: 90.9
click at [264, 42] on ul "QueueTime Locator EZEHVF Segment Account Traveler Hotel Name Check-in Date Chec…" at bounding box center [537, 42] width 682 height 0
paste input "QZTLOU"
type input "QZTLOU"
click at [196, 139] on button "Search" at bounding box center [228, 154] width 64 height 31
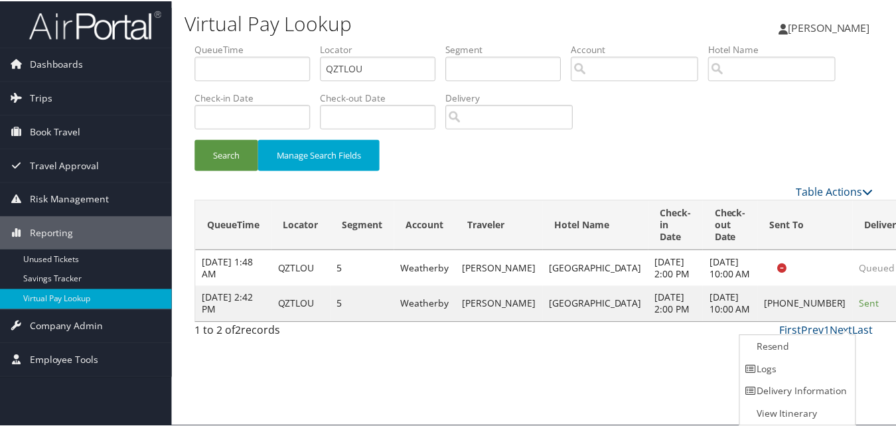
scroll to position [1, 0]
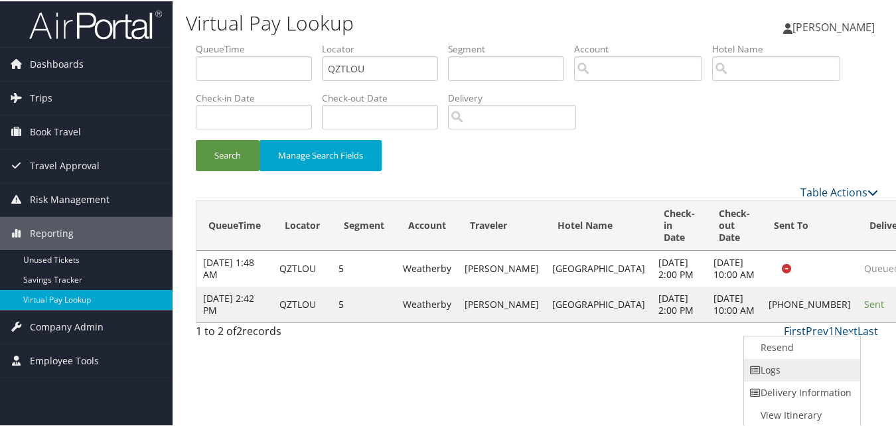
click at [815, 366] on link "Logs" at bounding box center [801, 369] width 114 height 23
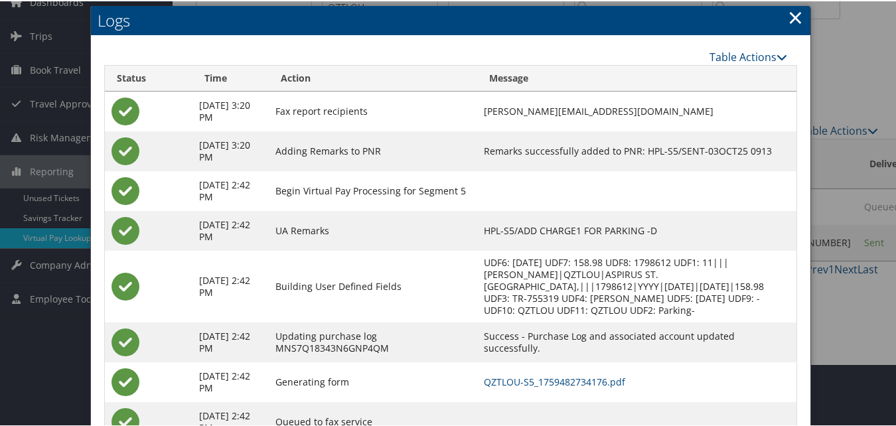
scroll to position [114, 0]
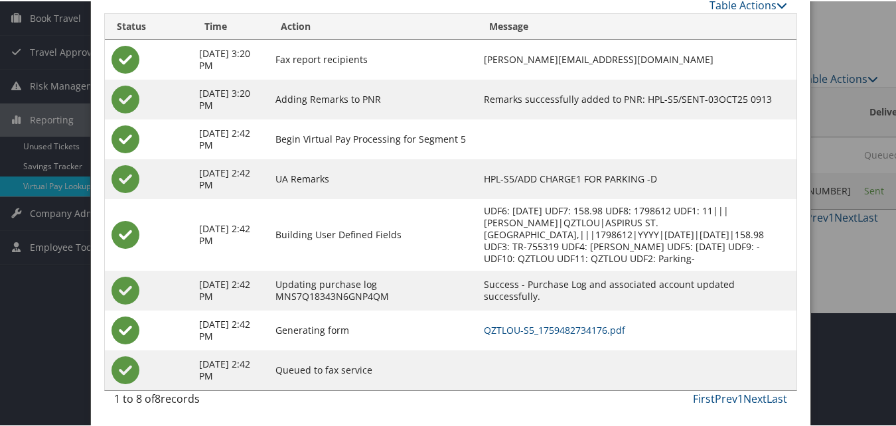
click at [532, 336] on td "QZTLOU-S5_1759482734176.pdf" at bounding box center [636, 329] width 319 height 40
click at [537, 330] on link "QZTLOU-S5_1759482734176.pdf" at bounding box center [554, 329] width 141 height 13
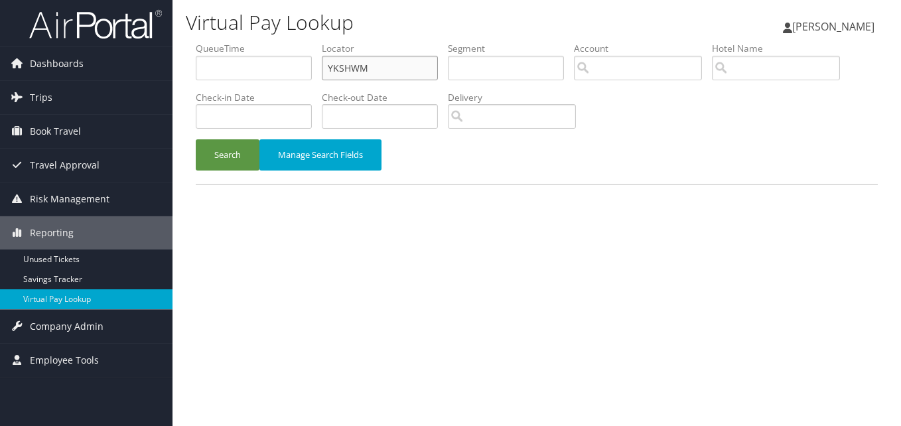
drag, startPoint x: 396, startPoint y: 60, endPoint x: 331, endPoint y: 86, distance: 69.8
click at [331, 86] on li "Locator YKSHWM" at bounding box center [385, 66] width 126 height 48
paste input "CDMEIU"
type input "CDMEIU"
click at [196, 139] on button "Search" at bounding box center [228, 154] width 64 height 31
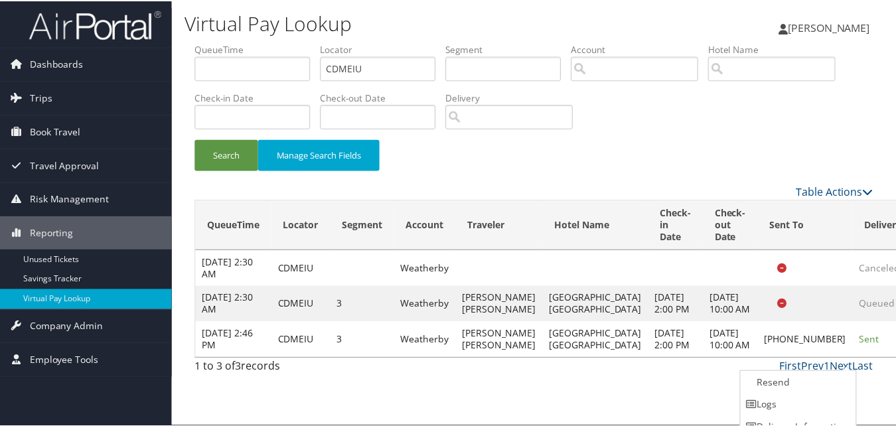
scroll to position [37, 0]
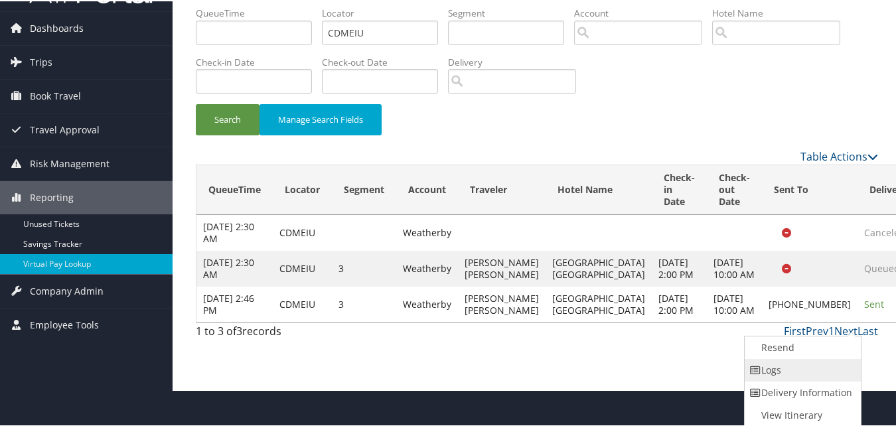
click at [800, 371] on link "Logs" at bounding box center [802, 369] width 114 height 23
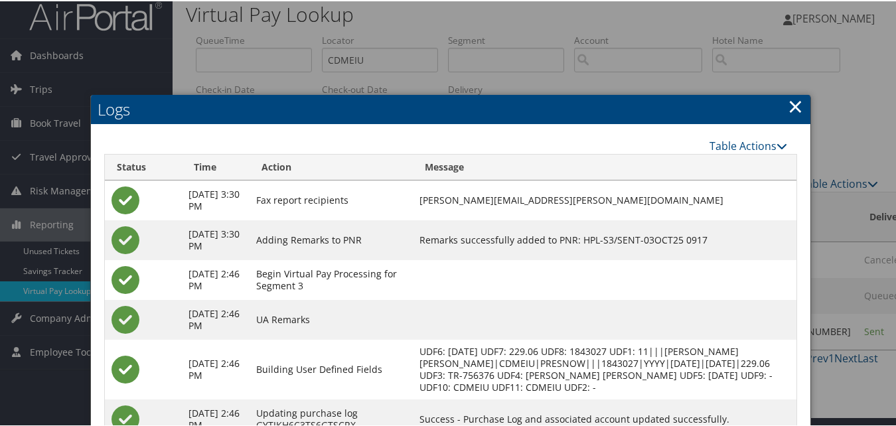
scroll to position [138, 0]
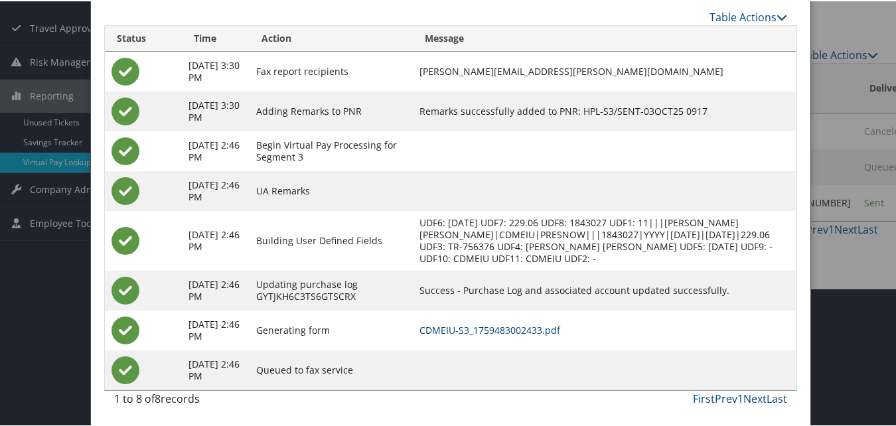
click at [493, 327] on link "CDMEIU-S3_1759483002433.pdf" at bounding box center [489, 329] width 141 height 13
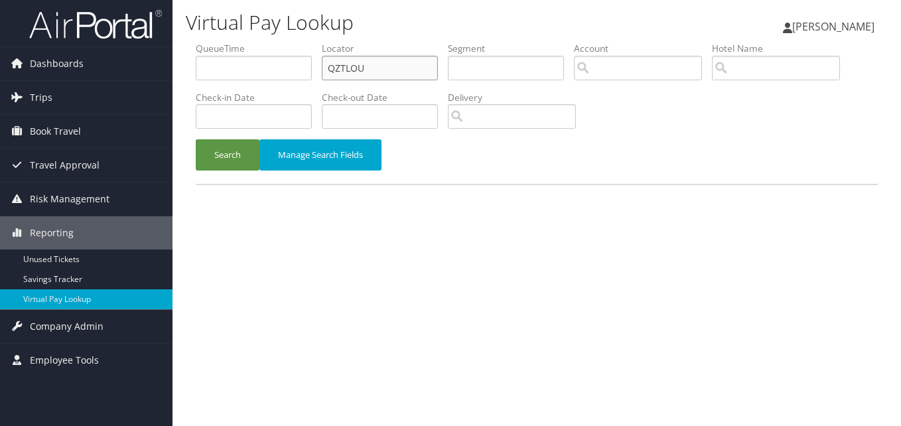
drag, startPoint x: 408, startPoint y: 64, endPoint x: 243, endPoint y: 92, distance: 167.6
click at [244, 42] on ul "QueueTime Locator QZTLOU Segment Account Traveler Hotel Name Check-in Date Chec…" at bounding box center [537, 42] width 682 height 0
paste input "FTQUHB"
type input "FTQUHB"
click at [196, 139] on button "Search" at bounding box center [228, 154] width 64 height 31
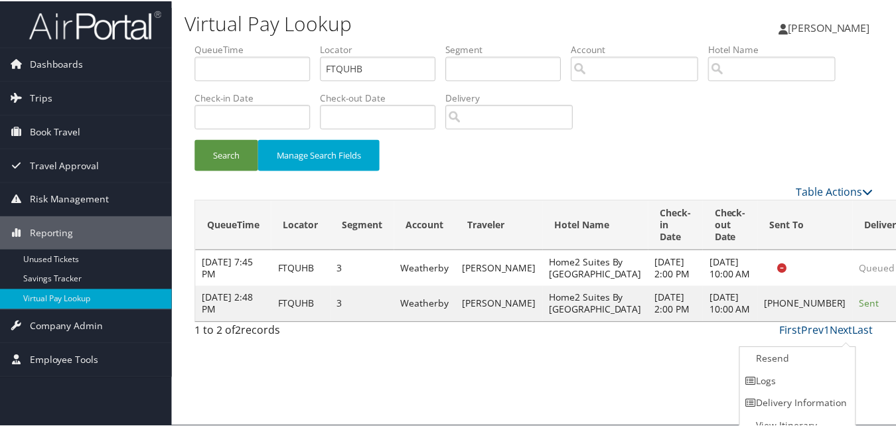
scroll to position [13, 0]
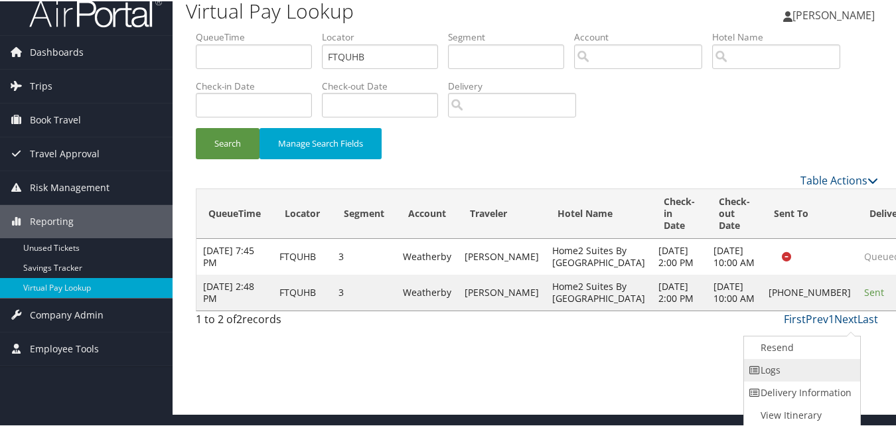
click at [793, 370] on link "Logs" at bounding box center [801, 369] width 114 height 23
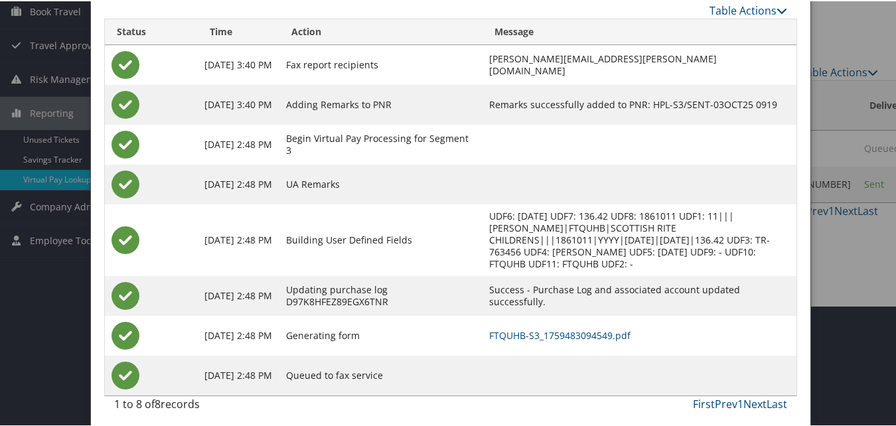
scroll to position [126, 0]
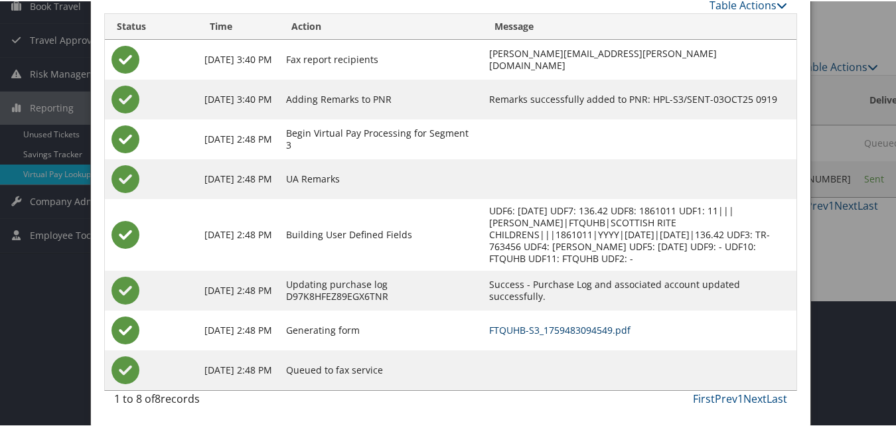
click at [581, 324] on link "FTQUHB-S3_1759483094549.pdf" at bounding box center [559, 329] width 141 height 13
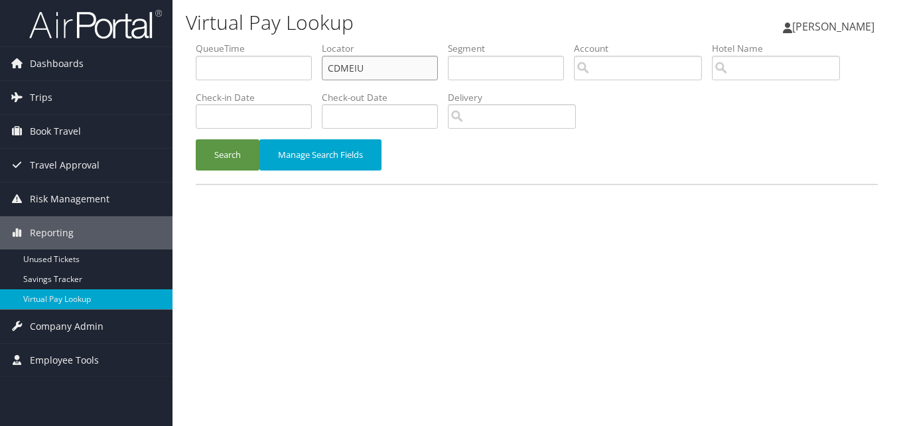
drag, startPoint x: 376, startPoint y: 77, endPoint x: 273, endPoint y: 101, distance: 106.3
click at [273, 42] on ul "QueueTime Locator CDMEIU Segment Account Traveler Hotel Name Check-in Date Chec…" at bounding box center [537, 42] width 682 height 0
paste input "FNLKSV"
type input "FNLKSV"
click at [196, 139] on button "Search" at bounding box center [228, 154] width 64 height 31
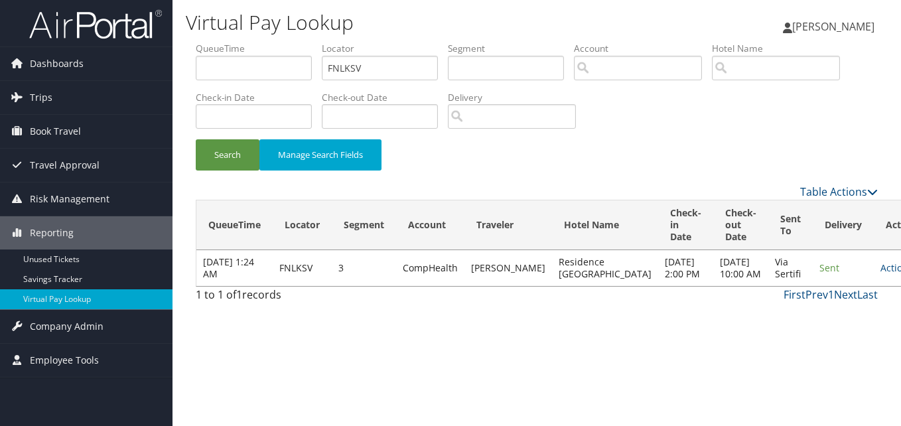
click at [874, 286] on td "Actions Resend Logs View Itinerary" at bounding box center [903, 268] width 58 height 36
click at [881, 274] on link "Actions" at bounding box center [902, 268] width 42 height 13
click at [822, 314] on link "Logs" at bounding box center [822, 322] width 84 height 23
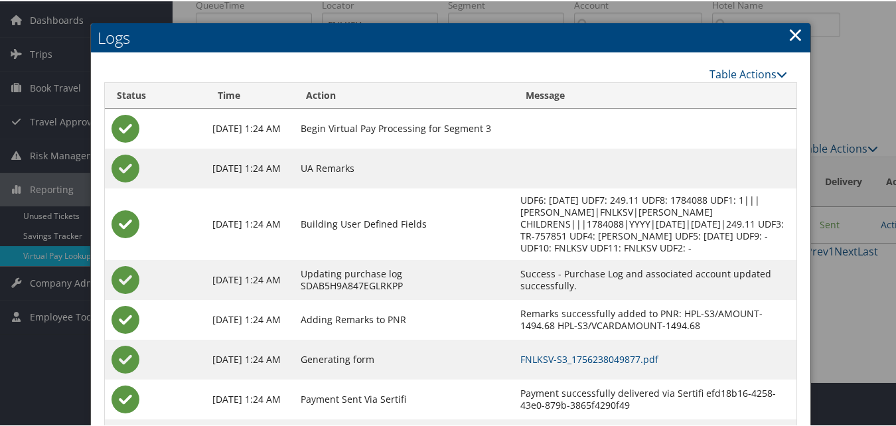
scroll to position [66, 0]
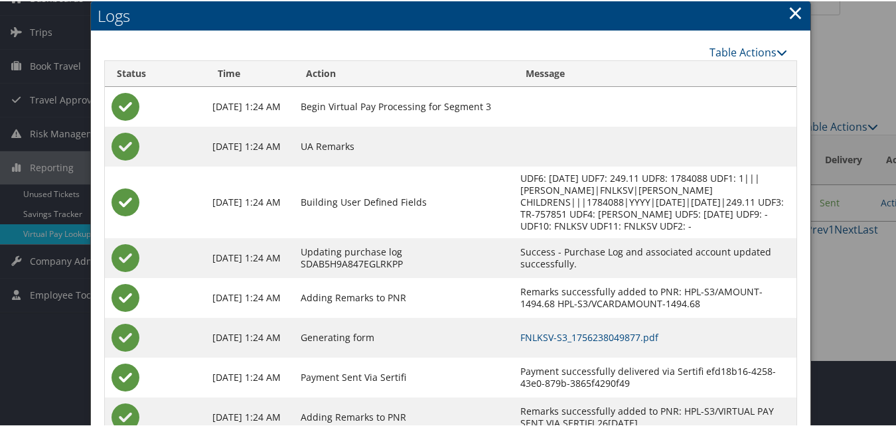
click at [550, 342] on td "FNLKSV-S3_1756238049877.pdf" at bounding box center [655, 337] width 283 height 40
click at [552, 341] on link "FNLKSV-S3_1756238049877.pdf" at bounding box center [589, 336] width 138 height 13
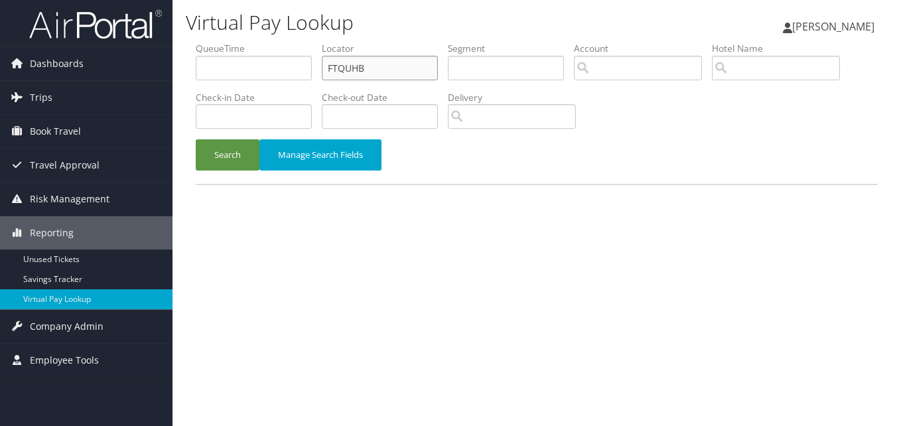
drag, startPoint x: 396, startPoint y: 70, endPoint x: 194, endPoint y: 125, distance: 209.0
click at [196, 125] on form "QueueTime Locator FTQUHB Segment Account Traveler Hotel Name Check-in Date Chec…" at bounding box center [537, 113] width 682 height 142
paste input "OCTPZG"
type input "OCTPZG"
click at [196, 139] on button "Search" at bounding box center [228, 154] width 64 height 31
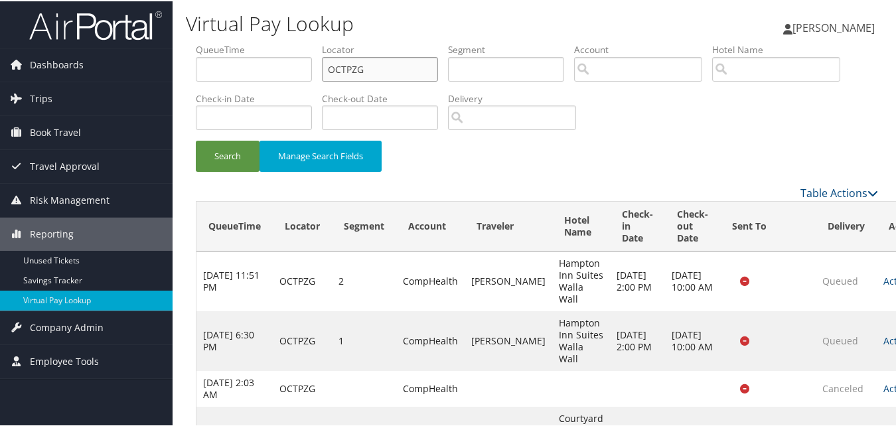
scroll to position [194, 0]
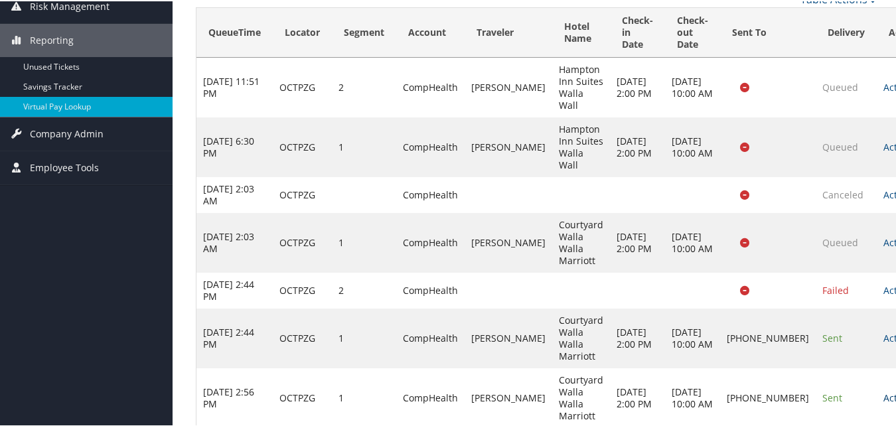
click at [883, 390] on link "Actions" at bounding box center [904, 396] width 42 height 13
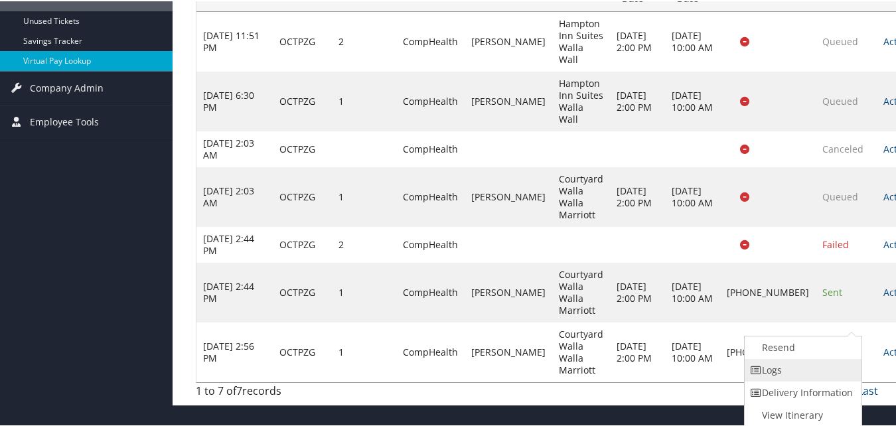
click at [785, 375] on link "Logs" at bounding box center [802, 369] width 114 height 23
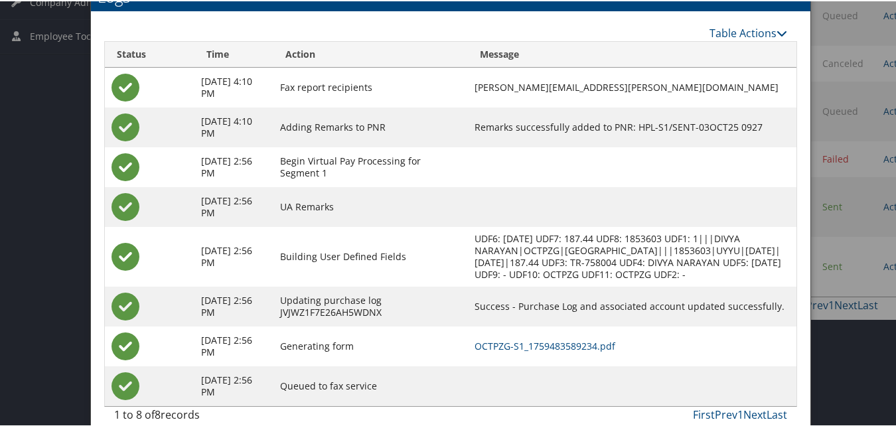
scroll to position [327, 0]
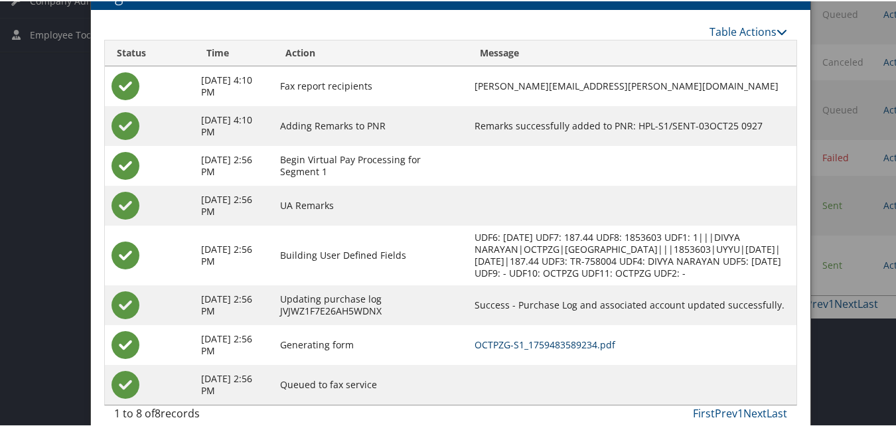
click at [509, 342] on link "OCTPZG-S1_1759483589234.pdf" at bounding box center [545, 343] width 141 height 13
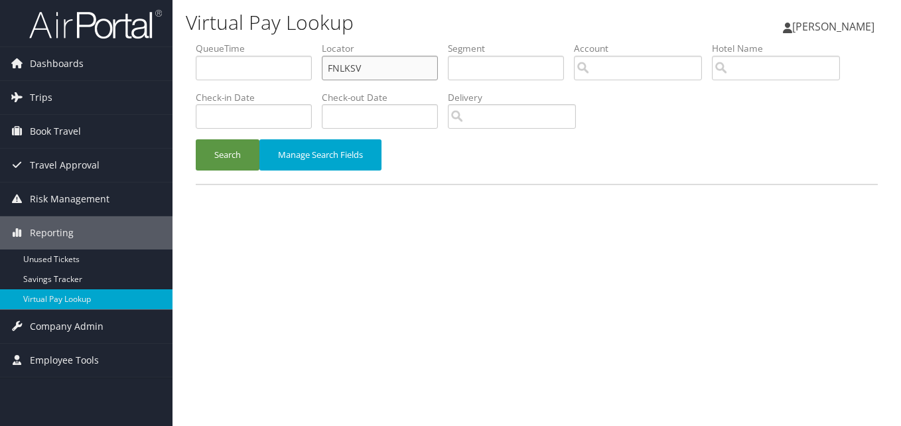
drag, startPoint x: 379, startPoint y: 75, endPoint x: 266, endPoint y: 86, distance: 114.0
click at [266, 42] on ul "QueueTime Locator FNLKSV Segment Account Traveler Hotel Name Check-in Date Chec…" at bounding box center [537, 42] width 682 height 0
paste input "OASXG"
type input "FOASXG"
click at [196, 139] on button "Search" at bounding box center [228, 154] width 64 height 31
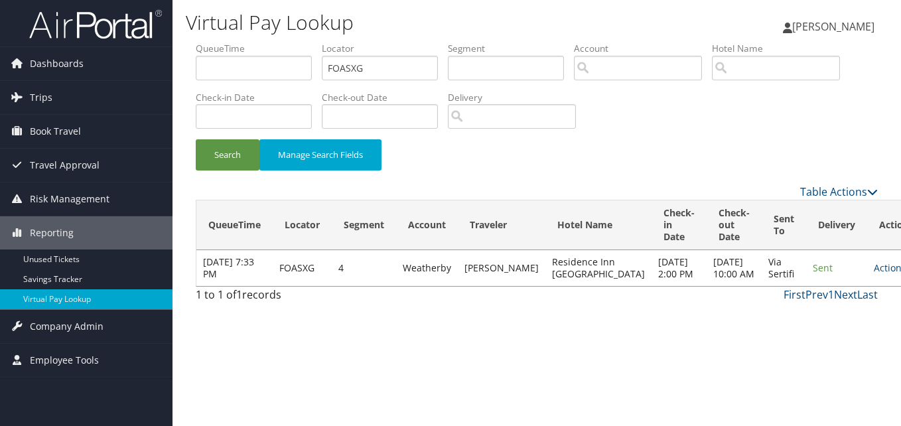
click at [868, 283] on td "Actions Resend Logs View Itinerary" at bounding box center [897, 268] width 58 height 36
click at [874, 270] on link "Actions" at bounding box center [895, 268] width 42 height 13
click at [815, 315] on link "Logs" at bounding box center [822, 316] width 84 height 23
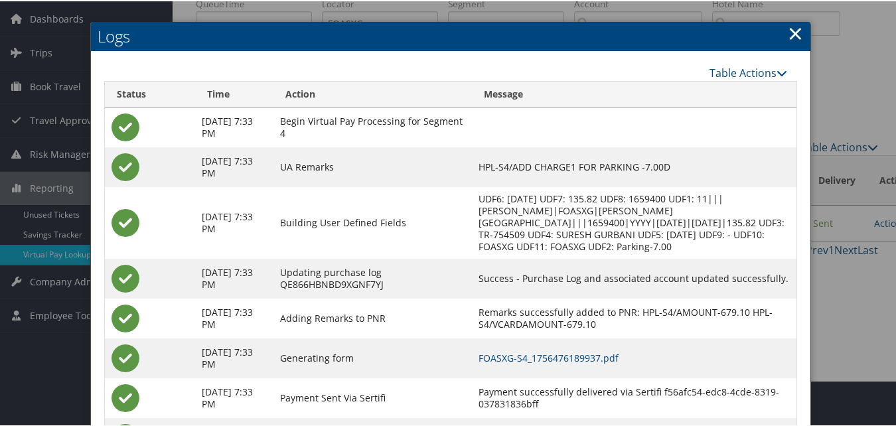
scroll to position [114, 0]
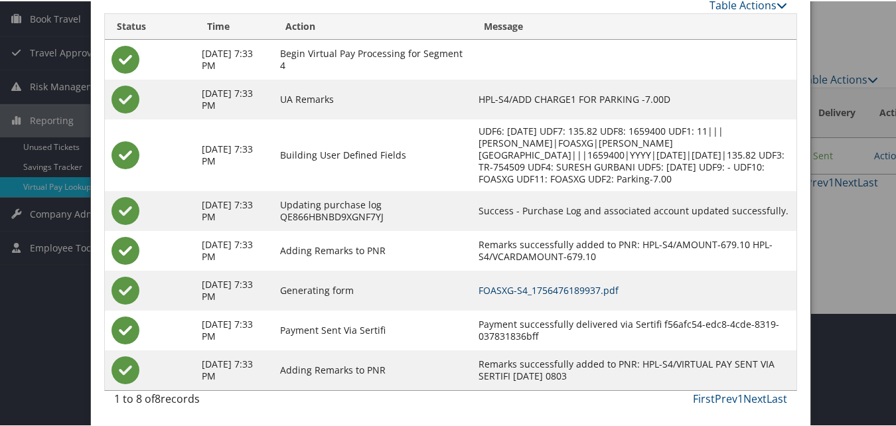
click at [575, 288] on link "FOASXG-S4_1756476189937.pdf" at bounding box center [549, 289] width 140 height 13
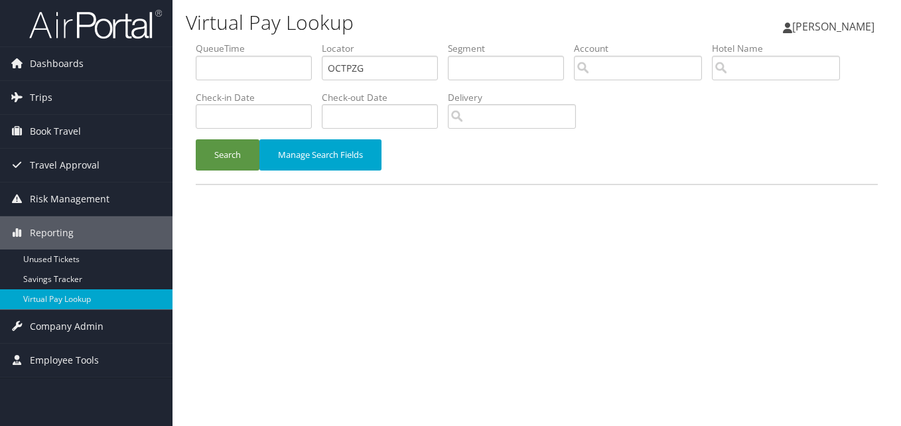
click at [232, 42] on ul "QueueTime Locator OCTPZG Segment Account Traveler Hotel Name Check-in Date Chec…" at bounding box center [537, 42] width 682 height 0
type input "QSCTGD"
click at [196, 139] on button "Search" at bounding box center [228, 154] width 64 height 31
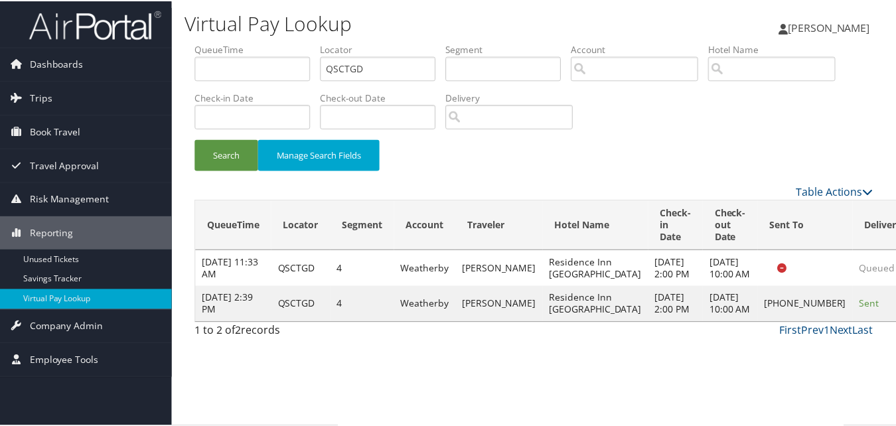
scroll to position [13, 0]
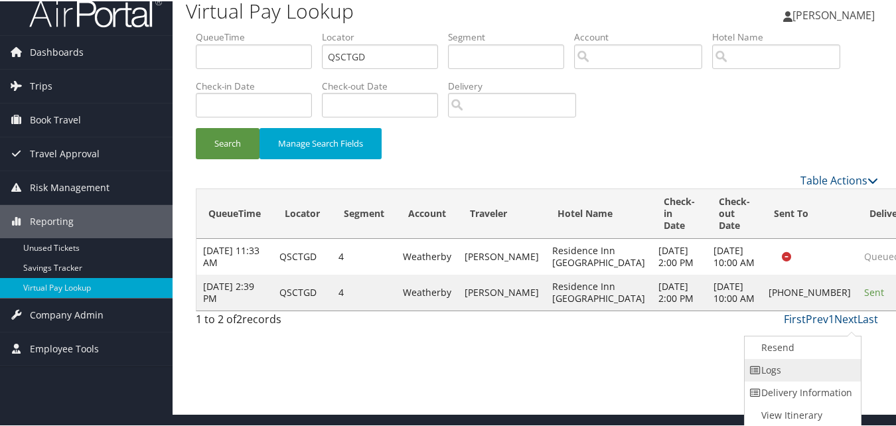
click at [784, 372] on link "Logs" at bounding box center [802, 369] width 114 height 23
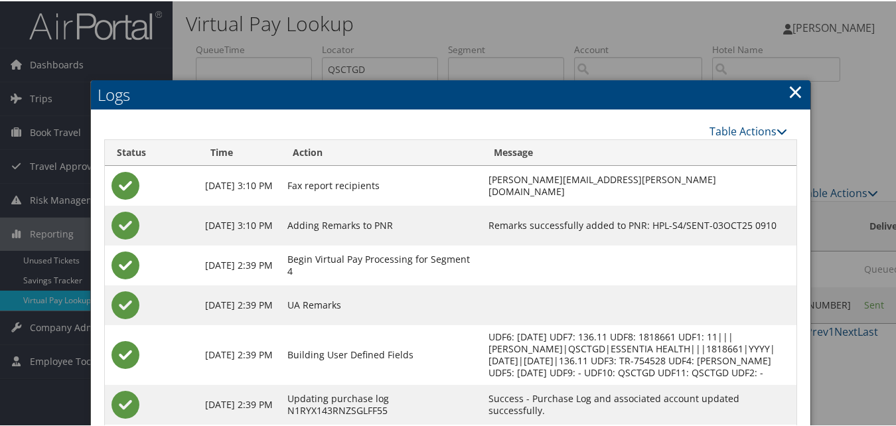
scroll to position [126, 0]
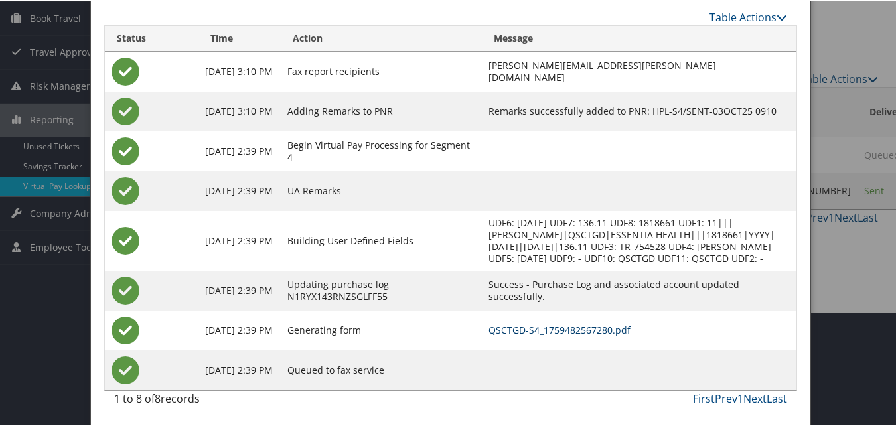
click at [559, 331] on link "QSCTGD-S4_1759482567280.pdf" at bounding box center [560, 329] width 142 height 13
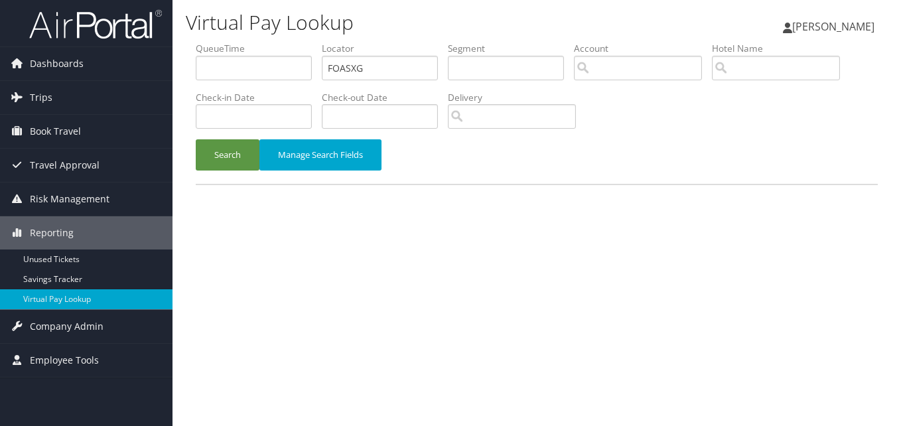
click at [289, 42] on ul "QueueTime Locator FOASXG Segment Account Traveler Hotel Name Check-in Date Chec…" at bounding box center [537, 42] width 682 height 0
type input "EZQJLJ"
click at [196, 139] on button "Search" at bounding box center [228, 154] width 64 height 31
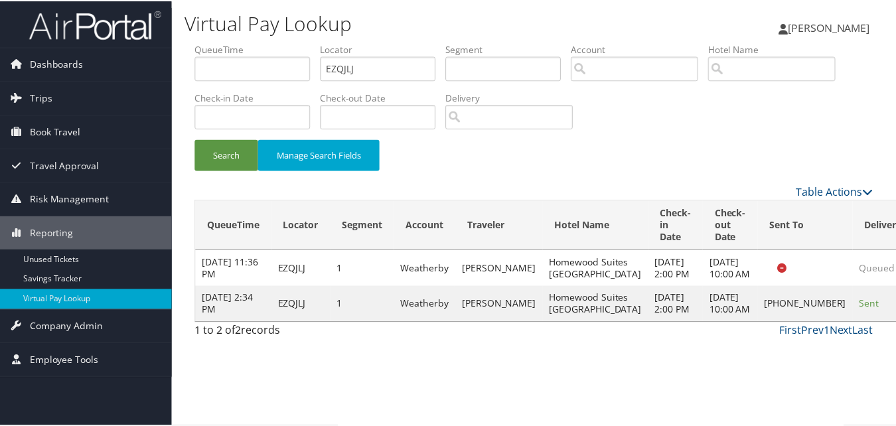
scroll to position [1, 0]
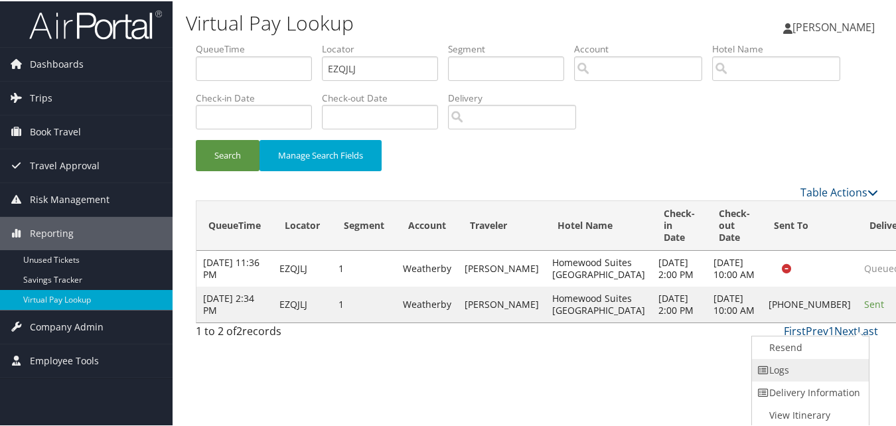
click at [820, 374] on link "Logs" at bounding box center [809, 369] width 114 height 23
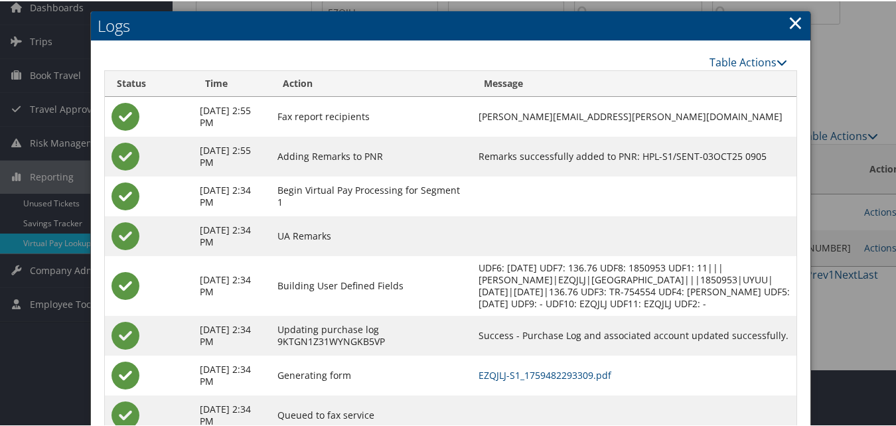
scroll to position [114, 0]
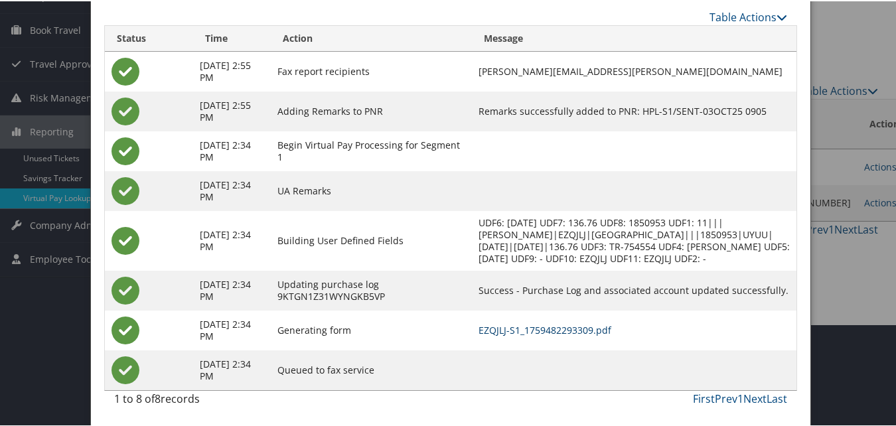
click at [552, 330] on link "EZQJLJ-S1_1759482293309.pdf" at bounding box center [545, 329] width 133 height 13
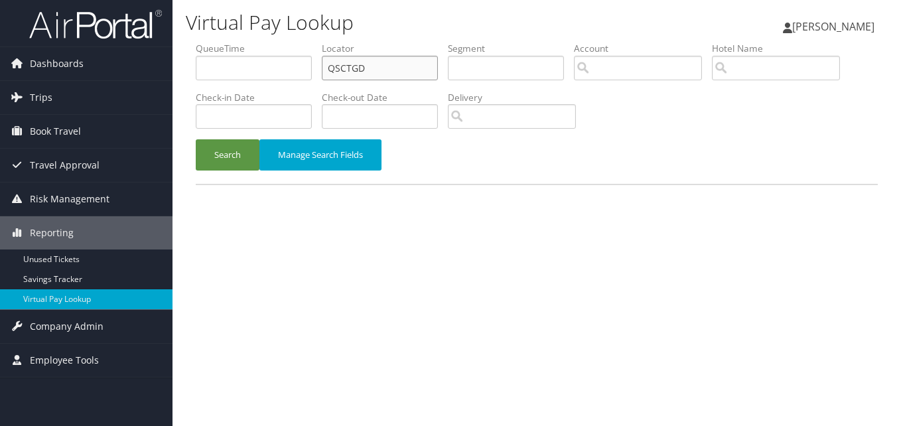
drag, startPoint x: 401, startPoint y: 72, endPoint x: 275, endPoint y: 96, distance: 127.6
click at [275, 42] on ul "QueueTime Locator QSCTGD Segment Account Traveler Hotel Name Check-in Date Chec…" at bounding box center [537, 42] width 682 height 0
paste input "GXLBPX"
type input "GXLBPX"
click at [196, 139] on button "Search" at bounding box center [228, 154] width 64 height 31
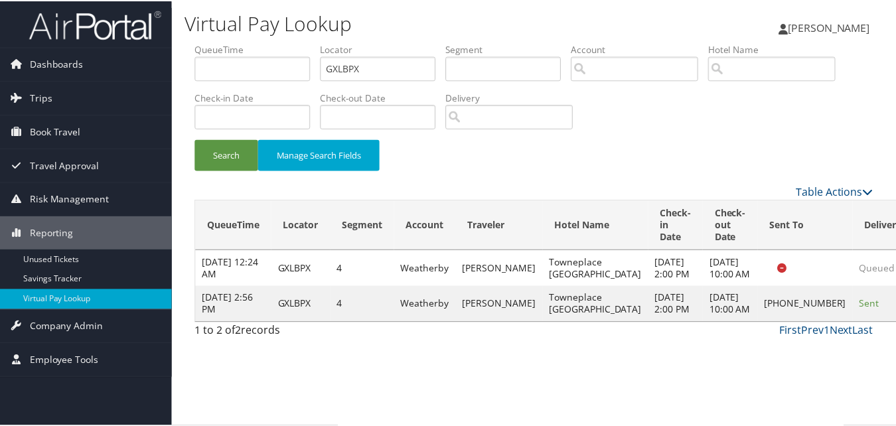
scroll to position [1, 0]
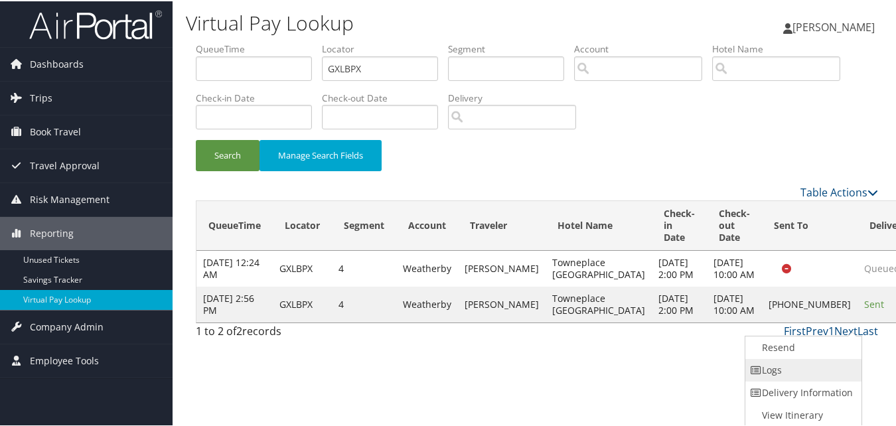
click at [787, 364] on link "Logs" at bounding box center [802, 369] width 114 height 23
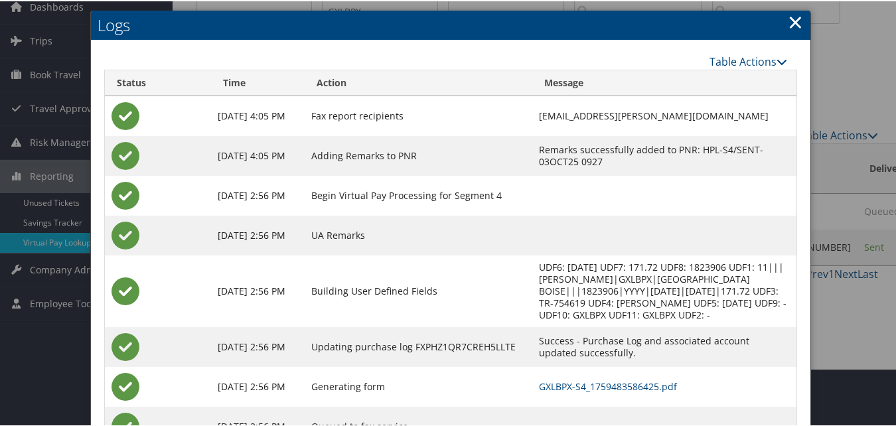
scroll to position [114, 0]
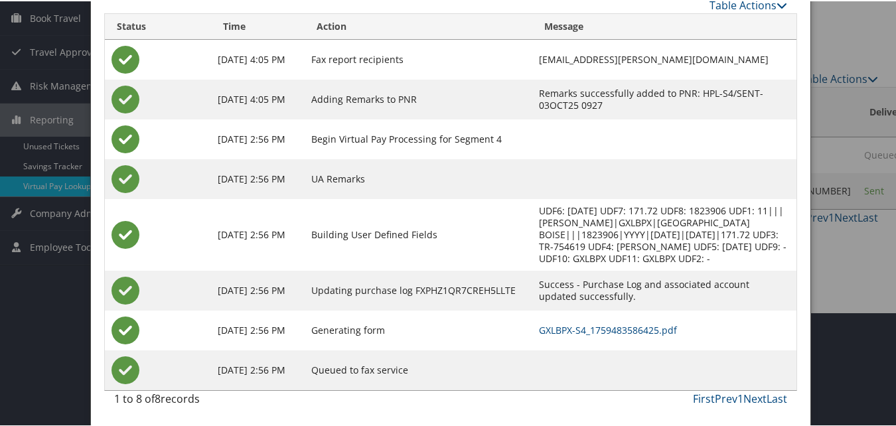
click at [554, 336] on td "GXLBPX-S4_1759483586425.pdf" at bounding box center [664, 329] width 264 height 40
click at [555, 333] on link "GXLBPX-S4_1759483586425.pdf" at bounding box center [608, 329] width 138 height 13
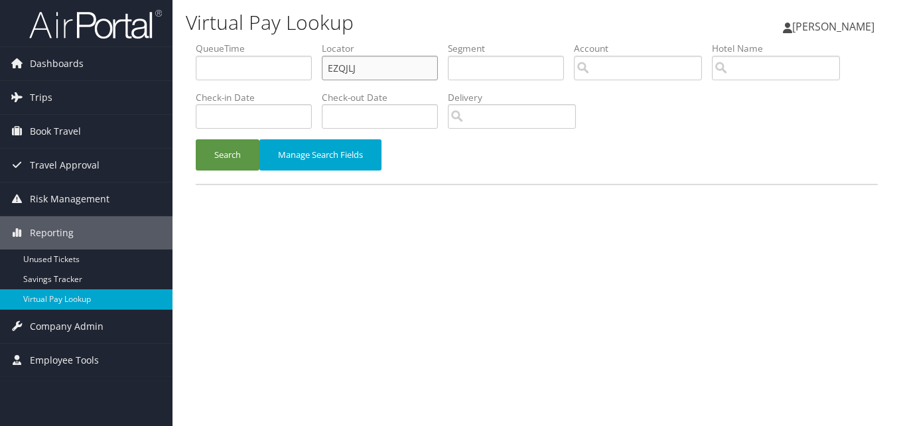
click at [392, 63] on input "EZQJLJ" at bounding box center [380, 68] width 116 height 25
click at [196, 139] on button "Search" at bounding box center [228, 154] width 64 height 31
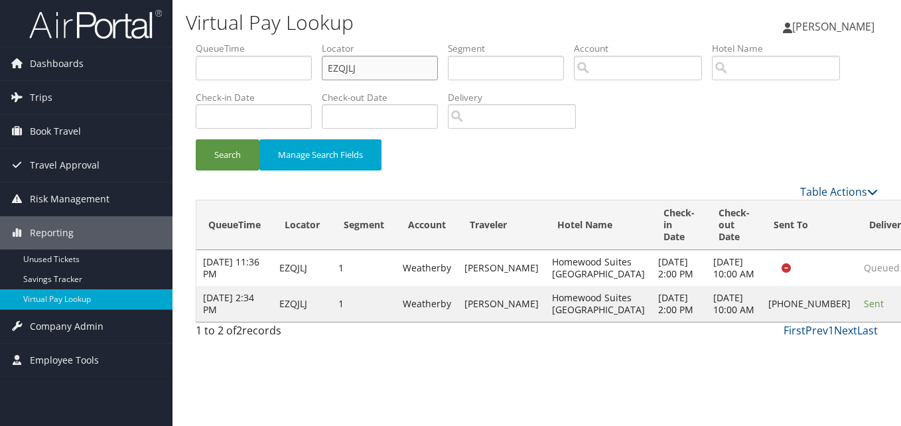
drag, startPoint x: 414, startPoint y: 62, endPoint x: 309, endPoint y: 98, distance: 111.5
click at [309, 42] on ul "QueueTime Locator EZQJLJ Segment Account Traveler Hotel Name Check-in Date Chec…" at bounding box center [537, 42] width 682 height 0
paste input "FSFHGU"
type input "FSFHGU"
click at [196, 139] on button "Search" at bounding box center [228, 154] width 64 height 31
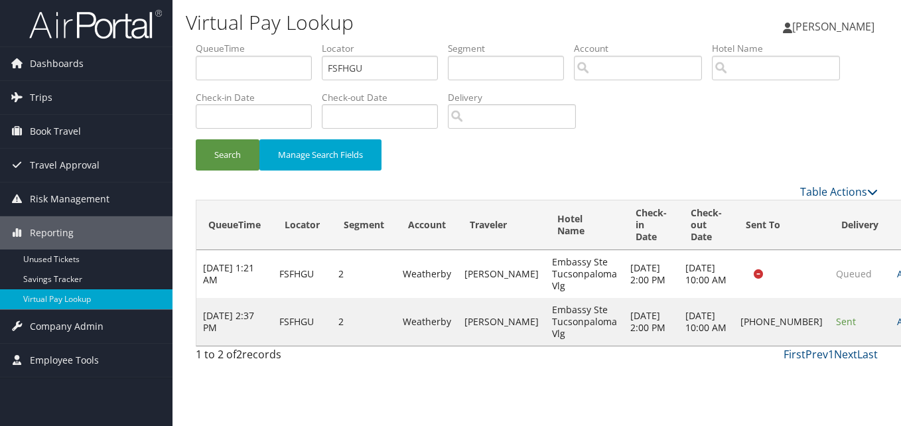
click at [897, 328] on link "Actions" at bounding box center [918, 321] width 42 height 13
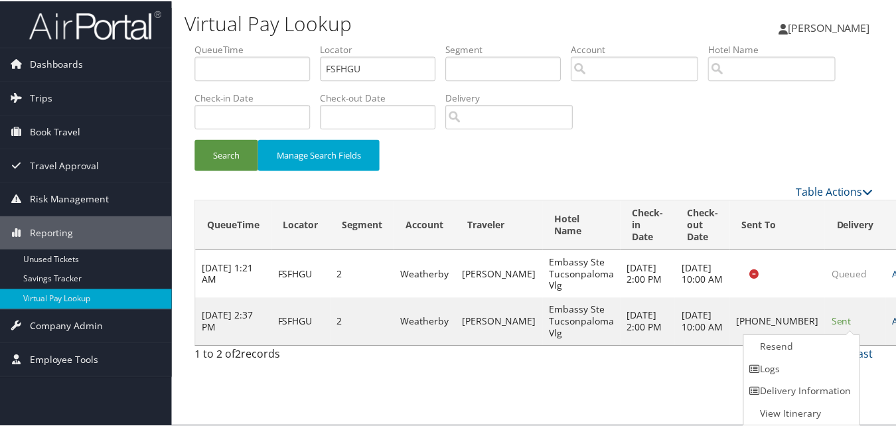
scroll to position [1, 0]
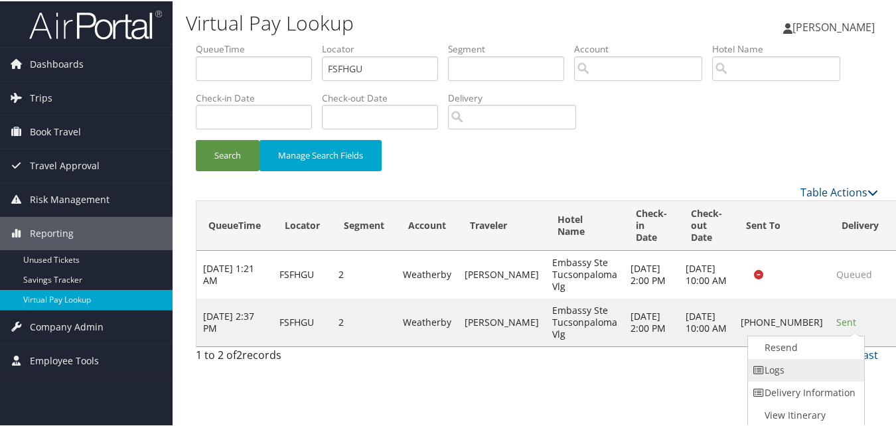
click at [819, 363] on link "Logs" at bounding box center [805, 369] width 114 height 23
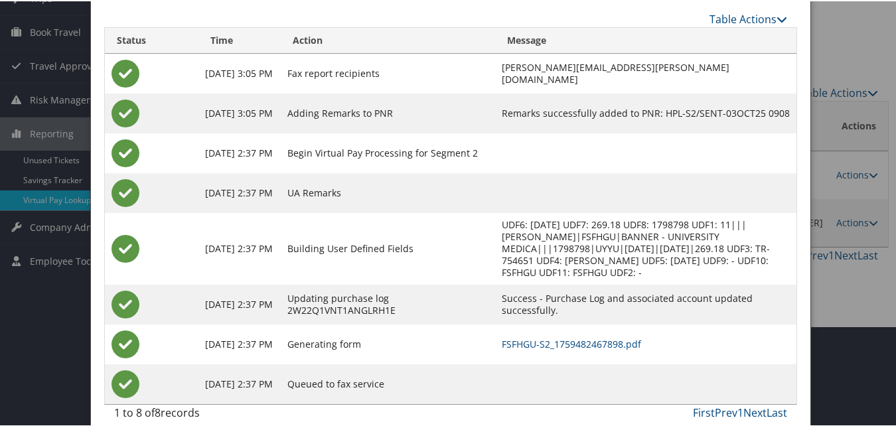
scroll to position [114, 0]
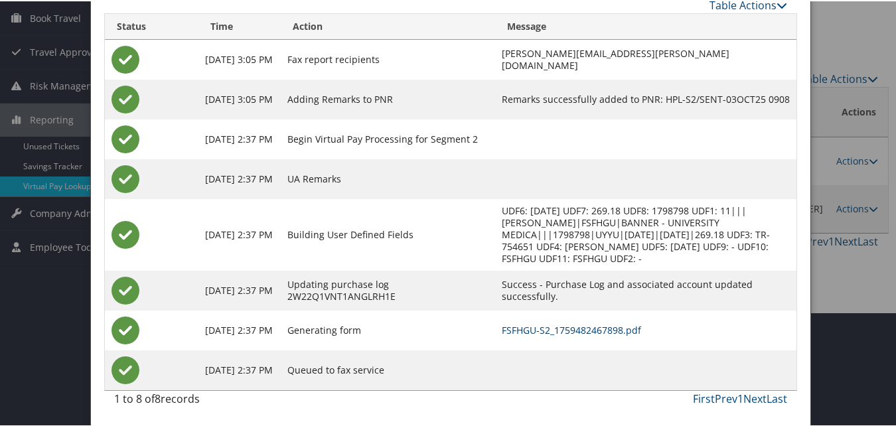
click at [603, 329] on link "FSFHGU-S2_1759482467898.pdf" at bounding box center [571, 329] width 139 height 13
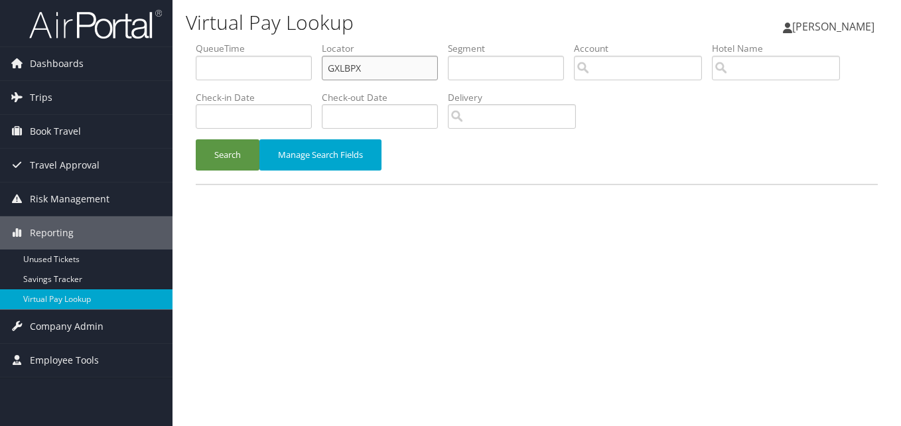
drag, startPoint x: 385, startPoint y: 72, endPoint x: 242, endPoint y: 100, distance: 146.2
click at [242, 42] on ul "QueueTime Locator GXLBPX Segment Account Traveler Hotel Name Check-in Date Chec…" at bounding box center [537, 42] width 682 height 0
paste input "FSVGPR"
type input "FSVGPR"
click at [196, 139] on button "Search" at bounding box center [228, 154] width 64 height 31
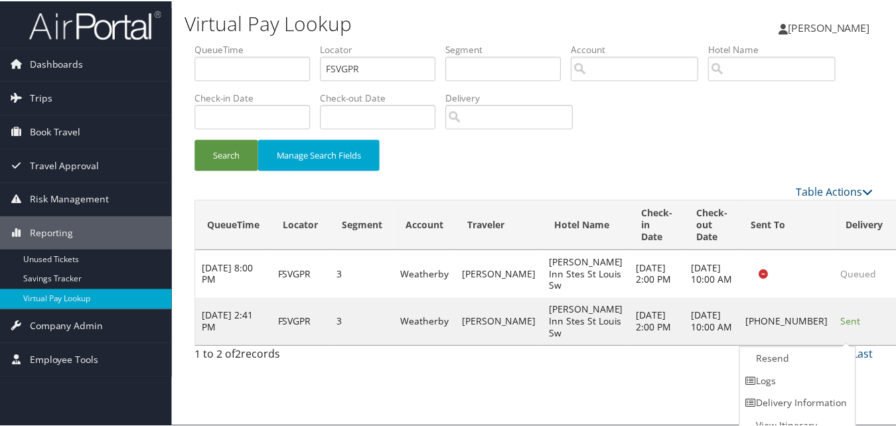
scroll to position [13, 0]
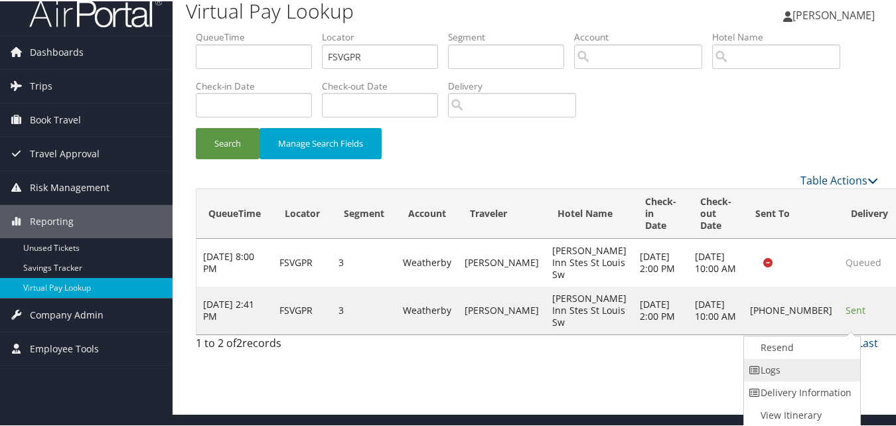
click at [804, 366] on link "Logs" at bounding box center [801, 369] width 114 height 23
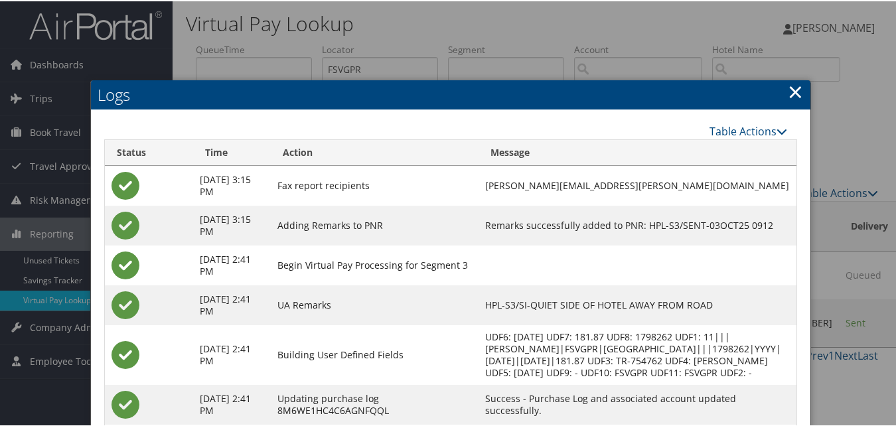
scroll to position [126, 0]
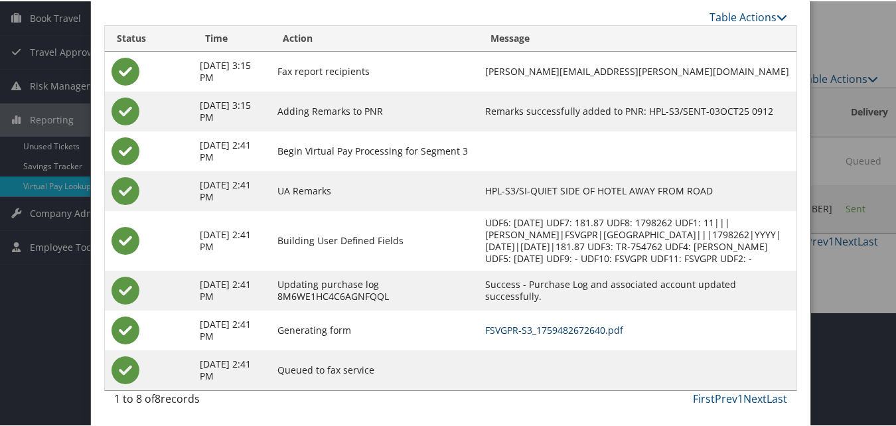
click at [555, 329] on link "FSVGPR-S3_1759482672640.pdf" at bounding box center [554, 329] width 138 height 13
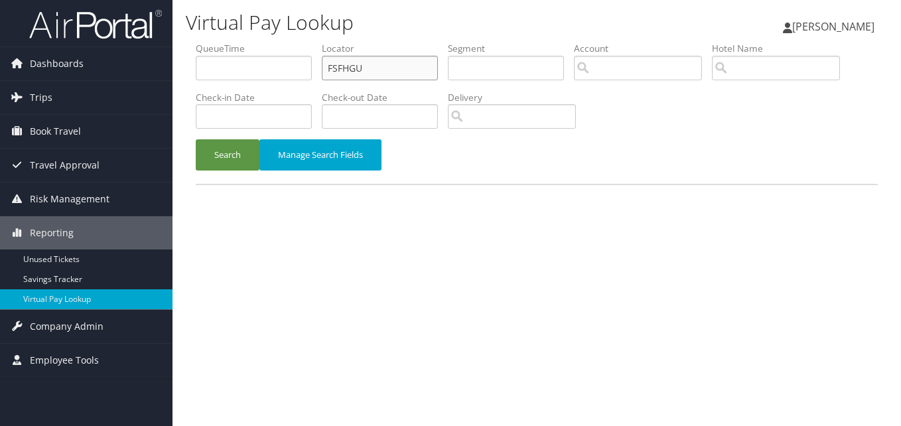
drag, startPoint x: 0, startPoint y: 0, endPoint x: 277, endPoint y: 92, distance: 292.2
click at [277, 42] on ul "QueueTime Locator FSFHGU Segment Account Traveler Hotel Name Check-in Date Chec…" at bounding box center [537, 42] width 682 height 0
paste input "HZTZFD"
type input "HZTZFD"
click at [196, 139] on button "Search" at bounding box center [228, 154] width 64 height 31
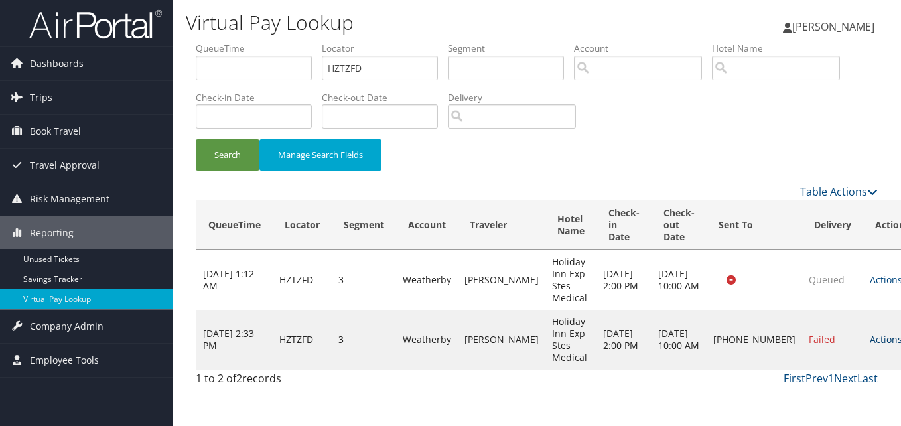
click at [870, 336] on link "Actions" at bounding box center [891, 339] width 42 height 13
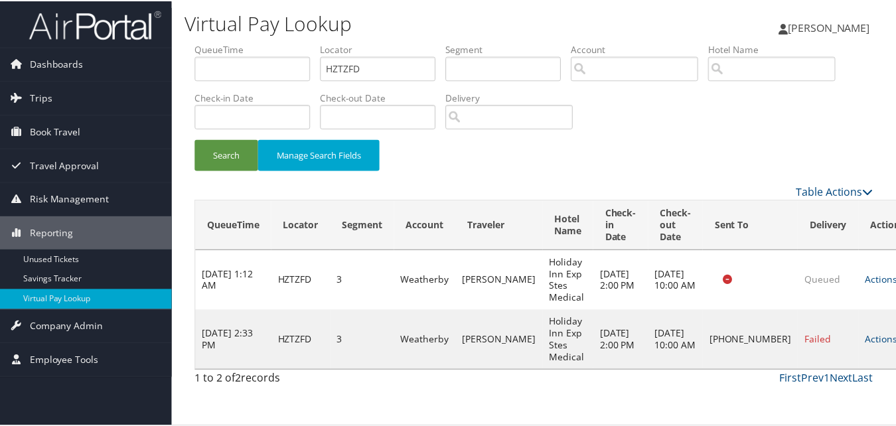
scroll to position [13, 0]
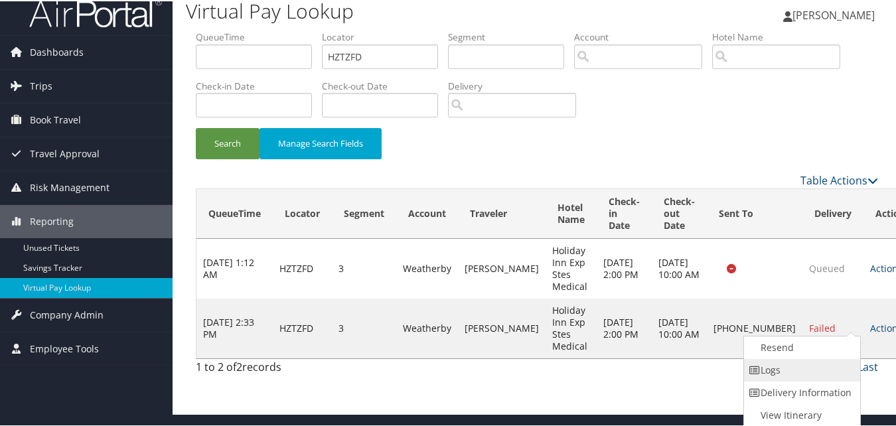
click at [797, 372] on link "Logs" at bounding box center [801, 369] width 114 height 23
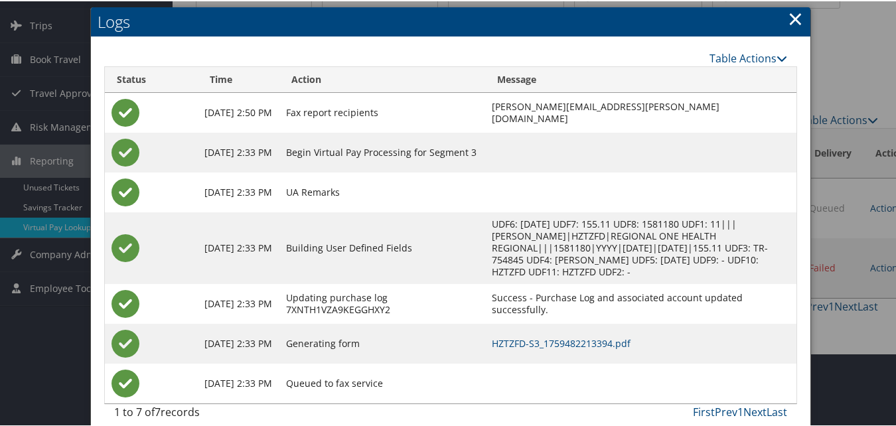
scroll to position [74, 0]
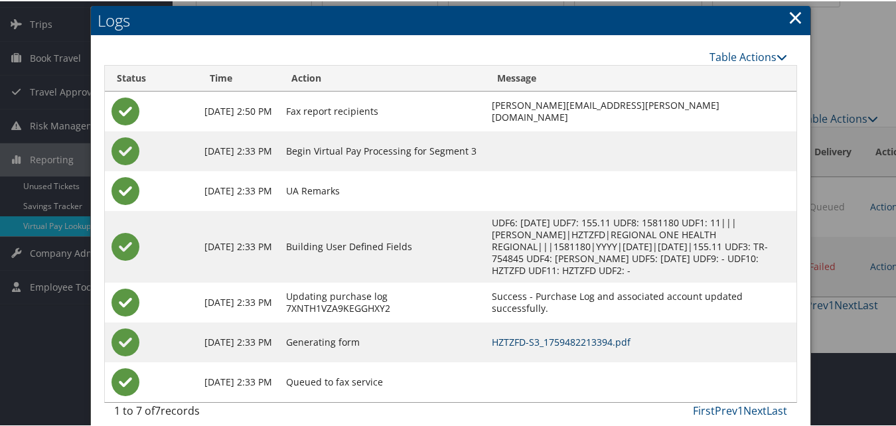
click at [517, 335] on link "HZTZFD-S3_1759482213394.pdf" at bounding box center [561, 341] width 139 height 13
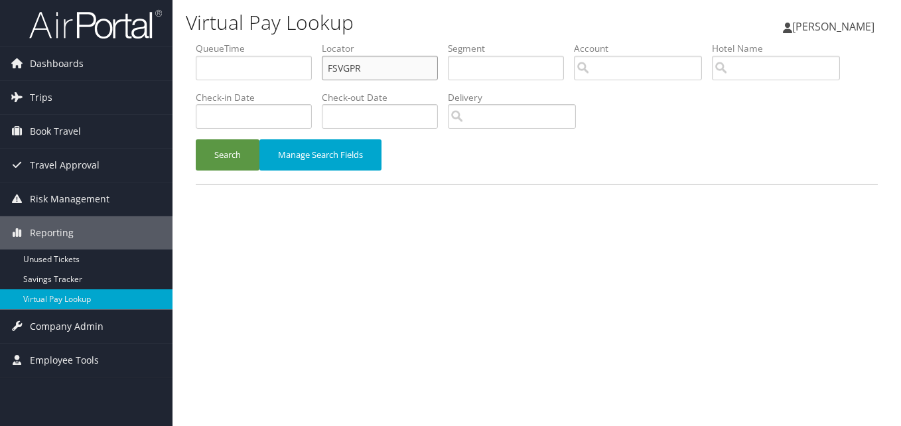
drag, startPoint x: 406, startPoint y: 67, endPoint x: 252, endPoint y: 88, distance: 156.1
click at [252, 42] on ul "QueueTime Locator FSVGPR Segment Account Traveler Hotel Name Check-in Date Chec…" at bounding box center [537, 42] width 682 height 0
paste input "WDPCUI"
type input "WDPCUI"
click at [196, 139] on button "Search" at bounding box center [228, 154] width 64 height 31
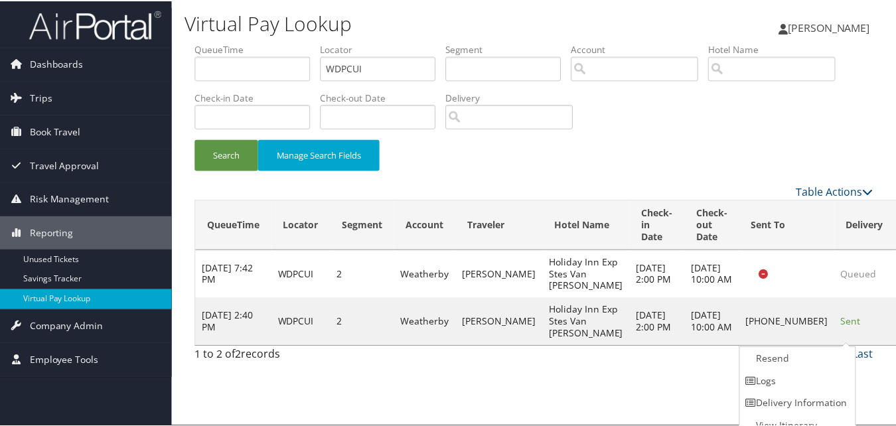
scroll to position [13, 0]
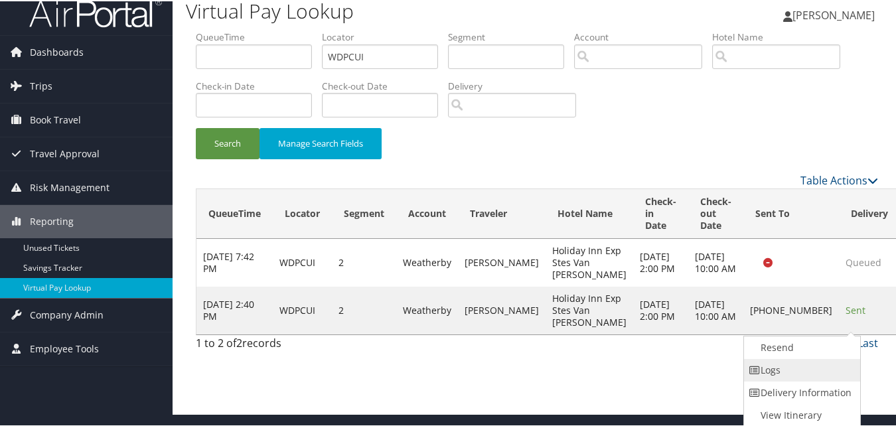
click at [810, 368] on link "Logs" at bounding box center [801, 369] width 114 height 23
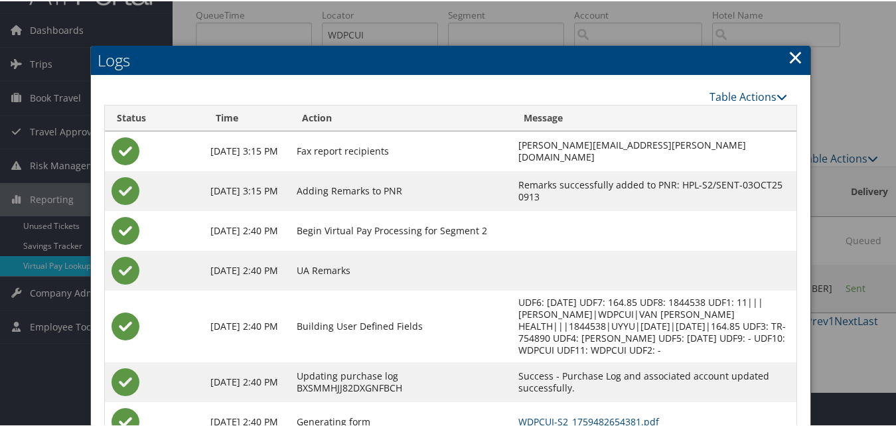
scroll to position [126, 0]
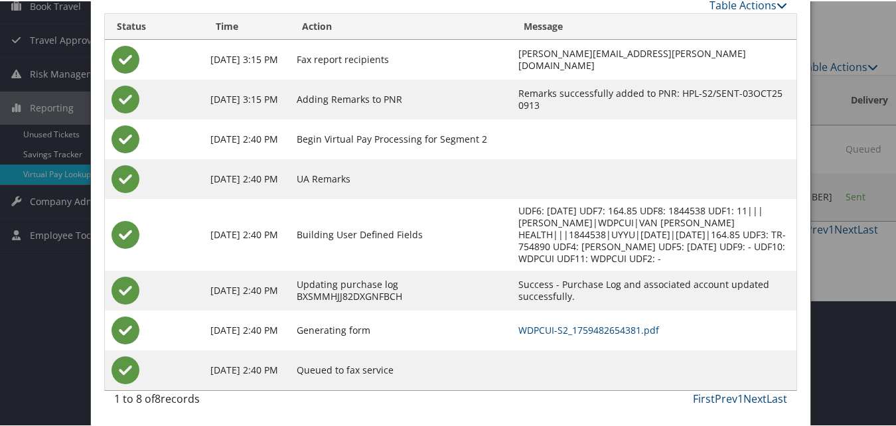
click at [591, 337] on td "WDPCUI-S2_1759482654381.pdf" at bounding box center [654, 329] width 285 height 40
click at [593, 331] on link "WDPCUI-S2_1759482654381.pdf" at bounding box center [588, 329] width 141 height 13
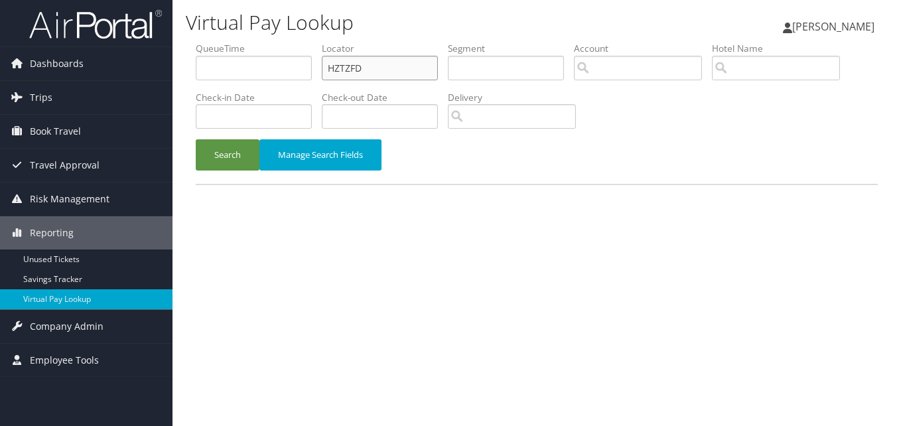
drag, startPoint x: 407, startPoint y: 76, endPoint x: 319, endPoint y: 98, distance: 90.8
click at [319, 42] on ul "QueueTime Locator HZTZFD Segment Account Traveler Hotel Name Check-in Date Chec…" at bounding box center [537, 42] width 682 height 0
paste input "UGNYYB"
type input "UGNYYB"
click at [196, 139] on button "Search" at bounding box center [228, 154] width 64 height 31
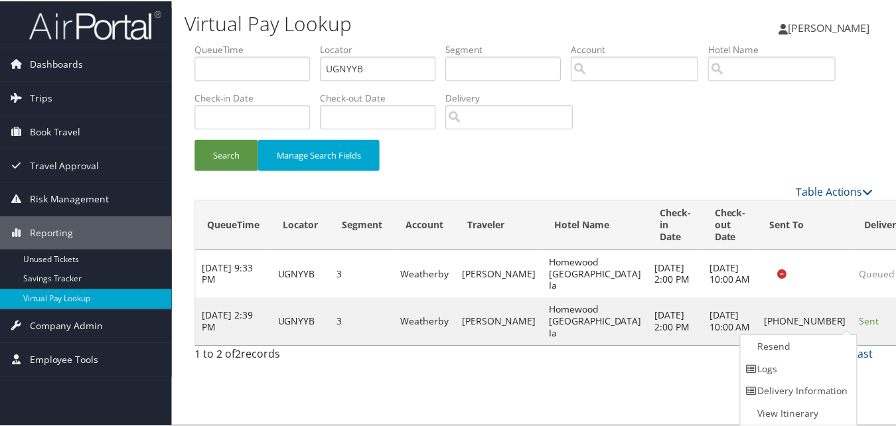
scroll to position [1, 0]
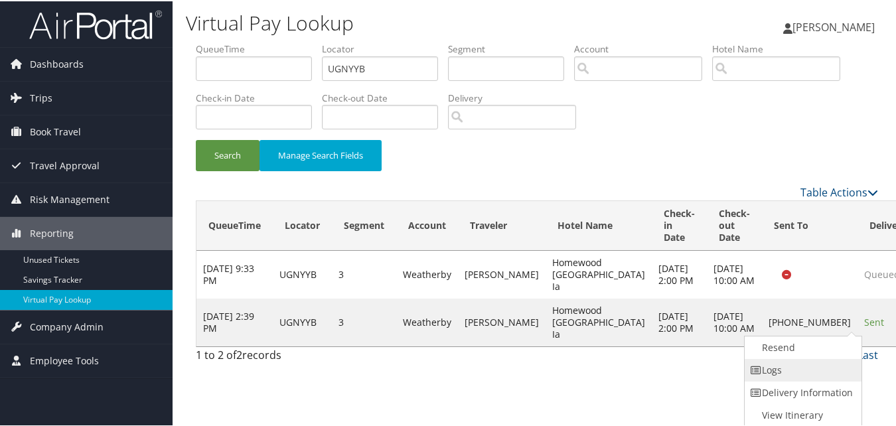
click at [797, 364] on link "Logs" at bounding box center [802, 369] width 114 height 23
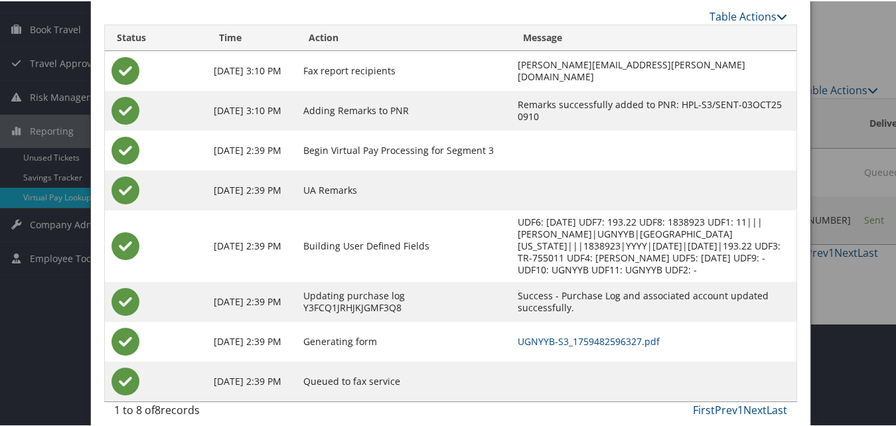
scroll to position [114, 0]
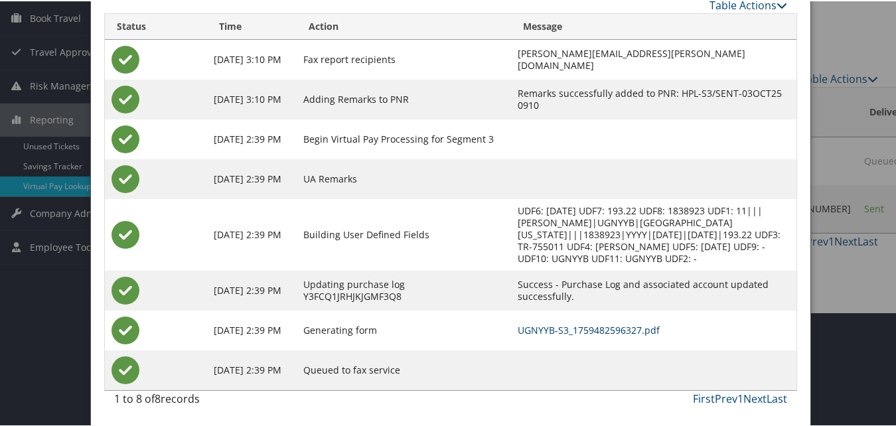
click at [572, 329] on link "UGNYYB-S3_1759482596327.pdf" at bounding box center [589, 329] width 142 height 13
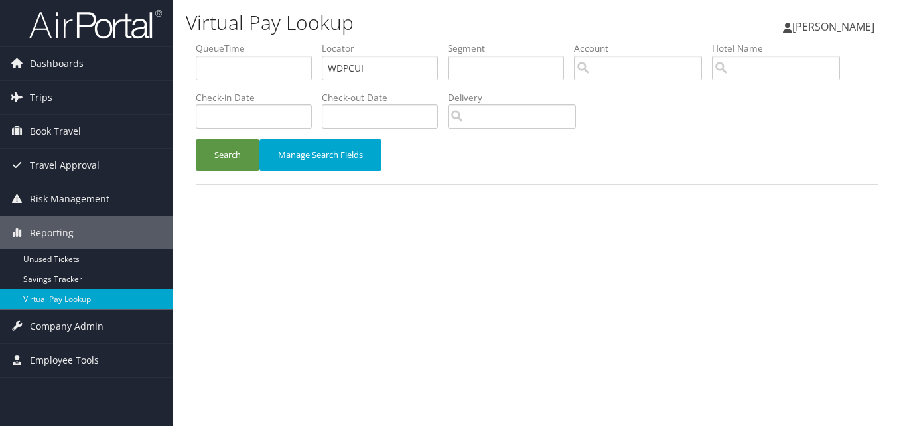
click at [267, 42] on ul "QueueTime Locator WDPCUI Segment Account Traveler Hotel Name Check-in Date Chec…" at bounding box center [537, 42] width 682 height 0
type input "KNKFYX"
click at [196, 139] on button "Search" at bounding box center [228, 154] width 64 height 31
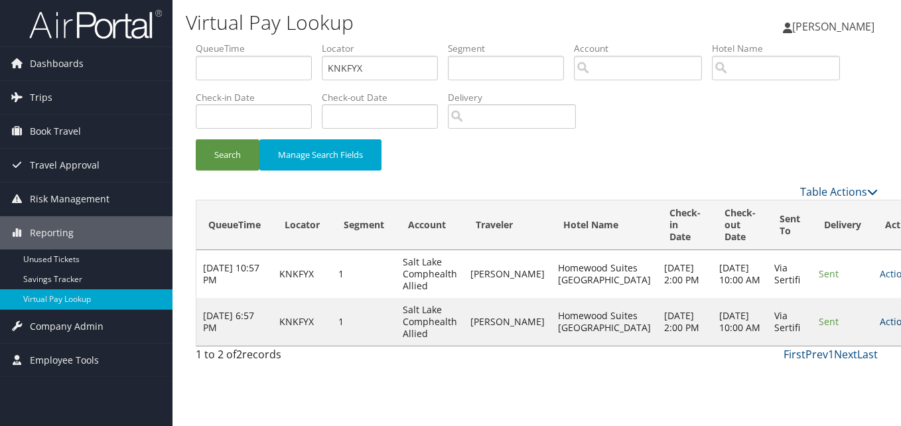
click at [880, 328] on link "Actions" at bounding box center [901, 321] width 42 height 13
click at [819, 376] on link "Logs" at bounding box center [823, 381] width 84 height 23
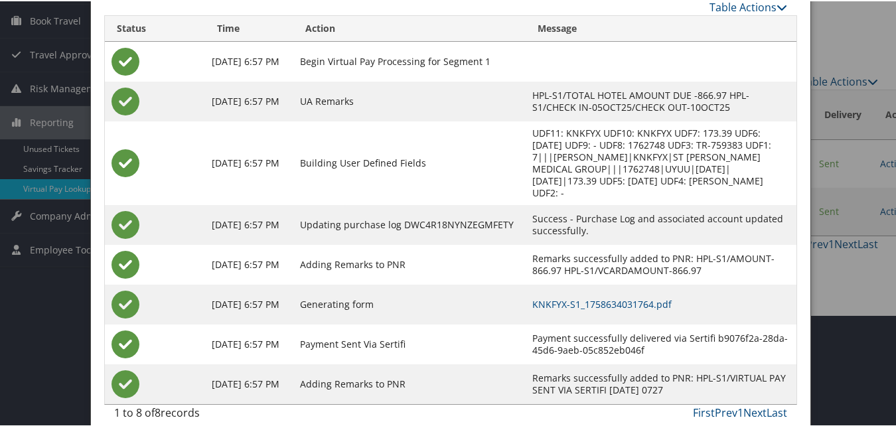
scroll to position [114, 0]
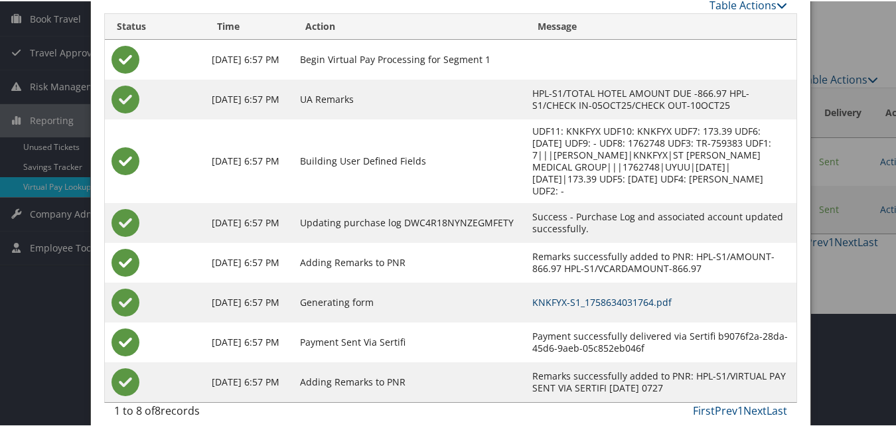
click at [600, 295] on link "KNKFYX-S1_1758634031764.pdf" at bounding box center [601, 301] width 139 height 13
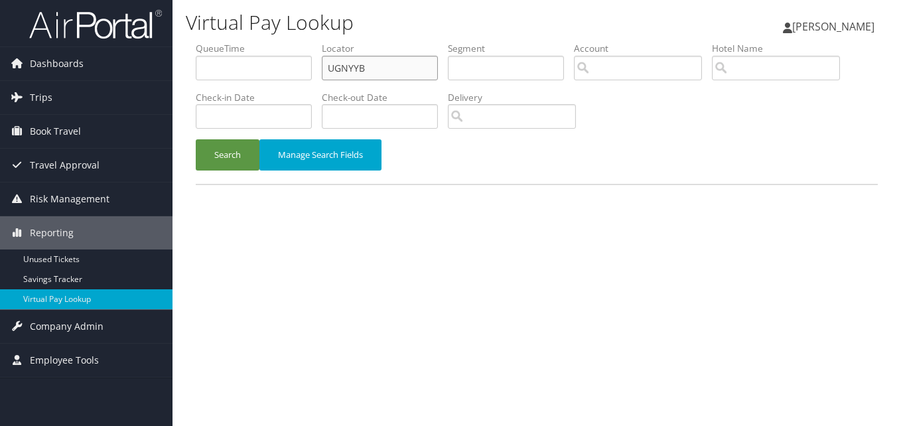
drag, startPoint x: 396, startPoint y: 67, endPoint x: 210, endPoint y: 104, distance: 189.5
click at [210, 42] on ul "QueueTime Locator UGNYYB Segment Account Traveler Hotel Name Check-in Date Chec…" at bounding box center [537, 42] width 682 height 0
paste input "JSHBPE"
click at [196, 139] on button "Search" at bounding box center [228, 154] width 64 height 31
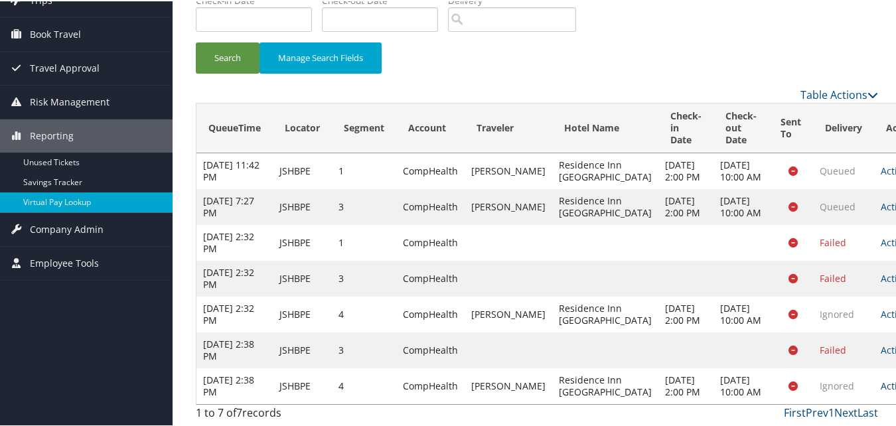
click at [881, 378] on link "Actions" at bounding box center [902, 384] width 42 height 13
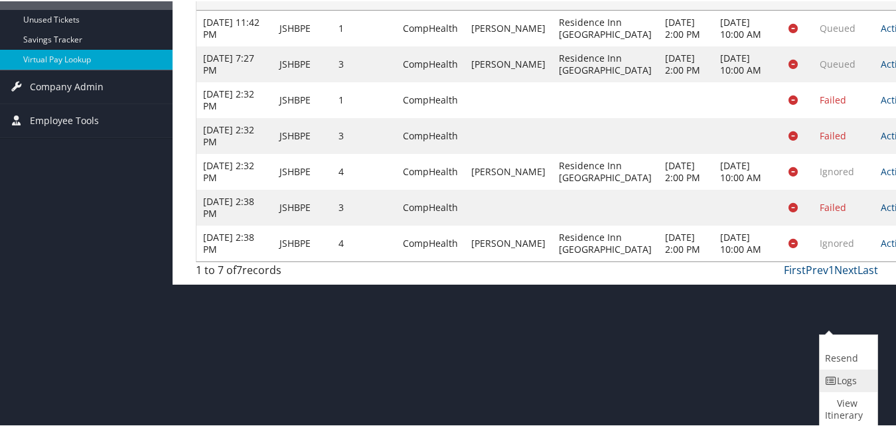
click at [847, 386] on link "Logs" at bounding box center [847, 379] width 54 height 23
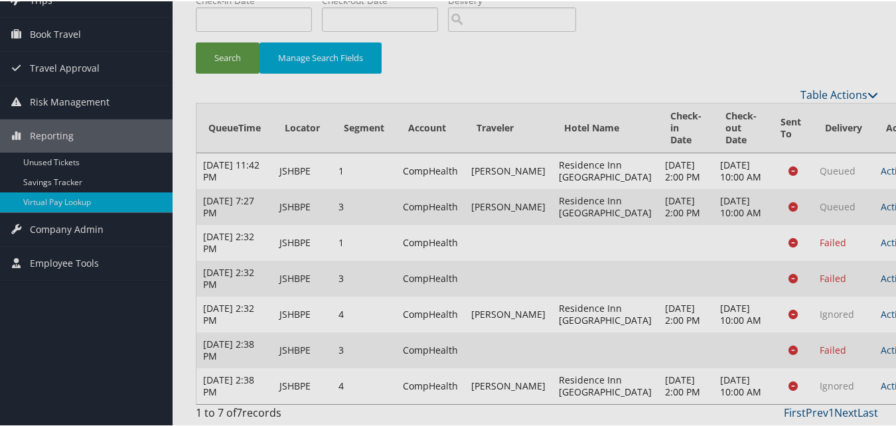
scroll to position [194, 0]
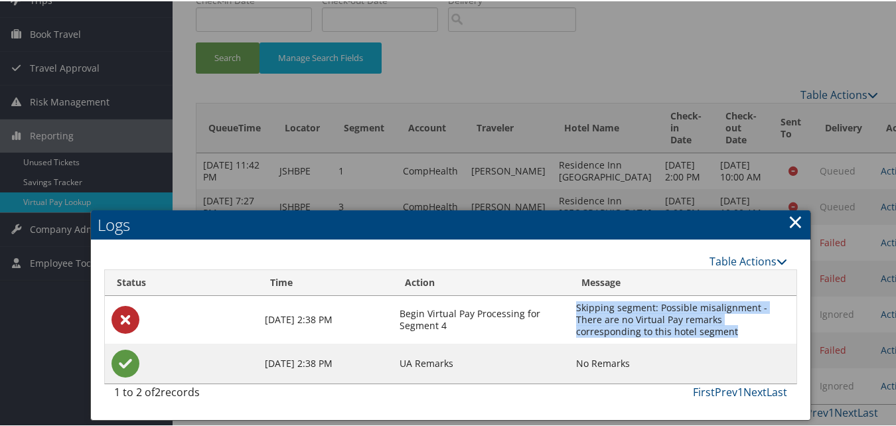
drag, startPoint x: 682, startPoint y: 236, endPoint x: 576, endPoint y: 209, distance: 109.0
click at [576, 295] on td "Skipping segment: Possible misalignment - There are no Virtual Pay remarks corr…" at bounding box center [683, 319] width 227 height 48
copy td "Skipping segment: Possible misalignment - There are no Virtual Pay remarks corr…"
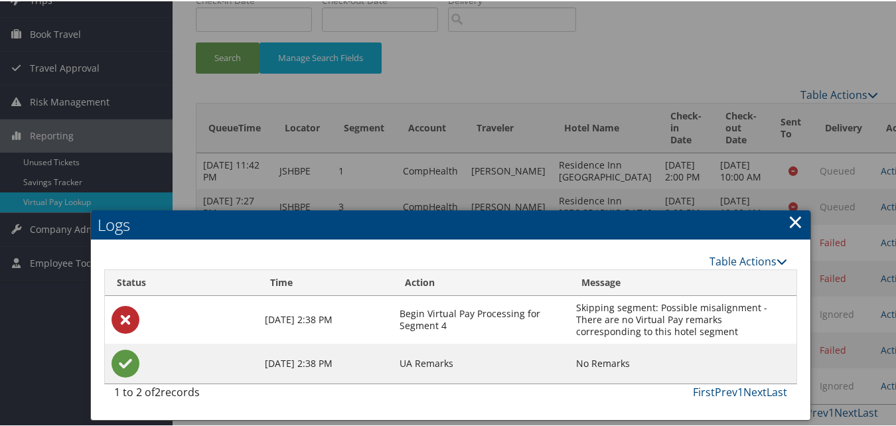
click at [797, 207] on link "×" at bounding box center [795, 220] width 15 height 27
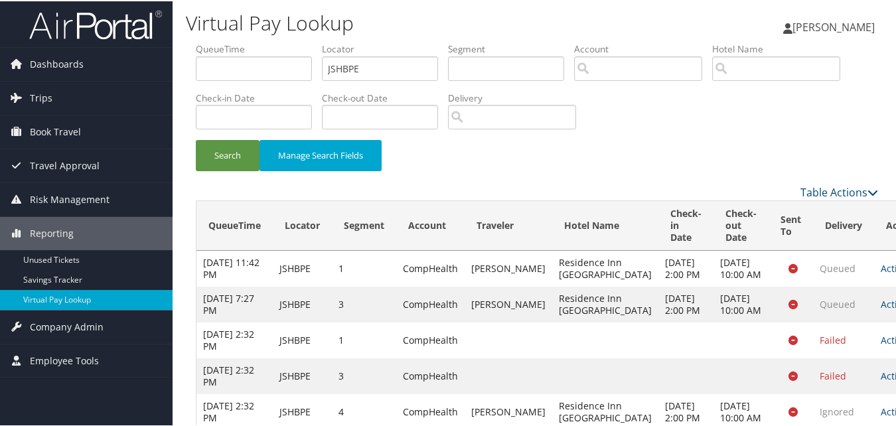
scroll to position [0, 0]
drag, startPoint x: 398, startPoint y: 66, endPoint x: 305, endPoint y: 95, distance: 97.2
click at [305, 42] on ul "QueueTime Locator JSHBPE Segment Account Traveler Hotel Name Check-in Date Chec…" at bounding box center [537, 42] width 682 height 0
paste input "HENIRX"
type input "HENIRX"
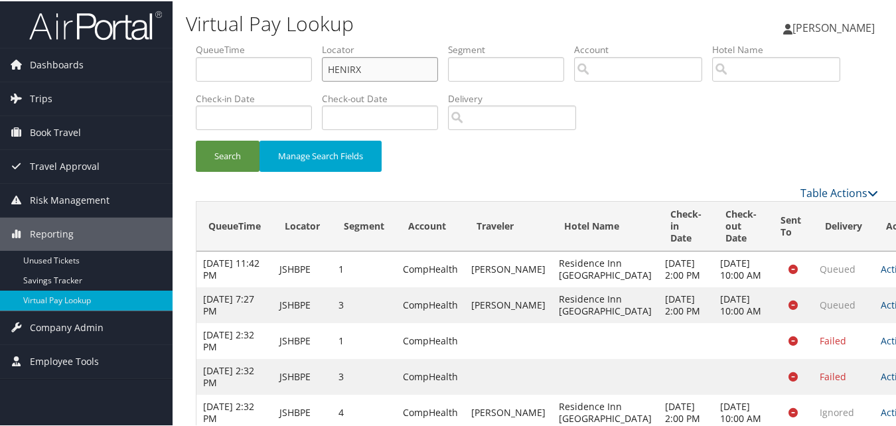
click at [196, 139] on button "Search" at bounding box center [228, 154] width 64 height 31
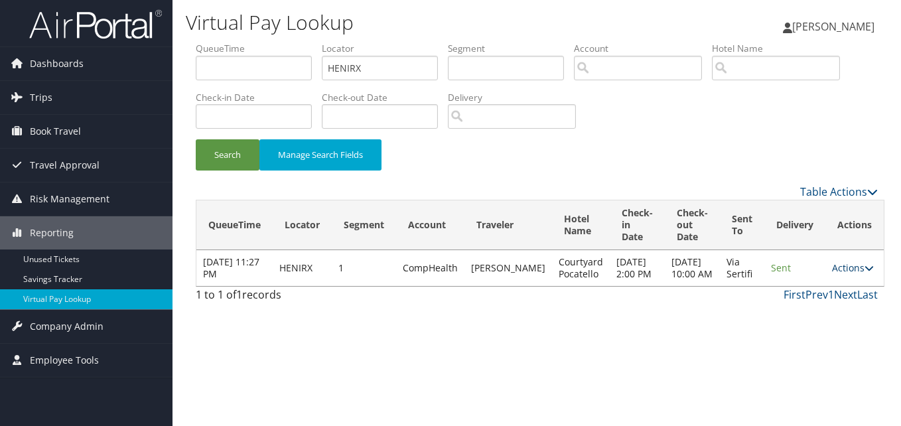
click at [844, 271] on link "Actions" at bounding box center [853, 268] width 42 height 13
click at [820, 327] on link "View Itinerary" at bounding box center [822, 338] width 84 height 23
click at [853, 280] on td "Actions Resend Logs View Itinerary" at bounding box center [855, 268] width 58 height 36
click at [844, 271] on link "Actions" at bounding box center [853, 268] width 42 height 13
click at [839, 316] on link "Logs" at bounding box center [822, 316] width 84 height 23
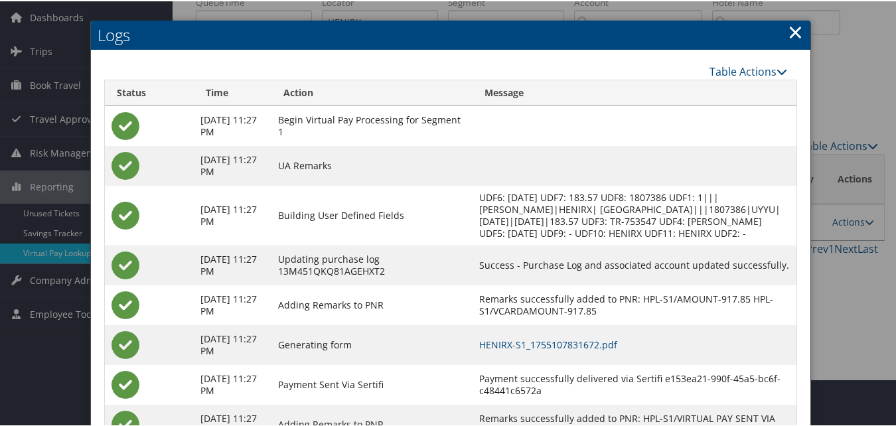
scroll to position [114, 0]
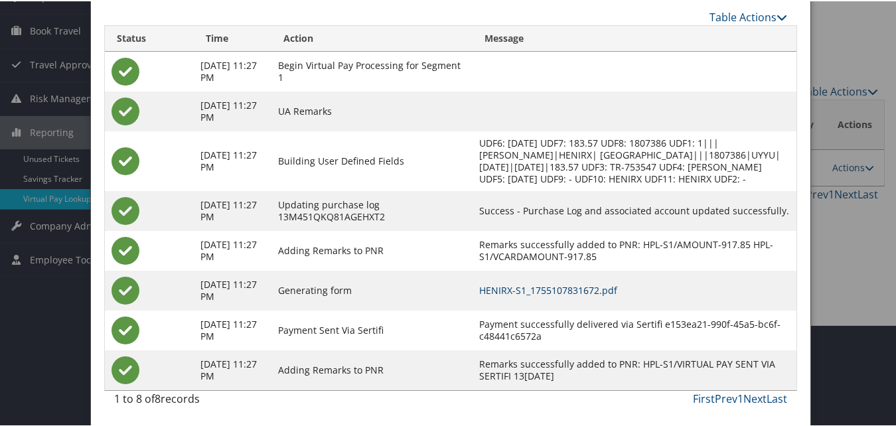
click at [578, 290] on link "HENIRX-S1_1755107831672.pdf" at bounding box center [548, 289] width 138 height 13
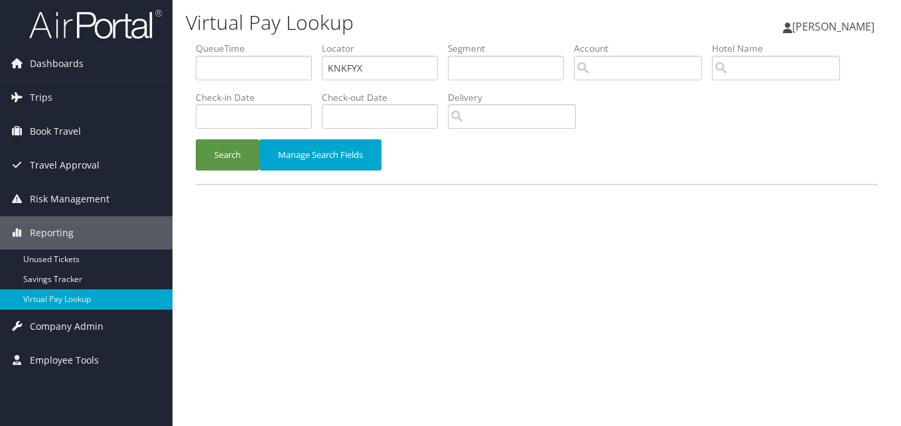
click at [313, 42] on ul "QueueTime Locator KNKFYX Segment Account Traveler Hotel Name Check-in Date Chec…" at bounding box center [537, 42] width 682 height 0
click at [196, 139] on button "Search" at bounding box center [228, 154] width 64 height 31
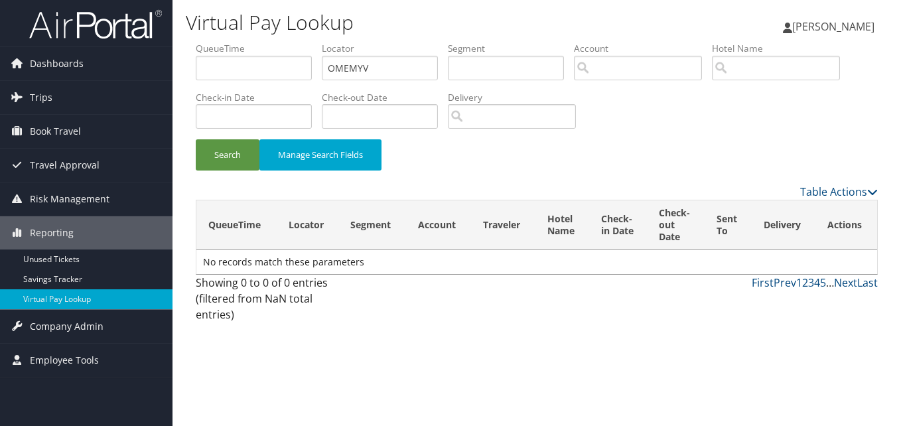
click at [350, 68] on input "OMEMYV" at bounding box center [380, 68] width 116 height 25
type input "OMEMYV"
click at [196, 139] on button "Search" at bounding box center [228, 154] width 64 height 31
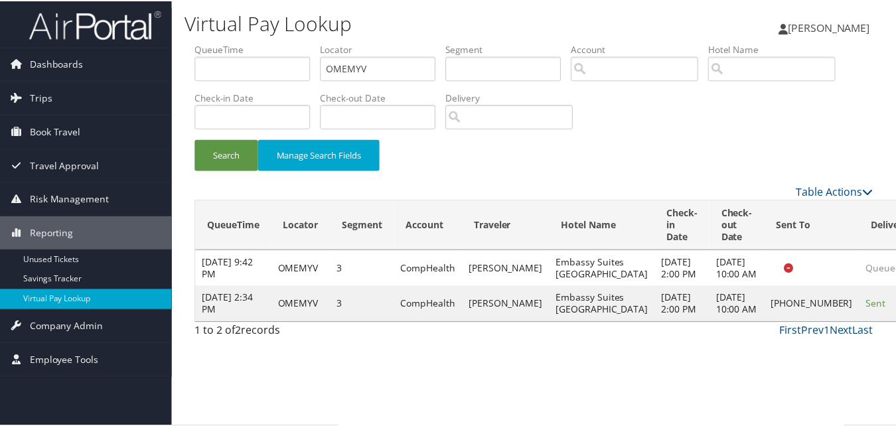
scroll to position [13, 0]
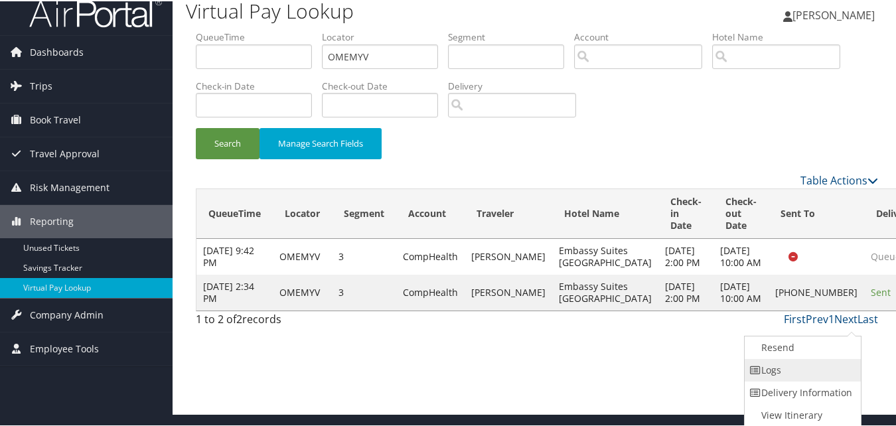
click at [799, 363] on link "Logs" at bounding box center [802, 369] width 114 height 23
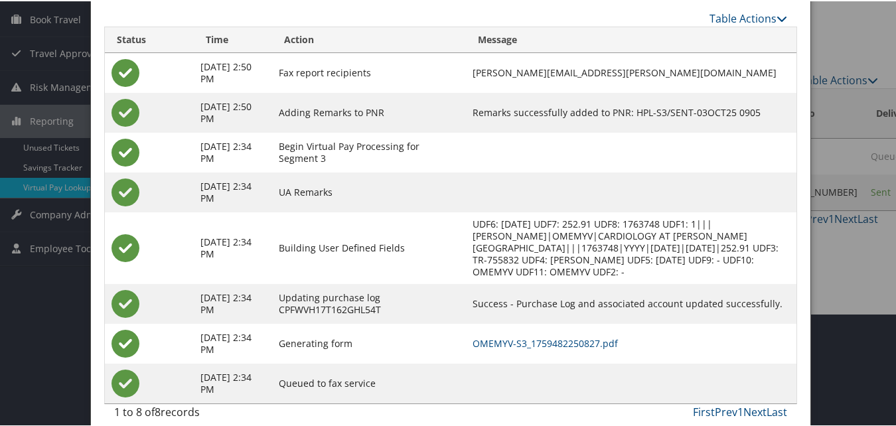
scroll to position [114, 0]
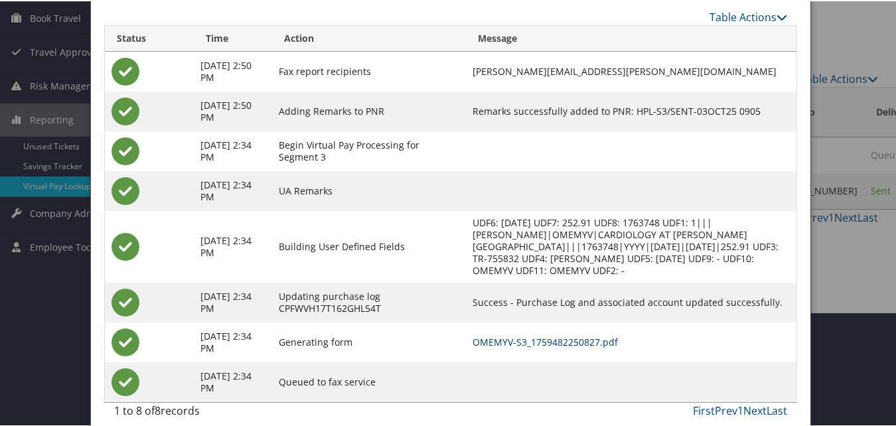
click at [522, 335] on link "OMEMYV-S3_1759482250827.pdf" at bounding box center [545, 341] width 145 height 13
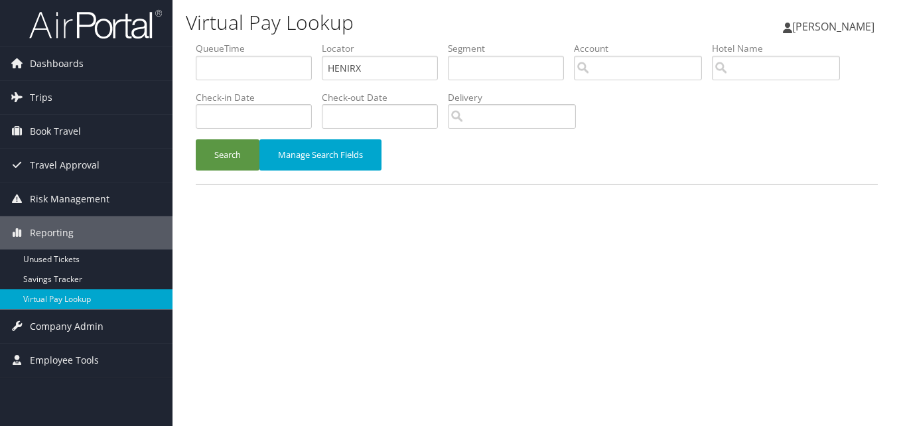
click at [287, 42] on ul "QueueTime Locator HENIRX Segment Account Traveler Hotel Name Check-in Date Chec…" at bounding box center [537, 42] width 682 height 0
type input "KHEGCY"
click at [196, 139] on button "Search" at bounding box center [228, 154] width 64 height 31
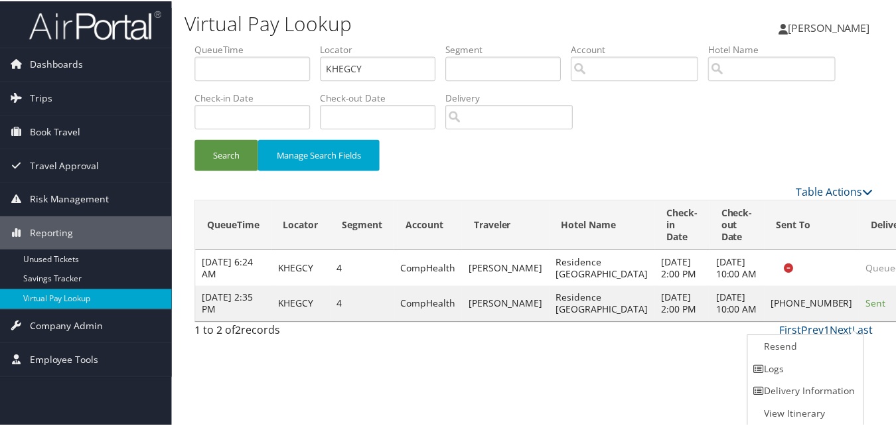
scroll to position [1, 0]
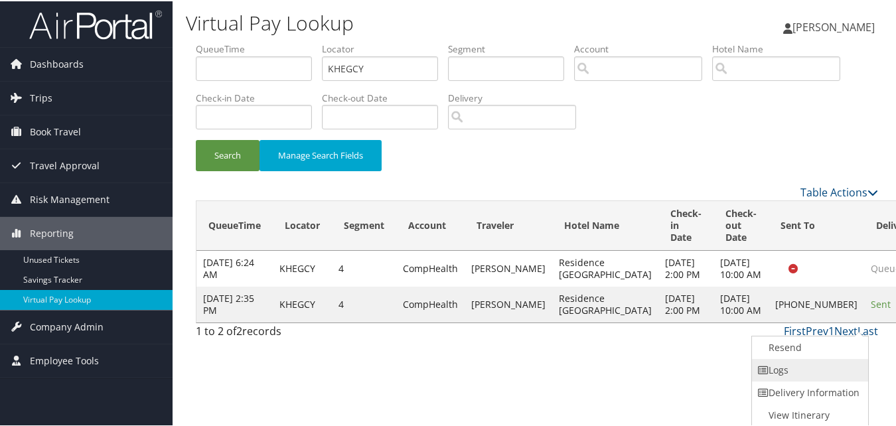
click at [815, 376] on link "Logs" at bounding box center [809, 369] width 114 height 23
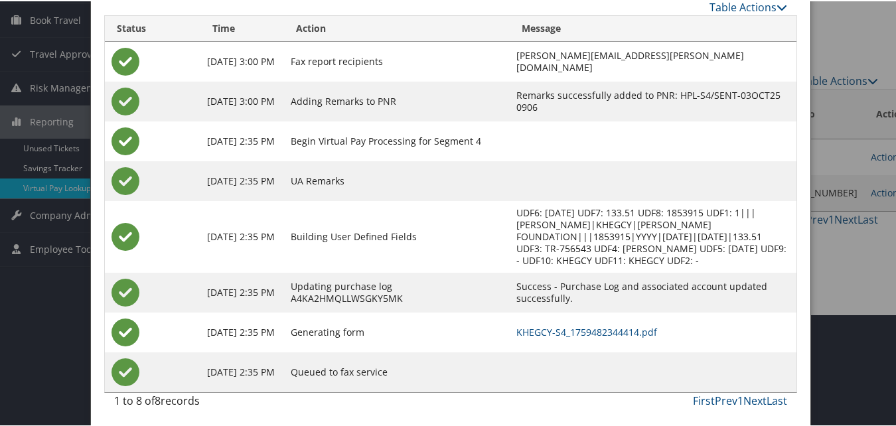
scroll to position [114, 0]
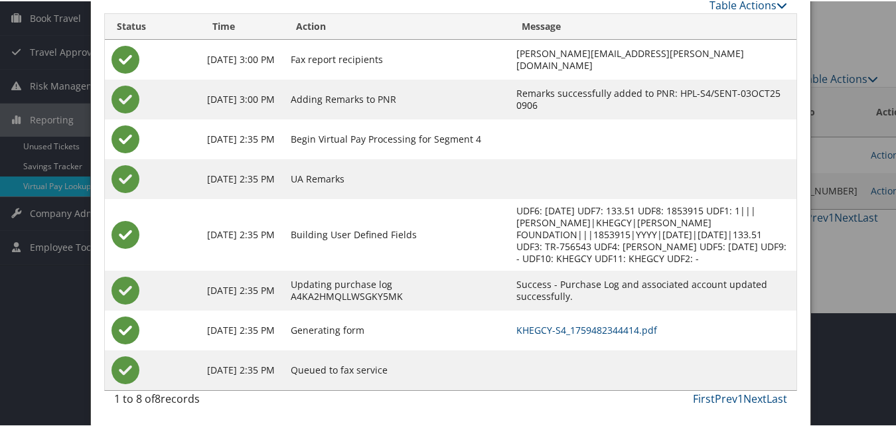
click at [559, 320] on td "KHEGCY-S4_1759482344414.pdf" at bounding box center [653, 329] width 287 height 40
click at [559, 325] on link "KHEGCY-S4_1759482344414.pdf" at bounding box center [586, 329] width 141 height 13
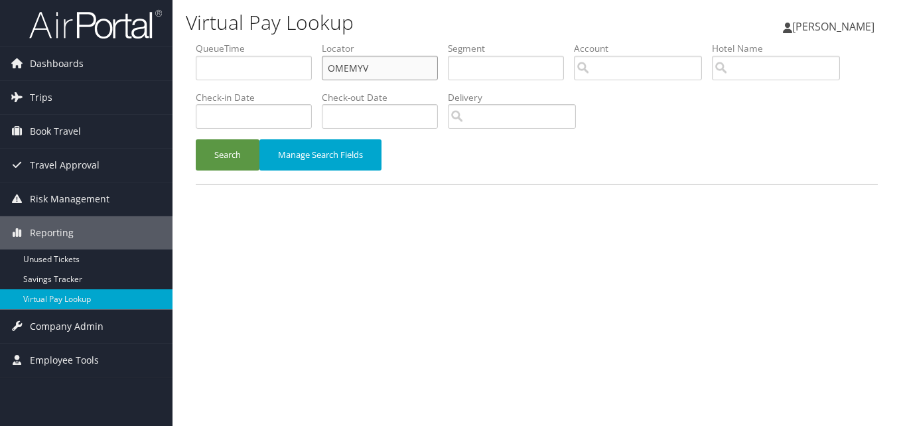
drag, startPoint x: 0, startPoint y: 0, endPoint x: 310, endPoint y: 95, distance: 324.2
click at [310, 42] on ul "QueueTime Locator OMEMYV Segment Account Traveler Hotel Name Check-in Date Chec…" at bounding box center [537, 42] width 682 height 0
paste input "JXEVRH"
type input "JXEVRH"
click at [196, 139] on button "Search" at bounding box center [228, 154] width 64 height 31
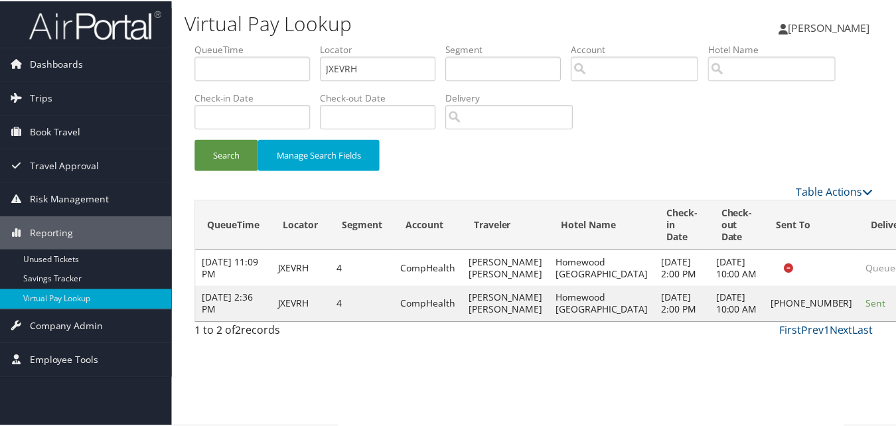
scroll to position [1, 0]
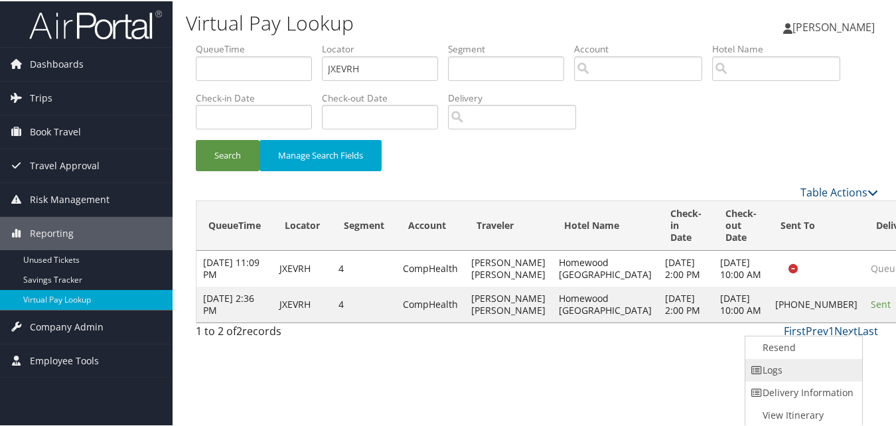
click at [796, 376] on link "Logs" at bounding box center [802, 369] width 114 height 23
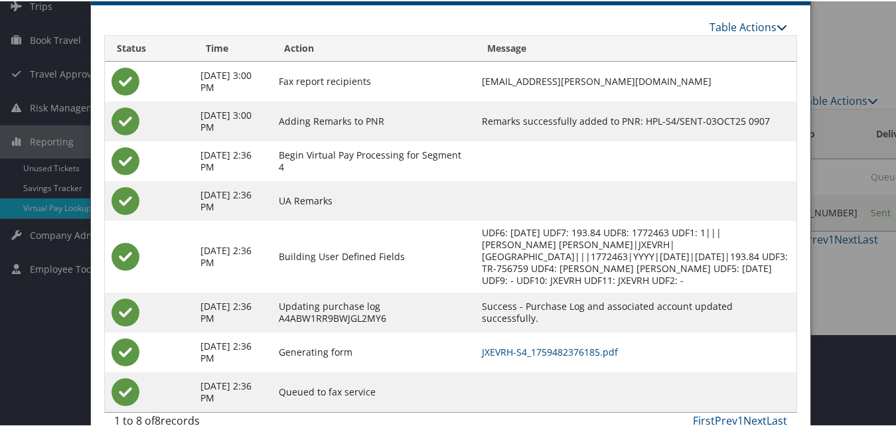
scroll to position [114, 0]
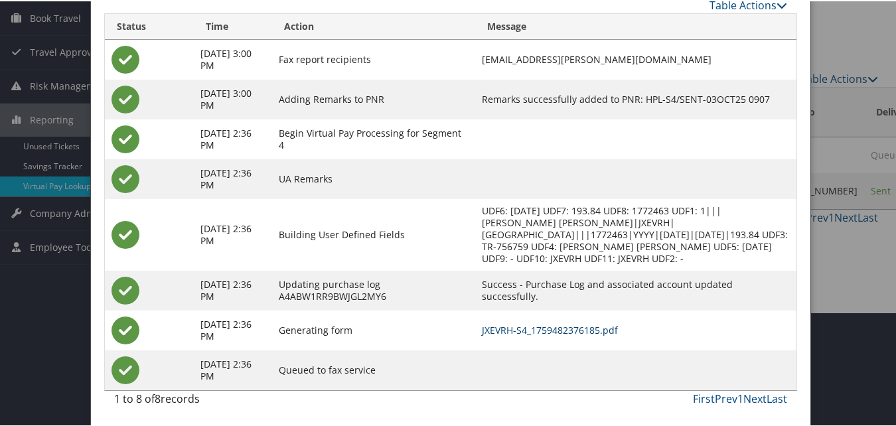
click at [574, 329] on link "JXEVRH-S4_1759482376185.pdf" at bounding box center [550, 329] width 136 height 13
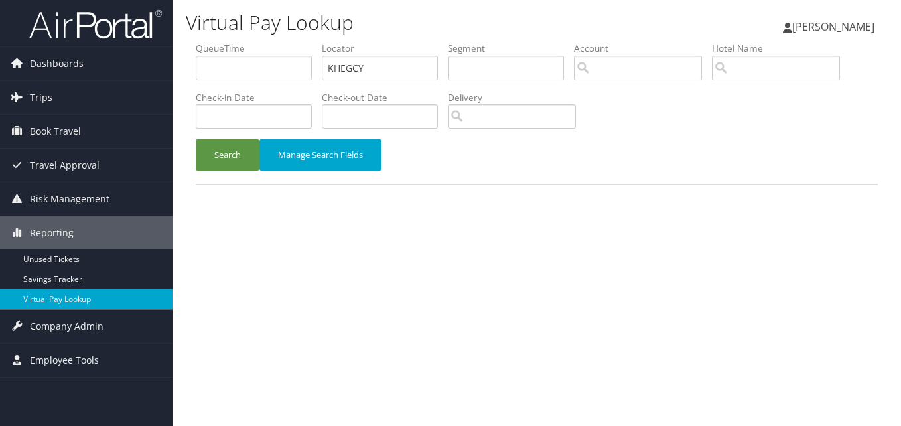
click at [242, 42] on ul "QueueTime Locator KHEGCY Segment Account Traveler Hotel Name Check-in Date Chec…" at bounding box center [537, 42] width 682 height 0
type input "LWEZPP"
click at [196, 139] on button "Search" at bounding box center [228, 154] width 64 height 31
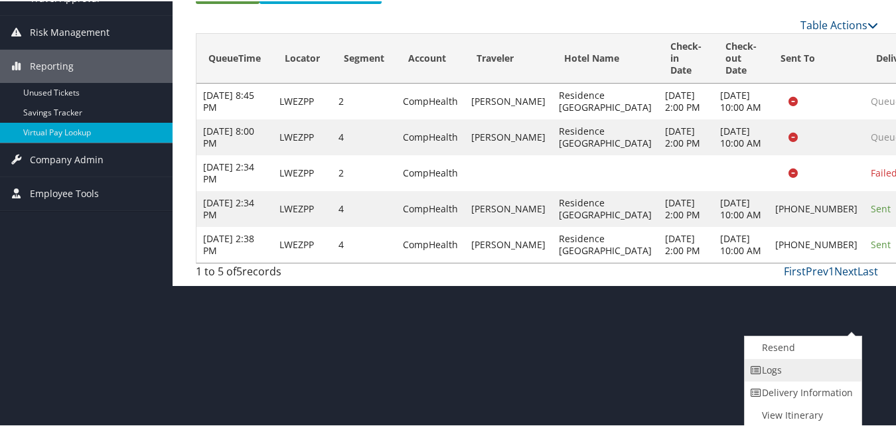
click at [814, 374] on link "Logs" at bounding box center [802, 369] width 114 height 23
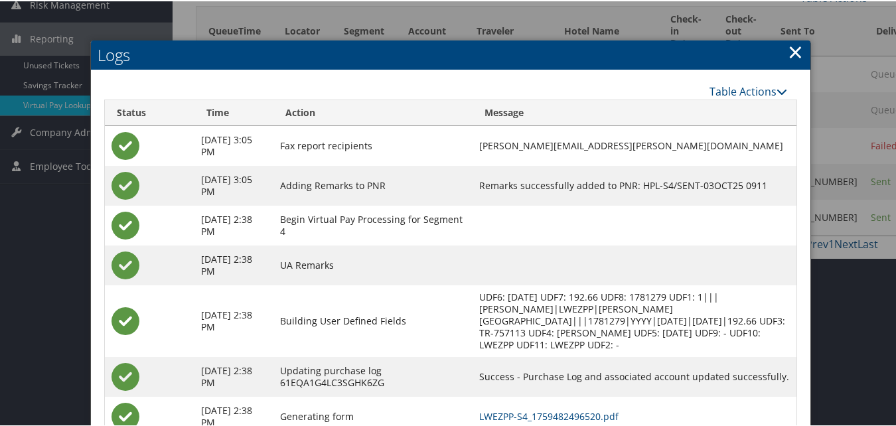
scroll to position [281, 0]
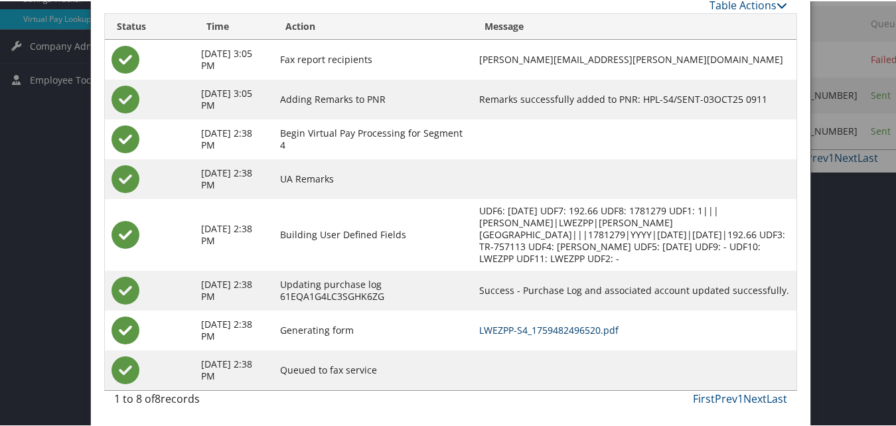
click at [566, 332] on link "LWEZPP-S4_1759482496520.pdf" at bounding box center [548, 329] width 139 height 13
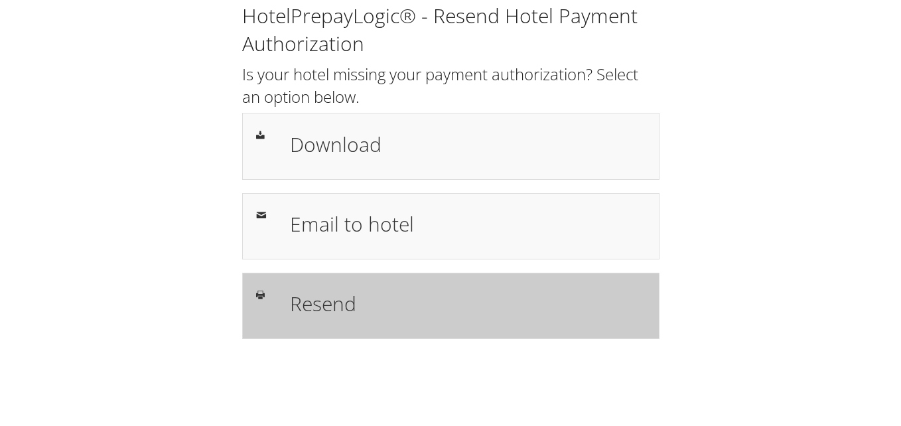
click at [415, 311] on h1 "Resend" at bounding box center [468, 304] width 356 height 30
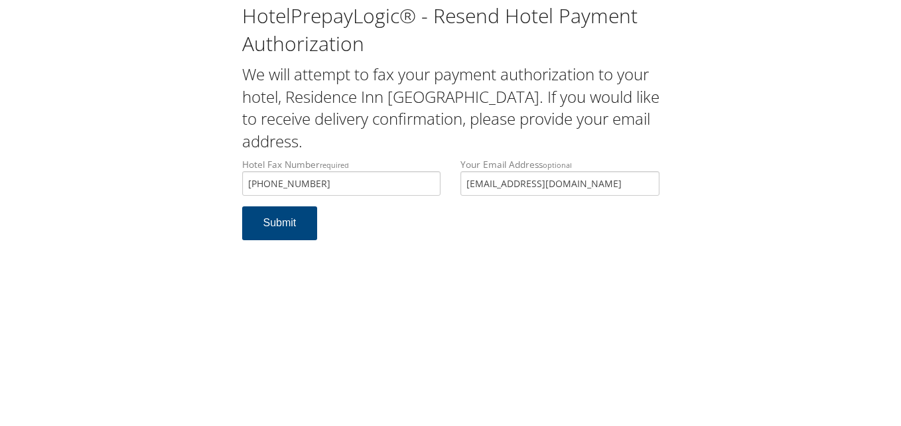
click at [391, 200] on div "Hotel Fax Number required [PHONE_NUMBER] Hotel fax number is required Your Emai…" at bounding box center [450, 182] width 437 height 48
click at [291, 214] on button "Submit" at bounding box center [280, 223] width 76 height 34
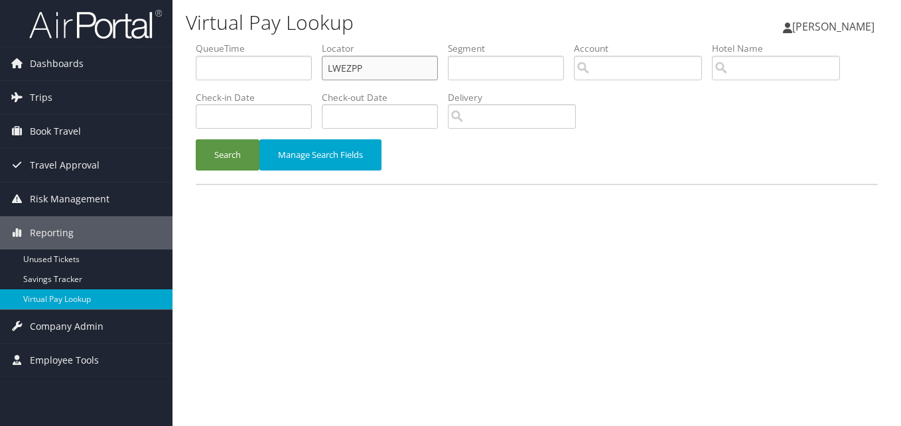
drag, startPoint x: 416, startPoint y: 66, endPoint x: 317, endPoint y: 82, distance: 100.8
click at [317, 42] on ul "QueueTime Locator LWEZPP Segment Account Traveler Hotel Name Check-in Date Chec…" at bounding box center [537, 42] width 682 height 0
paste input "IYKRBF"
type input "IYKRBF"
click at [196, 139] on button "Search" at bounding box center [228, 154] width 64 height 31
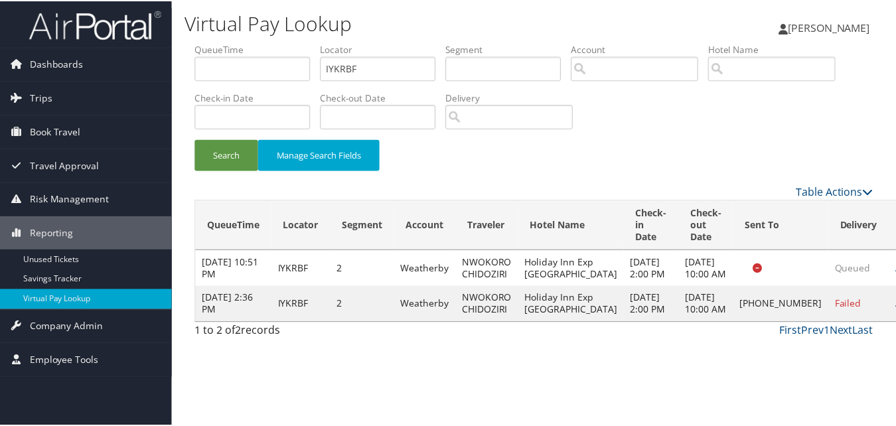
scroll to position [13, 0]
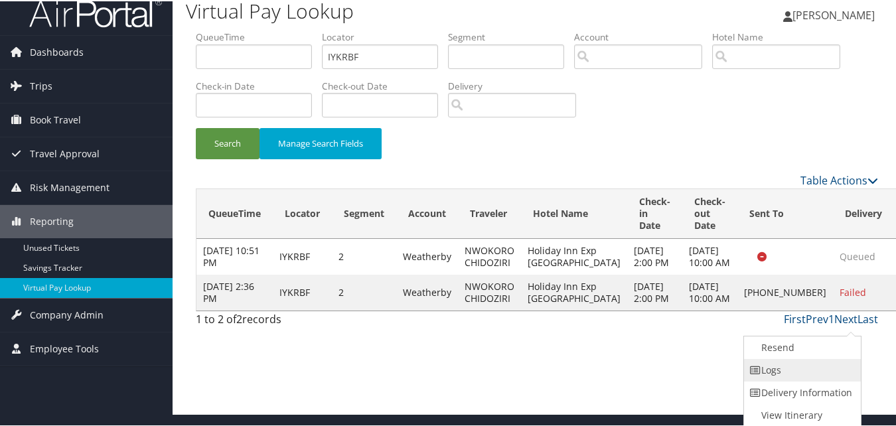
click at [807, 362] on link "Logs" at bounding box center [801, 369] width 114 height 23
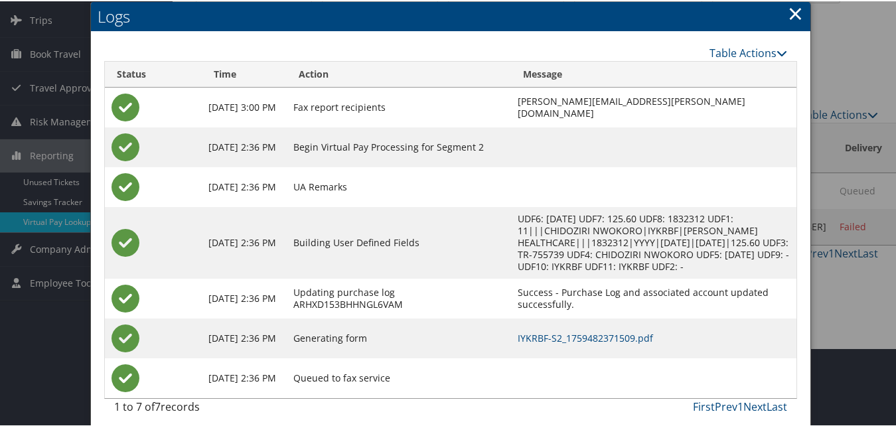
scroll to position [86, 0]
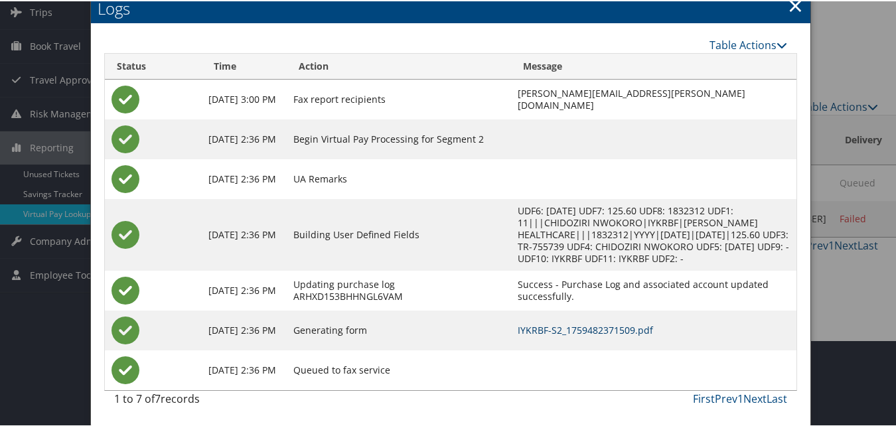
click at [560, 329] on link "IYKRBF-S2_1759482371509.pdf" at bounding box center [585, 329] width 135 height 13
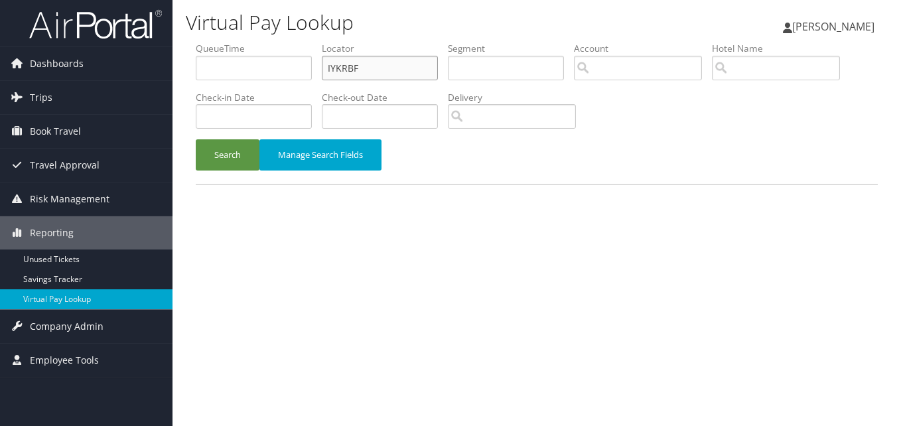
drag, startPoint x: 396, startPoint y: 62, endPoint x: 296, endPoint y: 87, distance: 102.7
click at [296, 42] on ul "QueueTime Locator IYKRBF Segment Account Traveler Hotel Name Check-in Date Chec…" at bounding box center [537, 42] width 682 height 0
paste input "OJQGXP"
type input "OJQGXP"
click at [196, 139] on button "Search" at bounding box center [228, 154] width 64 height 31
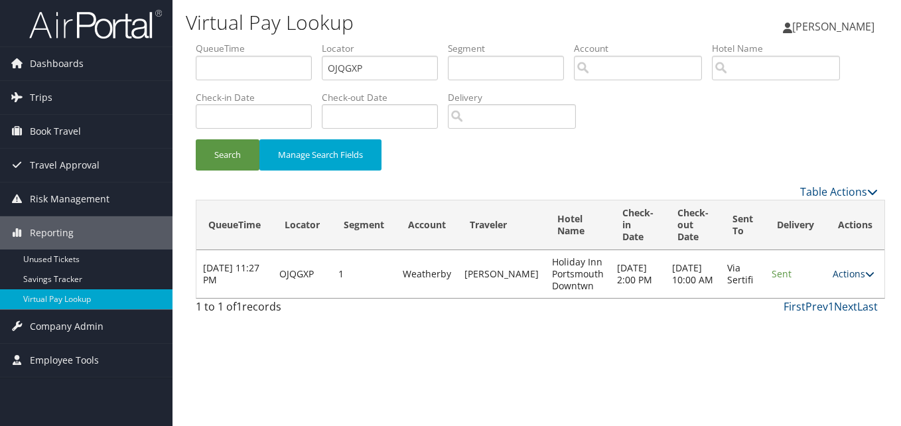
click at [834, 275] on link "Actions" at bounding box center [854, 273] width 42 height 13
click at [824, 309] on link "Logs" at bounding box center [822, 316] width 84 height 23
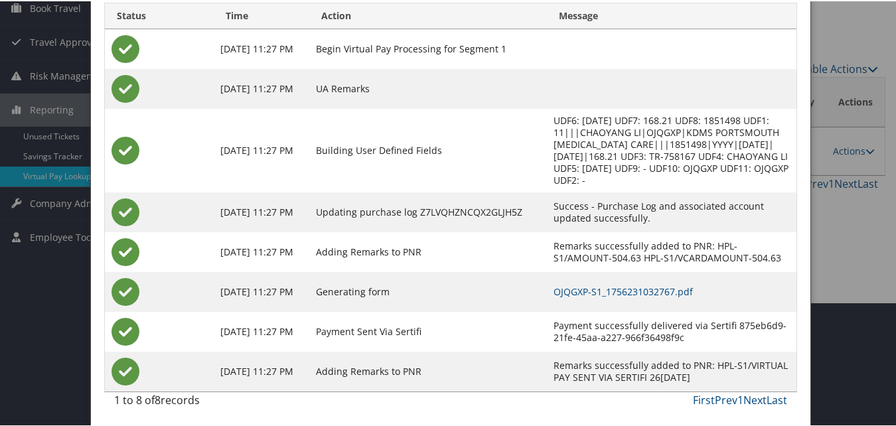
scroll to position [125, 0]
click at [592, 289] on link "OJQGXP-S1_1756231032767.pdf" at bounding box center [623, 289] width 139 height 13
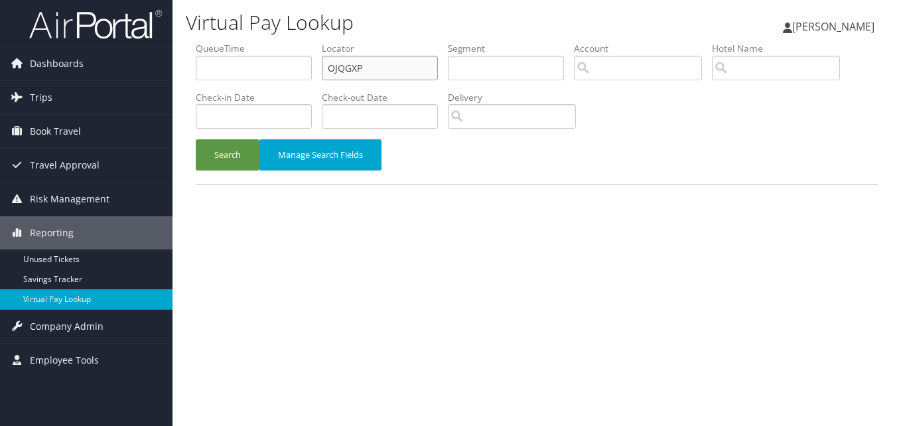
click at [390, 61] on input "OJQGXP" at bounding box center [380, 68] width 116 height 25
click at [196, 139] on button "Search" at bounding box center [228, 154] width 64 height 31
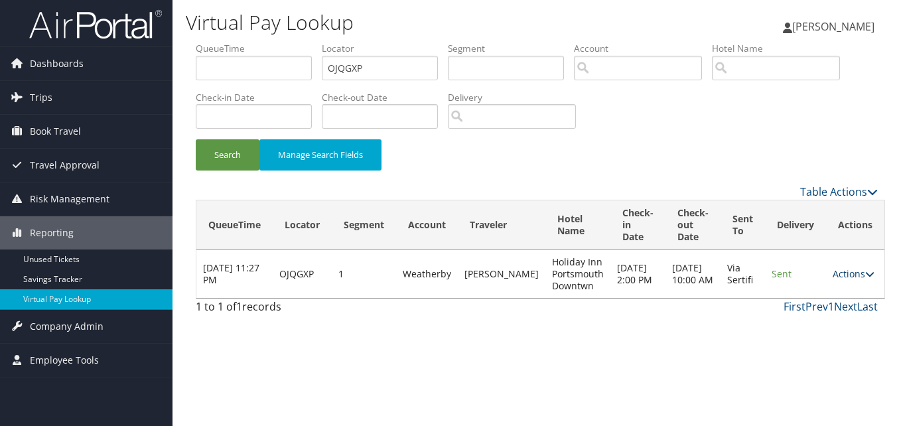
click at [839, 273] on link "Actions" at bounding box center [854, 273] width 42 height 13
click at [834, 311] on link "Logs" at bounding box center [822, 316] width 84 height 23
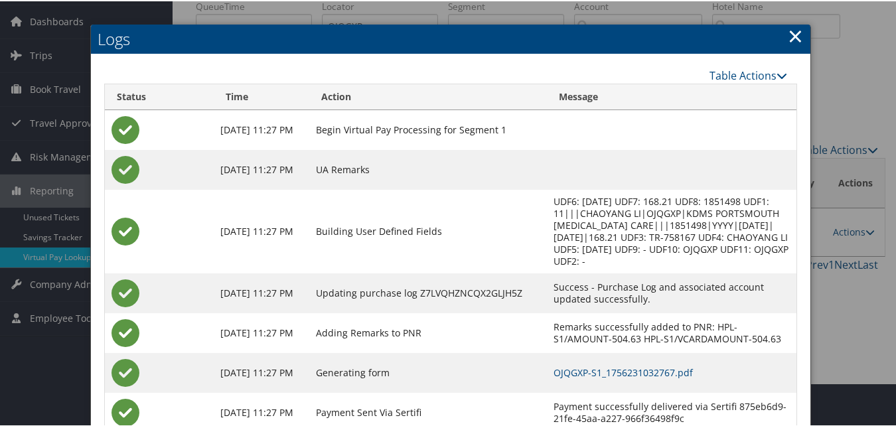
scroll to position [66, 0]
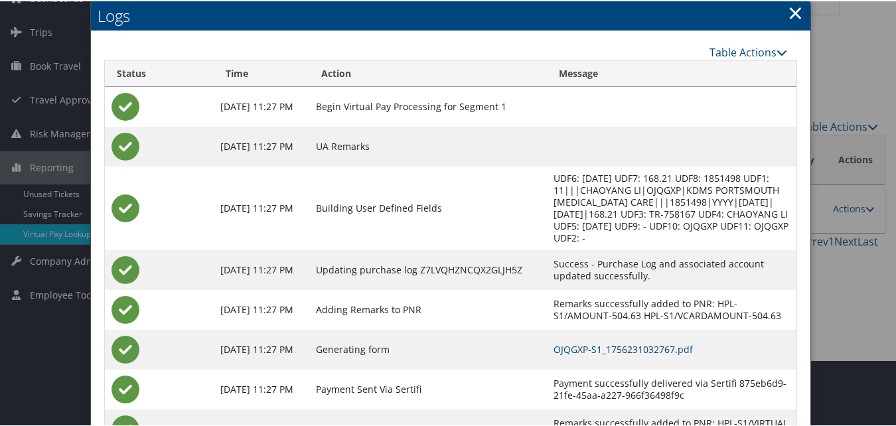
click at [793, 13] on link "×" at bounding box center [795, 11] width 15 height 27
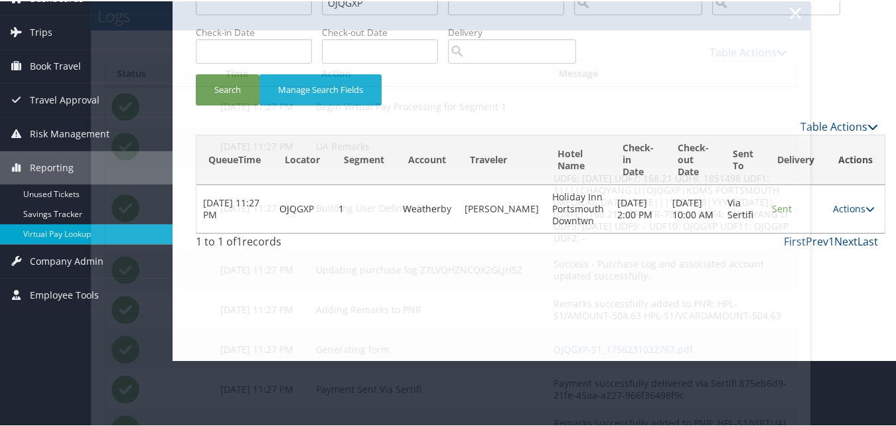
scroll to position [0, 0]
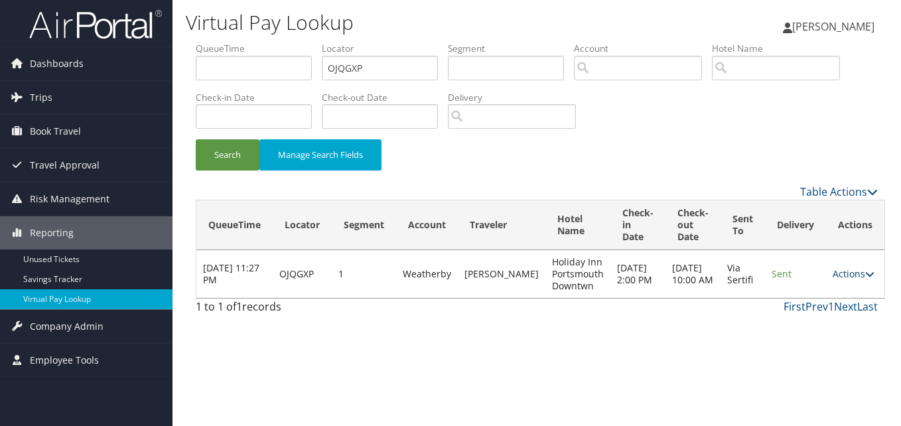
click at [837, 271] on link "Actions" at bounding box center [854, 273] width 42 height 13
click at [804, 301] on link "Resend" at bounding box center [822, 293] width 84 height 23
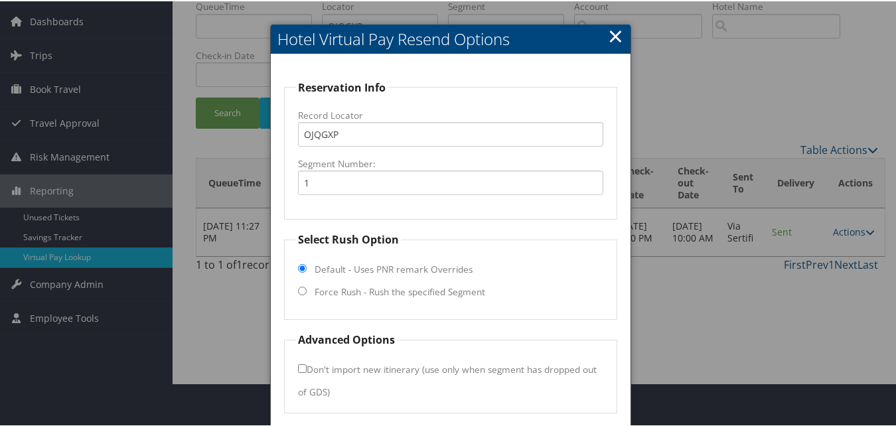
scroll to position [66, 0]
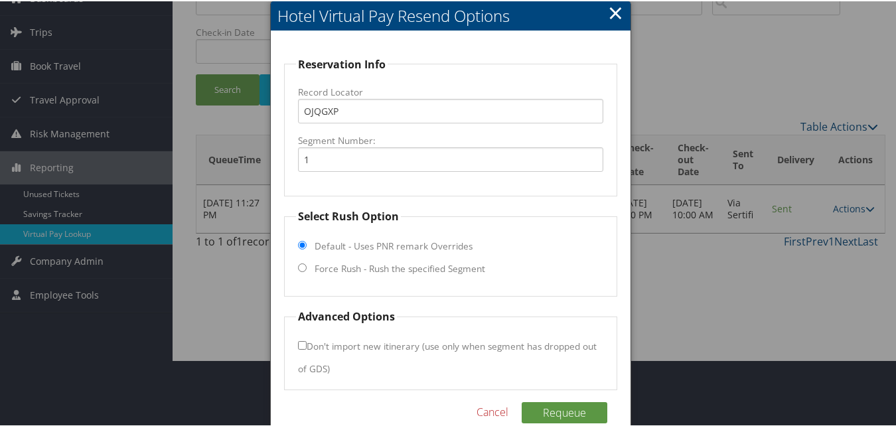
click at [342, 271] on label "Force Rush - Rush the specified Segment" at bounding box center [400, 267] width 171 height 13
click at [307, 271] on input "Force Rush - Rush the specified Segment" at bounding box center [302, 266] width 9 height 9
radio input "true"
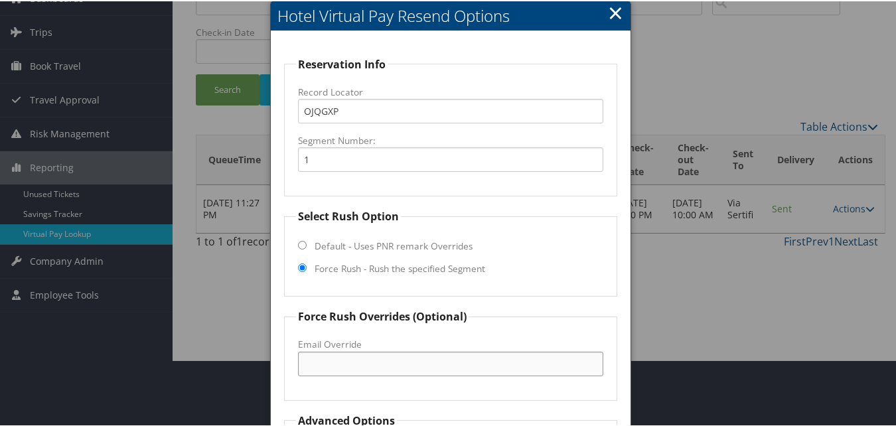
click at [347, 364] on input "Email Override" at bounding box center [450, 362] width 305 height 25
type input "portsmouthholidayinn@roadrunner.com"
drag, startPoint x: 491, startPoint y: 361, endPoint x: 288, endPoint y: 364, distance: 202.5
click at [288, 364] on fieldset "Force Rush Overrides (Optional) Fax Override: Email Override portsmouthholidayi…" at bounding box center [450, 353] width 333 height 92
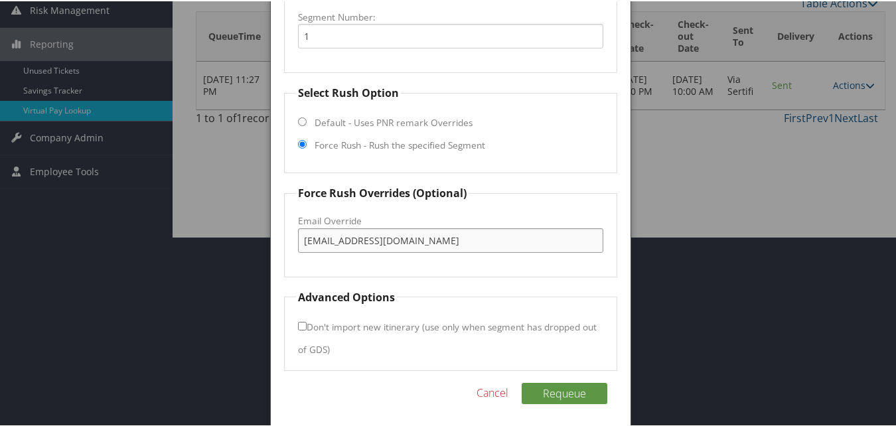
scroll to position [194, 0]
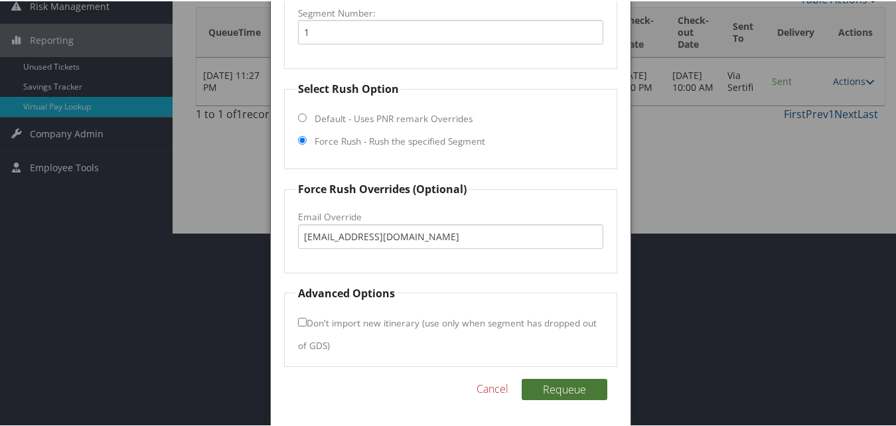
click at [567, 389] on button "Requeue" at bounding box center [565, 388] width 86 height 21
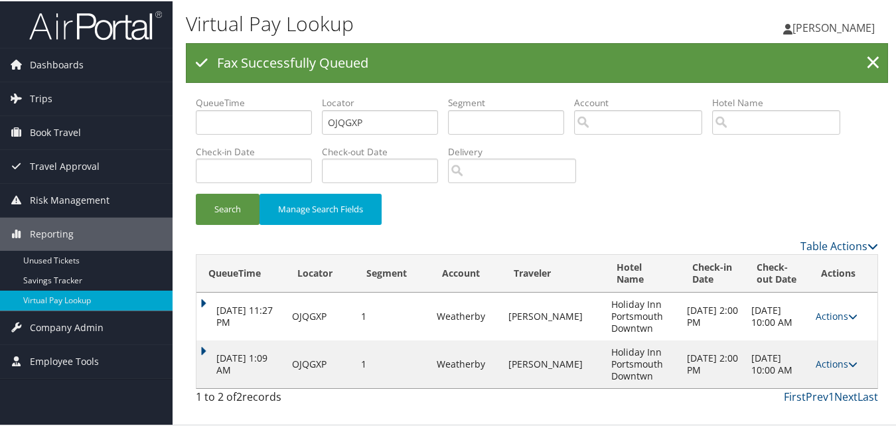
scroll to position [0, 0]
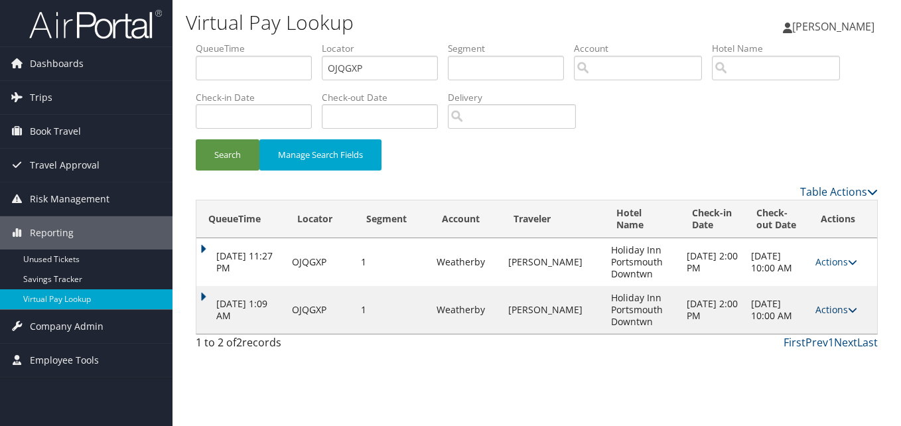
click at [840, 313] on link "Actions" at bounding box center [837, 309] width 42 height 13
click at [823, 346] on link "Logs" at bounding box center [811, 352] width 84 height 23
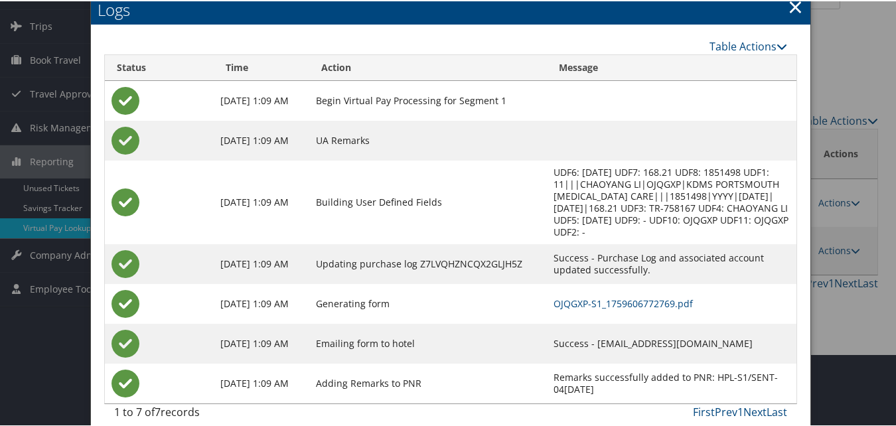
scroll to position [74, 0]
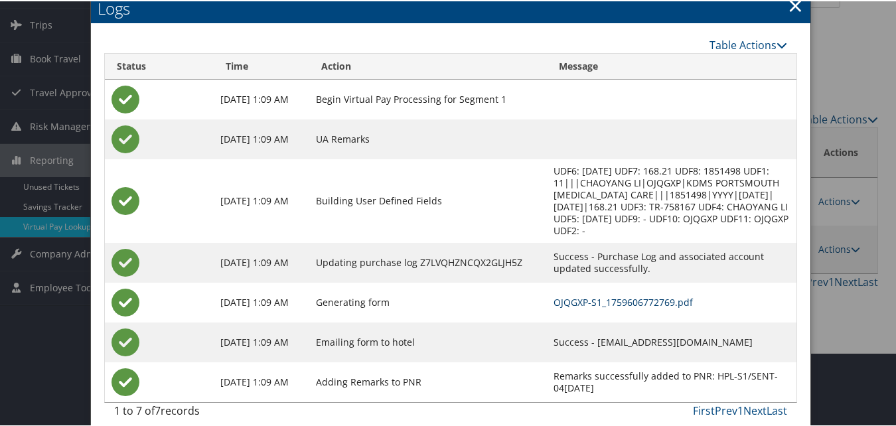
click at [554, 295] on link "OJQGXP-S1_1759606772769.pdf" at bounding box center [623, 301] width 139 height 13
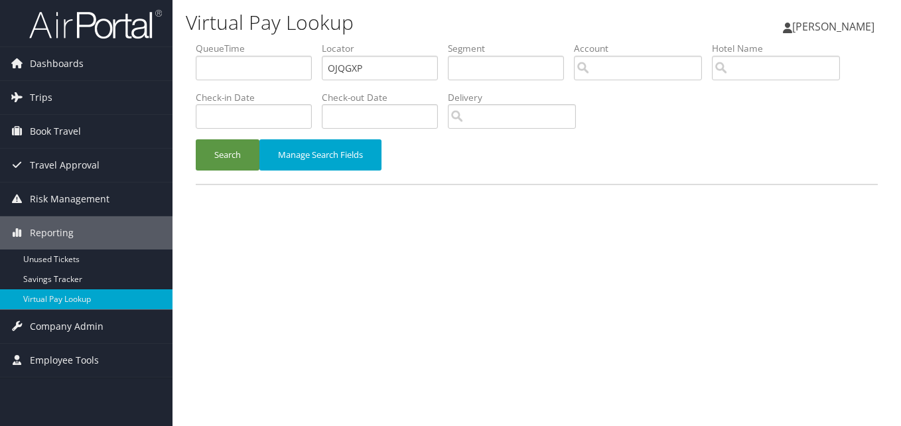
click at [246, 42] on ul "QueueTime Locator OJQGXP Segment Account Traveler Hotel Name Check-in Date Chec…" at bounding box center [537, 42] width 682 height 0
type input "HZTZFD"
click at [196, 139] on button "Search" at bounding box center [228, 154] width 64 height 31
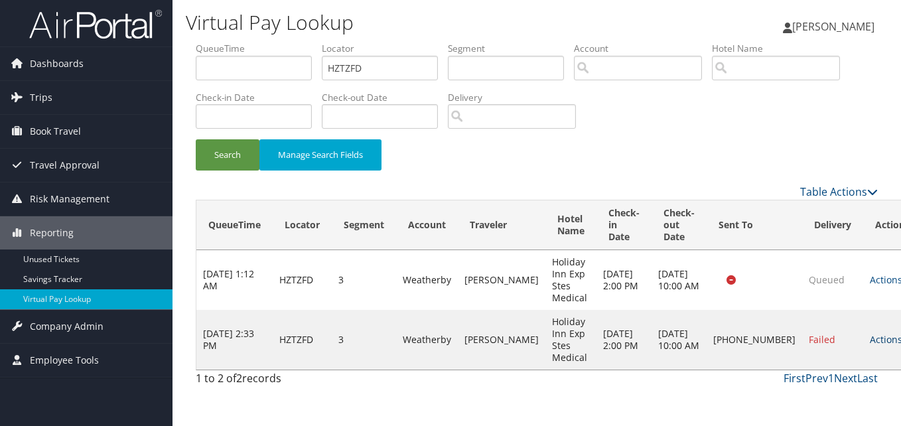
click at [870, 339] on link "Actions" at bounding box center [891, 339] width 42 height 13
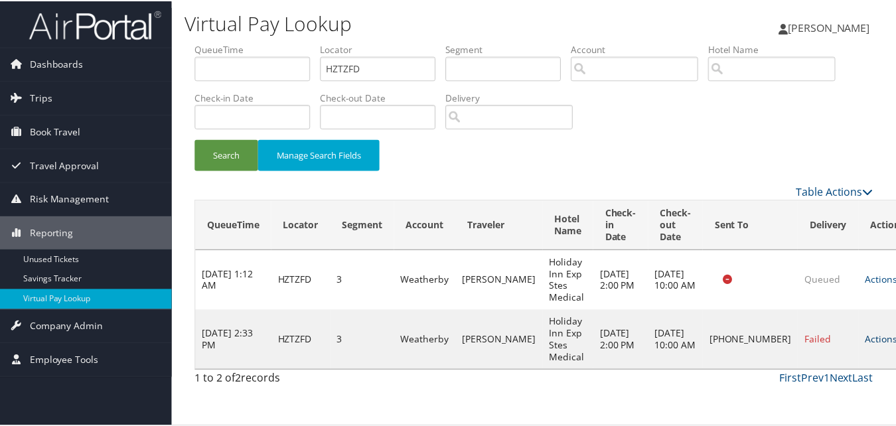
scroll to position [13, 0]
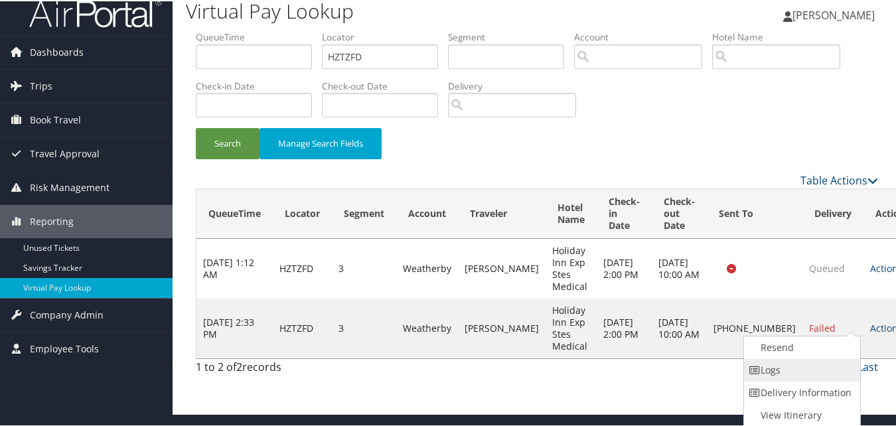
click at [787, 372] on link "Logs" at bounding box center [801, 369] width 114 height 23
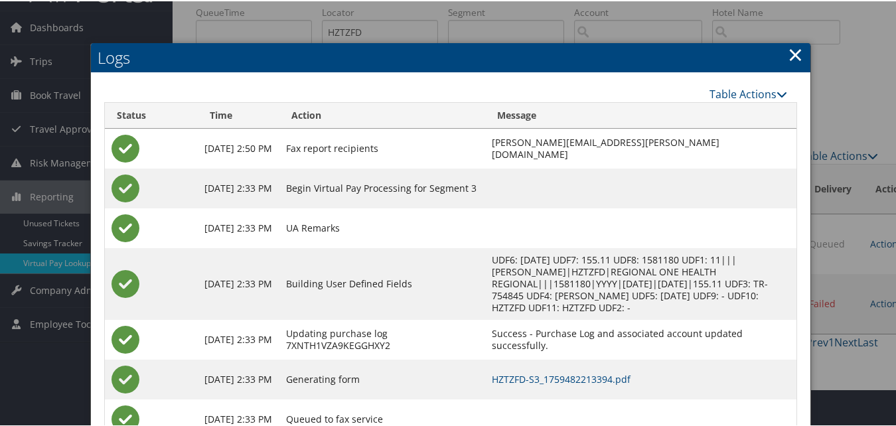
scroll to position [74, 0]
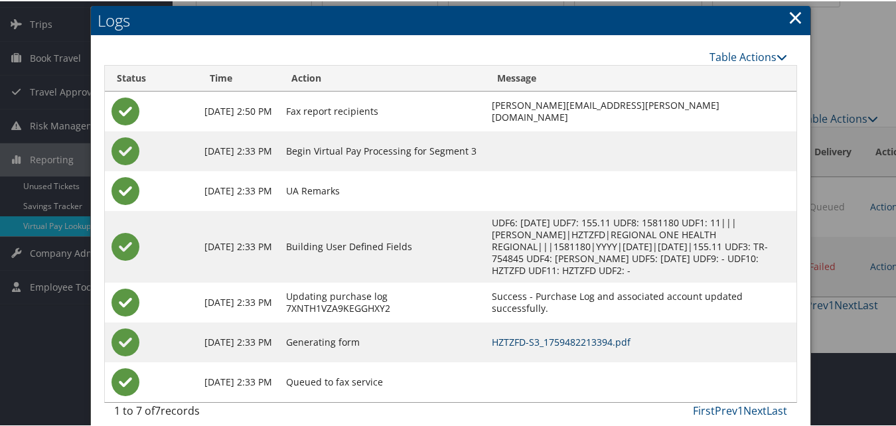
click at [522, 335] on link "HZTZFD-S3_1759482213394.pdf" at bounding box center [561, 341] width 139 height 13
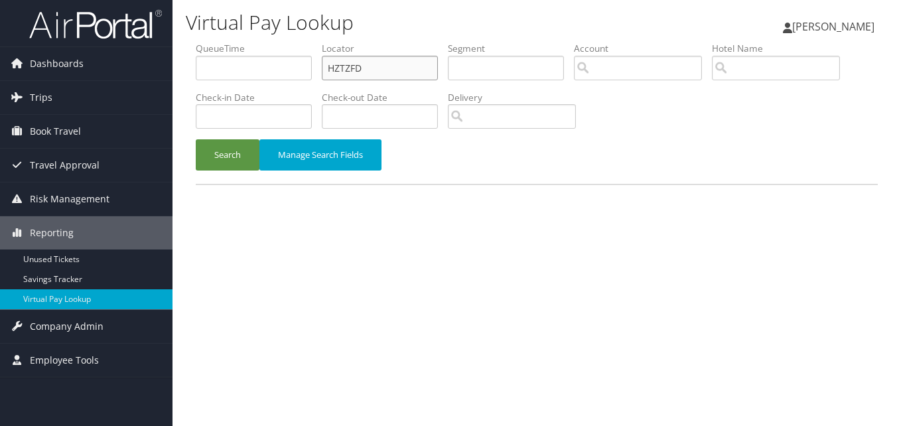
drag, startPoint x: 0, startPoint y: 0, endPoint x: 298, endPoint y: 88, distance: 310.8
click at [298, 42] on ul "QueueTime Locator HZTZFD Segment Account Traveler Hotel Name Check-in Date Chec…" at bounding box center [537, 42] width 682 height 0
paste input "SAOFOM"
type input "SAOFOM"
click at [196, 139] on button "Search" at bounding box center [228, 154] width 64 height 31
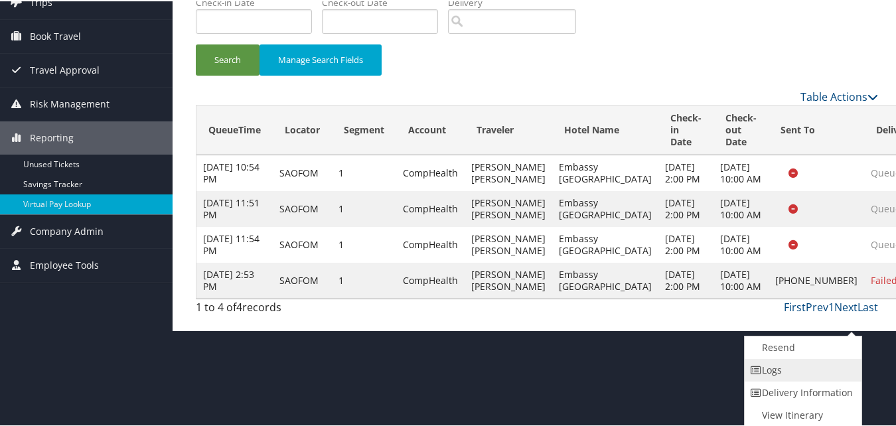
click at [785, 366] on link "Logs" at bounding box center [802, 369] width 114 height 23
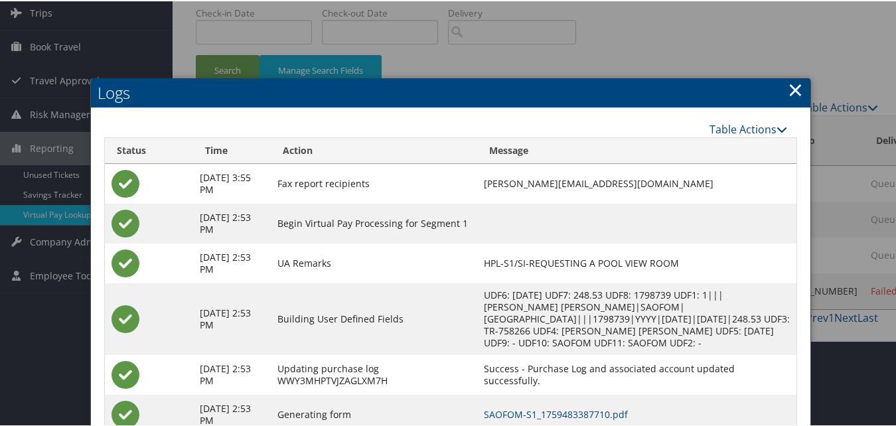
scroll to position [170, 0]
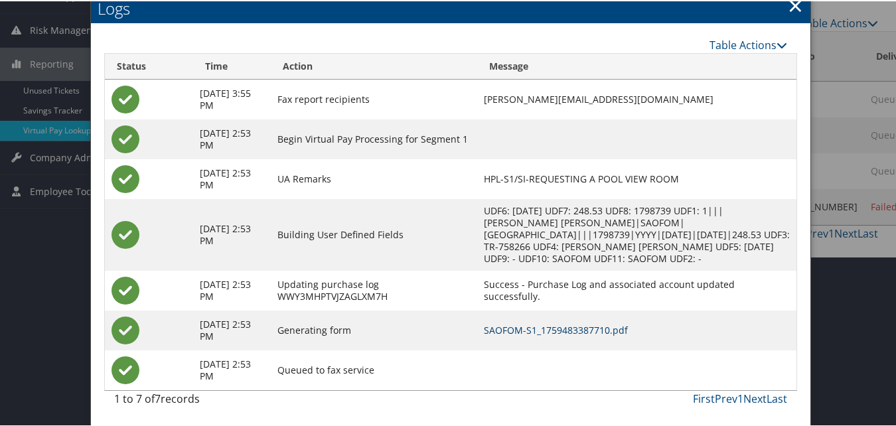
click at [556, 332] on link "SAOFOM-S1_1759483387710.pdf" at bounding box center [556, 329] width 144 height 13
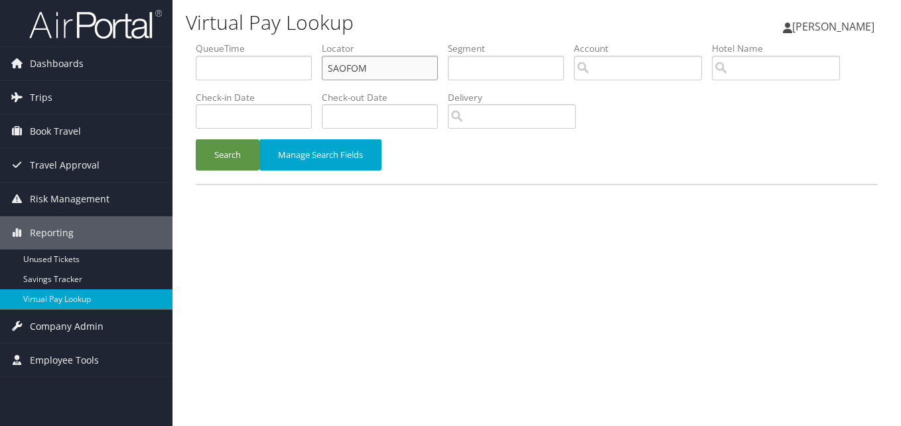
drag, startPoint x: 0, startPoint y: 0, endPoint x: 283, endPoint y: 79, distance: 294.2
click at [283, 42] on ul "QueueTime Locator SAOFOM Segment Account Traveler Hotel Name Check-in Date Chec…" at bounding box center [537, 42] width 682 height 0
paste input "UFEPZD"
type input "UFEPZD"
click at [196, 139] on button "Search" at bounding box center [228, 154] width 64 height 31
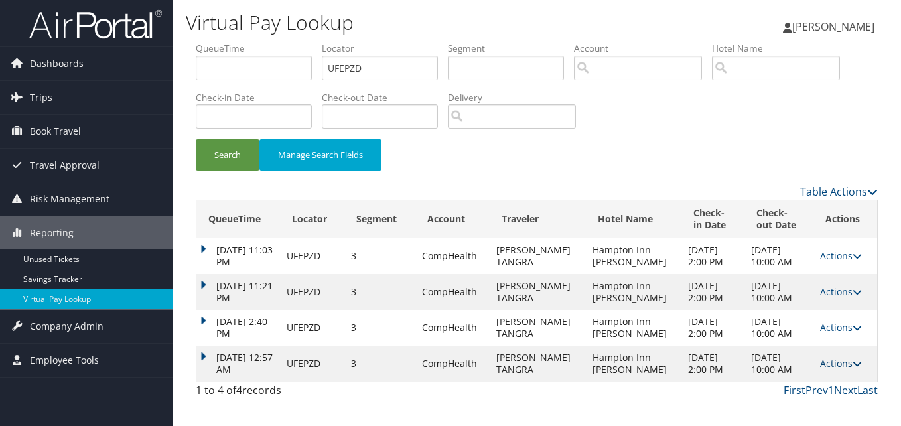
click at [840, 364] on link "Actions" at bounding box center [841, 363] width 42 height 13
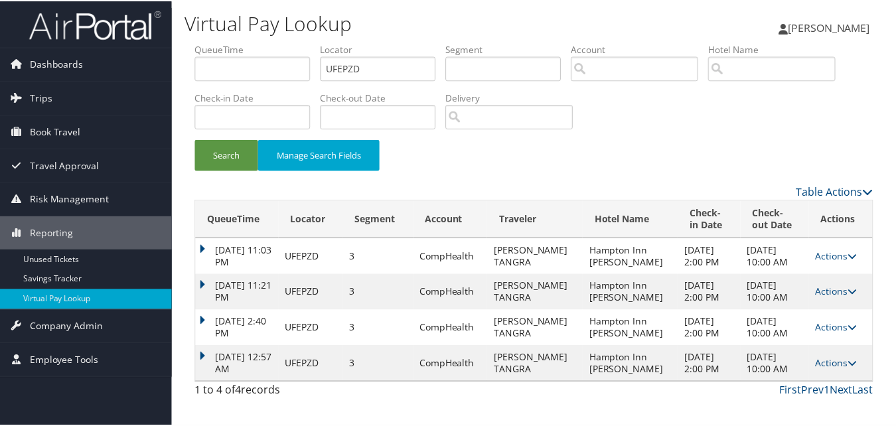
scroll to position [26, 0]
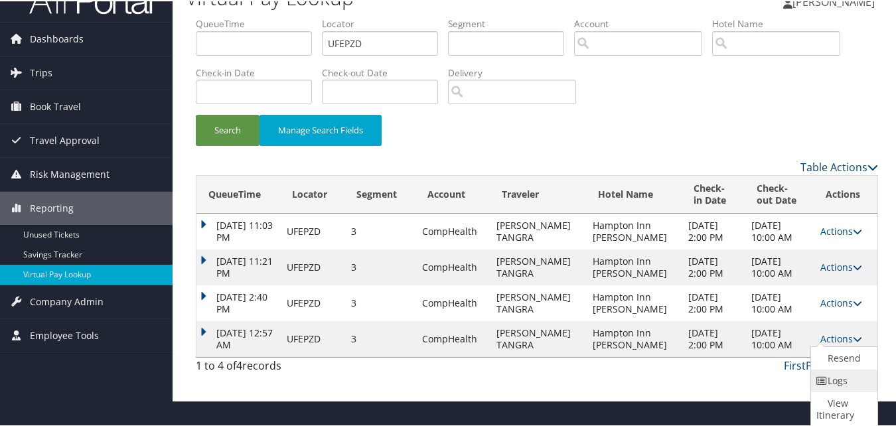
click at [836, 388] on link "Logs" at bounding box center [842, 379] width 63 height 23
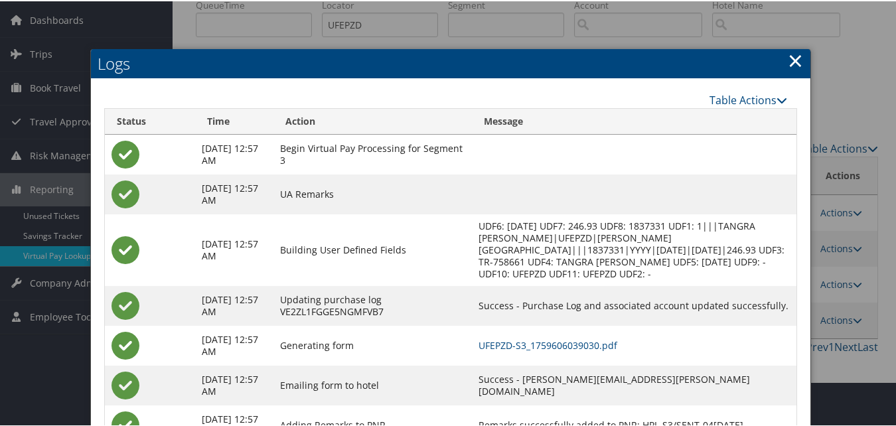
scroll to position [100, 0]
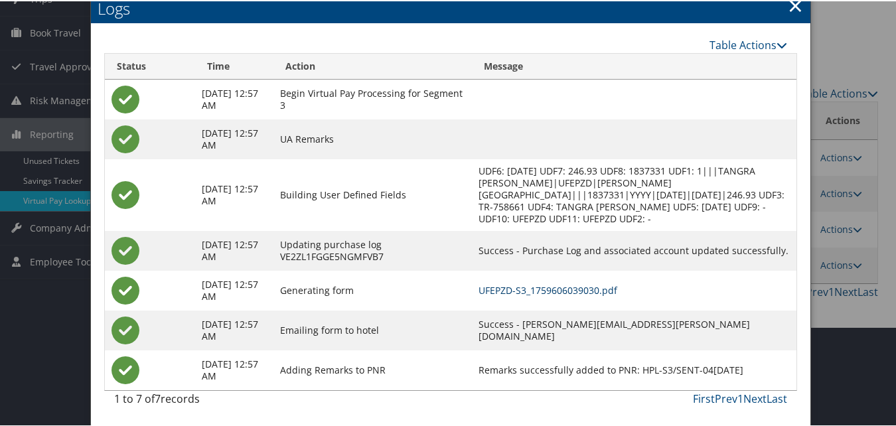
click at [570, 289] on link "UFEPZD-S3_1759606039030.pdf" at bounding box center [548, 289] width 139 height 13
